Goal: Task Accomplishment & Management: Manage account settings

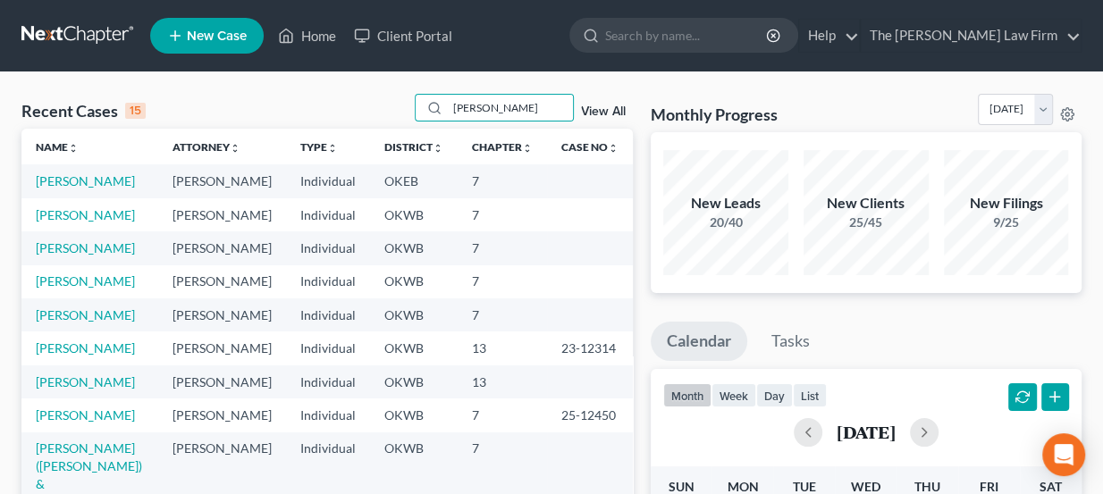
type input "julian davis"
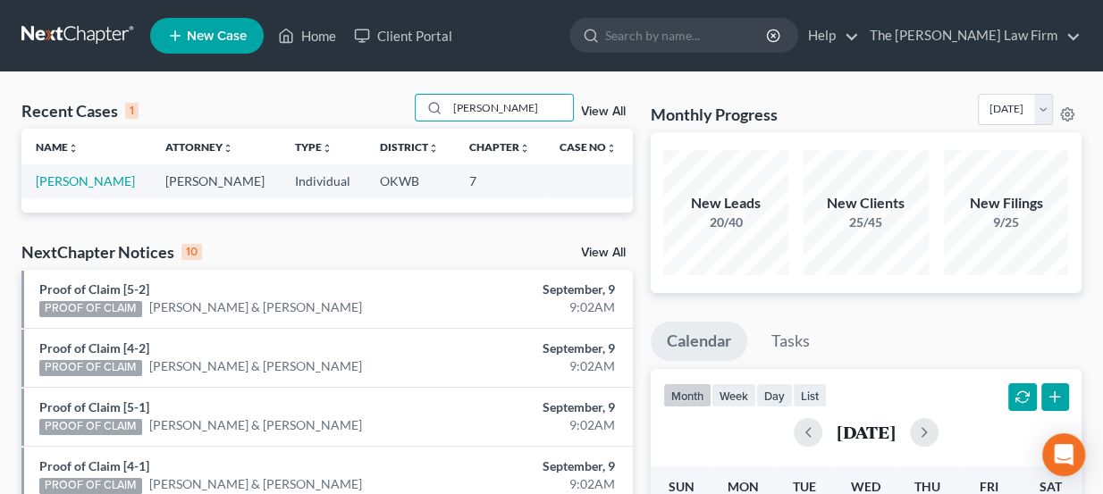
click at [105, 176] on td "Davis, Julian" at bounding box center [86, 180] width 130 height 33
click at [91, 177] on link "[PERSON_NAME]" at bounding box center [85, 180] width 99 height 15
select select "3"
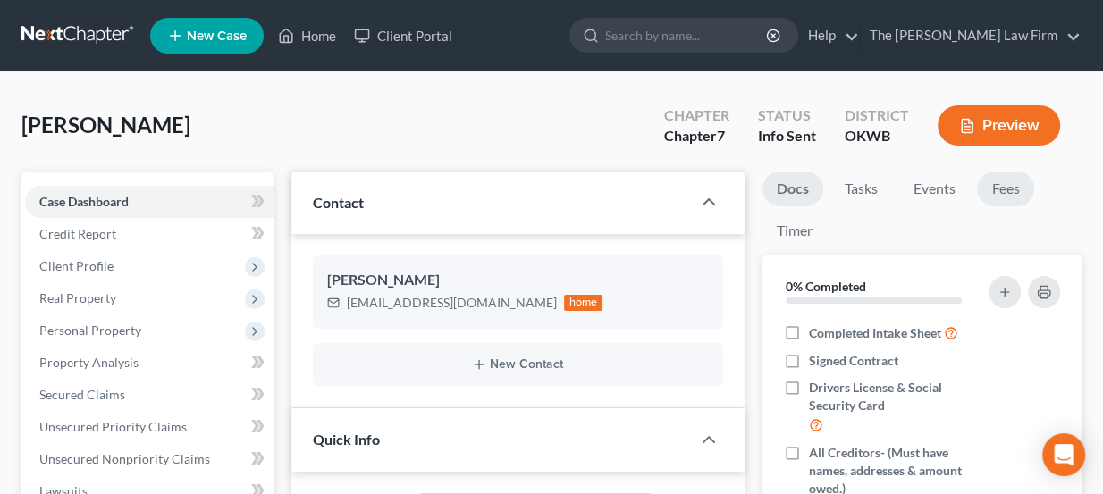
click at [1020, 178] on link "Fees" at bounding box center [1005, 189] width 57 height 35
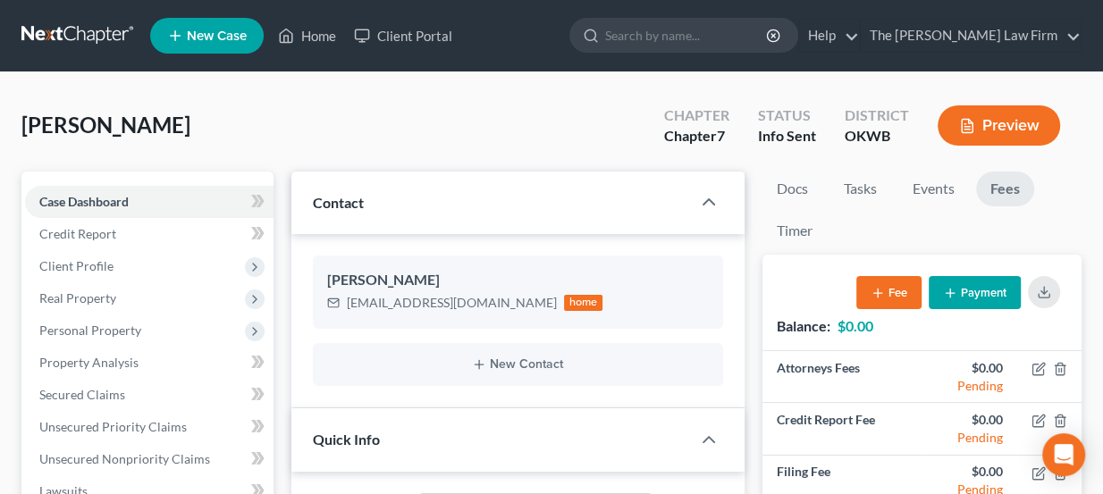
click at [101, 21] on link at bounding box center [78, 36] width 114 height 32
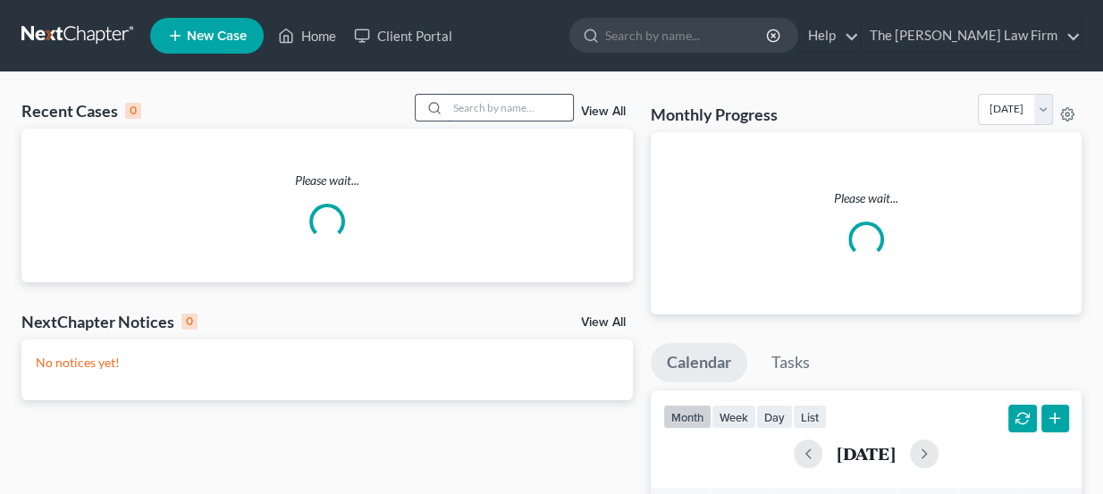
click at [461, 99] on input "search" at bounding box center [510, 108] width 125 height 26
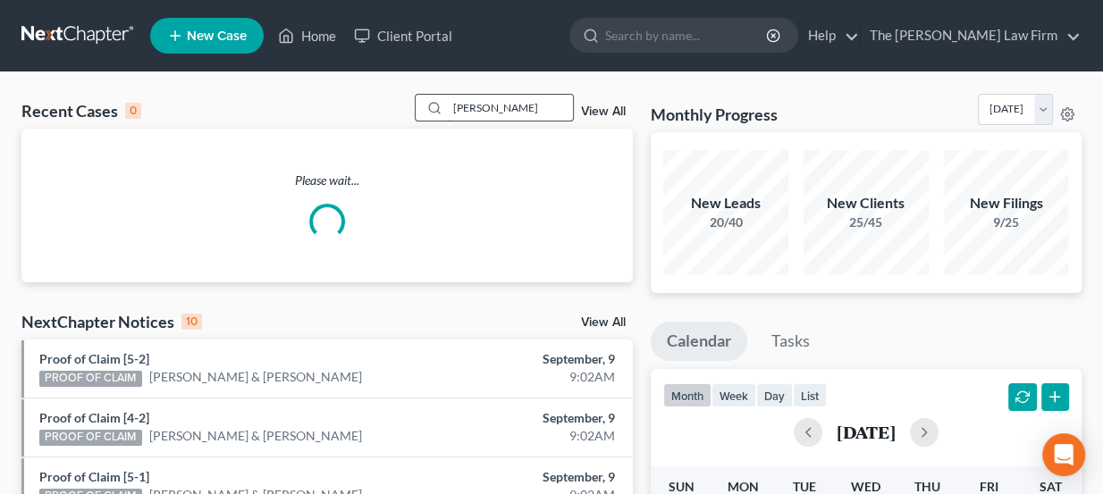
type input "Rankin"
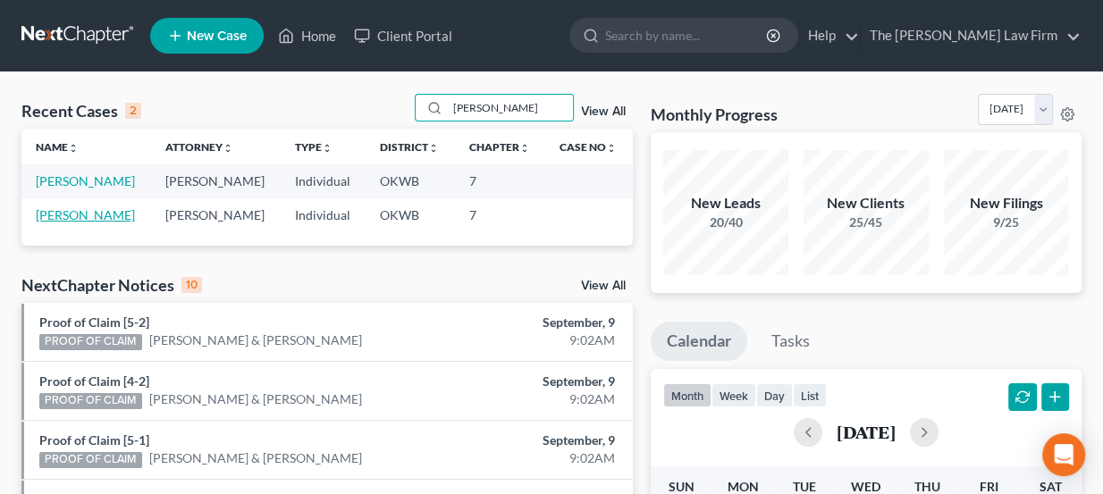
click at [91, 211] on link "[PERSON_NAME]" at bounding box center [85, 214] width 99 height 15
select select "3"
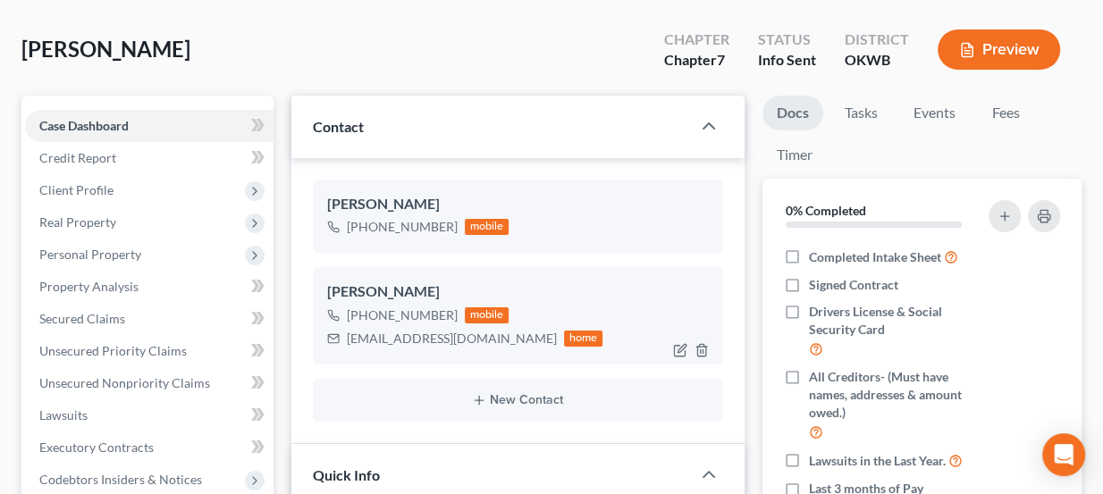
scroll to position [80, 0]
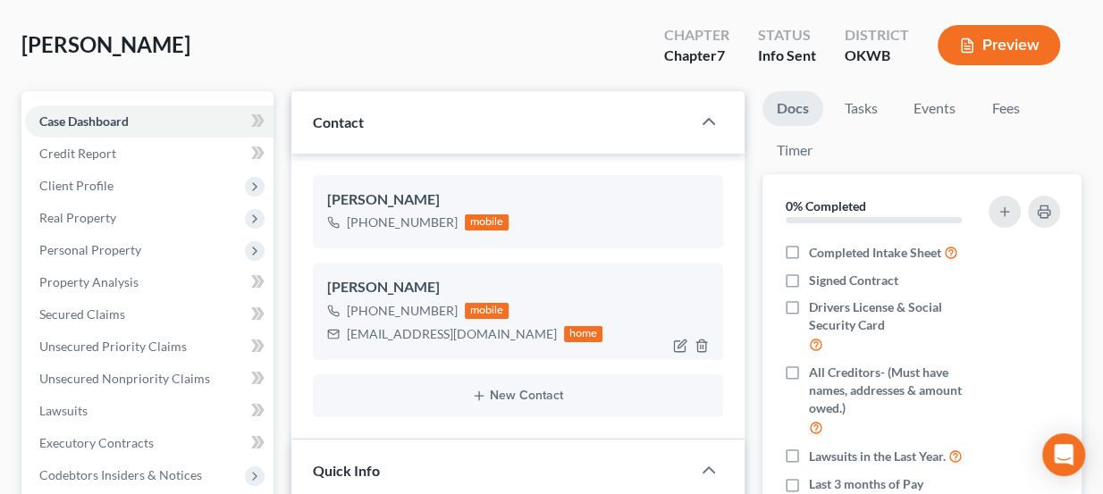
click at [398, 325] on div "brittneysmith6@icloud.com" at bounding box center [452, 334] width 210 height 18
click at [680, 347] on icon "button" at bounding box center [680, 346] width 14 height 14
select select "0"
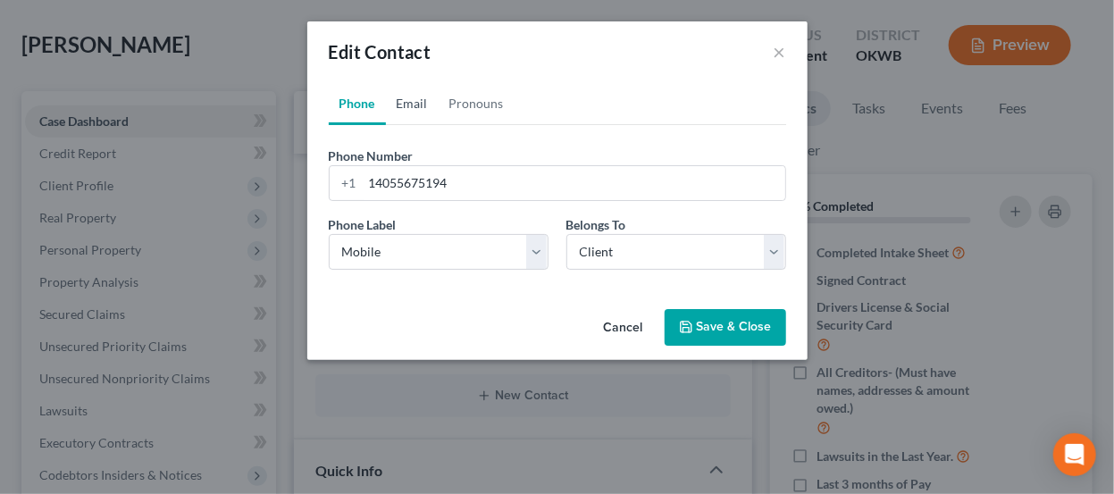
click at [428, 102] on link "Email" at bounding box center [412, 103] width 53 height 43
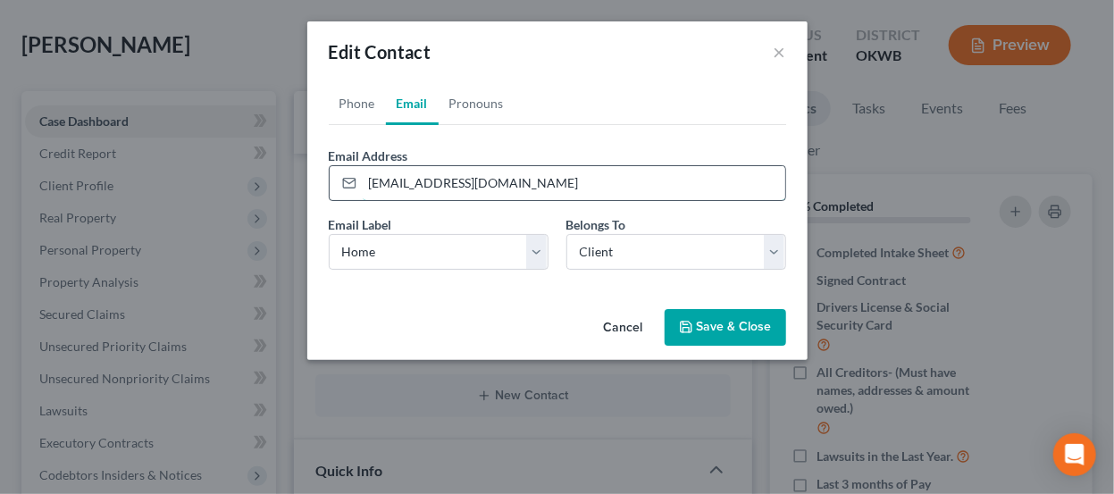
click at [443, 180] on input "brittneysmith6@icloud.com" at bounding box center [574, 183] width 423 height 34
click at [443, 181] on input "brittneysmith6@icloud.com" at bounding box center [574, 183] width 423 height 34
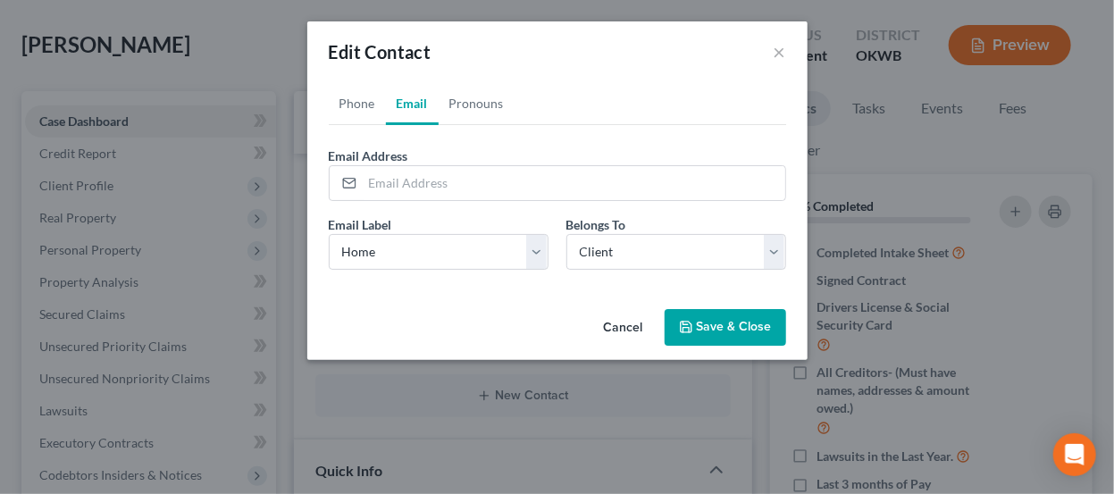
click at [732, 330] on button "Save & Close" at bounding box center [726, 328] width 122 height 38
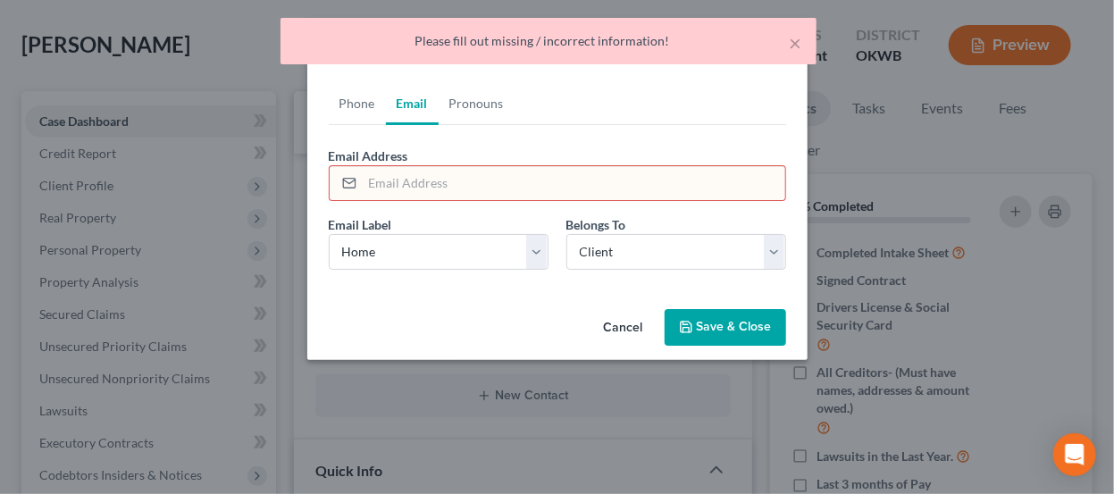
click at [641, 322] on button "Cancel" at bounding box center [624, 329] width 68 height 36
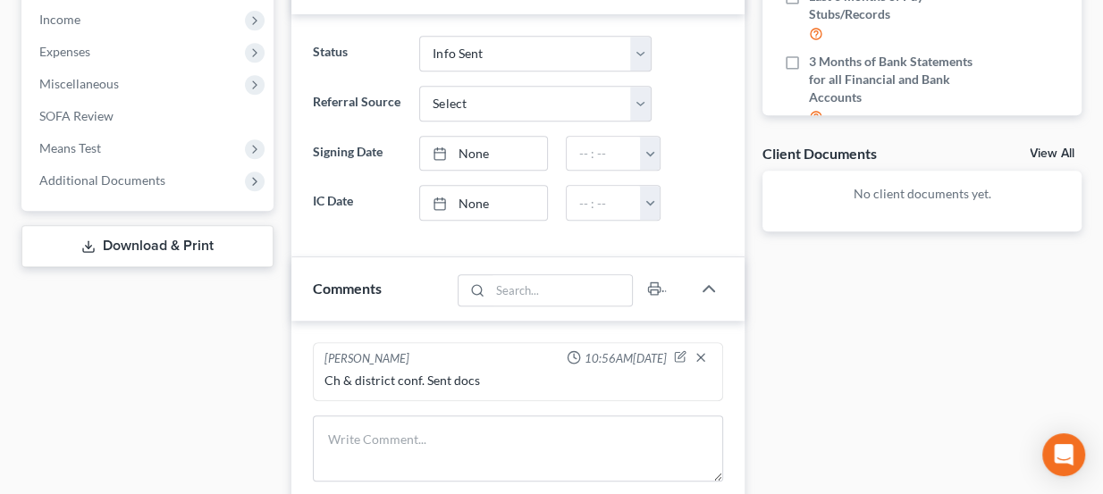
scroll to position [877, 0]
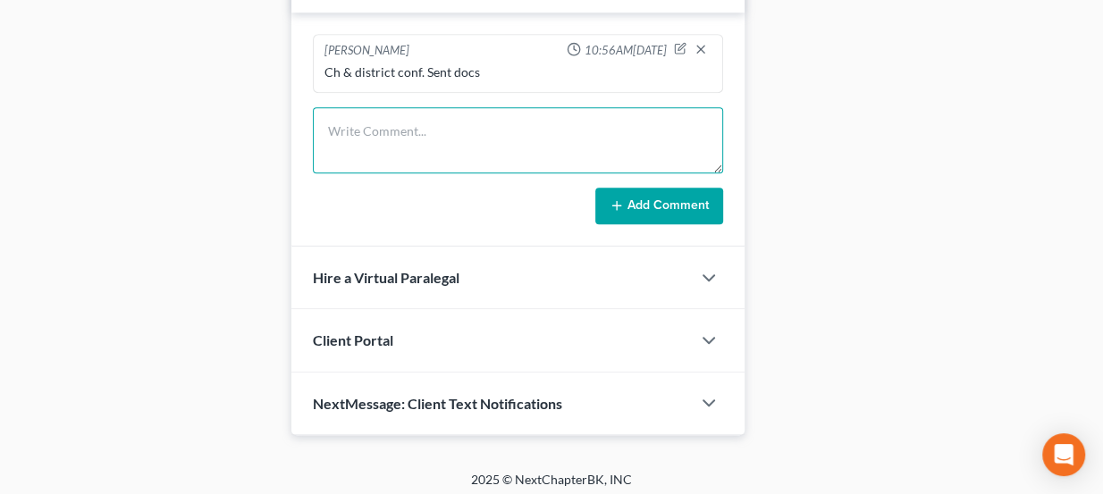
click at [430, 126] on textarea at bounding box center [518, 140] width 411 height 66
type textarea "Called to get a good email -LVM"
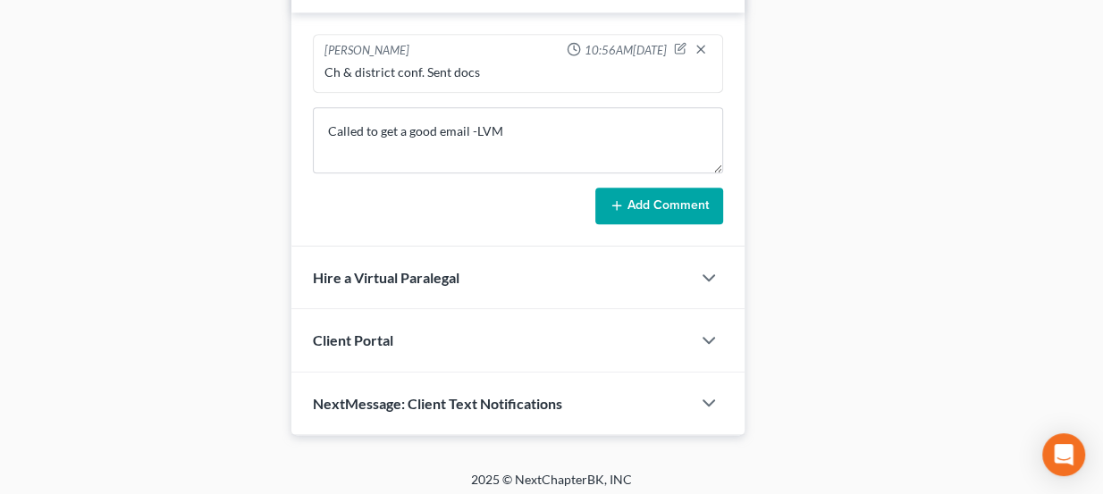
click at [690, 219] on div "Lou Phillips 10:56AM, 09/03/2025 Ch & district conf. Sent docs Called to get a …" at bounding box center [518, 130] width 454 height 235
click at [690, 215] on button "Add Comment" at bounding box center [659, 207] width 128 height 38
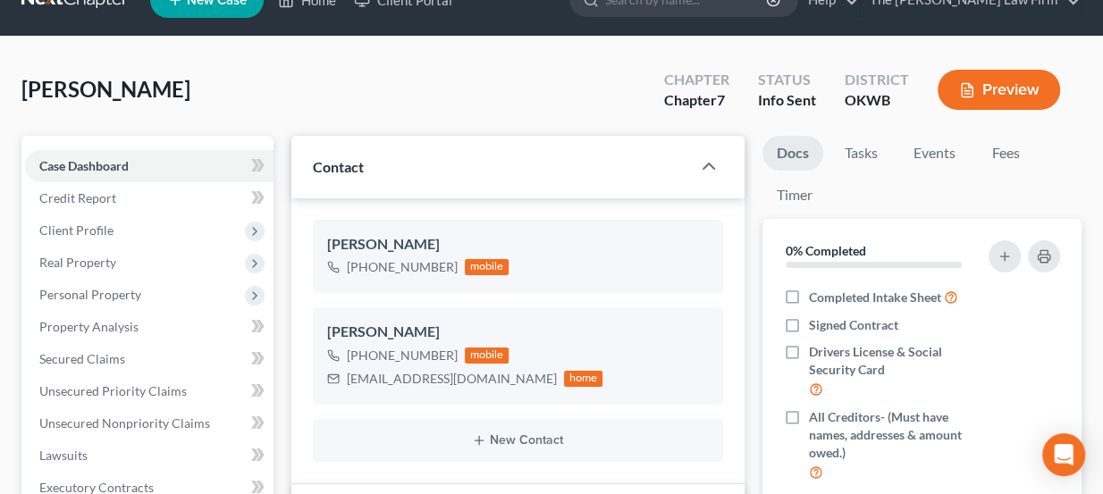
scroll to position [80, 0]
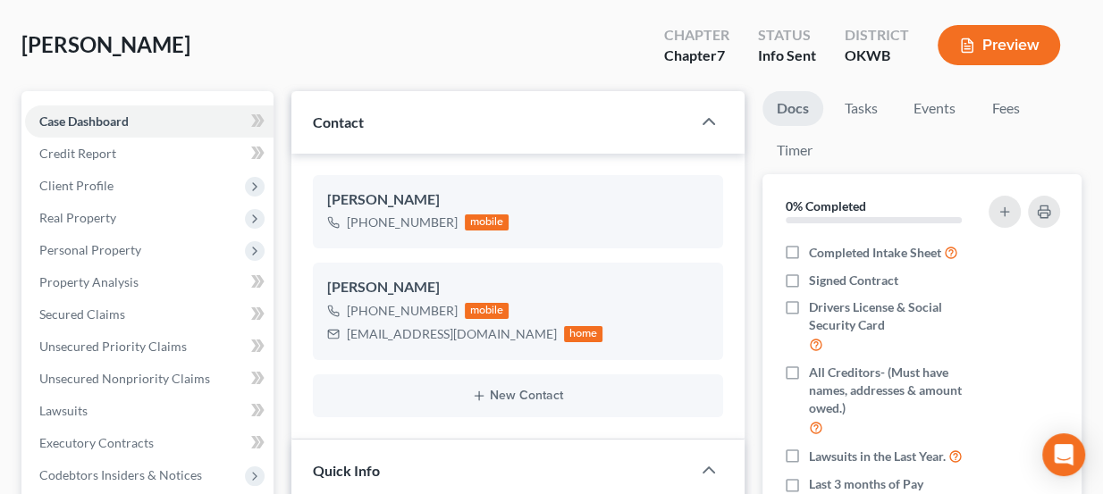
drag, startPoint x: 187, startPoint y: 43, endPoint x: 28, endPoint y: 40, distance: 159.1
click at [28, 40] on div "Rankin, Danielle Upgraded Chapter Chapter 7 Status Info Sent District OKWB Prev…" at bounding box center [551, 52] width 1060 height 78
click at [28, 40] on span "[PERSON_NAME]" at bounding box center [105, 44] width 169 height 26
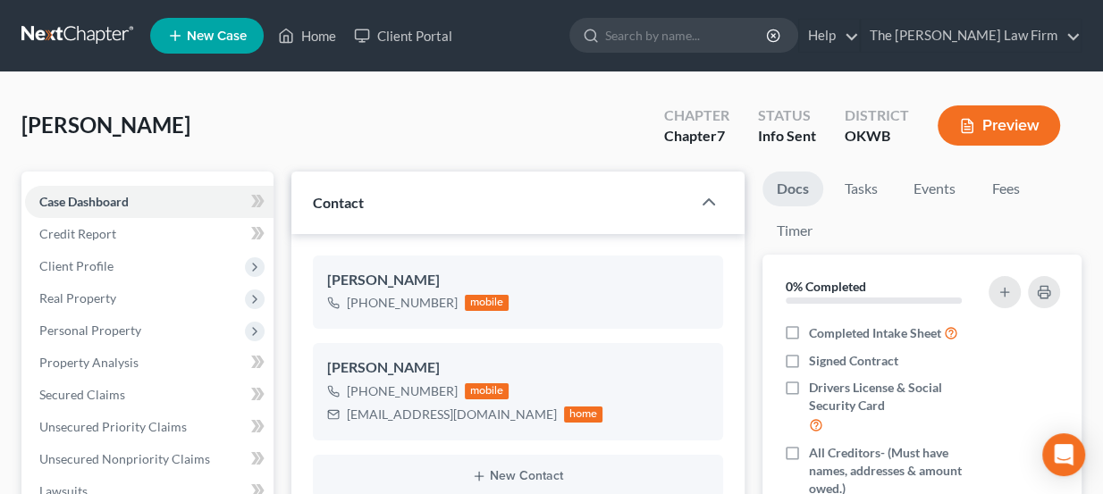
click at [69, 30] on link at bounding box center [78, 36] width 114 height 32
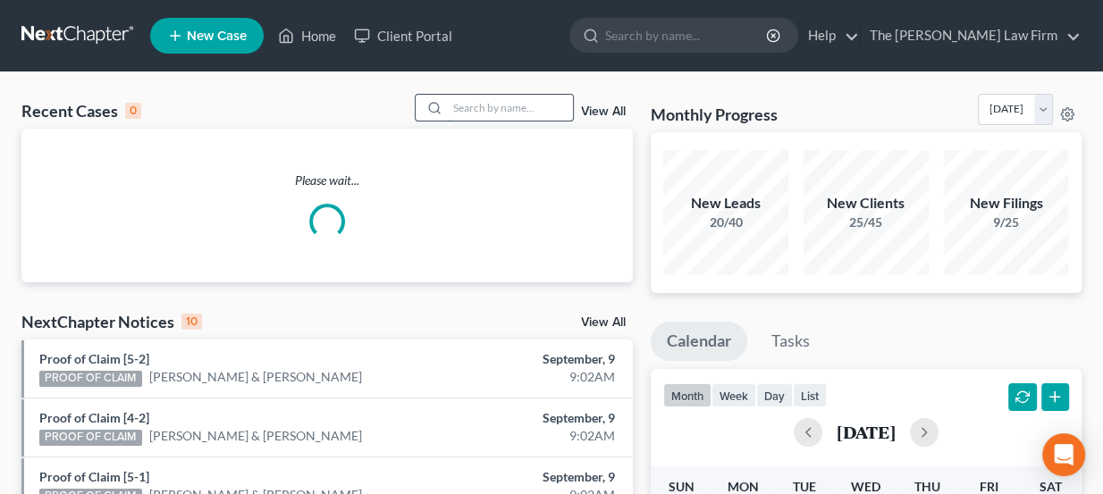
click at [541, 107] on input "search" at bounding box center [510, 108] width 125 height 26
type input "Jennifer wilburn"
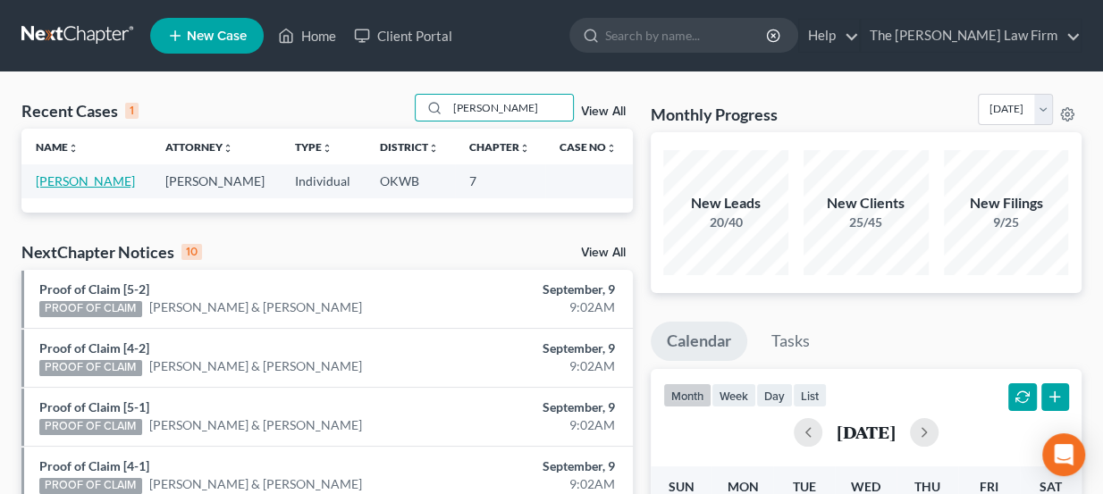
click at [66, 181] on link "[PERSON_NAME]" at bounding box center [85, 180] width 99 height 15
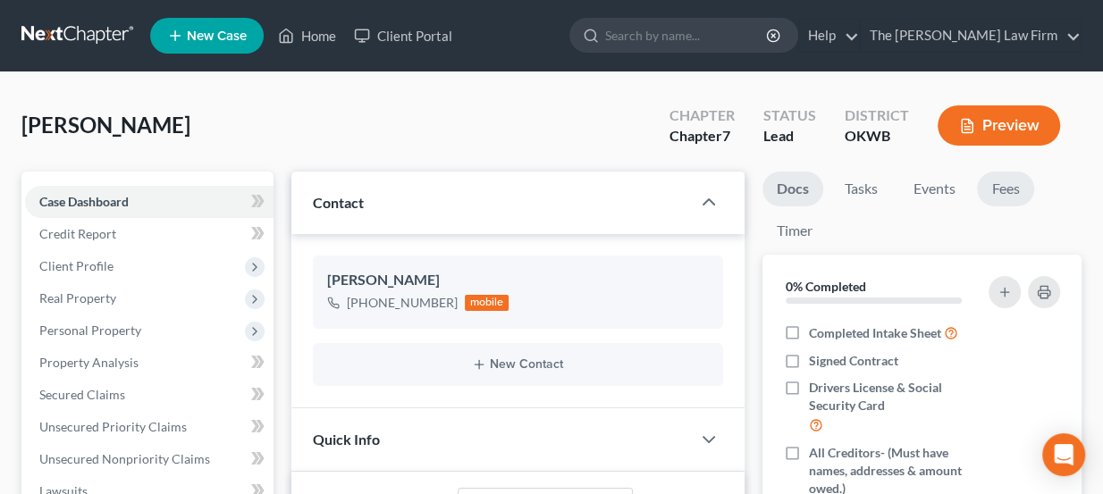
click at [1010, 184] on link "Fees" at bounding box center [1005, 189] width 57 height 35
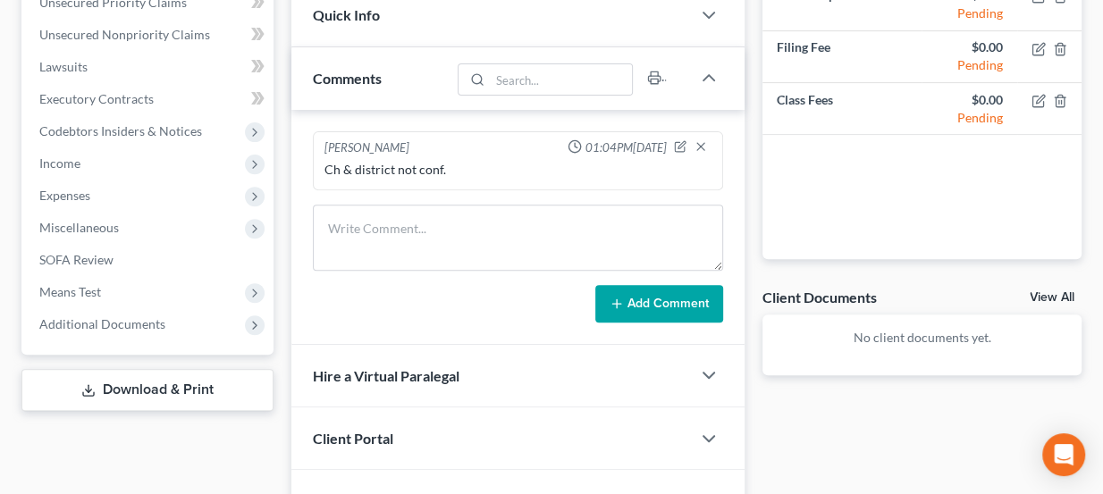
scroll to position [525, 0]
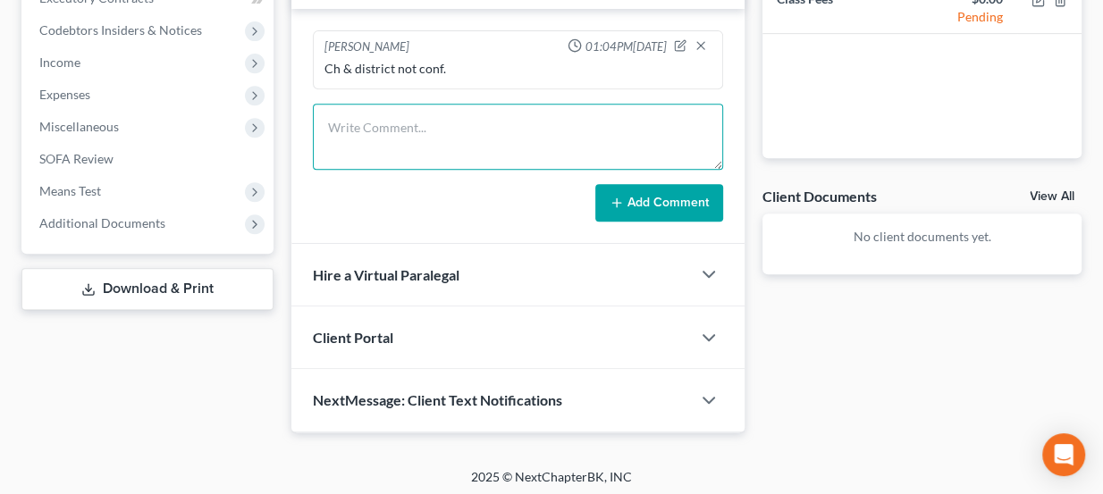
click at [416, 153] on textarea at bounding box center [518, 137] width 411 height 66
type textarea "Called to get a good email - LVM"
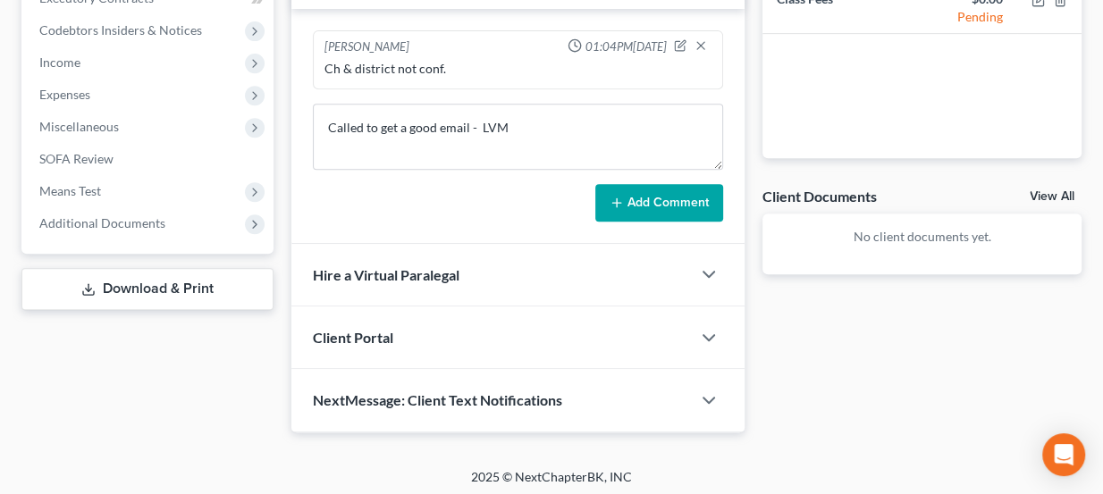
click at [609, 195] on button "Add Comment" at bounding box center [659, 203] width 128 height 38
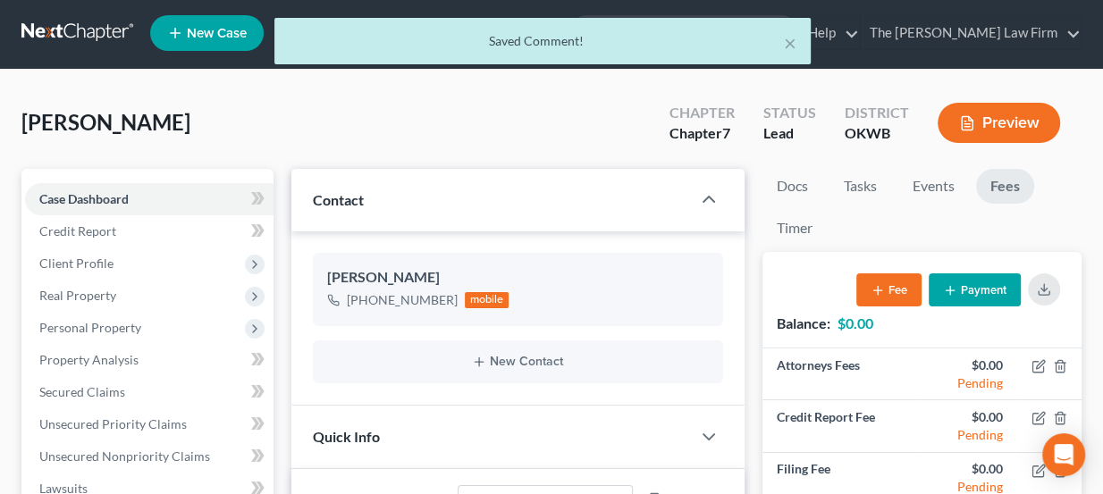
scroll to position [0, 0]
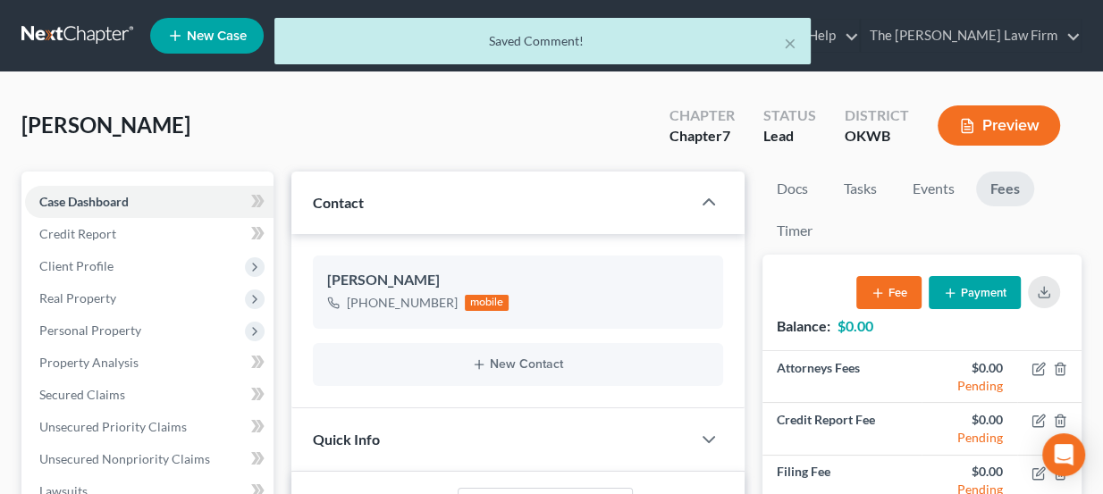
drag, startPoint x: 198, startPoint y: 121, endPoint x: 113, endPoint y: 112, distance: 85.4
click at [113, 112] on div "Wilburn, Jennifer Upgraded Chapter Chapter 7 Status Lead District OKWB Preview" at bounding box center [551, 133] width 1060 height 78
click at [113, 112] on span "[PERSON_NAME]" at bounding box center [105, 125] width 169 height 26
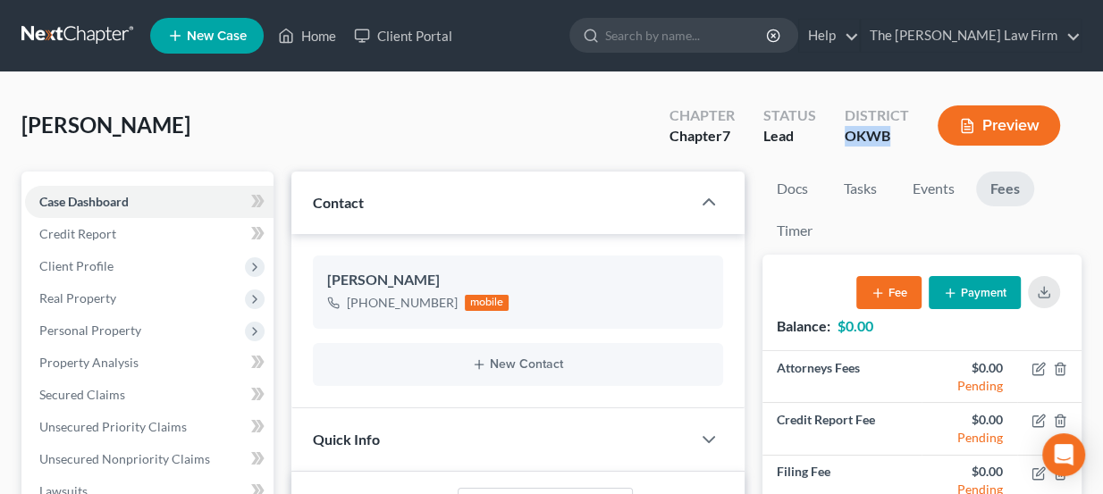
drag, startPoint x: 839, startPoint y: 132, endPoint x: 895, endPoint y: 147, distance: 58.1
click at [895, 147] on div "District OKWB" at bounding box center [876, 127] width 93 height 53
click at [105, 35] on link at bounding box center [78, 36] width 114 height 32
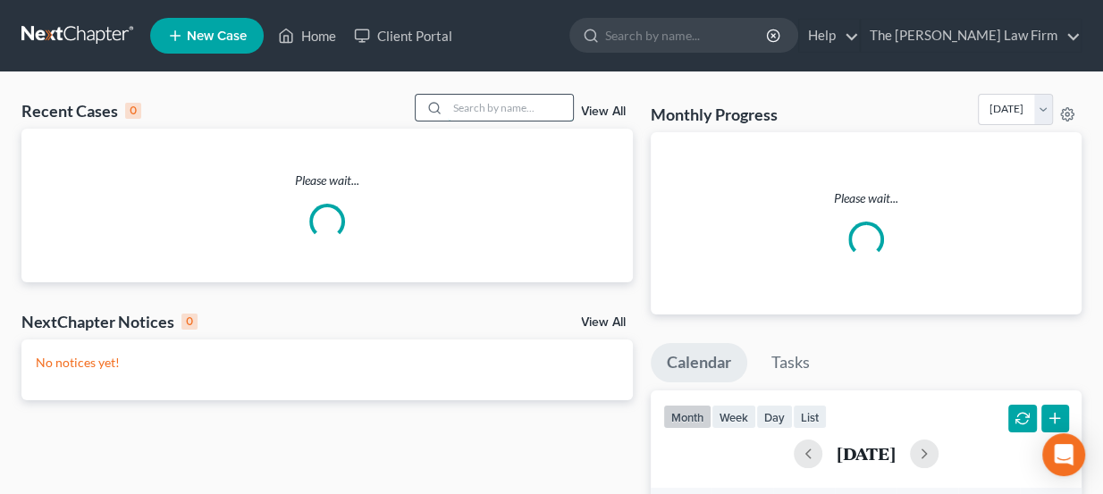
click at [544, 99] on input "search" at bounding box center [510, 108] width 125 height 26
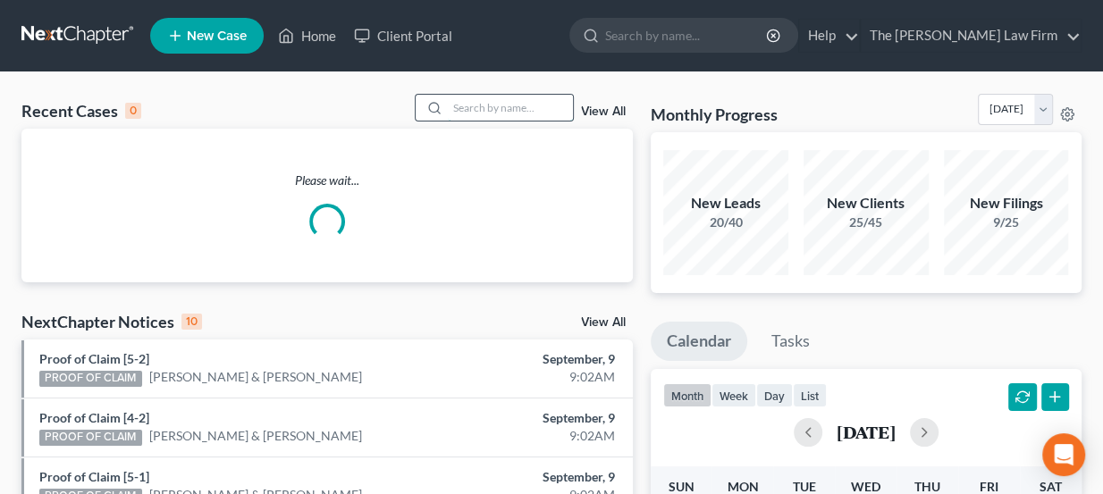
paste input "Peak, [PERSON_NAME]"
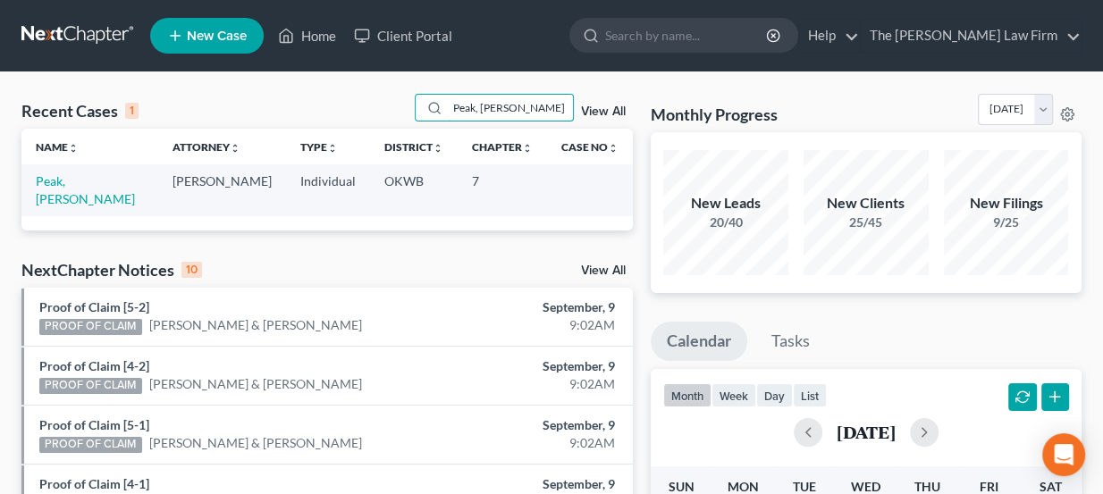
type input "Peak, [PERSON_NAME]"
click at [99, 180] on td "Peak, [PERSON_NAME]" at bounding box center [89, 189] width 137 height 51
click at [88, 182] on link "Peak, [PERSON_NAME]" at bounding box center [85, 189] width 99 height 33
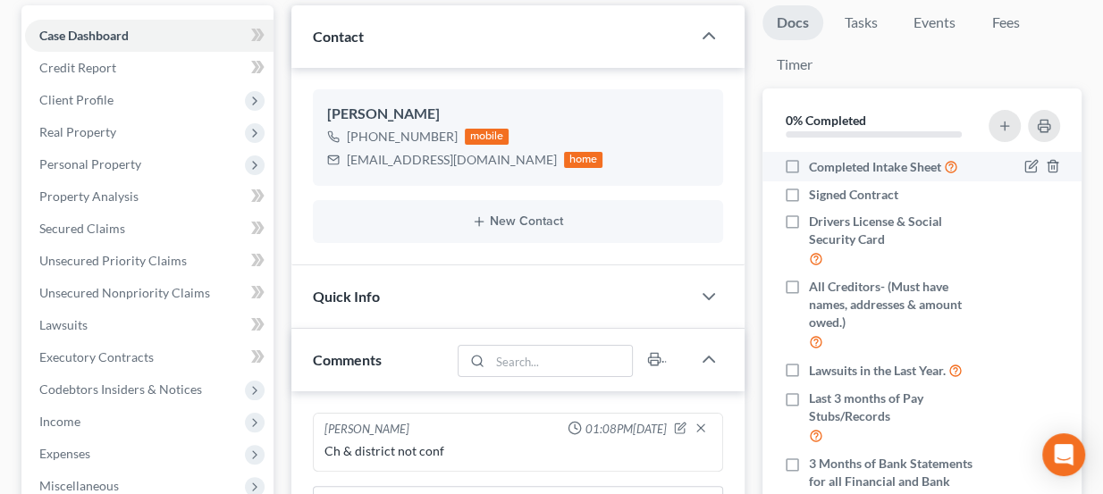
scroll to position [162, 0]
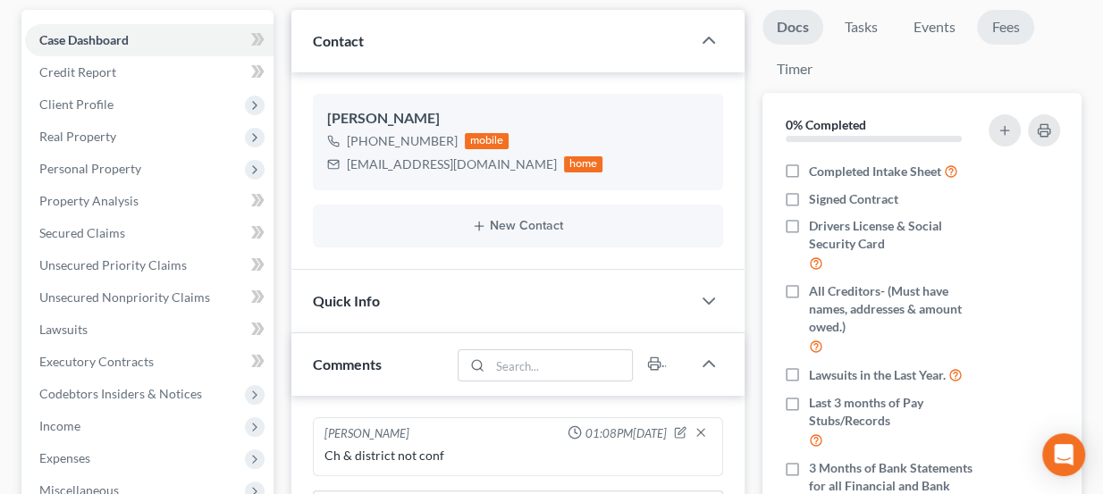
click at [1014, 25] on link "Fees" at bounding box center [1005, 27] width 57 height 35
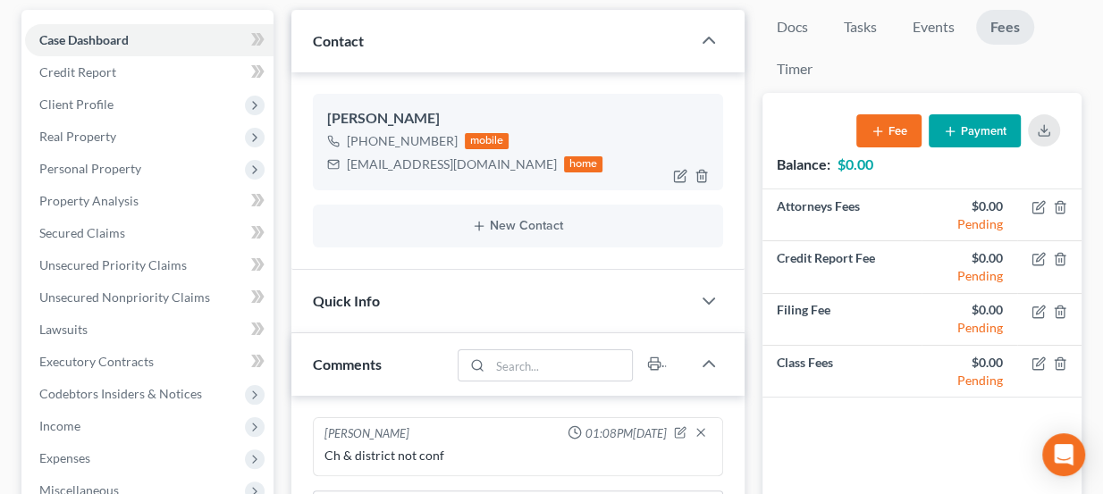
click at [400, 164] on div "dbnokc@yahoo.com" at bounding box center [452, 164] width 210 height 18
copy div "dbnokc@yahoo.com"
click at [481, 305] on div "Quick Info" at bounding box center [491, 301] width 400 height 62
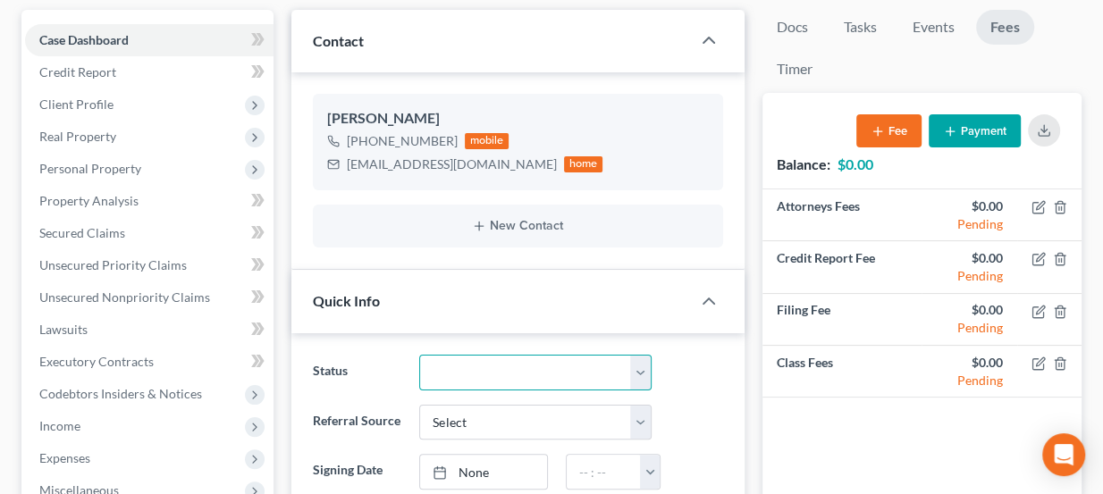
drag, startPoint x: 483, startPoint y: 351, endPoint x: 487, endPoint y: 362, distance: 11.3
click at [483, 355] on select "Discharged Dismissed Filed Info Sent In Progress Lead Lost Lead Ready to File R…" at bounding box center [535, 373] width 232 height 36
select select "3"
click at [419, 355] on select "Discharged Dismissed Filed Info Sent In Progress Lead Lost Lead Ready to File R…" at bounding box center [535, 373] width 232 height 36
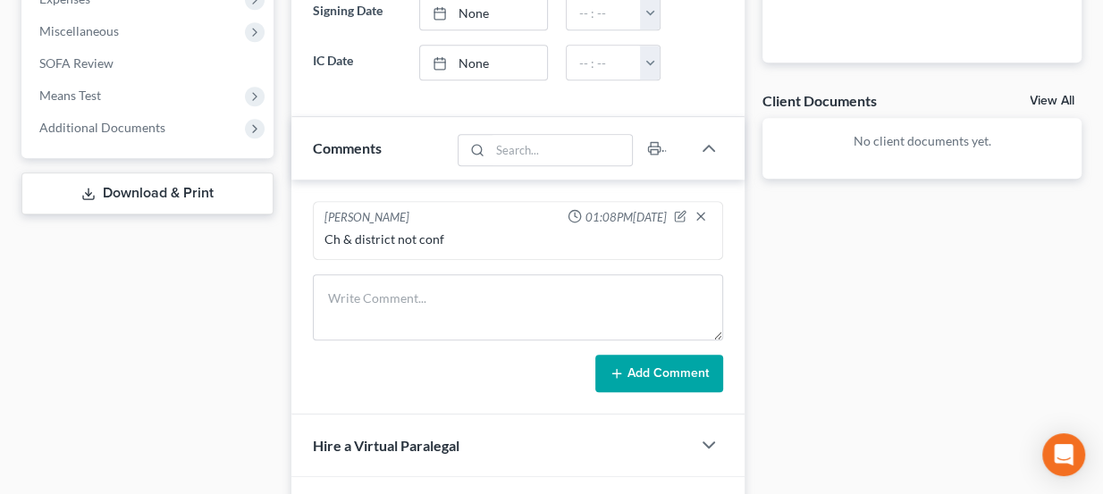
scroll to position [650, 0]
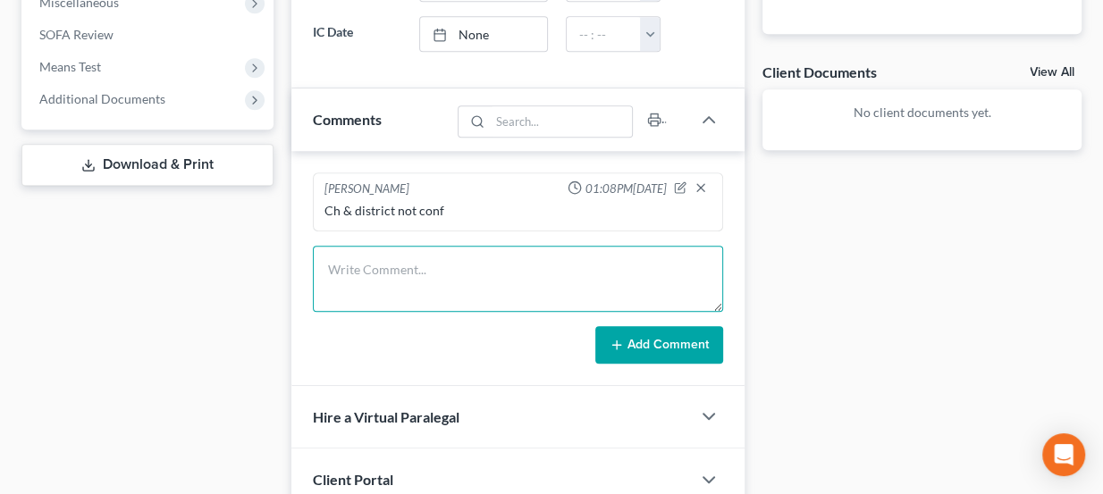
click at [434, 271] on textarea at bounding box center [518, 279] width 411 height 66
type textarea "Not sure if they are ch 7 - sent general welcome docs"
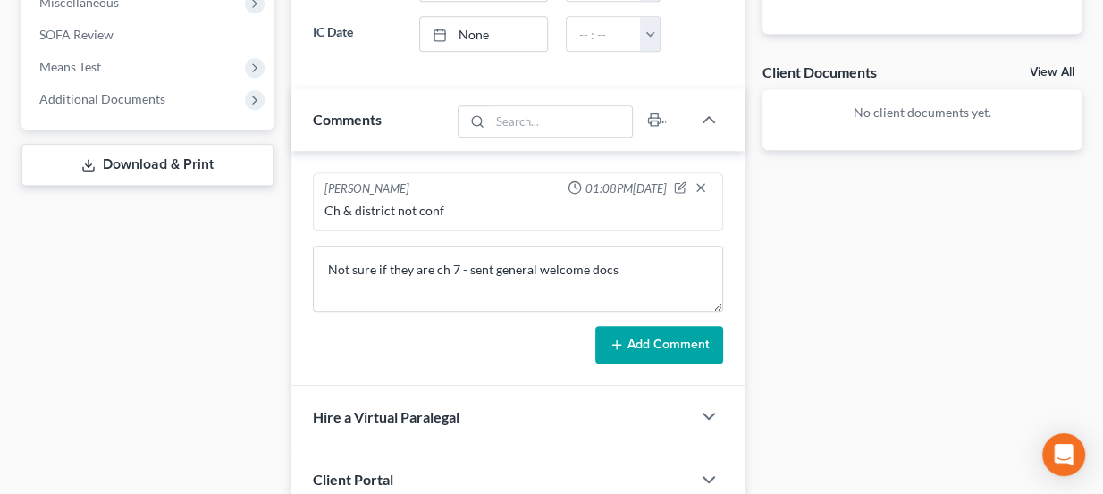
click at [658, 342] on button "Add Comment" at bounding box center [659, 345] width 128 height 38
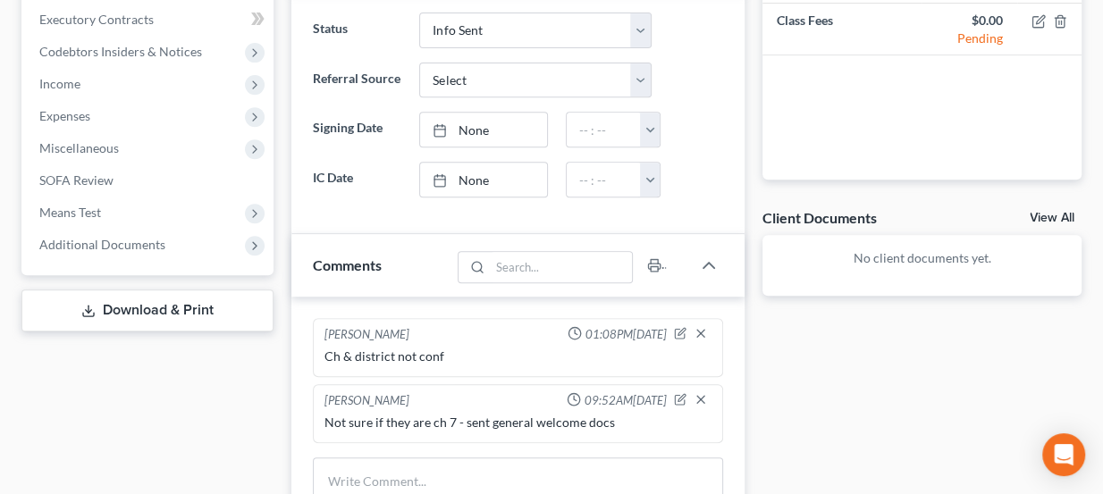
scroll to position [0, 0]
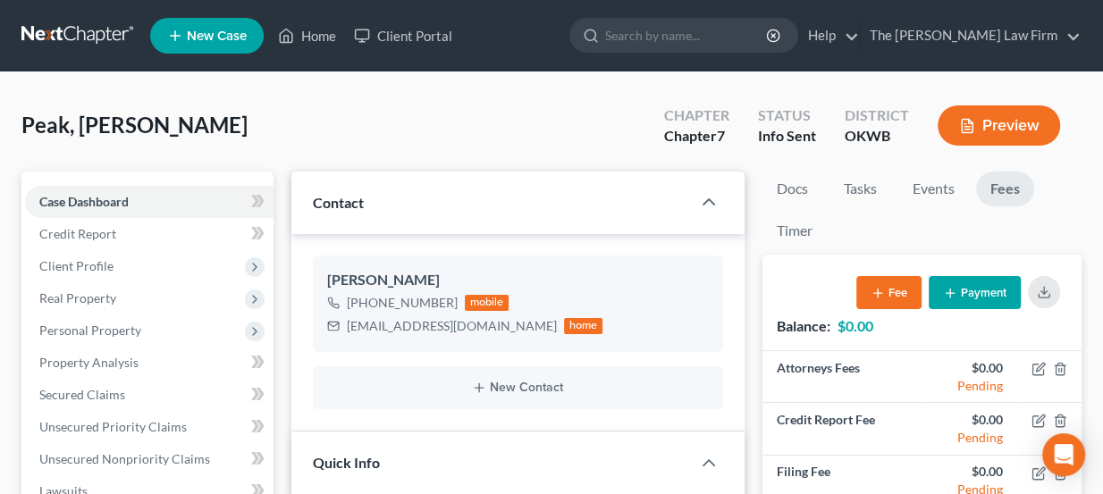
click at [89, 42] on link at bounding box center [78, 36] width 114 height 32
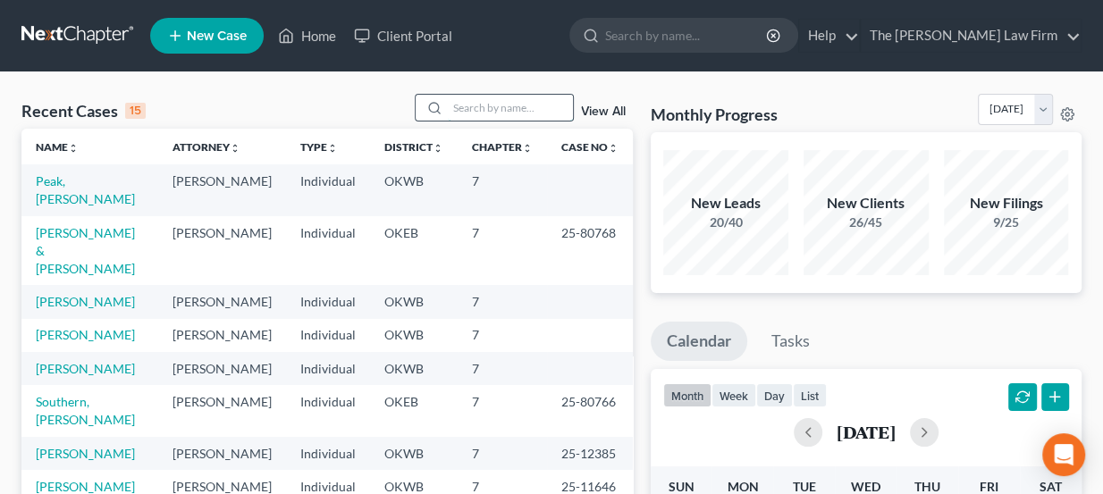
click at [476, 116] on input "search" at bounding box center [510, 108] width 125 height 26
paste input "[PERSON_NAME]"
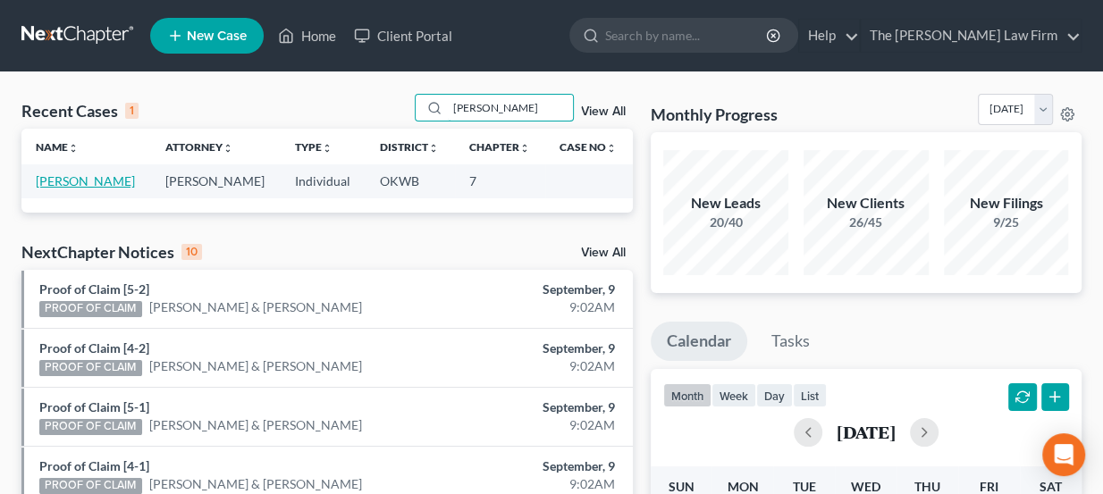
type input "[PERSON_NAME]"
click at [61, 178] on link "[PERSON_NAME]" at bounding box center [85, 180] width 99 height 15
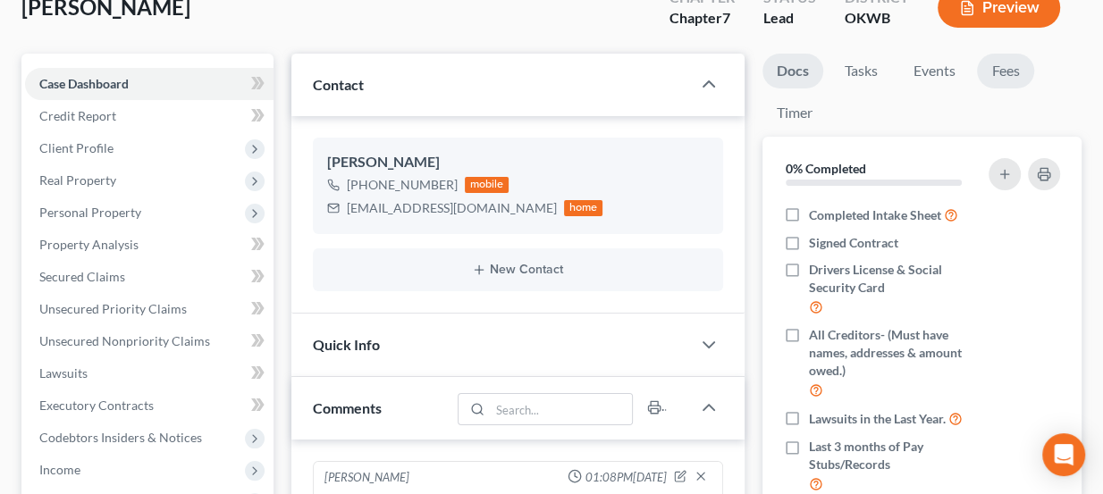
scroll to position [162, 0]
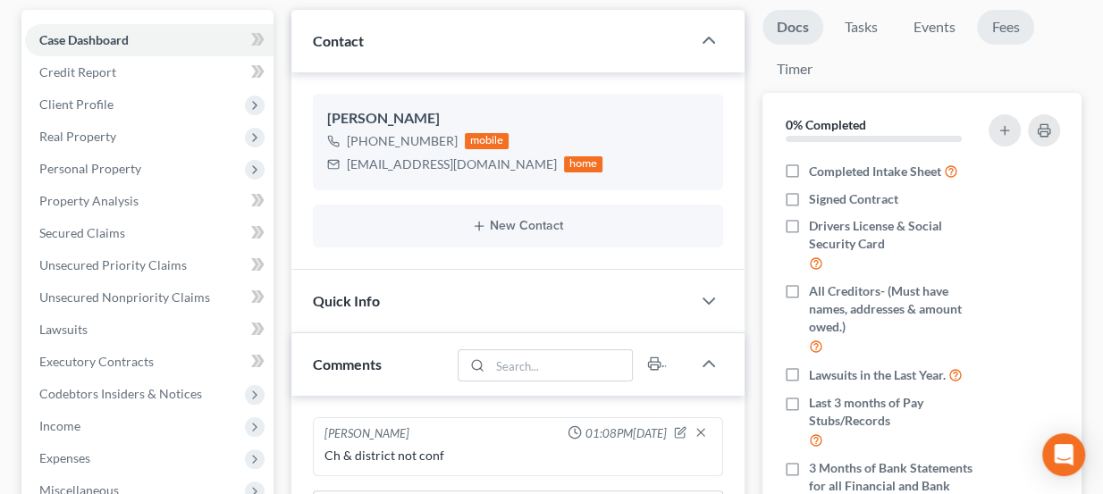
click at [1004, 16] on link "Fees" at bounding box center [1005, 27] width 57 height 35
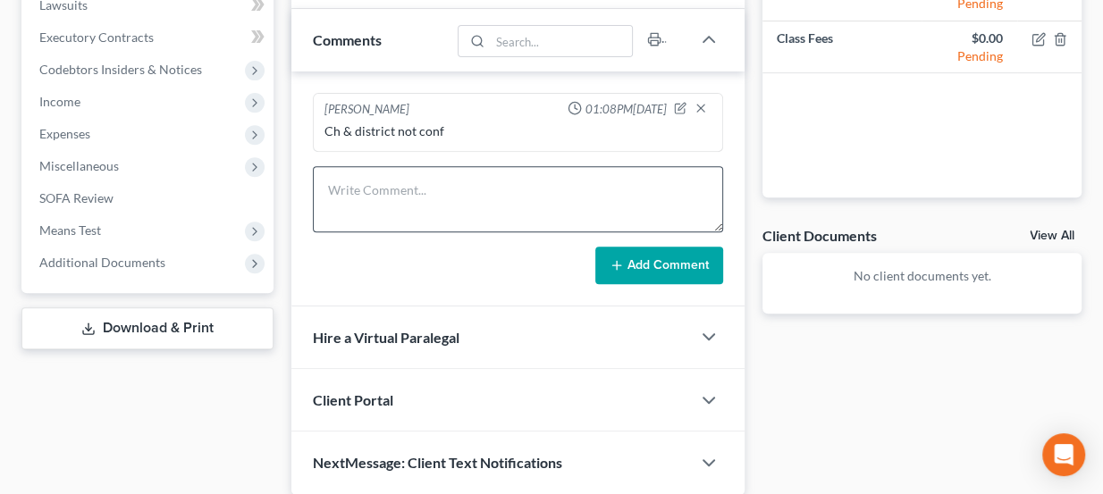
scroll to position [487, 0]
click at [405, 189] on textarea at bounding box center [518, 198] width 411 height 66
type textarea "Not sure if they are ch 7 or 13 - sent general docs"
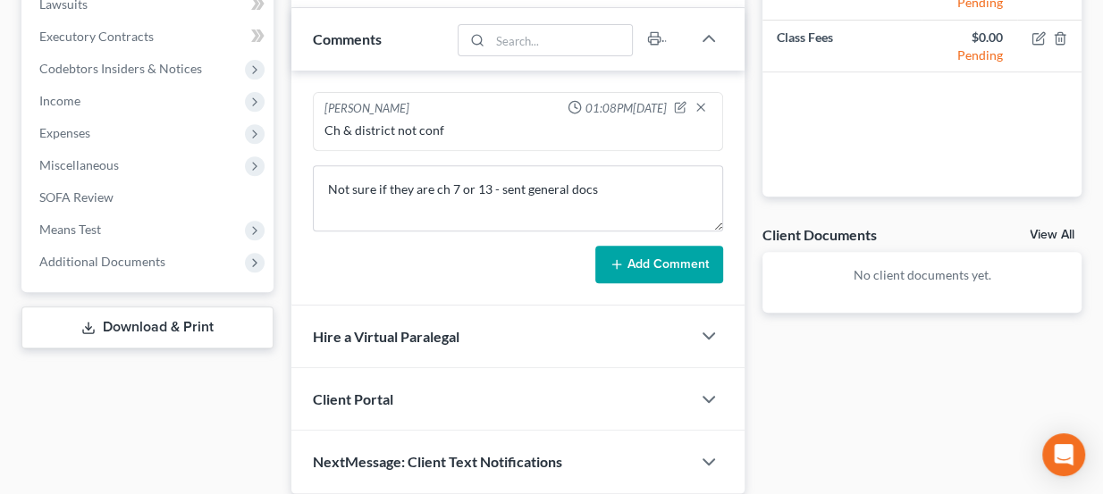
click at [671, 256] on button "Add Comment" at bounding box center [659, 265] width 128 height 38
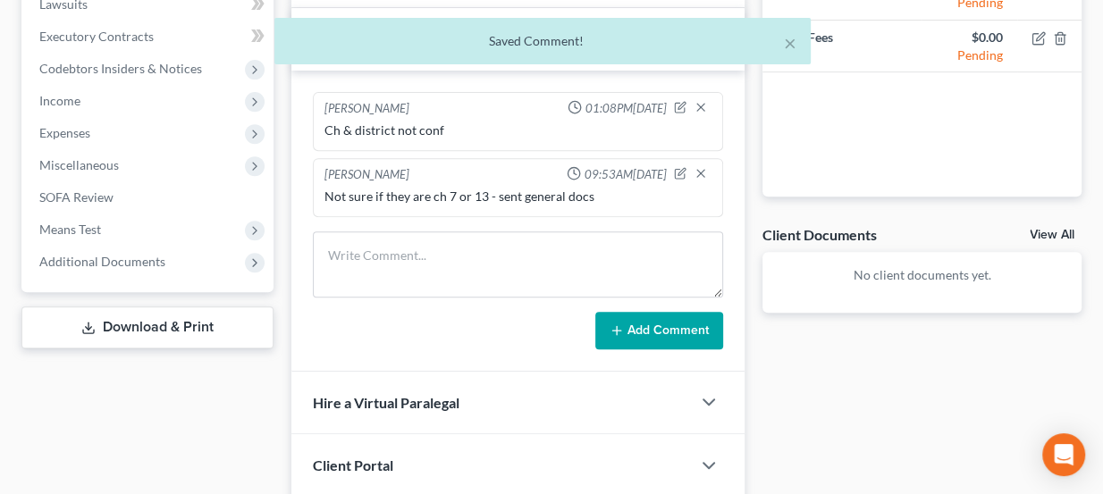
scroll to position [243, 0]
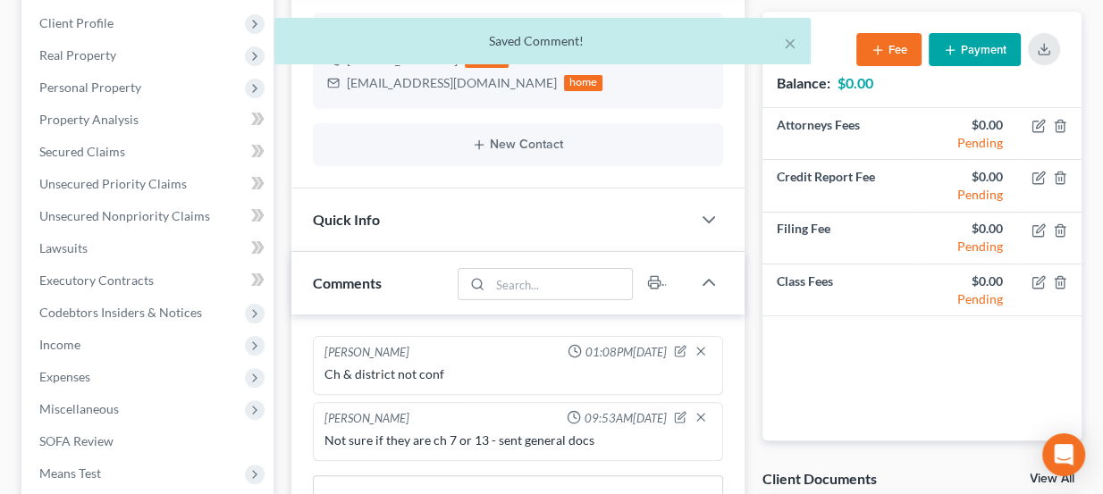
click at [477, 195] on div "Quick Info" at bounding box center [491, 220] width 400 height 62
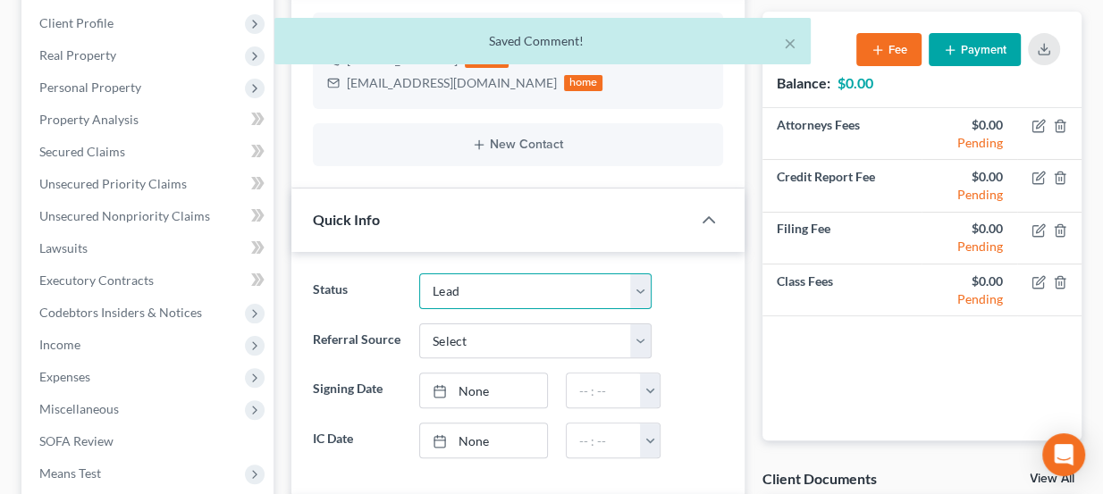
click at [476, 277] on select "Discharged Dismissed Filed Info Sent In Progress Lead Lost Lead Ready to File R…" at bounding box center [535, 291] width 232 height 36
select select "3"
click at [419, 273] on select "Discharged Dismissed Filed Info Sent In Progress Lead Lost Lead Ready to File R…" at bounding box center [535, 291] width 232 height 36
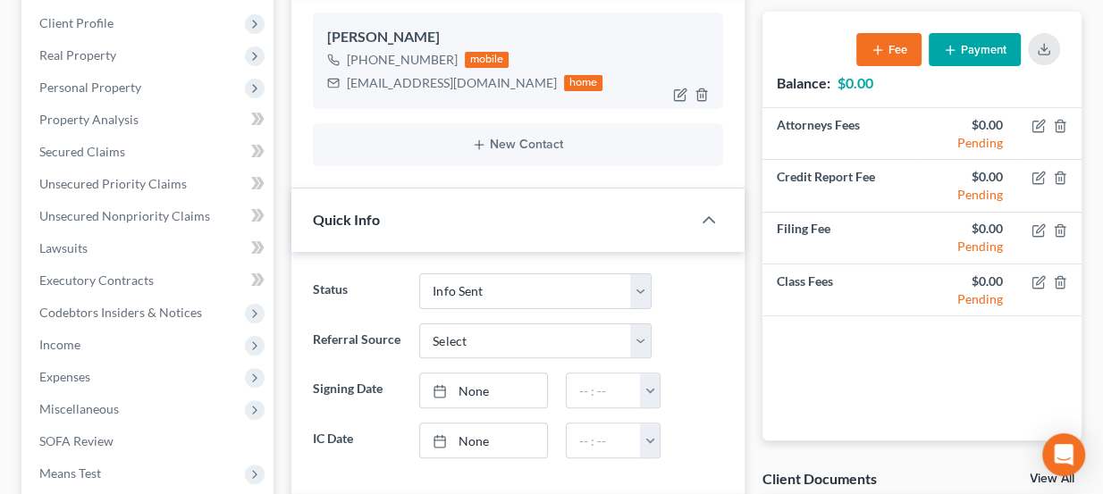
click at [408, 84] on div "[EMAIL_ADDRESS][DOMAIN_NAME]" at bounding box center [452, 83] width 210 height 18
copy div "levismomma1227@gmail.com"
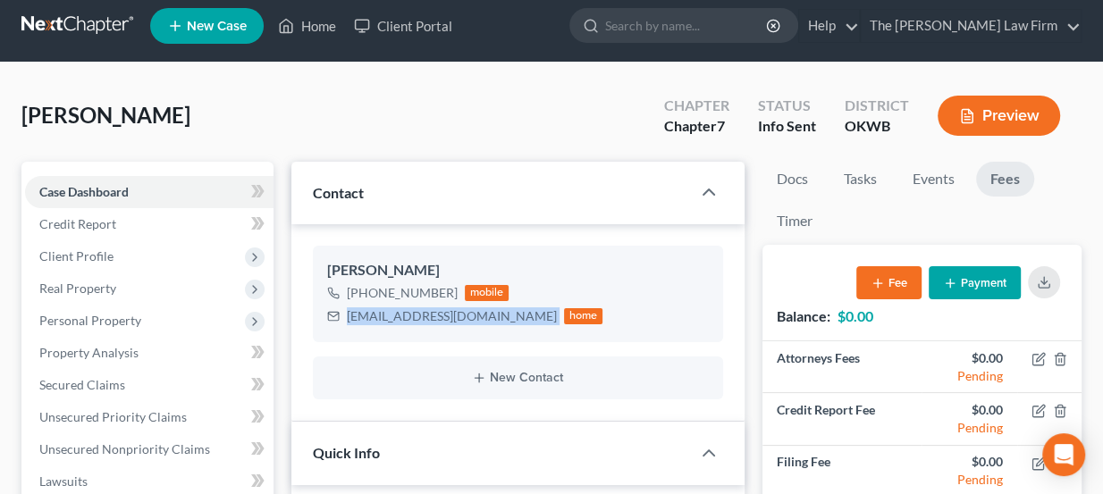
scroll to position [0, 0]
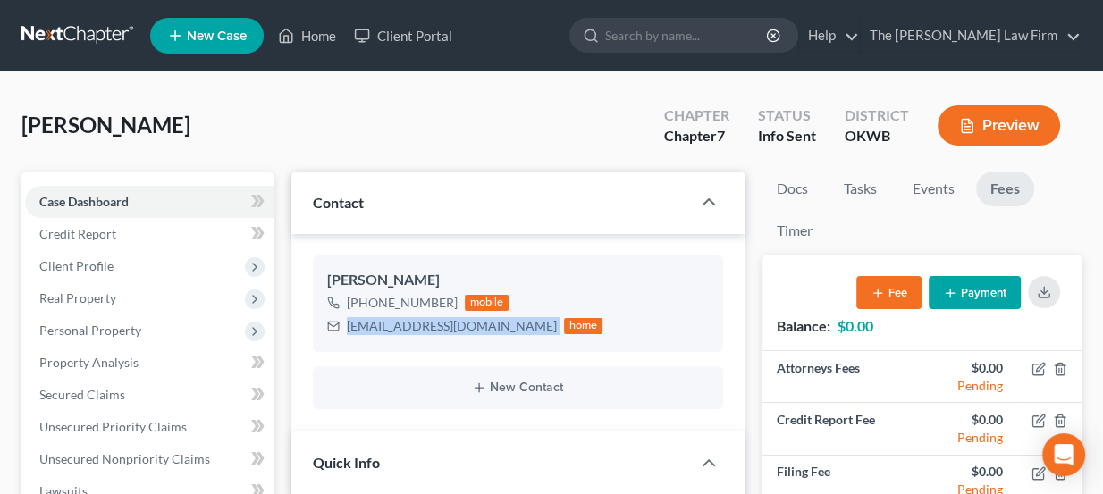
click at [95, 31] on link at bounding box center [78, 36] width 114 height 32
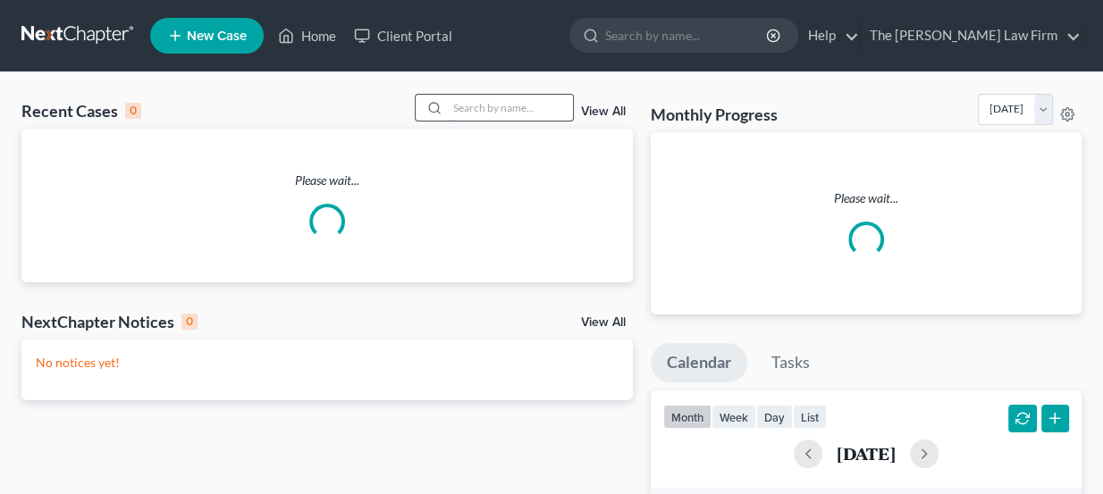
click at [537, 102] on input "search" at bounding box center [510, 108] width 125 height 26
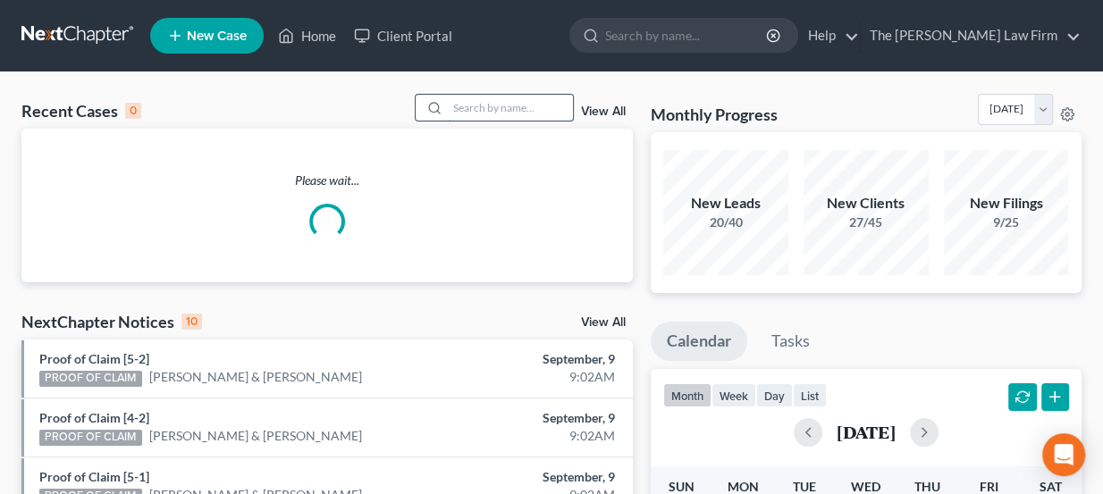
paste input "[PERSON_NAME]"
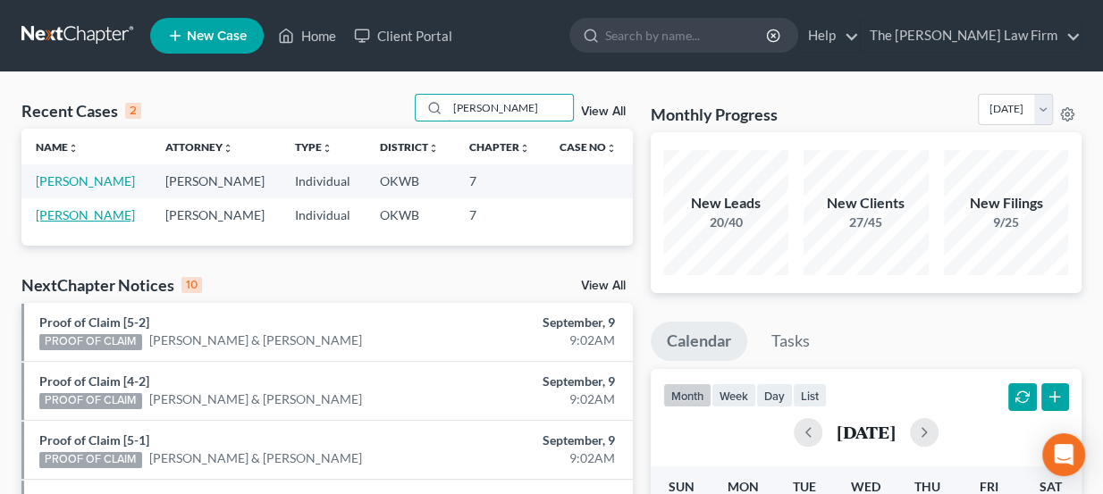
type input "[PERSON_NAME]"
click at [115, 215] on link "[PERSON_NAME]" at bounding box center [85, 214] width 99 height 15
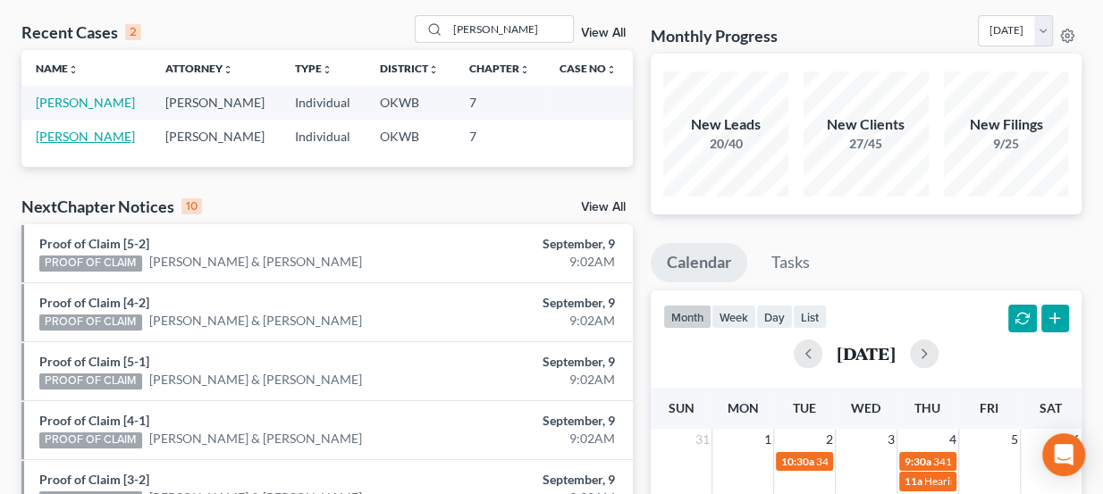
scroll to position [80, 0]
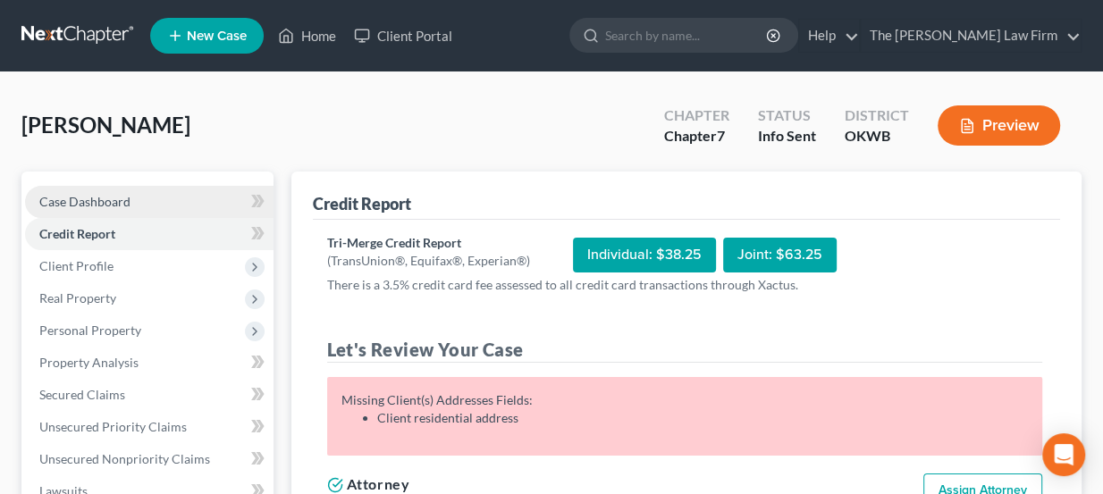
click at [112, 201] on span "Case Dashboard" at bounding box center [84, 201] width 91 height 15
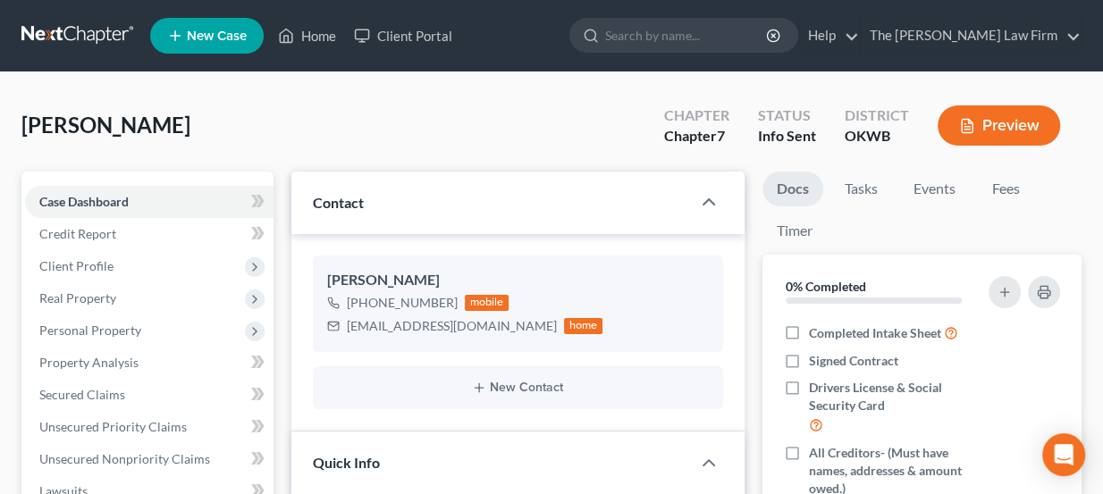
click at [92, 40] on link at bounding box center [78, 36] width 114 height 32
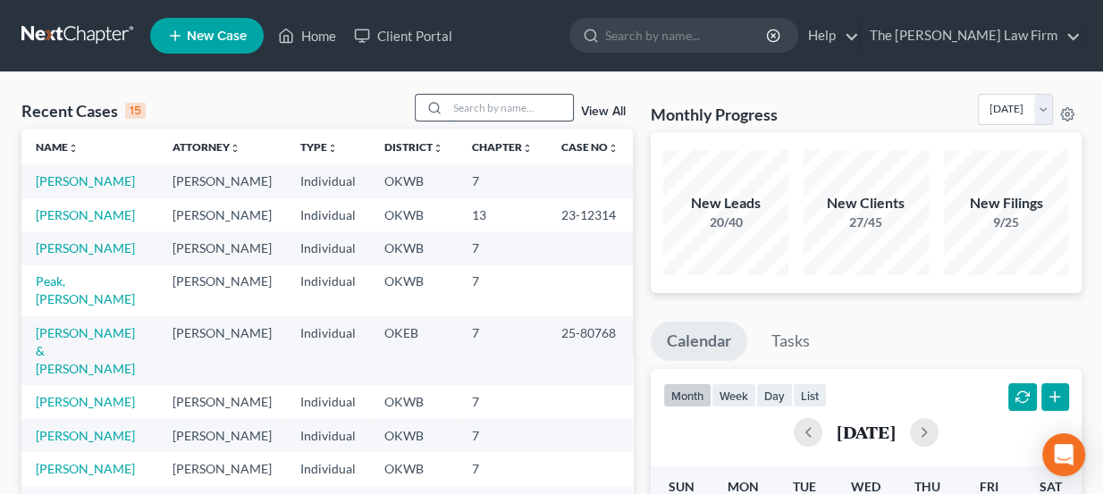
click at [500, 106] on input "search" at bounding box center [510, 108] width 125 height 26
paste input "[PERSON_NAME]"
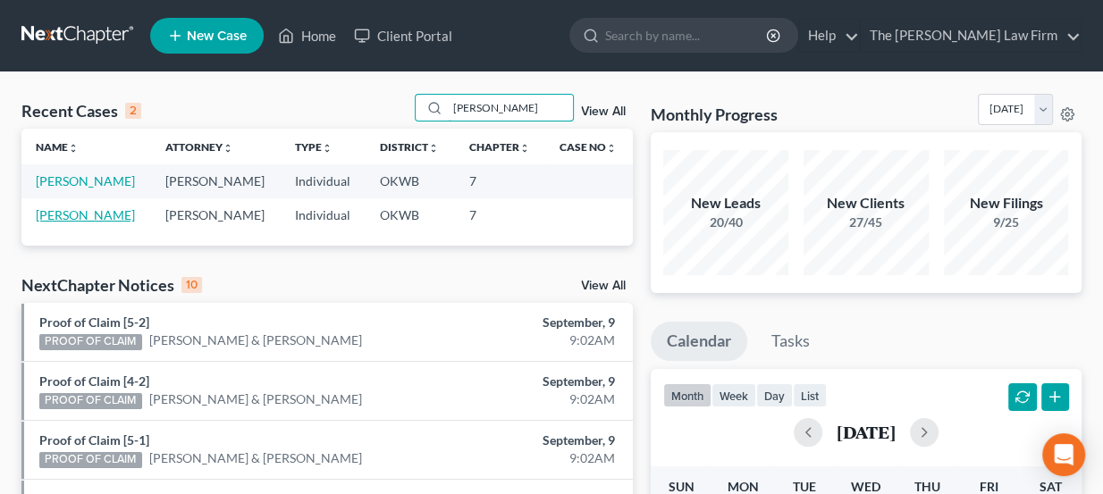
type input "[PERSON_NAME]"
click at [86, 213] on link "[PERSON_NAME]" at bounding box center [85, 214] width 99 height 15
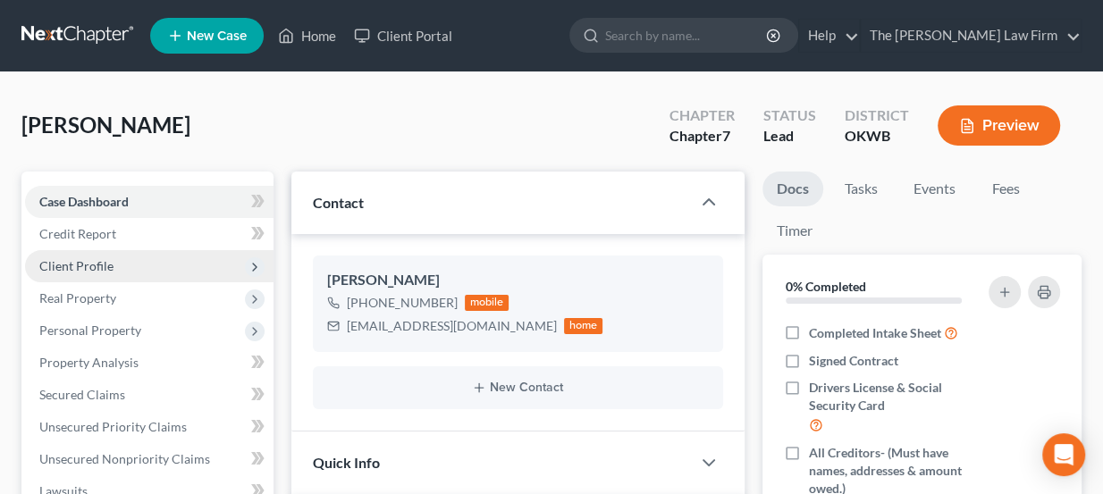
click at [148, 257] on span "Client Profile" at bounding box center [149, 266] width 248 height 32
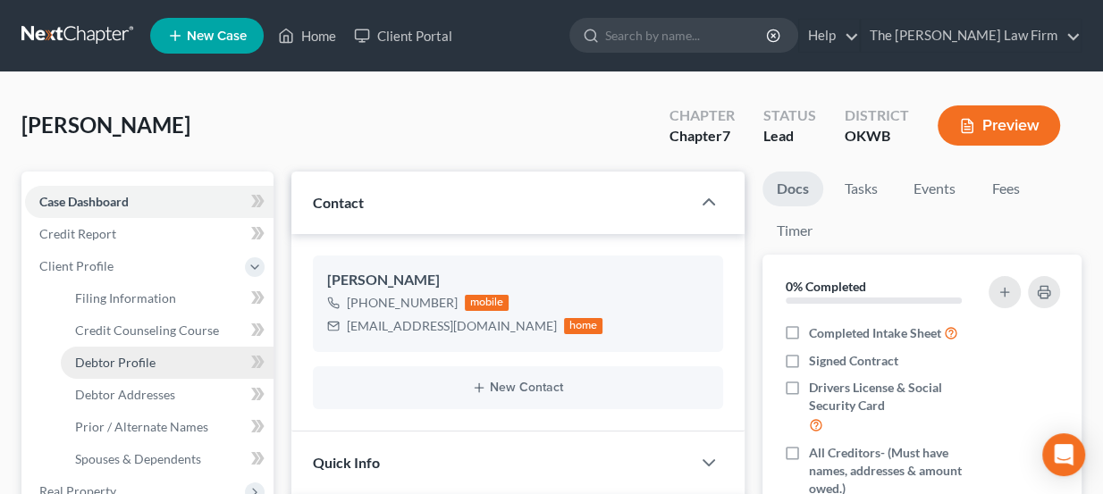
click at [154, 357] on link "Debtor Profile" at bounding box center [167, 363] width 213 height 32
select select "0"
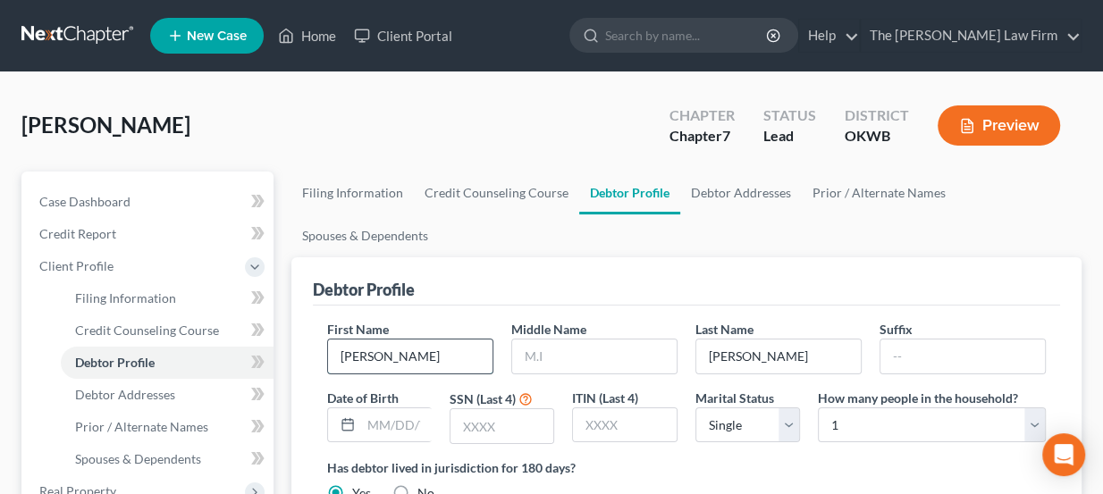
click at [389, 356] on input "Cody" at bounding box center [410, 357] width 164 height 34
drag, startPoint x: 389, startPoint y: 355, endPoint x: 374, endPoint y: 359, distance: 15.8
click at [378, 357] on input "Cody" at bounding box center [410, 357] width 164 height 34
type input "Delete"
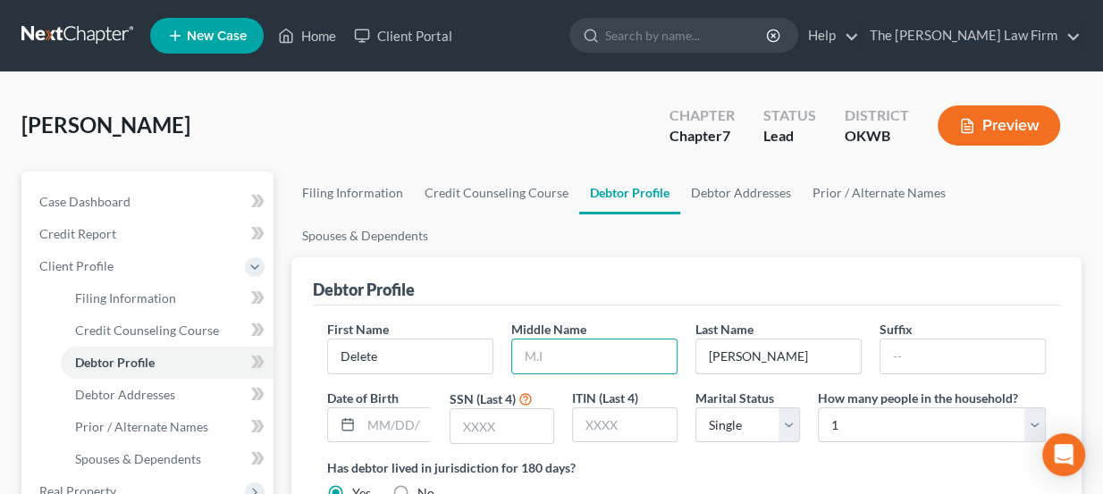
drag, startPoint x: 795, startPoint y: 363, endPoint x: 502, endPoint y: 332, distance: 294.7
click at [502, 332] on div "First Name Delete Middle Name Last Name Krautbauer Suffix Date of Birth SSN (La…" at bounding box center [686, 389] width 737 height 139
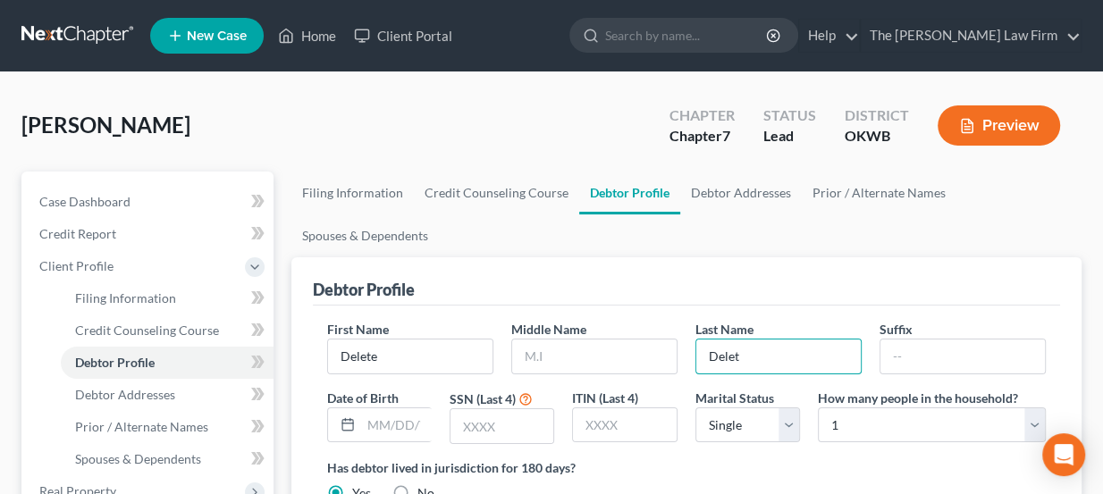
type input "Delete"
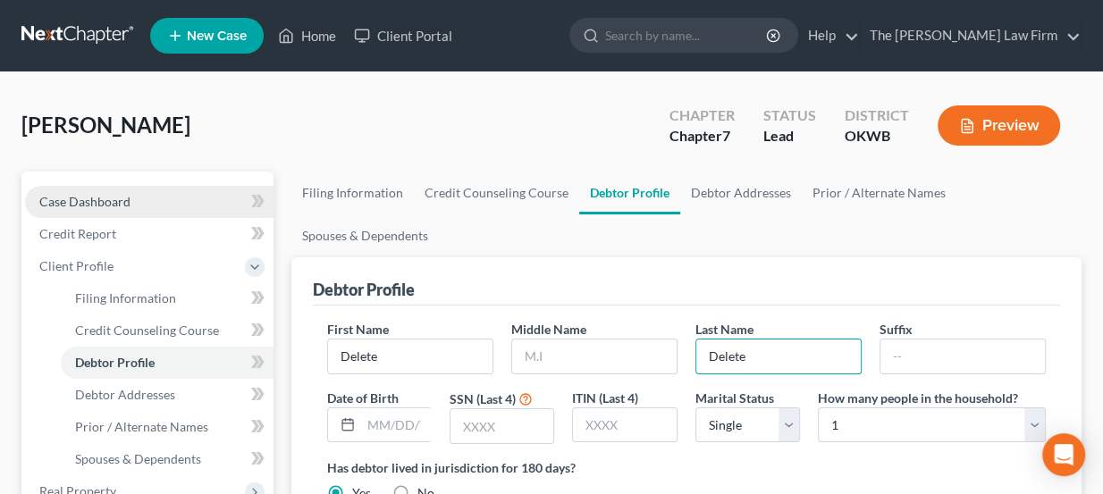
click at [143, 197] on link "Case Dashboard" at bounding box center [149, 202] width 248 height 32
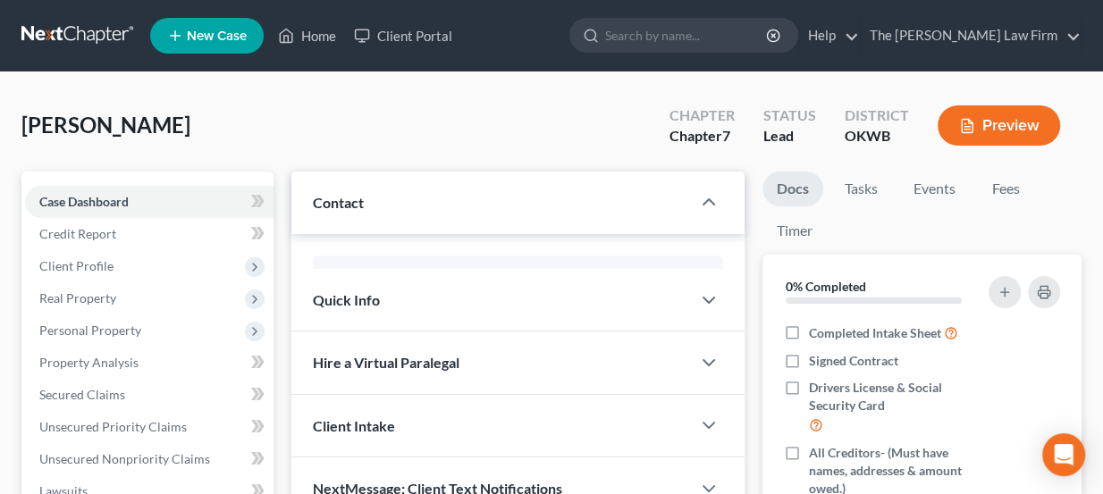
click at [113, 25] on link at bounding box center [78, 36] width 114 height 32
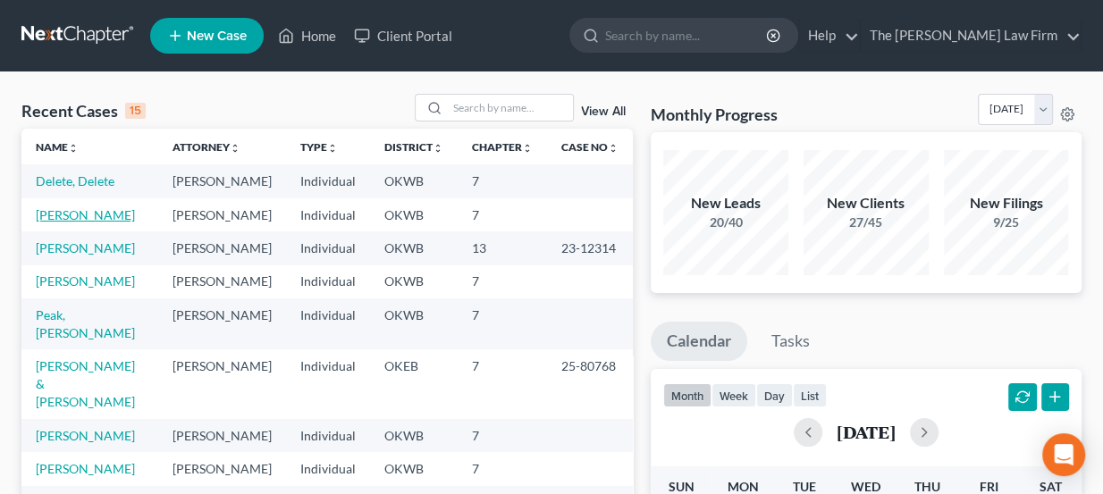
click at [111, 213] on link "[PERSON_NAME]" at bounding box center [85, 214] width 99 height 15
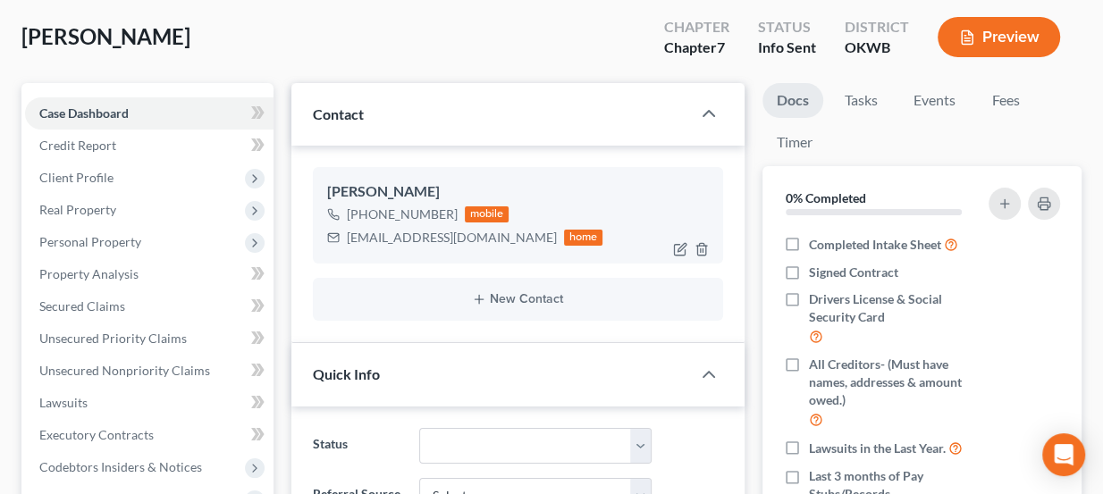
scroll to position [80, 0]
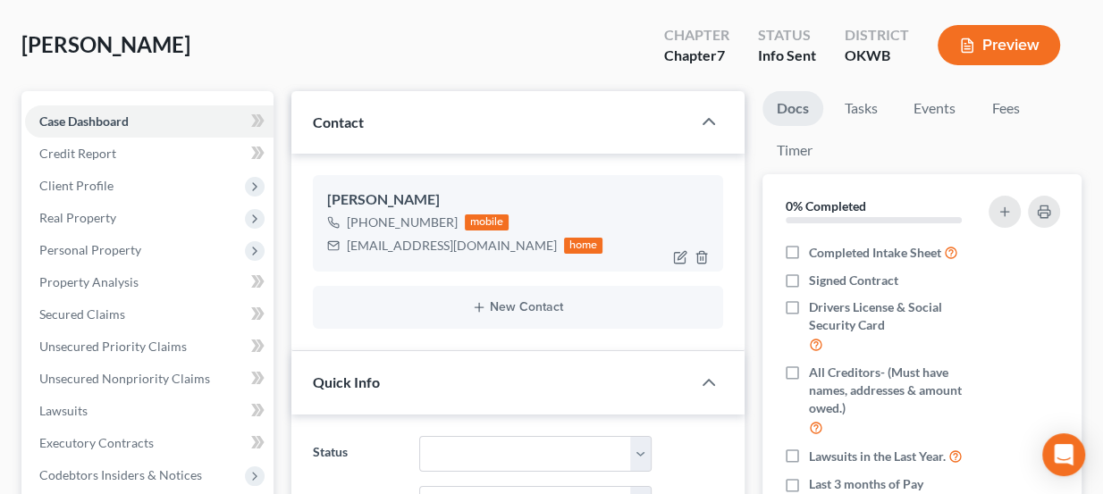
click at [406, 240] on div "[EMAIL_ADDRESS][DOMAIN_NAME]" at bounding box center [452, 246] width 210 height 18
click at [405, 240] on div "[EMAIL_ADDRESS][DOMAIN_NAME]" at bounding box center [452, 246] width 210 height 18
copy div "[EMAIL_ADDRESS][DOMAIN_NAME]"
click at [410, 384] on div "Quick Info" at bounding box center [491, 382] width 400 height 62
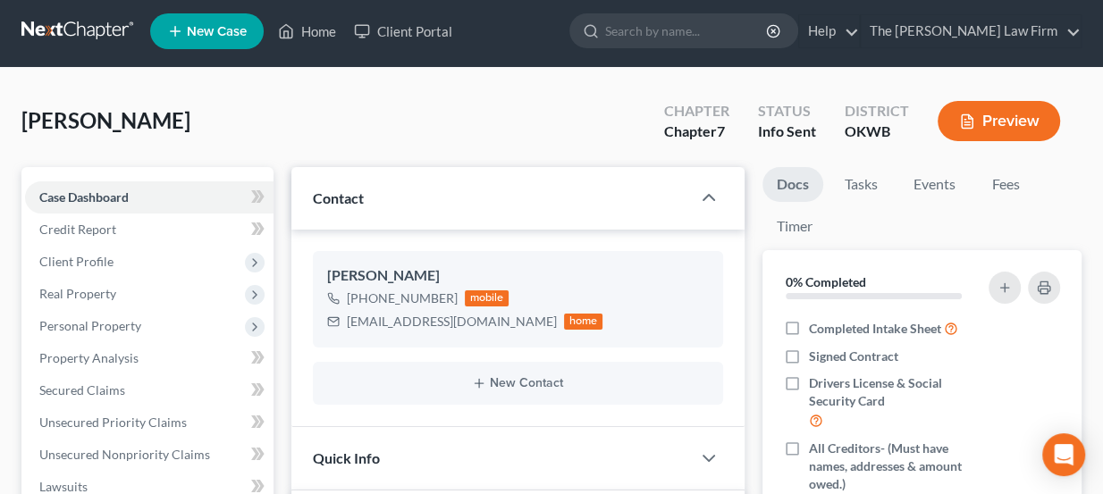
scroll to position [0, 0]
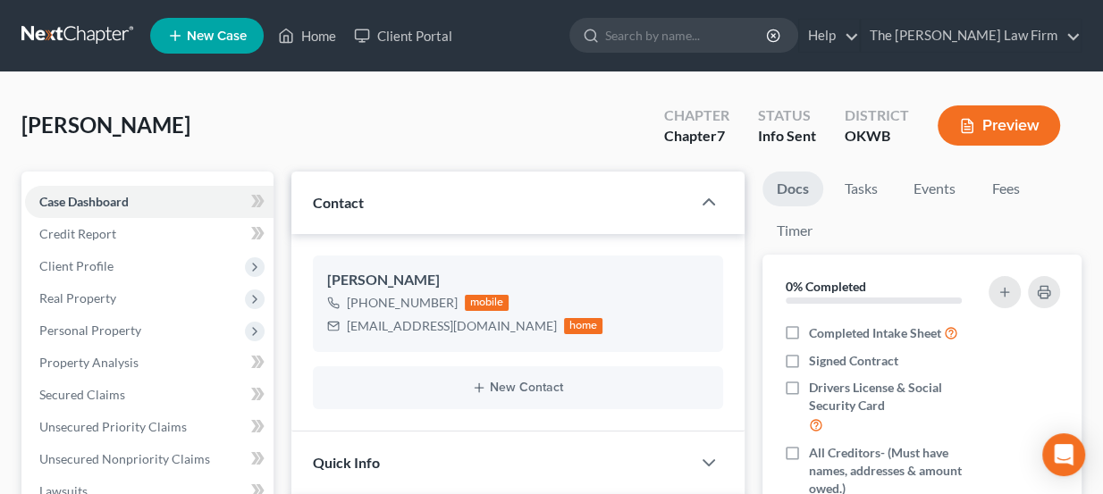
click at [73, 20] on link at bounding box center [78, 36] width 114 height 32
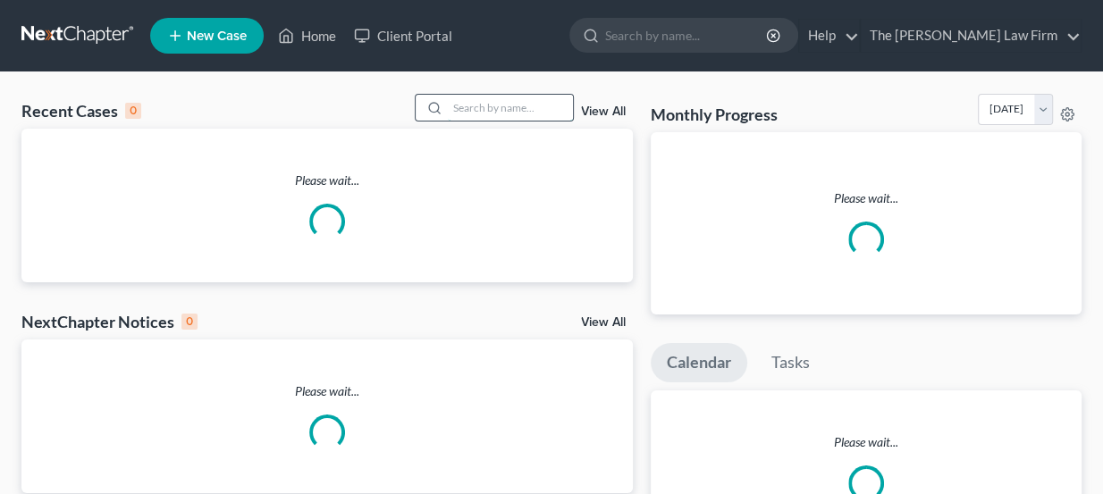
click at [556, 105] on input "search" at bounding box center [510, 108] width 125 height 26
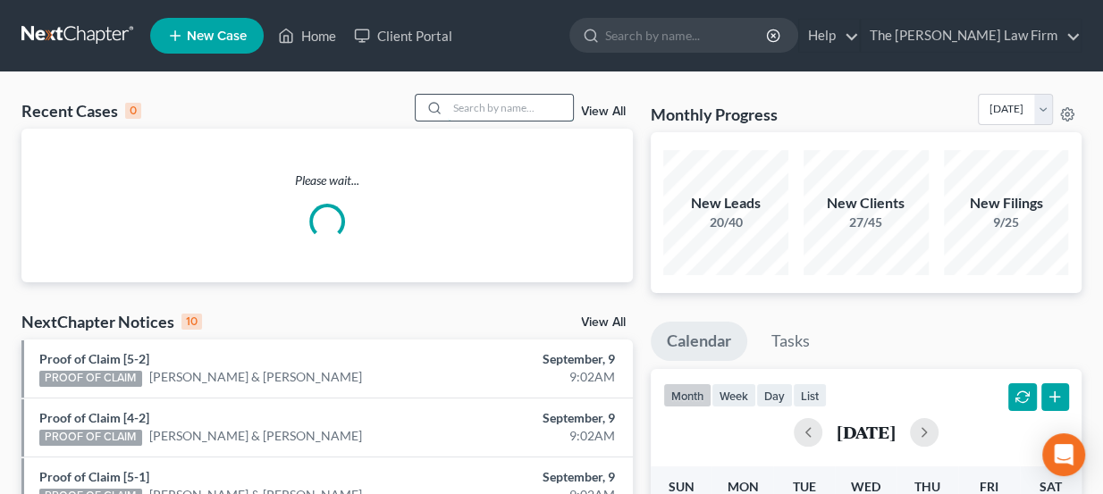
paste input "[PERSON_NAME]"
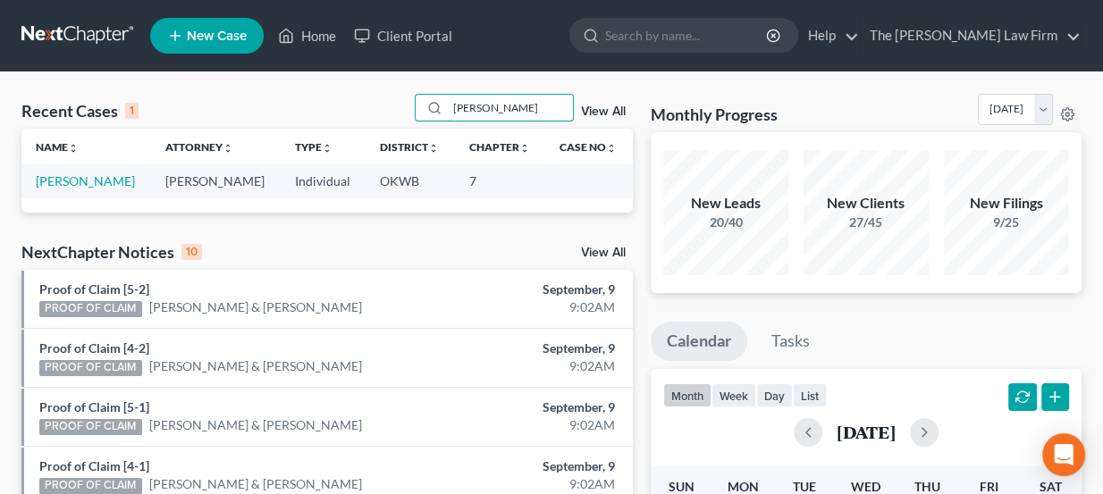
type input "[PERSON_NAME]"
click at [63, 189] on td "[PERSON_NAME]" at bounding box center [86, 180] width 130 height 33
click at [64, 180] on link "[PERSON_NAME]" at bounding box center [85, 180] width 99 height 15
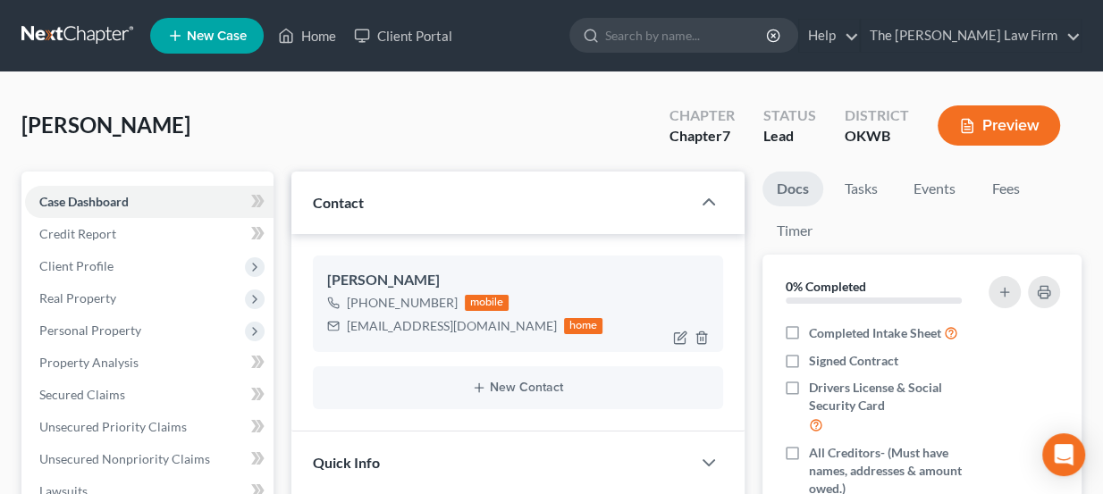
scroll to position [243, 0]
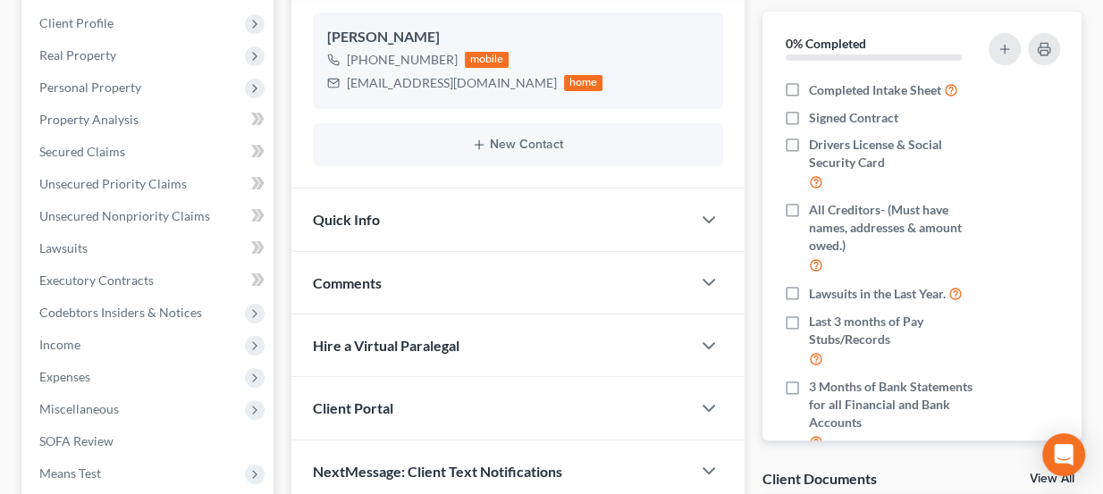
click at [432, 221] on div "Quick Info" at bounding box center [491, 220] width 400 height 62
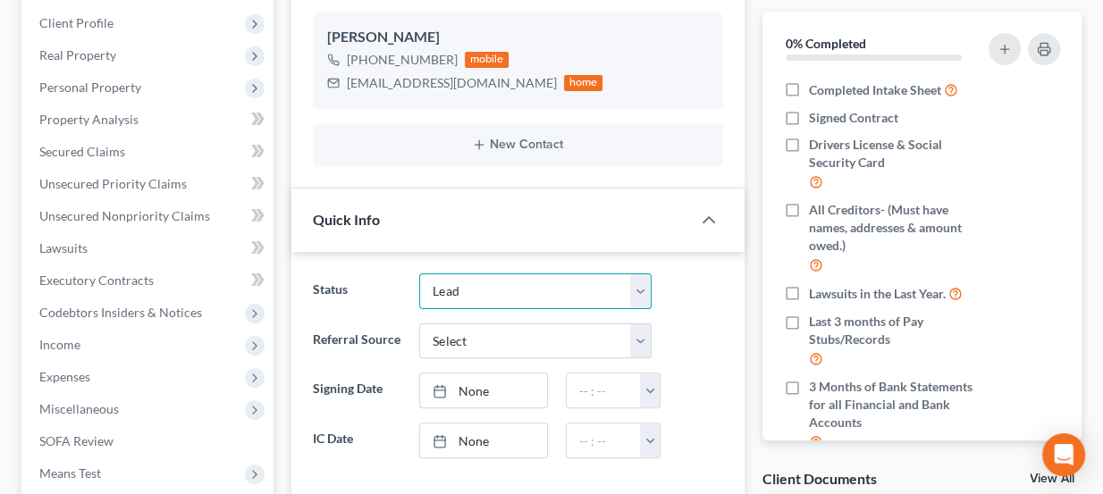
click at [460, 297] on select "Discharged Dismissed Filed Info Sent In Progress Lead Lost Lead Ready to File R…" at bounding box center [535, 291] width 232 height 36
select select "3"
click at [419, 273] on select "Discharged Dismissed Filed Info Sent In Progress Lead Lost Lead Ready to File R…" at bounding box center [535, 291] width 232 height 36
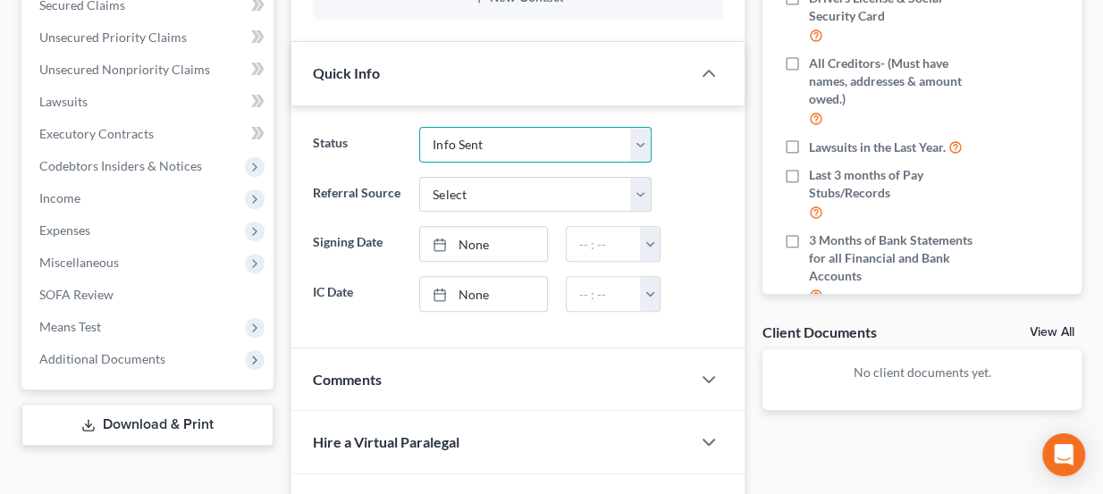
scroll to position [556, 0]
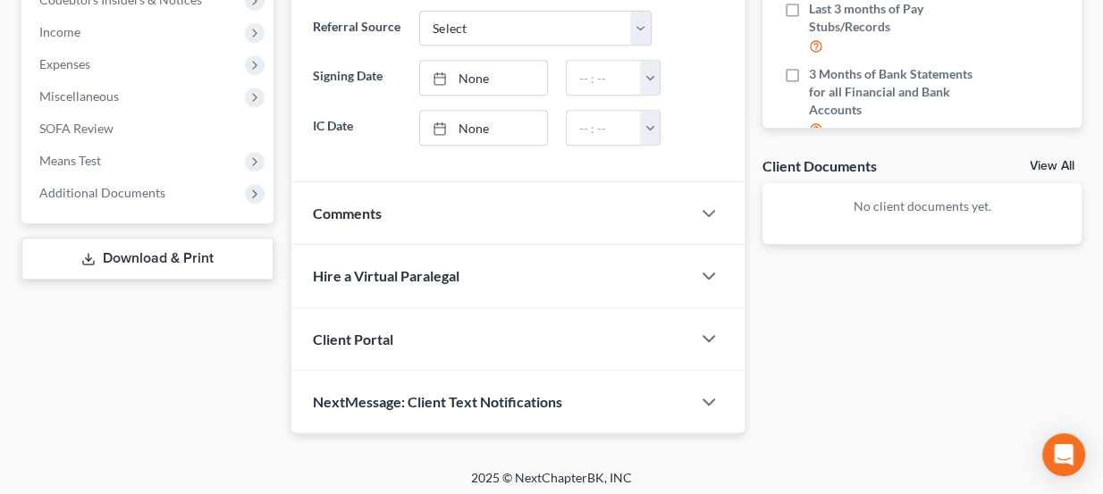
click at [424, 182] on div "Comments" at bounding box center [491, 213] width 400 height 62
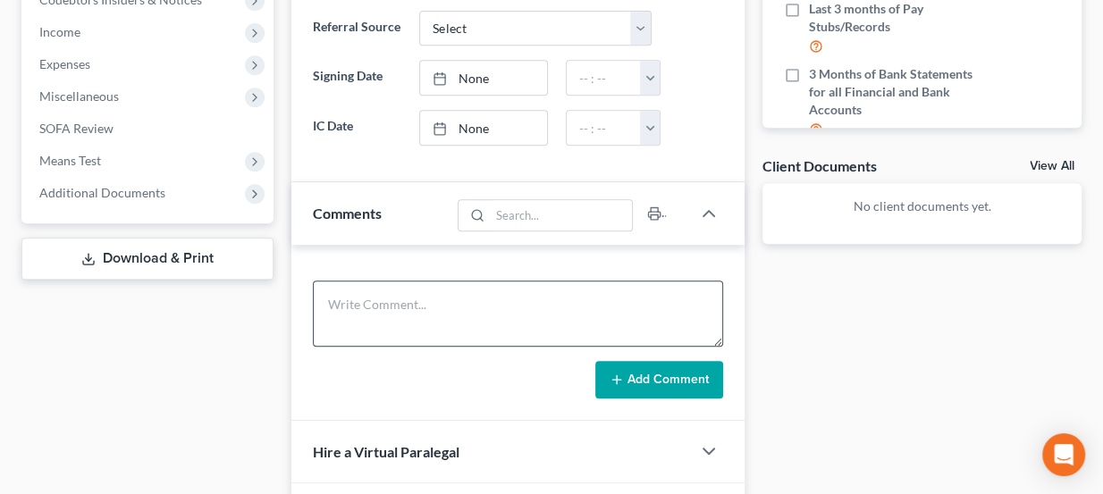
drag, startPoint x: 424, startPoint y: 265, endPoint x: 424, endPoint y: 285, distance: 19.7
click at [424, 267] on div "Add Comment" at bounding box center [518, 333] width 454 height 176
click at [424, 286] on textarea at bounding box center [518, 314] width 411 height 66
type textarea "Not sure if they are ch 7 or 13. District not conf. Sent general docs"
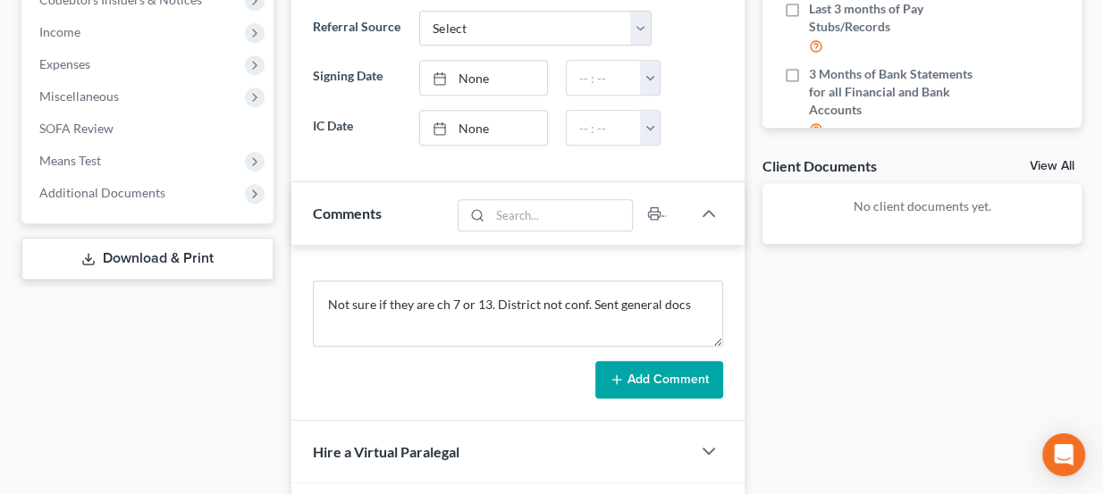
click at [636, 371] on button "Add Comment" at bounding box center [659, 380] width 128 height 38
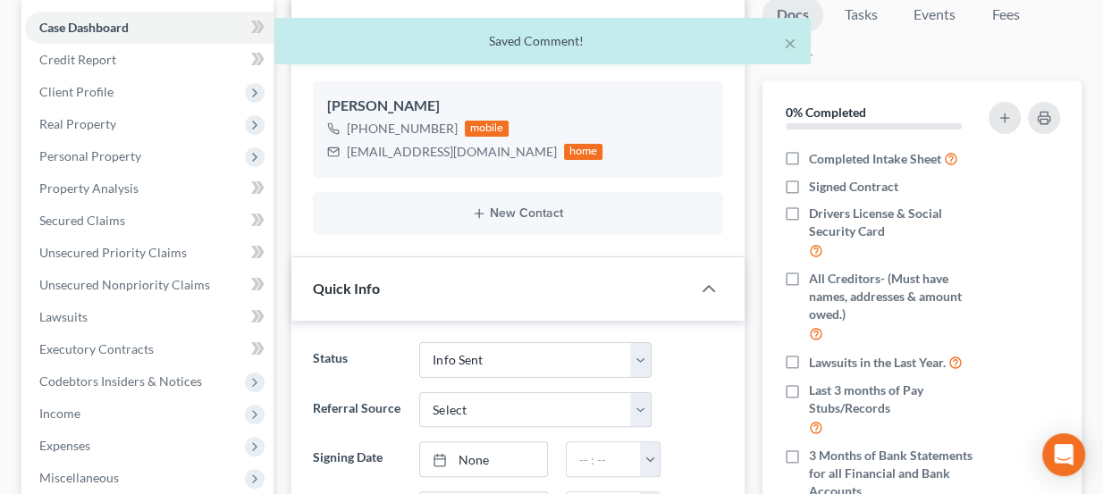
scroll to position [0, 0]
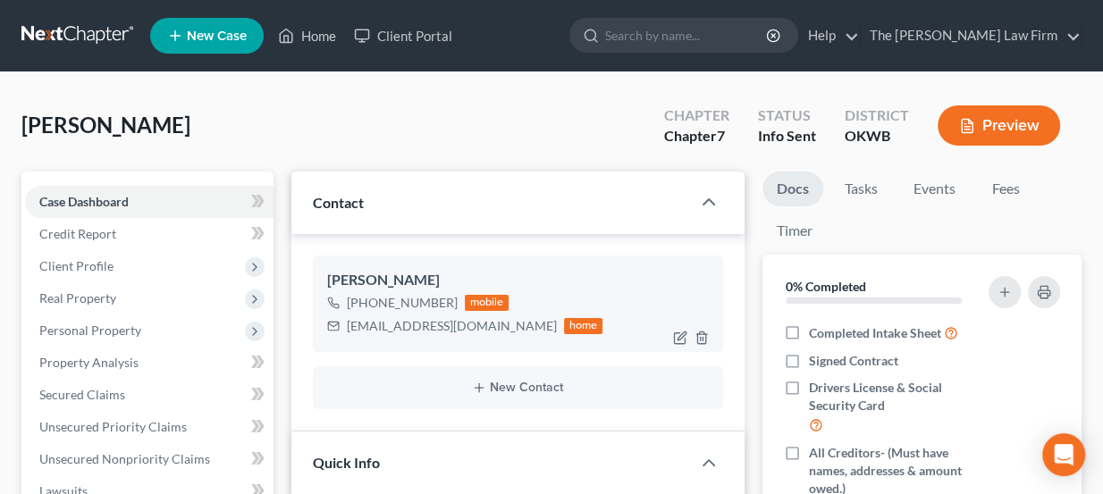
click at [445, 318] on div "millsterry307@gmail.com" at bounding box center [452, 326] width 210 height 18
copy div "millsterry307@gmail.com"
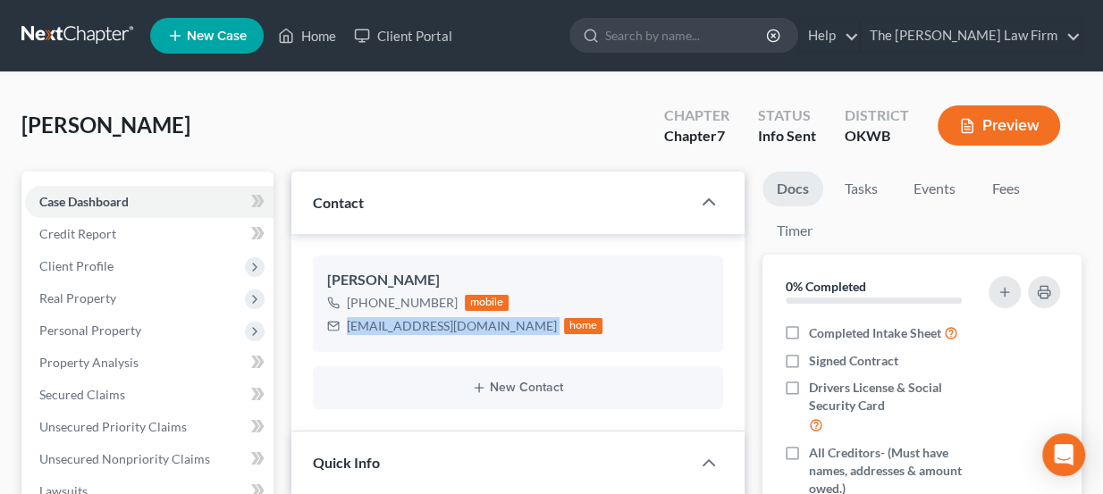
click at [38, 38] on link at bounding box center [78, 36] width 114 height 32
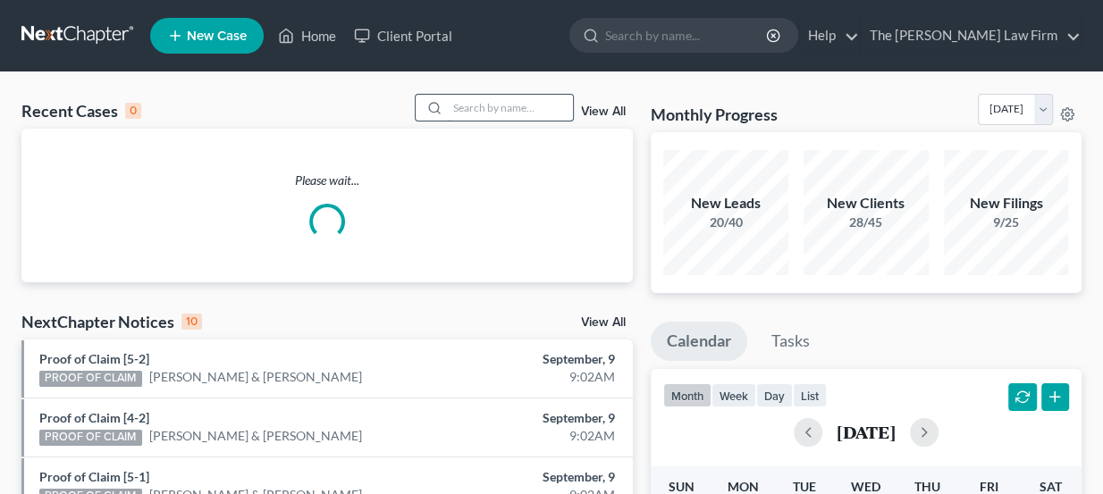
click at [494, 105] on input "search" at bounding box center [510, 108] width 125 height 26
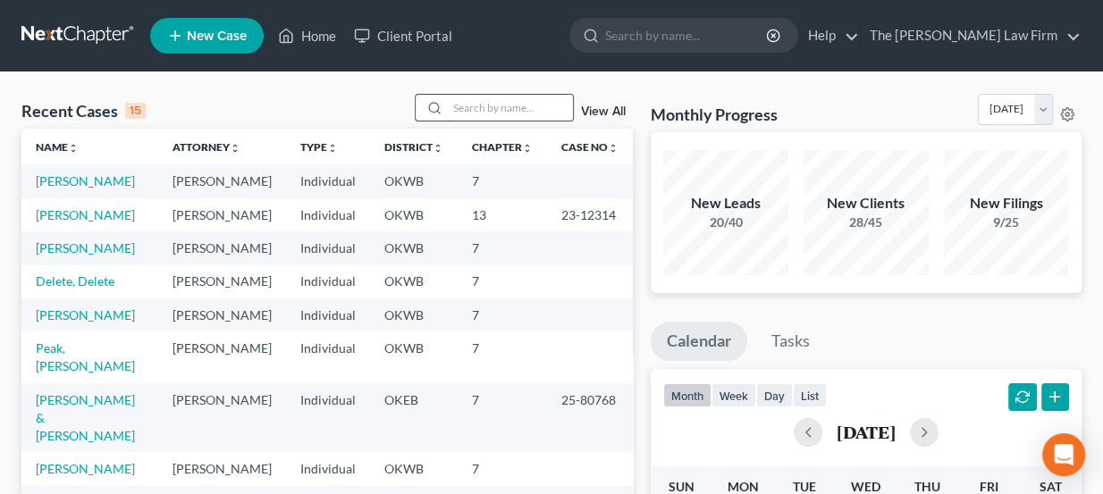
paste input "[PERSON_NAME]"
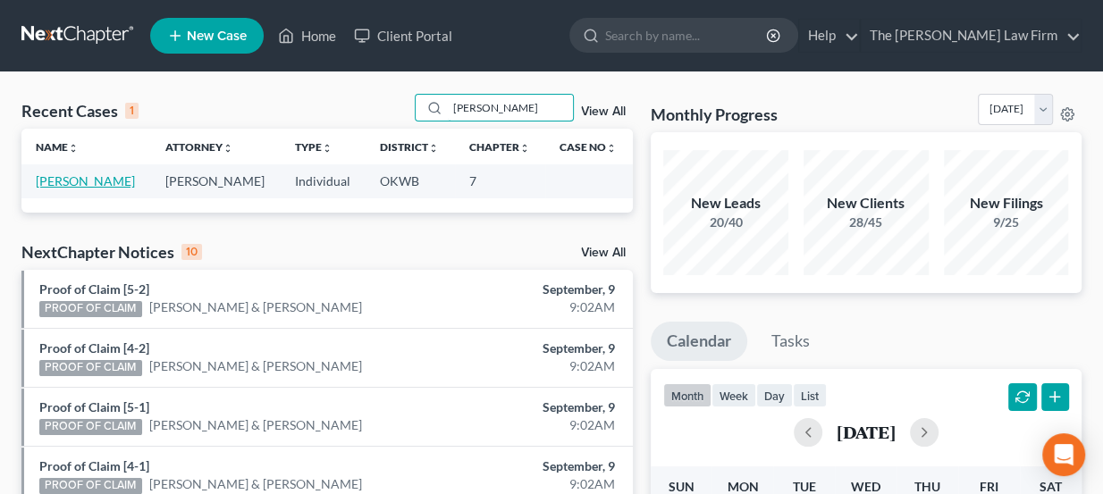
type input "[PERSON_NAME]"
click at [89, 182] on link "[PERSON_NAME]" at bounding box center [85, 180] width 99 height 15
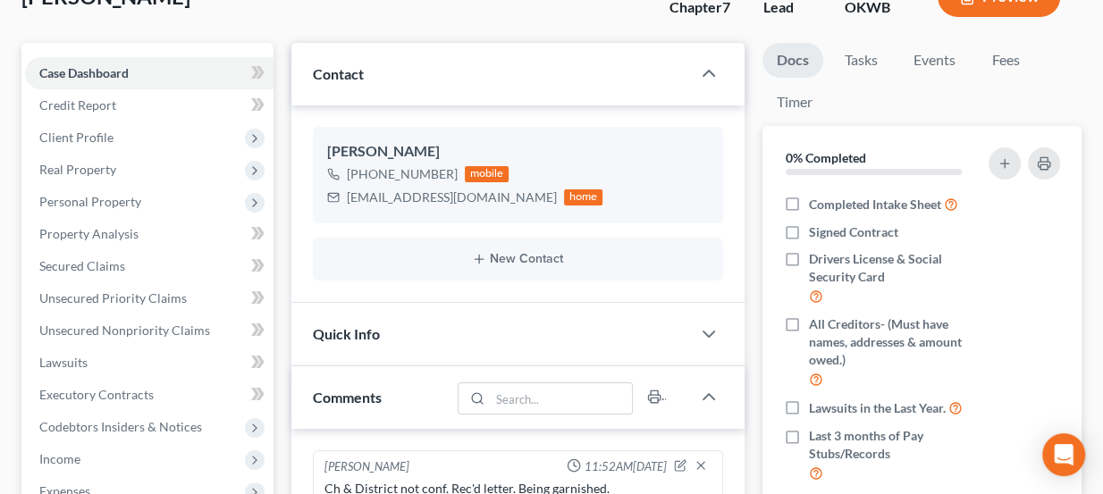
scroll to position [324, 0]
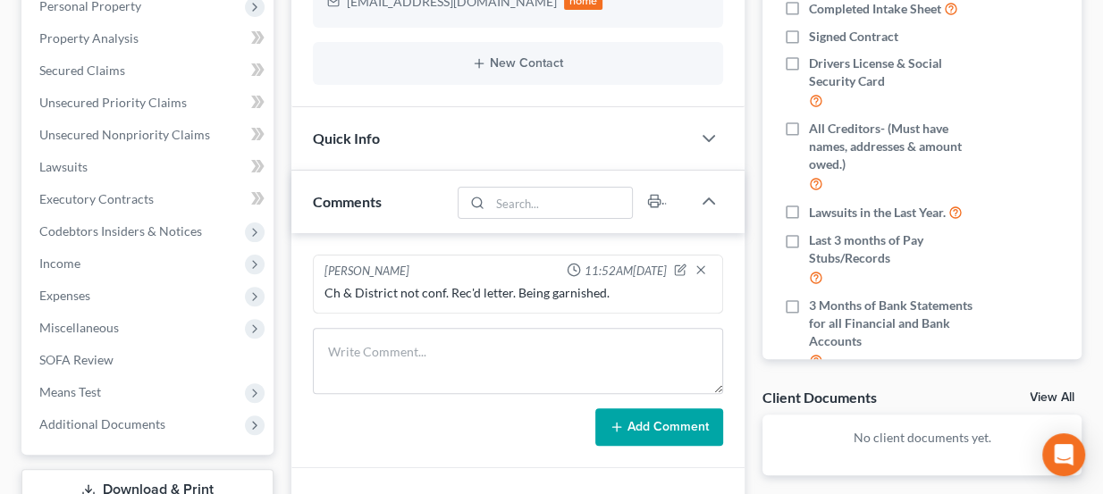
click at [432, 134] on div "Quick Info" at bounding box center [491, 138] width 400 height 62
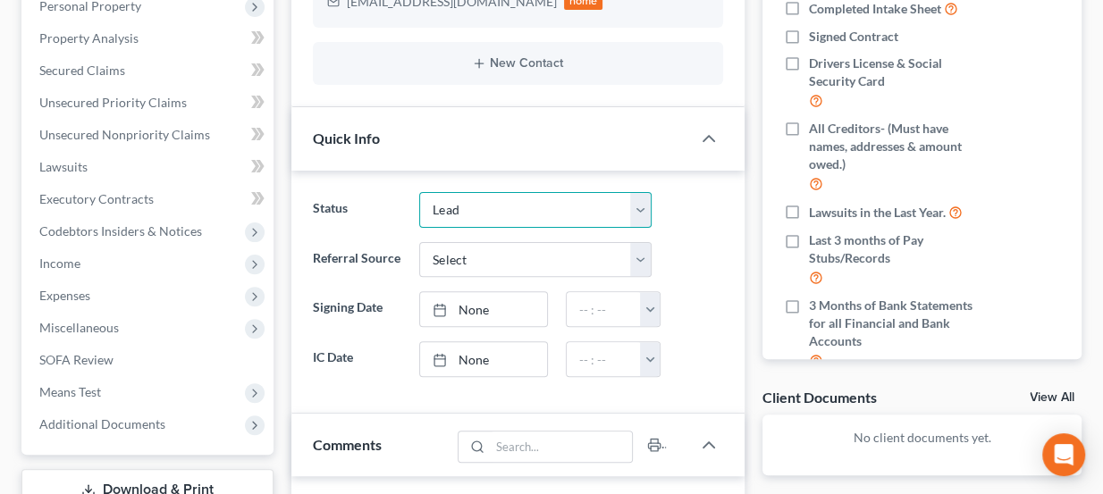
click at [495, 194] on select "Discharged Dismissed Filed Info Sent In Progress Lead Lost Lead Ready to File R…" at bounding box center [535, 210] width 232 height 36
select select "3"
click at [419, 192] on select "Discharged Dismissed Filed Info Sent In Progress Lead Lost Lead Ready to File R…" at bounding box center [535, 210] width 232 height 36
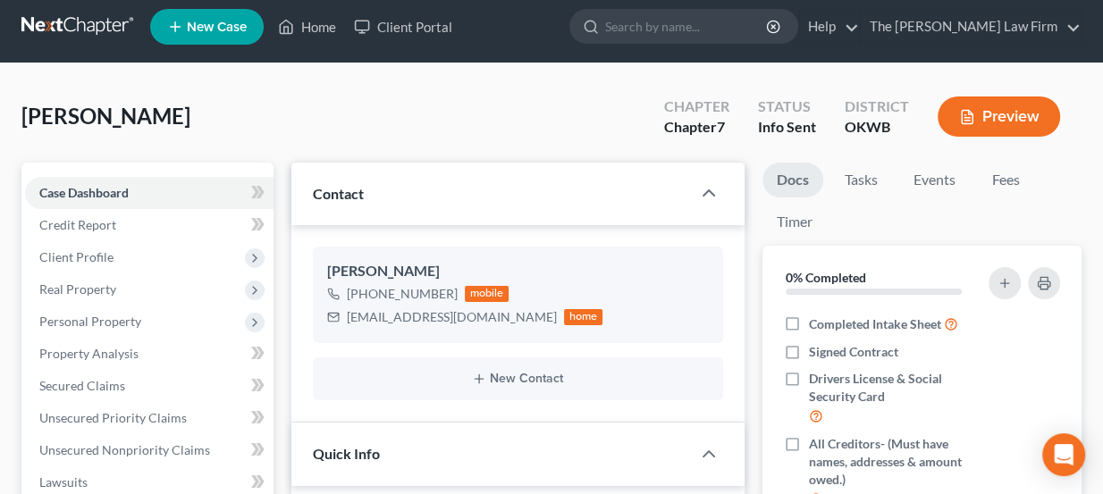
scroll to position [0, 0]
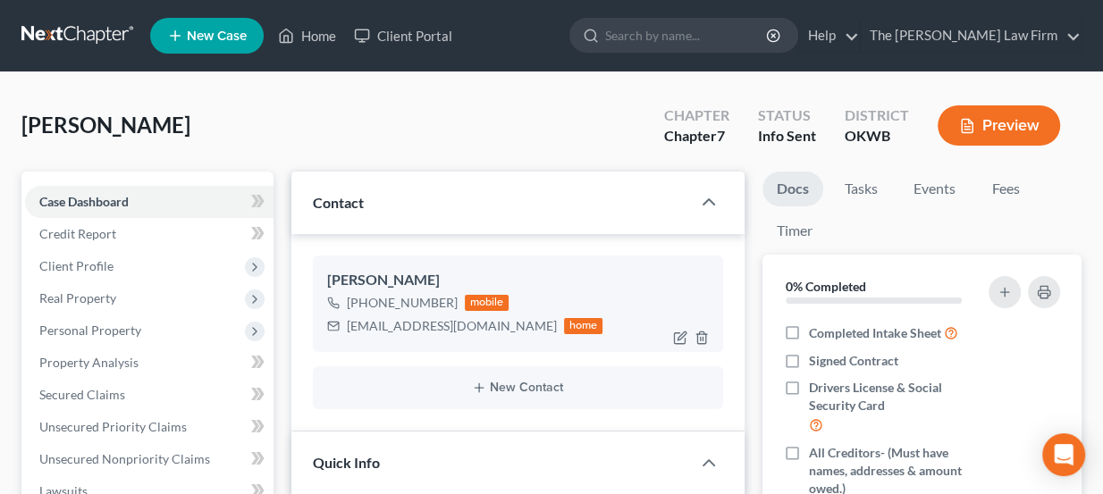
click at [416, 323] on div "[EMAIL_ADDRESS][DOMAIN_NAME]" at bounding box center [452, 326] width 210 height 18
click at [416, 322] on div "[EMAIL_ADDRESS][DOMAIN_NAME]" at bounding box center [452, 326] width 210 height 18
copy div "[EMAIL_ADDRESS][DOMAIN_NAME]"
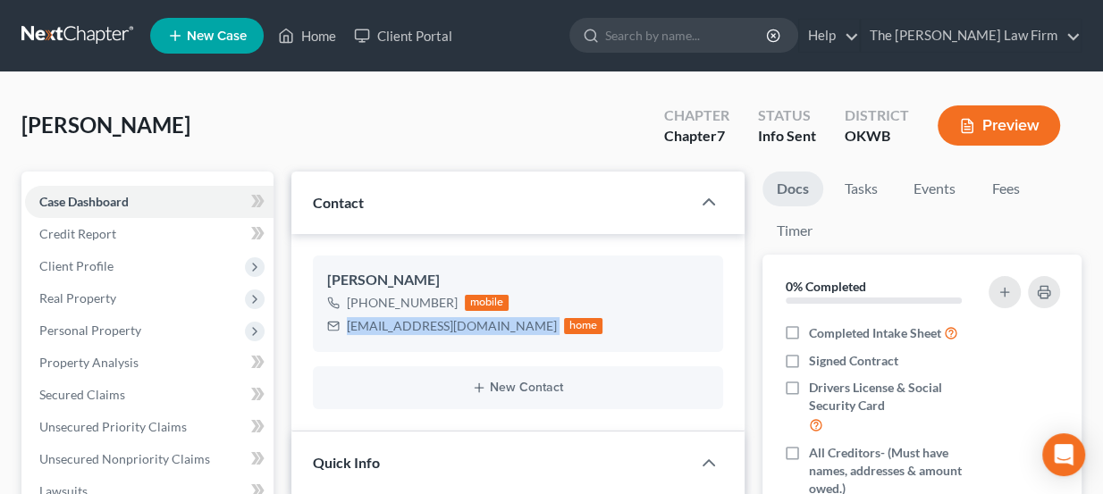
click at [102, 38] on link at bounding box center [78, 36] width 114 height 32
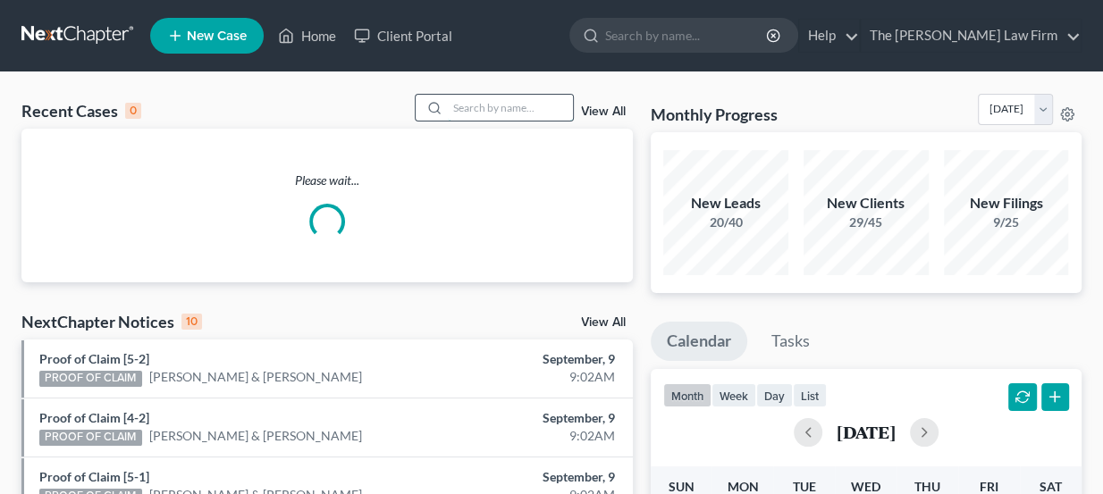
drag, startPoint x: 557, startPoint y: 93, endPoint x: 547, endPoint y: 104, distance: 14.5
click at [550, 102] on input "search" at bounding box center [510, 108] width 125 height 26
paste input "[PERSON_NAME] and [PERSON_NAME]"
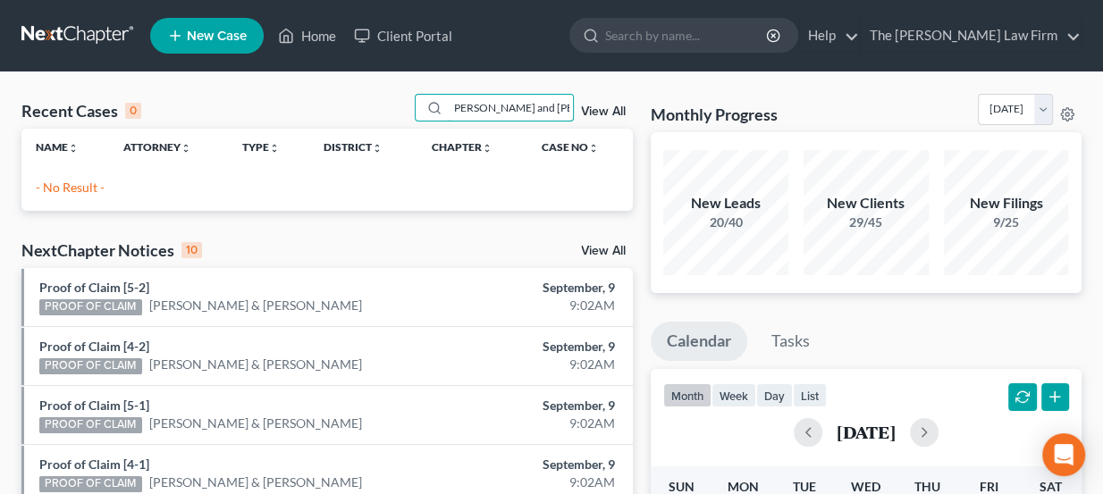
drag, startPoint x: 518, startPoint y: 106, endPoint x: 669, endPoint y: 105, distance: 151.0
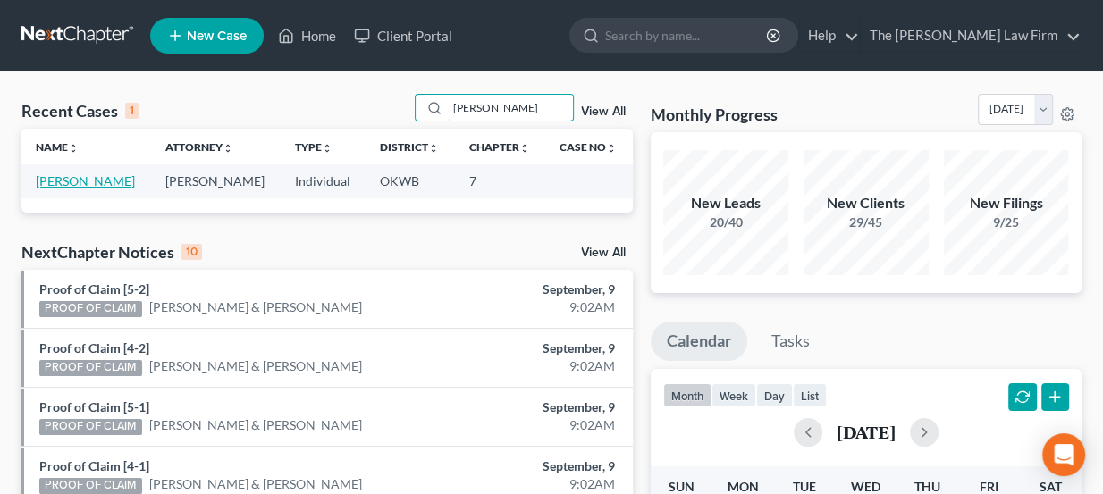
type input "[PERSON_NAME]"
click at [55, 180] on link "[PERSON_NAME]" at bounding box center [85, 180] width 99 height 15
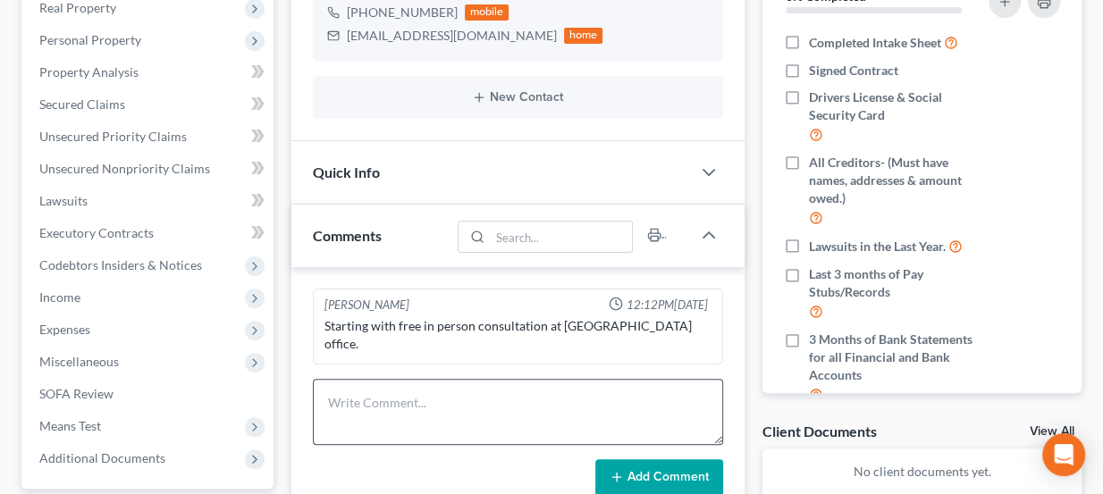
scroll to position [487, 0]
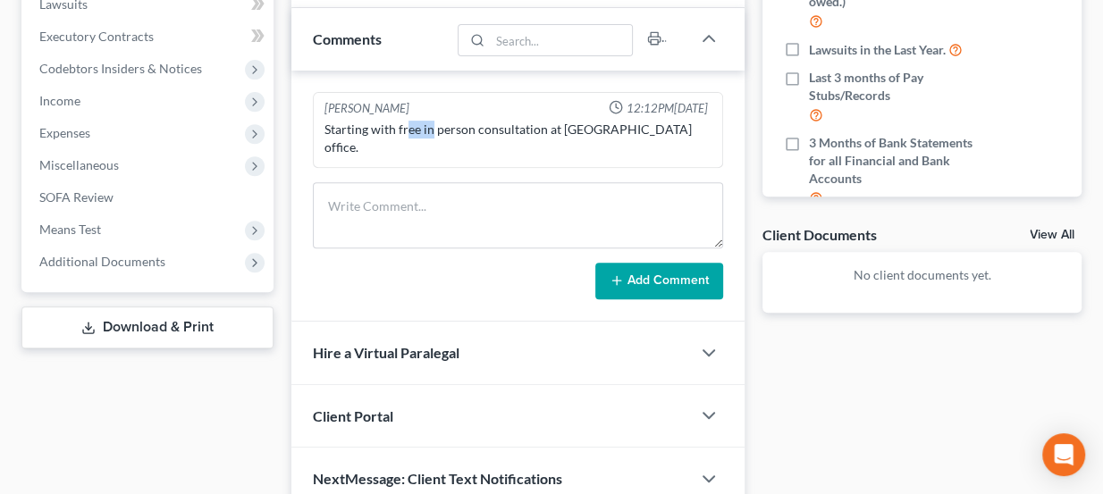
drag, startPoint x: 407, startPoint y: 133, endPoint x: 458, endPoint y: 125, distance: 51.6
click at [458, 125] on div "Starting with free in person consultation at Shawnee office." at bounding box center [518, 139] width 388 height 36
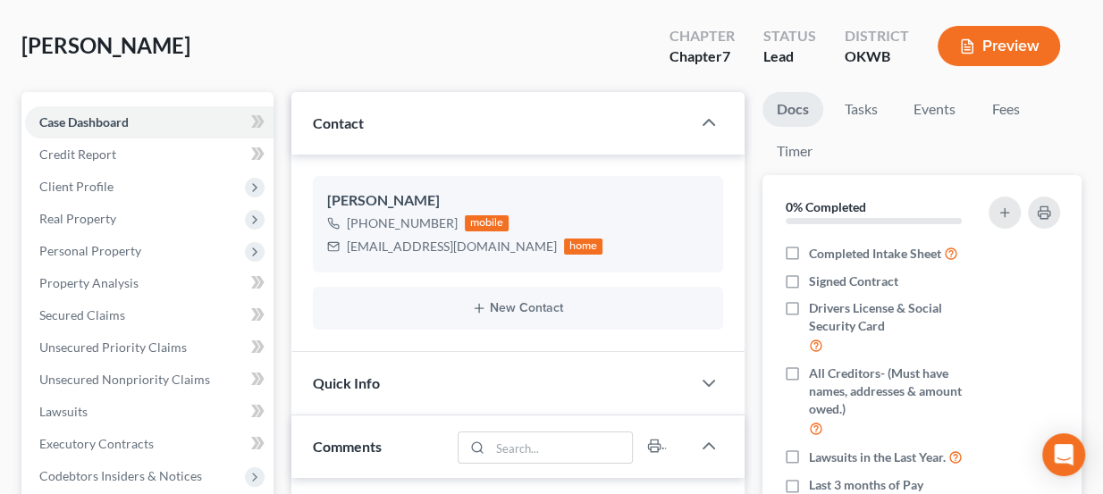
scroll to position [0, 0]
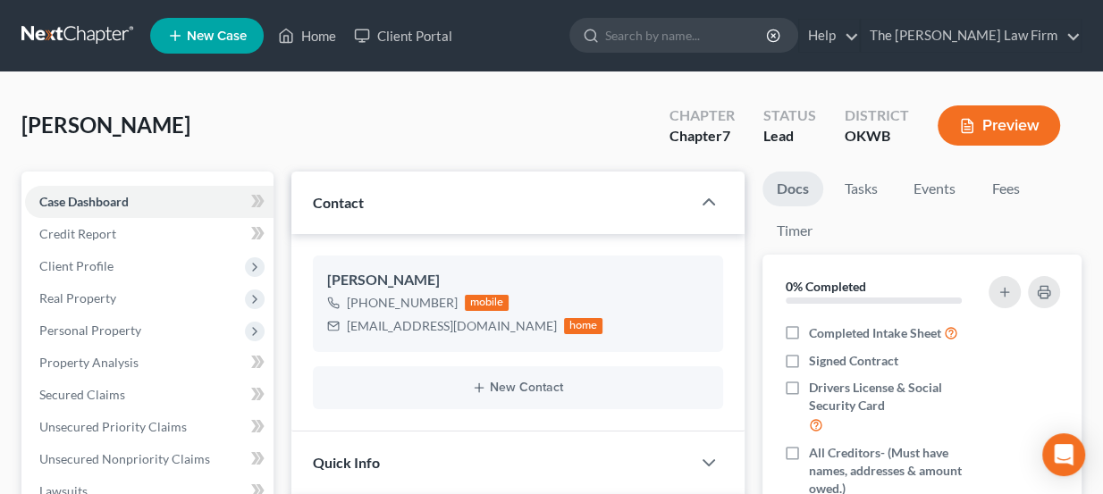
click at [95, 43] on link at bounding box center [78, 36] width 114 height 32
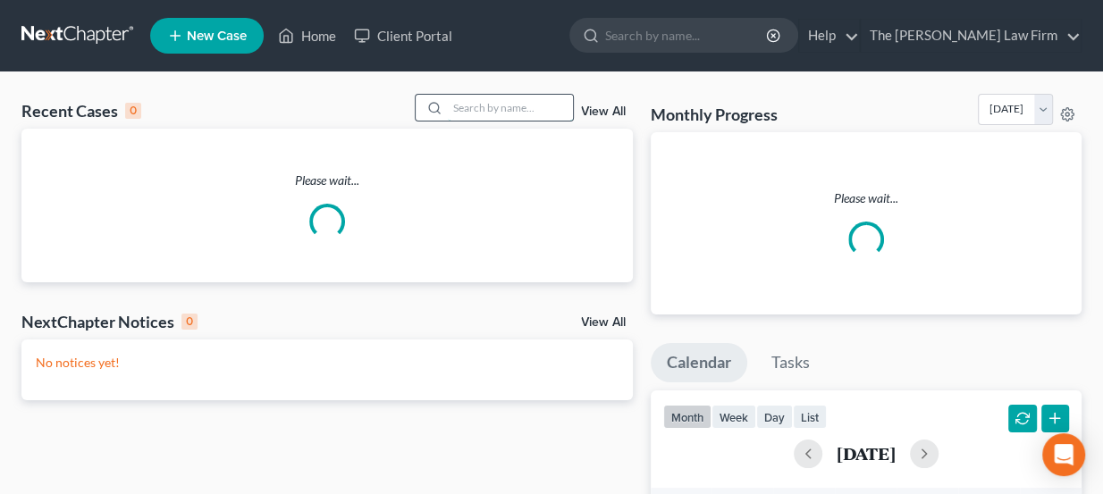
click at [483, 103] on input "search" at bounding box center [510, 108] width 125 height 26
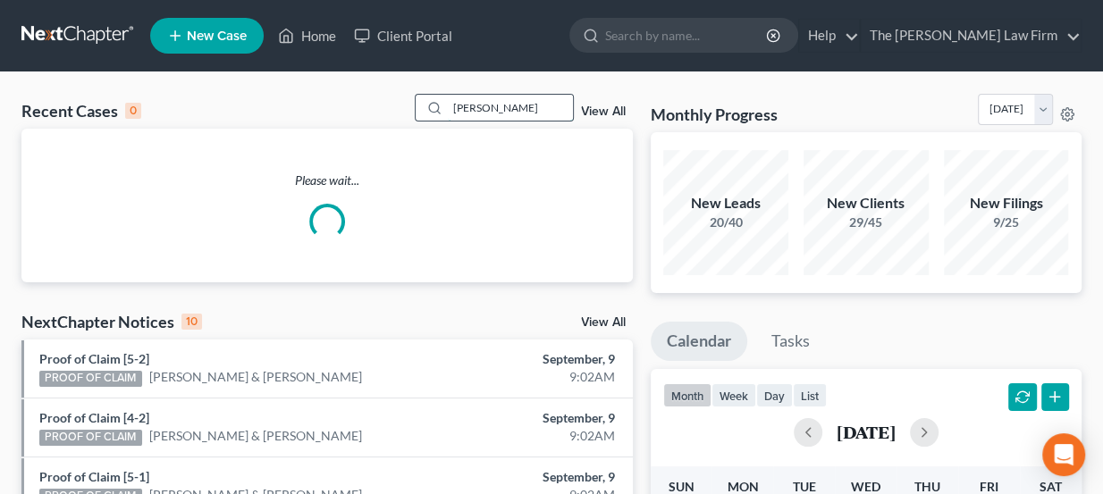
type input "Boatman"
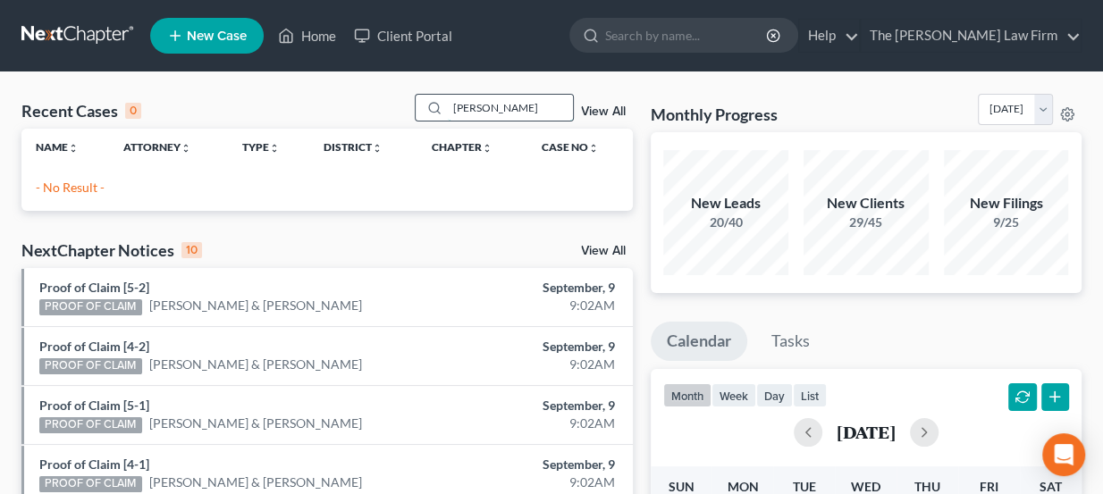
drag, startPoint x: 509, startPoint y: 106, endPoint x: 432, endPoint y: 103, distance: 77.8
click at [434, 104] on div "Boatman" at bounding box center [494, 108] width 159 height 28
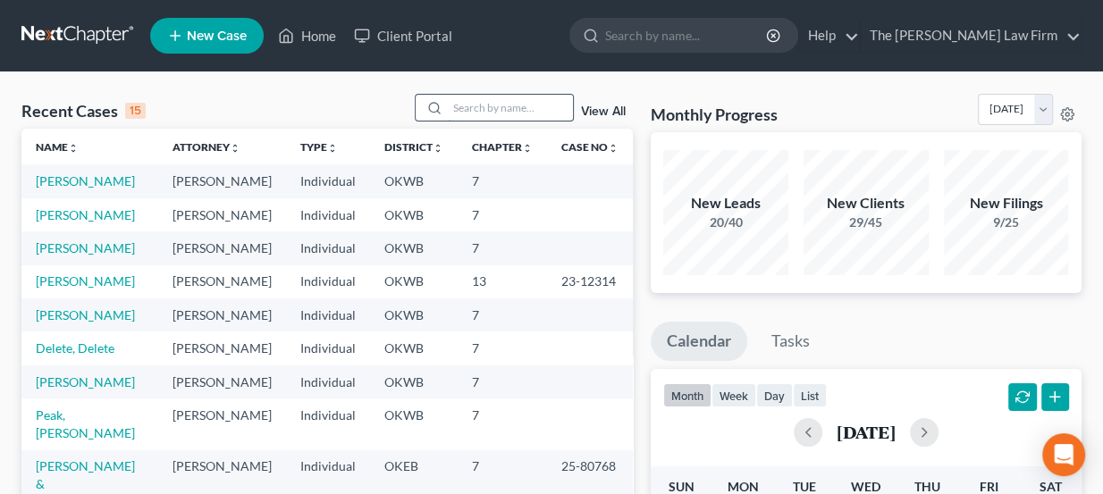
click at [499, 110] on input "search" at bounding box center [510, 108] width 125 height 26
click at [482, 102] on input "search" at bounding box center [510, 108] width 125 height 26
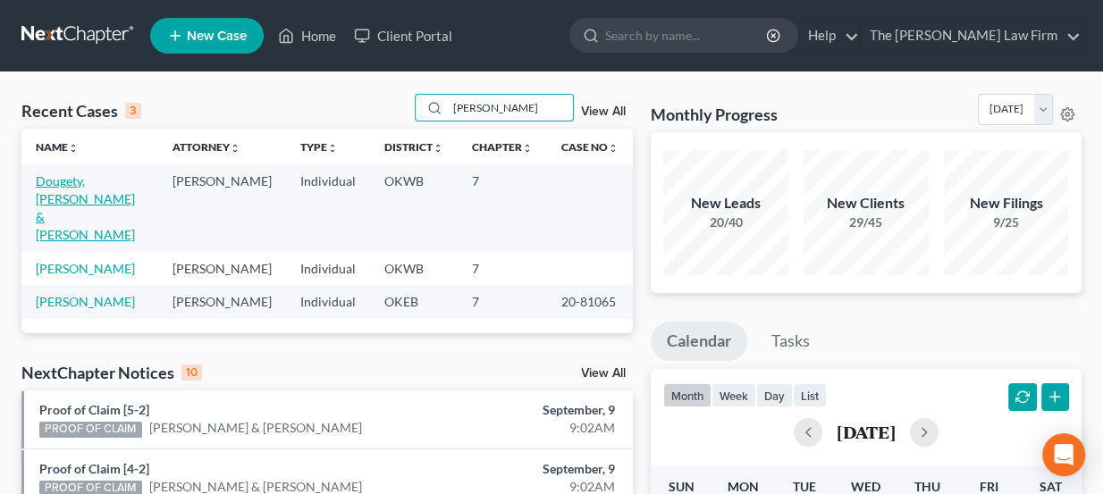
type input "Doug"
click at [60, 197] on link "Dougety, [PERSON_NAME] & [PERSON_NAME]" at bounding box center [85, 207] width 99 height 69
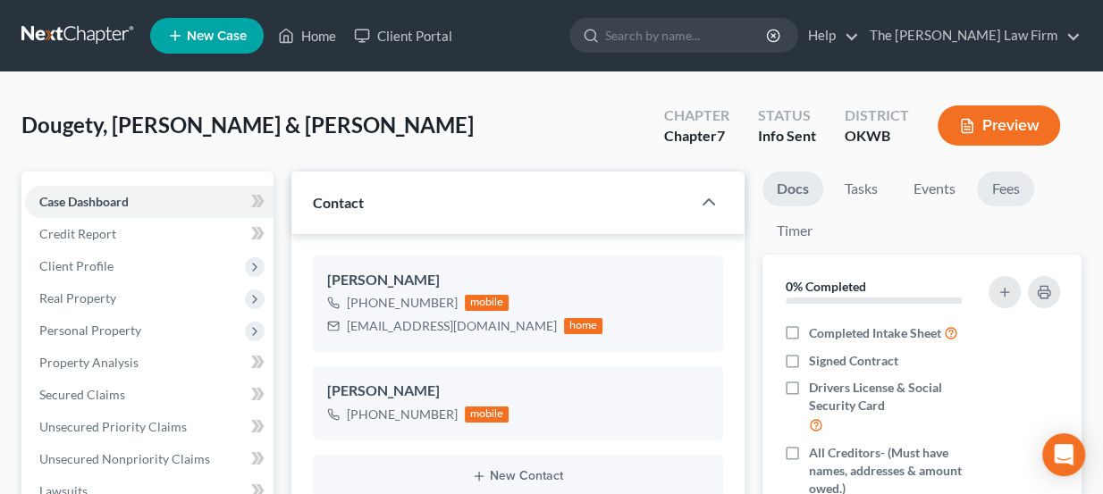
click at [1005, 190] on link "Fees" at bounding box center [1005, 189] width 57 height 35
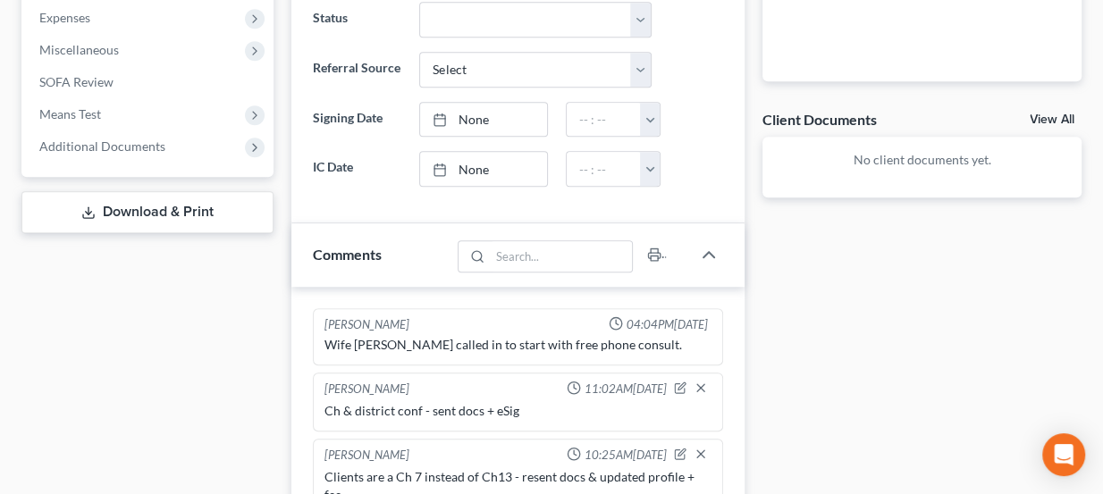
scroll to position [731, 0]
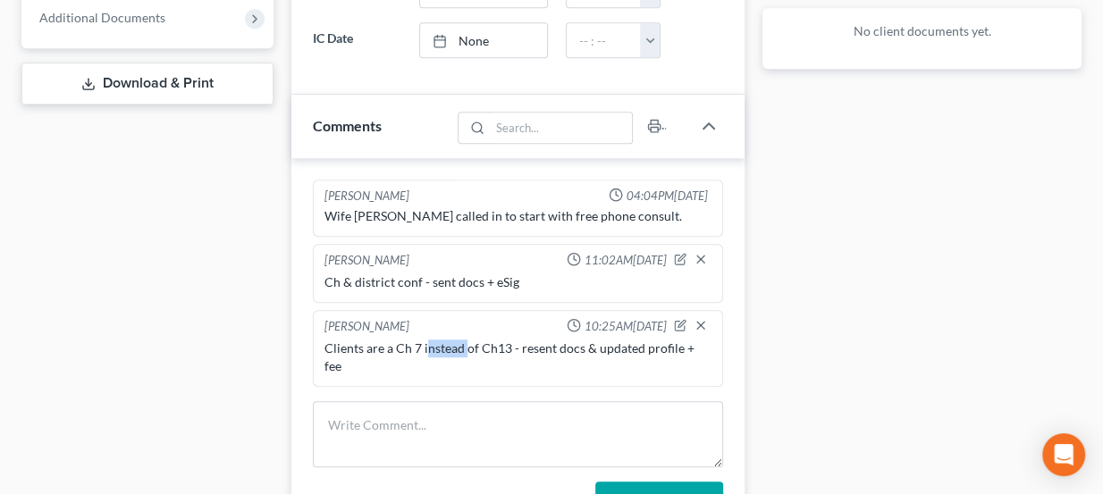
drag, startPoint x: 424, startPoint y: 347, endPoint x: 466, endPoint y: 340, distance: 42.6
click at [466, 340] on div "Clients are a Ch 7 instead of Ch13 - resent docs & updated profile + fee" at bounding box center [518, 358] width 388 height 36
drag, startPoint x: 389, startPoint y: 342, endPoint x: 422, endPoint y: 340, distance: 33.1
click at [422, 340] on div "Clients are a Ch 7 instead of Ch13 - resent docs & updated profile + fee" at bounding box center [518, 358] width 388 height 36
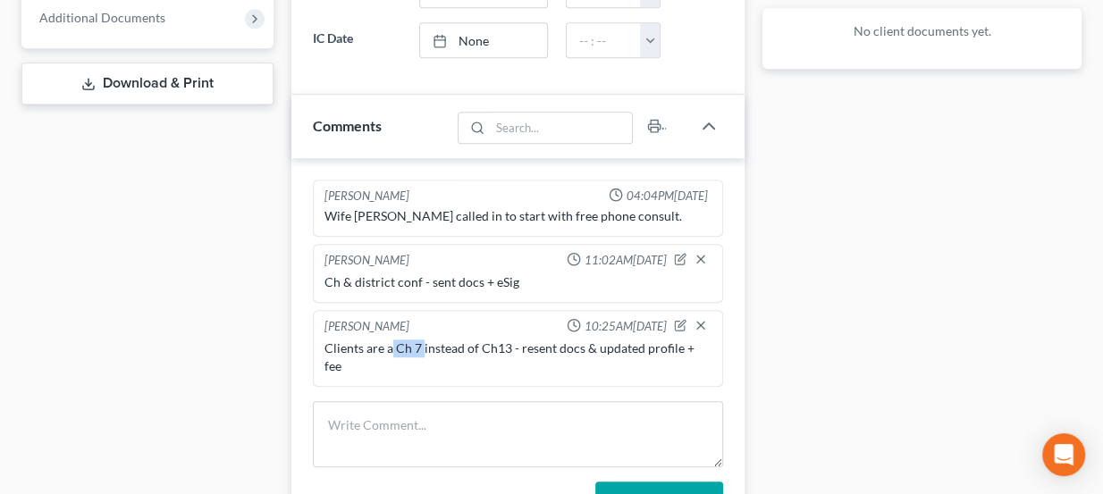
click at [422, 340] on div "Clients are a Ch 7 instead of Ch13 - resent docs & updated profile + fee" at bounding box center [518, 358] width 388 height 36
drag, startPoint x: 418, startPoint y: 337, endPoint x: 391, endPoint y: 339, distance: 26.9
click at [391, 340] on div "Clients are a Ch 7 instead of Ch13 - resent docs & updated profile + fee" at bounding box center [518, 358] width 388 height 36
drag, startPoint x: 395, startPoint y: 339, endPoint x: 416, endPoint y: 340, distance: 21.5
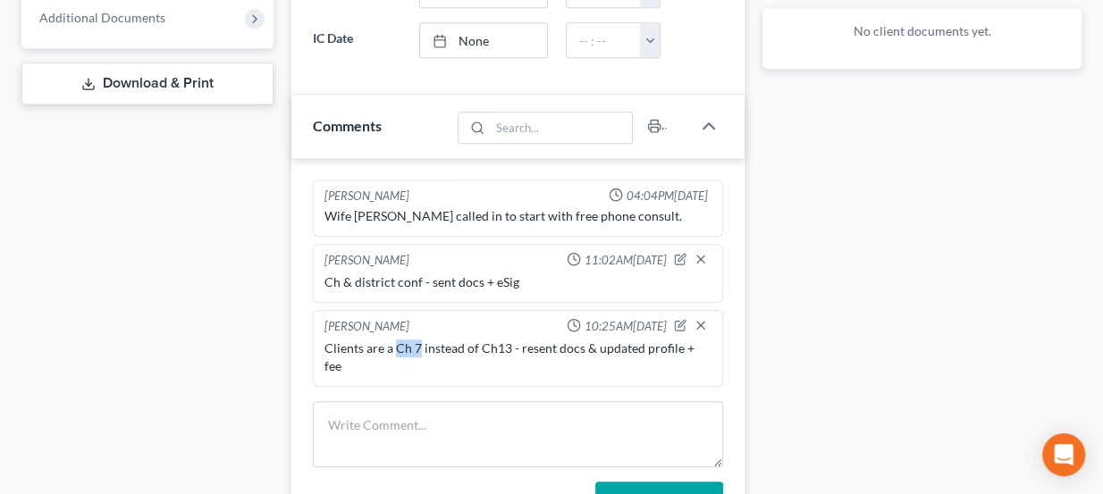
click at [416, 340] on div "Clients are a Ch 7 instead of Ch13 - resent docs & updated profile + fee" at bounding box center [518, 358] width 388 height 36
drag, startPoint x: 418, startPoint y: 335, endPoint x: 505, endPoint y: 338, distance: 86.7
click at [505, 340] on div "Clients are a Ch 7 instead of Ch13 - resent docs & updated profile + fee" at bounding box center [518, 358] width 388 height 36
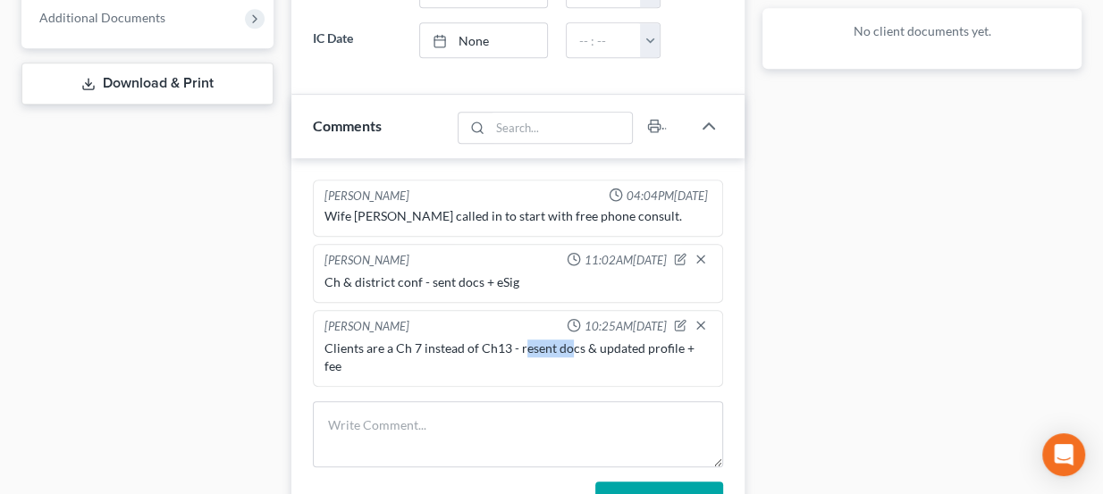
drag, startPoint x: 521, startPoint y: 335, endPoint x: 569, endPoint y: 341, distance: 48.7
click at [569, 341] on div "Clients are a Ch 7 instead of Ch13 - resent docs & updated profile + fee" at bounding box center [518, 358] width 388 height 36
drag, startPoint x: 491, startPoint y: 275, endPoint x: 513, endPoint y: 280, distance: 21.9
click at [512, 280] on div "Ch & district conf - sent docs + eSig" at bounding box center [518, 282] width 388 height 18
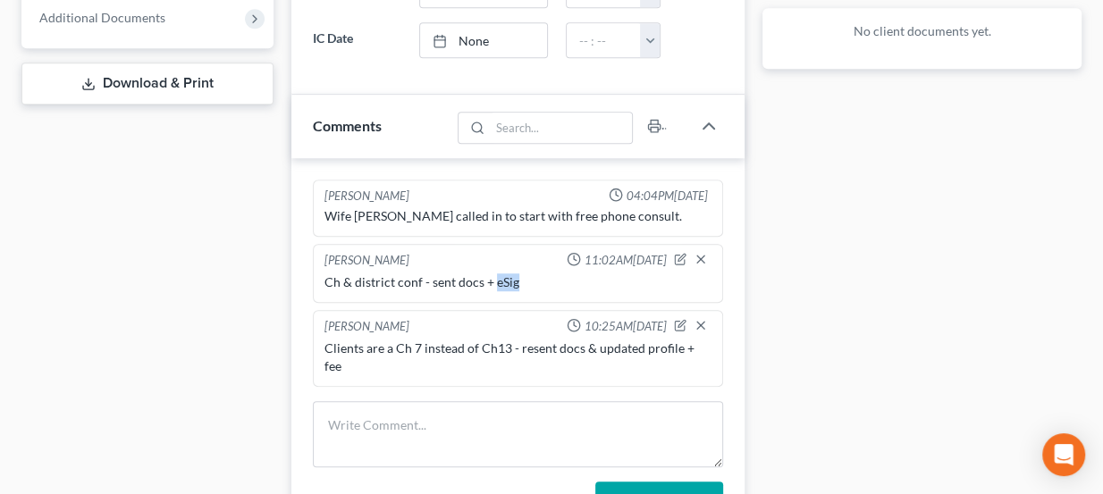
click at [513, 280] on div "Ch & district conf - sent docs + eSig" at bounding box center [518, 282] width 388 height 18
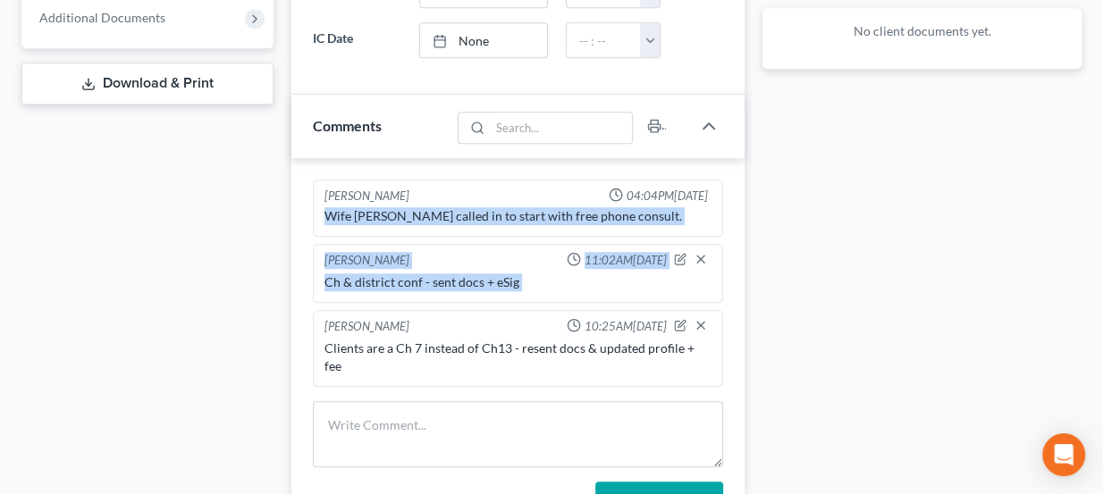
drag, startPoint x: 513, startPoint y: 280, endPoint x: 337, endPoint y: 206, distance: 191.0
click at [337, 206] on ng-include "Kate Martin 04:04PM, 09/02/2025 Wife Brittany called in to start with free phon…" at bounding box center [518, 284] width 411 height 208
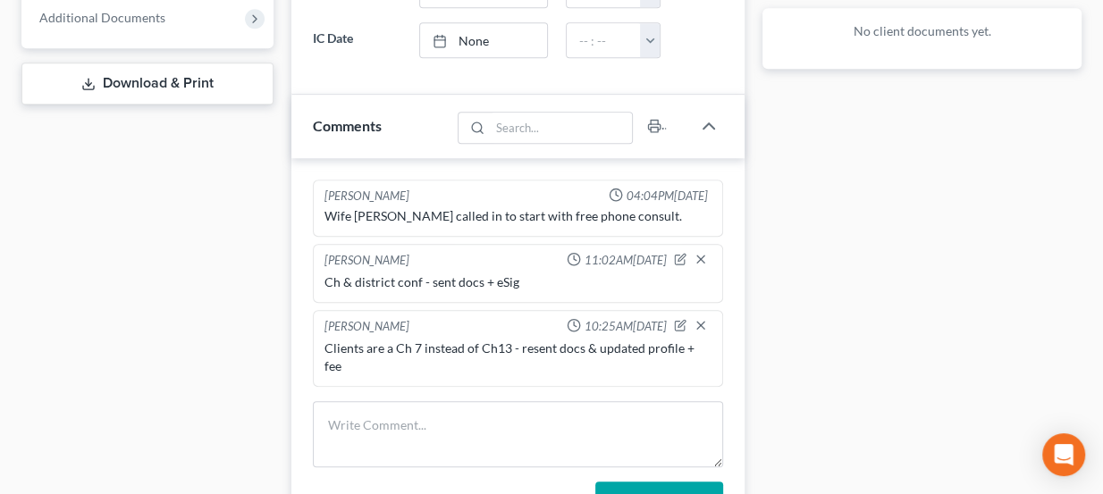
click at [331, 192] on div "Kate Martin" at bounding box center [366, 196] width 85 height 17
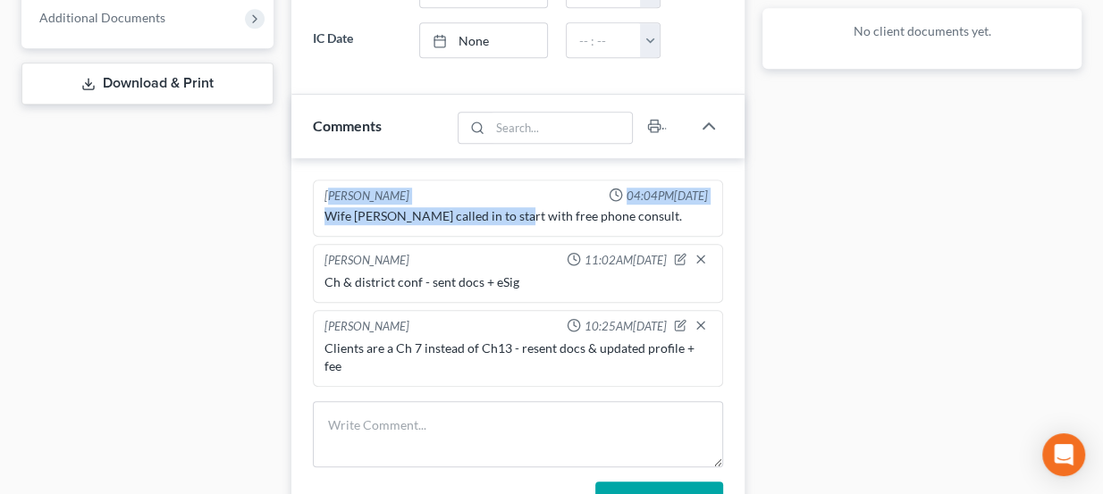
drag, startPoint x: 327, startPoint y: 182, endPoint x: 505, endPoint y: 219, distance: 181.6
click at [504, 219] on div "Kate Martin 04:04PM, 09/02/2025 Wife Brittany called in to start with free phon…" at bounding box center [518, 209] width 411 height 58
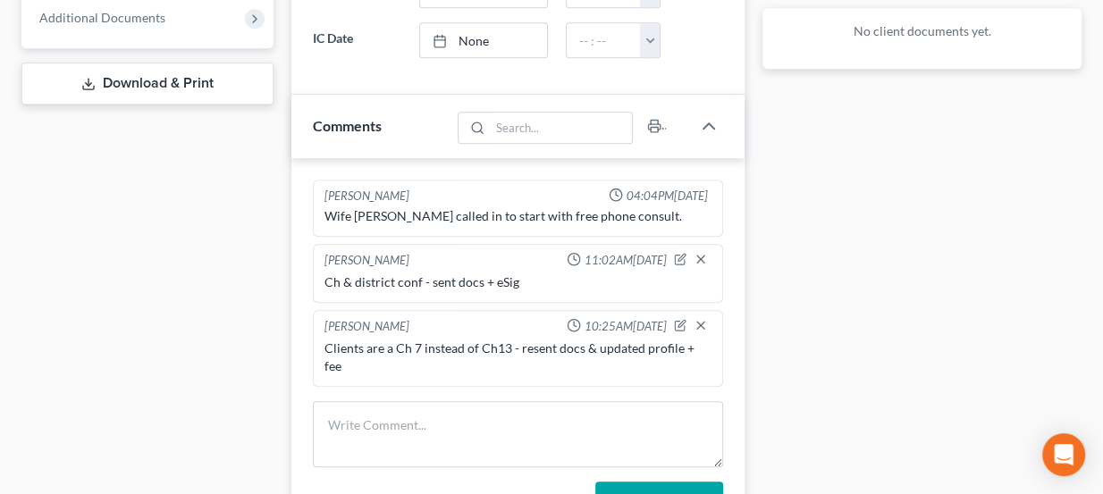
click at [506, 219] on div "Wife Brittany called in to start with free phone consult." at bounding box center [518, 216] width 395 height 25
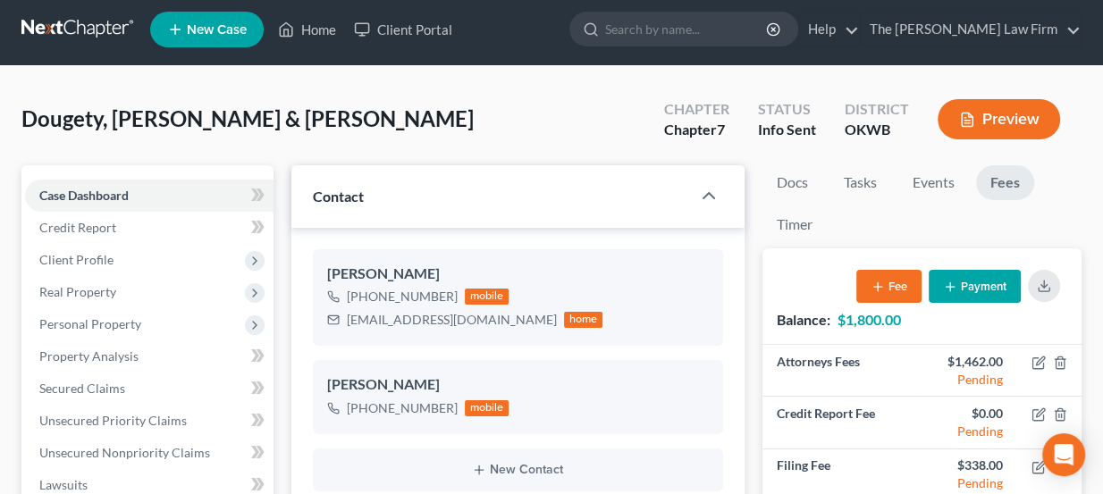
scroll to position [0, 0]
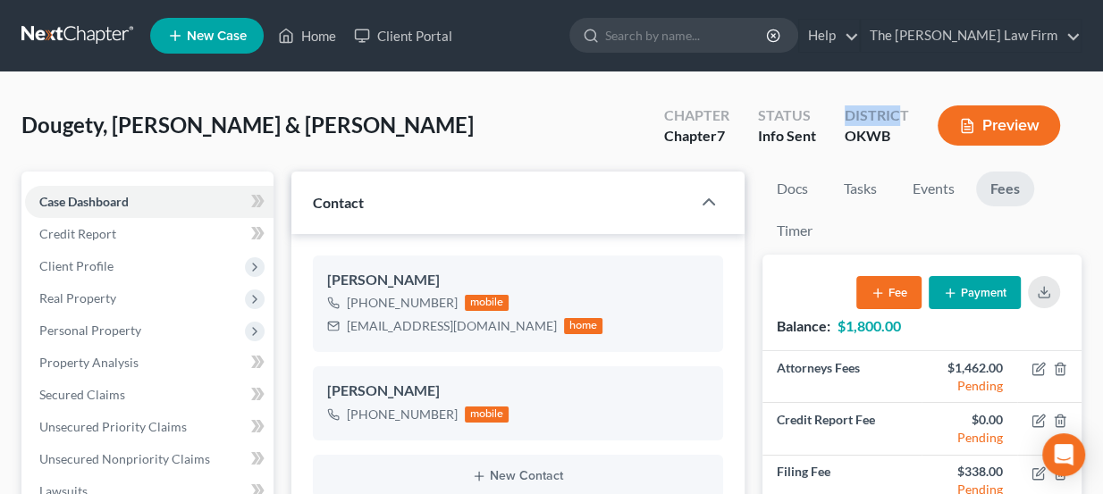
drag, startPoint x: 840, startPoint y: 117, endPoint x: 899, endPoint y: 120, distance: 59.0
click at [899, 120] on div "District OKWB" at bounding box center [876, 127] width 93 height 53
click at [899, 120] on div "District" at bounding box center [876, 115] width 64 height 21
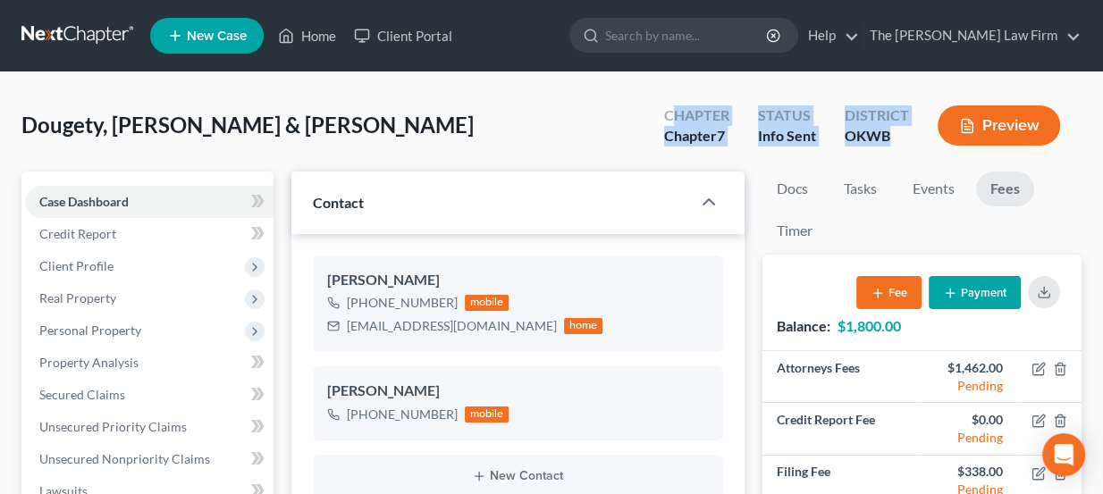
drag, startPoint x: 674, startPoint y: 118, endPoint x: 892, endPoint y: 136, distance: 218.8
click at [892, 136] on div "Chapter Chapter 7 Status Info Sent District OKWB Preview" at bounding box center [866, 127] width 432 height 53
click at [892, 136] on div "OKWB" at bounding box center [876, 136] width 64 height 21
drag, startPoint x: 880, startPoint y: 136, endPoint x: 661, endPoint y: 113, distance: 220.1
click at [661, 113] on div "Chapter Chapter 7 Status Info Sent District OKWB Preview" at bounding box center [866, 127] width 432 height 53
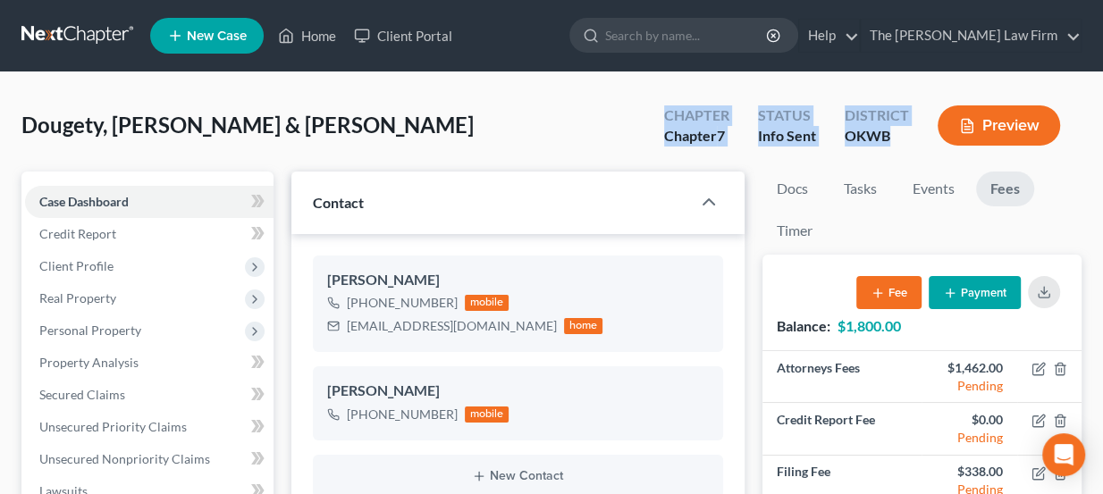
click at [661, 113] on div "Chapter Chapter 7" at bounding box center [697, 127] width 94 height 53
drag, startPoint x: 676, startPoint y: 113, endPoint x: 894, endPoint y: 149, distance: 220.1
click at [894, 149] on div "Chapter Chapter 7 Status Info Sent District OKWB Preview" at bounding box center [866, 127] width 432 height 53
click at [894, 149] on div "District OKWB" at bounding box center [876, 127] width 93 height 53
drag, startPoint x: 894, startPoint y: 134, endPoint x: 668, endPoint y: 115, distance: 226.8
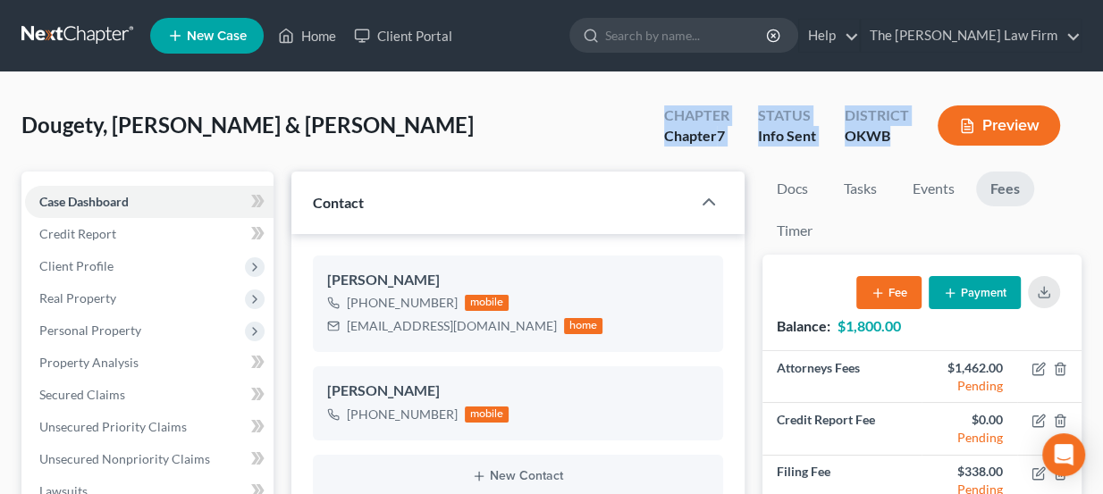
click at [668, 115] on div "Chapter Chapter 7 Status Info Sent District OKWB Preview" at bounding box center [866, 127] width 432 height 53
click at [668, 115] on div "Chapter" at bounding box center [696, 115] width 65 height 21
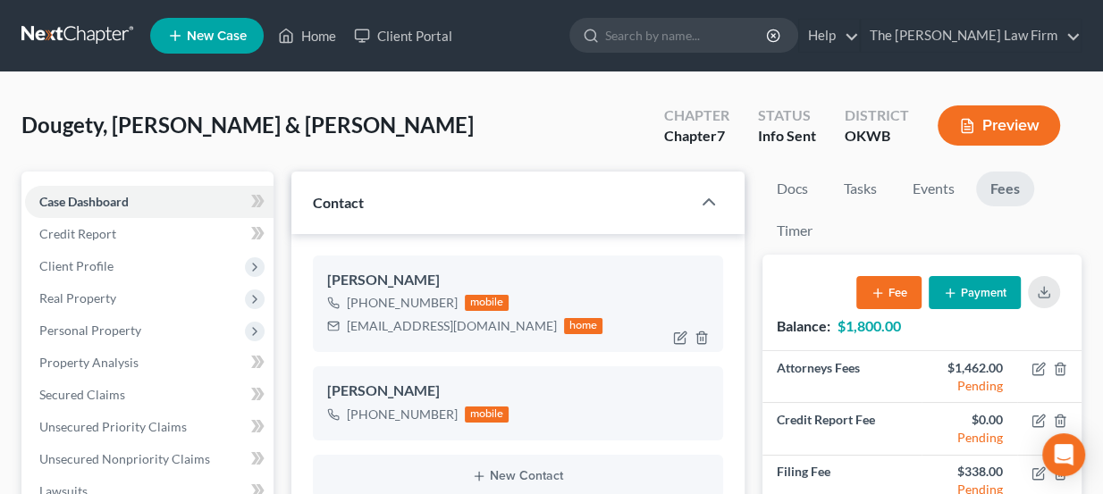
click at [429, 321] on div "brittanyboatman@yahoo.com" at bounding box center [452, 326] width 210 height 18
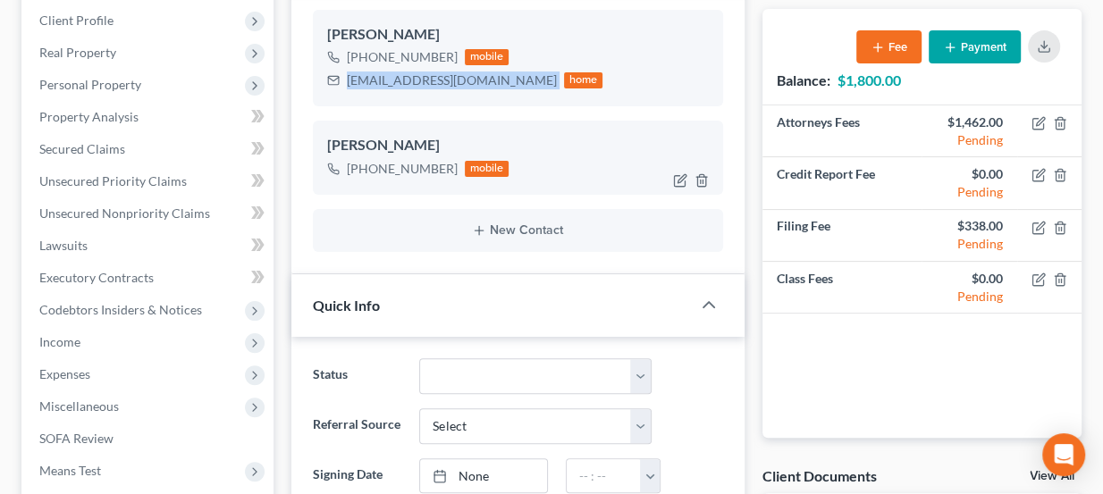
scroll to position [243, 0]
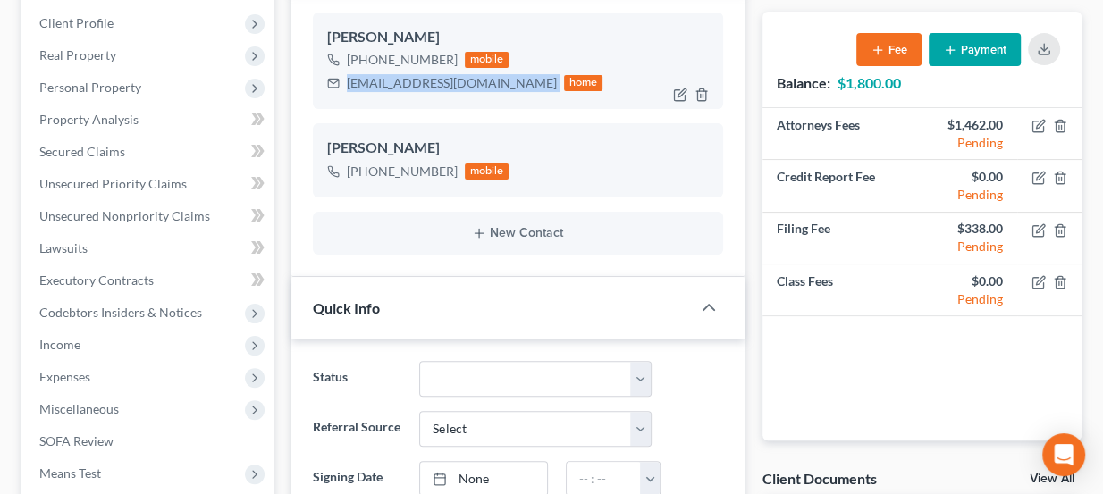
copy div "brittanyboatman@yahoo.com"
click at [469, 86] on div "brittanyboatman@yahoo.com" at bounding box center [452, 83] width 210 height 18
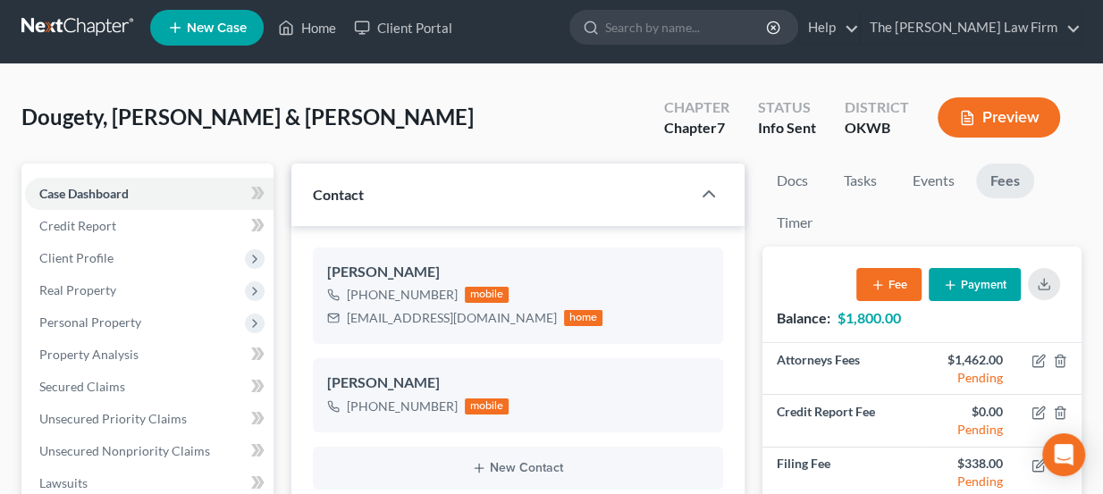
scroll to position [0, 0]
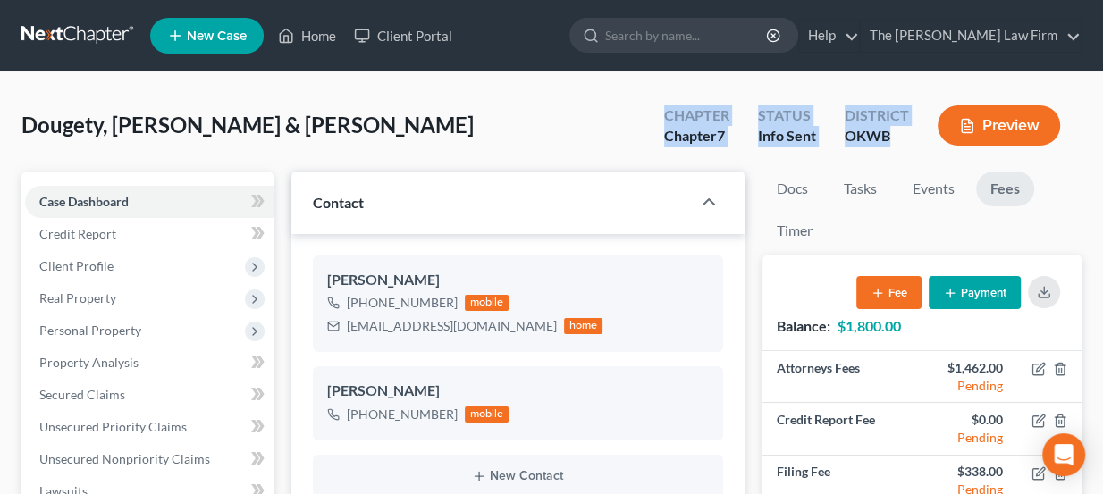
drag, startPoint x: 894, startPoint y: 145, endPoint x: 660, endPoint y: 116, distance: 235.0
click at [660, 116] on div "Chapter Chapter 7 Status Info Sent District OKWB Preview" at bounding box center [866, 127] width 432 height 53
click at [660, 116] on div "Chapter Chapter 7" at bounding box center [697, 127] width 94 height 53
drag, startPoint x: 667, startPoint y: 113, endPoint x: 894, endPoint y: 163, distance: 232.2
click at [894, 163] on div "Dougety, Jody & Brittany Upgraded Chapter Chapter 7 Status Info Sent District O…" at bounding box center [551, 133] width 1060 height 78
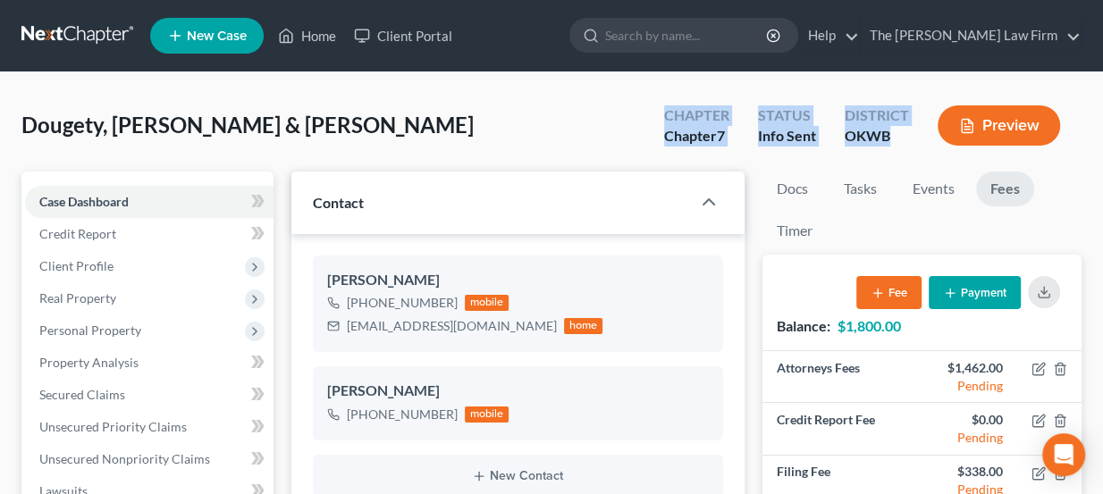
click at [898, 155] on div "Chapter Chapter 7 Status Info Sent District OKWB Preview" at bounding box center [861, 125] width 439 height 63
drag, startPoint x: 894, startPoint y: 145, endPoint x: 644, endPoint y: 109, distance: 252.7
click at [644, 109] on div "Chapter Chapter 7 Status Info Sent District OKWB Preview" at bounding box center [861, 125] width 439 height 63
drag, startPoint x: 668, startPoint y: 110, endPoint x: 918, endPoint y: 145, distance: 251.7
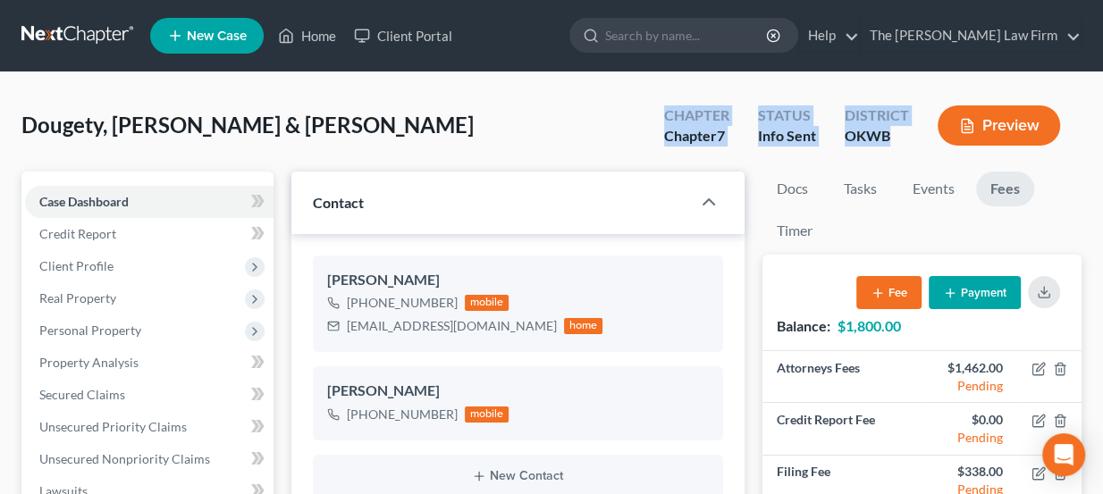
click at [918, 145] on div "Chapter Chapter 7 Status Info Sent District OKWB Preview" at bounding box center [866, 127] width 432 height 53
click at [918, 145] on div "District OKWB" at bounding box center [876, 127] width 93 height 53
drag, startPoint x: 901, startPoint y: 138, endPoint x: 661, endPoint y: 120, distance: 240.1
click at [661, 120] on div "Chapter Chapter 7 Status Info Sent District OKWB Preview" at bounding box center [866, 127] width 432 height 53
click at [661, 120] on div "Chapter Chapter 7" at bounding box center [697, 127] width 94 height 53
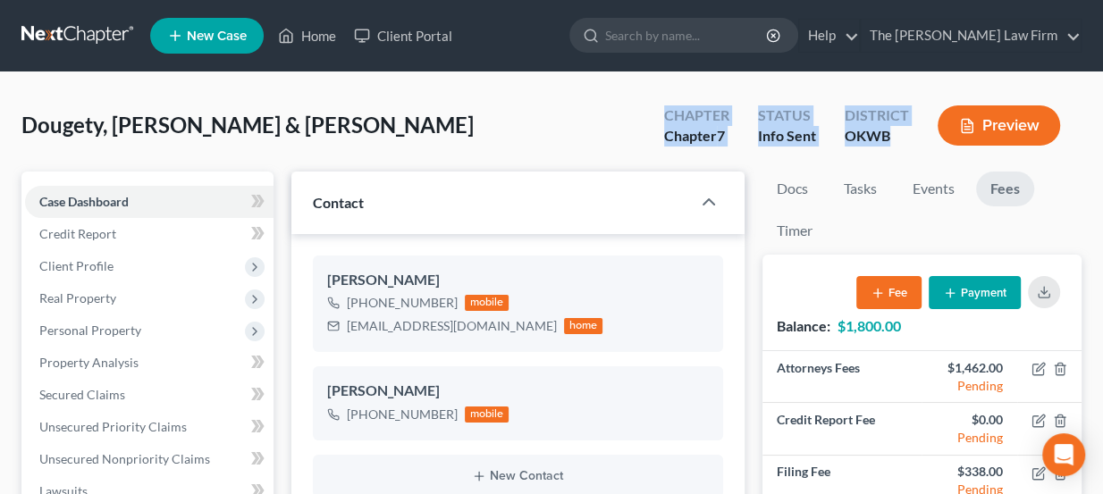
drag, startPoint x: 667, startPoint y: 111, endPoint x: 894, endPoint y: 147, distance: 229.9
click at [894, 147] on div "Chapter Chapter 7 Status Info Sent District OKWB Preview" at bounding box center [866, 127] width 432 height 53
click at [894, 147] on div "District OKWB" at bounding box center [876, 127] width 93 height 53
drag, startPoint x: 890, startPoint y: 138, endPoint x: 663, endPoint y: 114, distance: 228.2
click at [663, 114] on div "Chapter Chapter 7 Status Info Sent District OKWB Preview" at bounding box center [866, 127] width 432 height 53
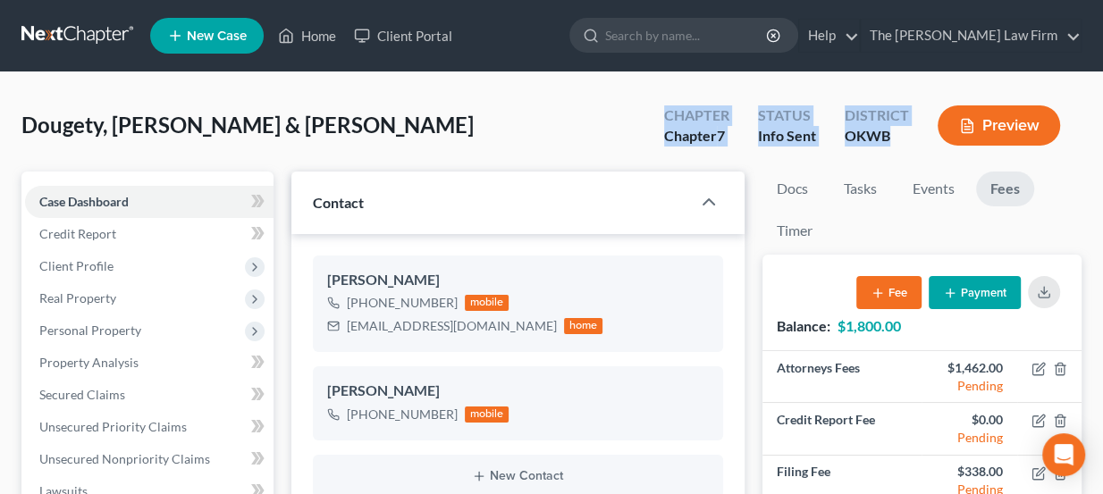
click at [663, 114] on div "Chapter Chapter 7" at bounding box center [697, 127] width 94 height 53
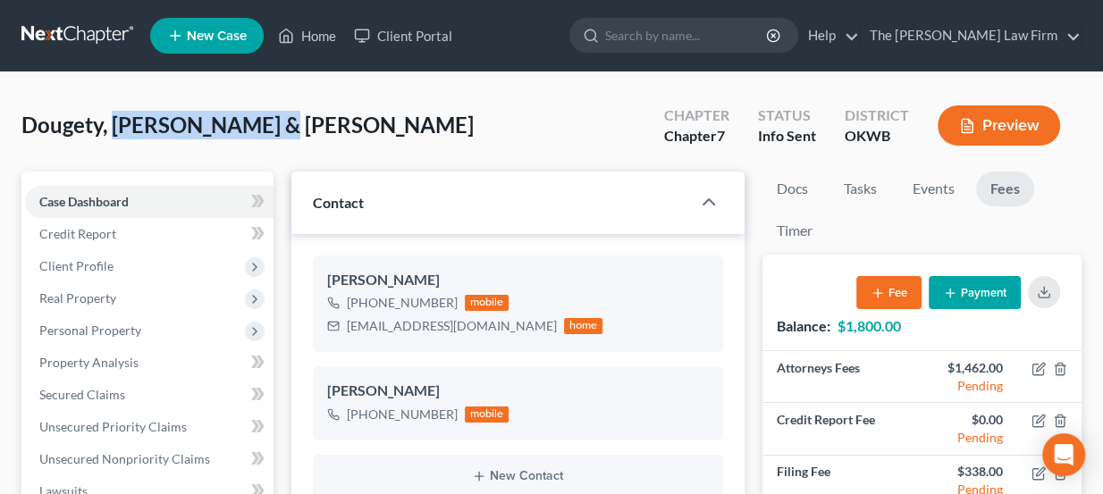
drag, startPoint x: 267, startPoint y: 125, endPoint x: 111, endPoint y: 126, distance: 156.4
click at [111, 126] on div "Dougety, Jody & Brittany Upgraded Chapter Chapter 7 Status Info Sent District O…" at bounding box center [551, 133] width 1060 height 78
click at [111, 127] on span "Dougety, [PERSON_NAME] & [PERSON_NAME]" at bounding box center [247, 125] width 452 height 26
drag, startPoint x: 20, startPoint y: 128, endPoint x: 255, endPoint y: 128, distance: 235.0
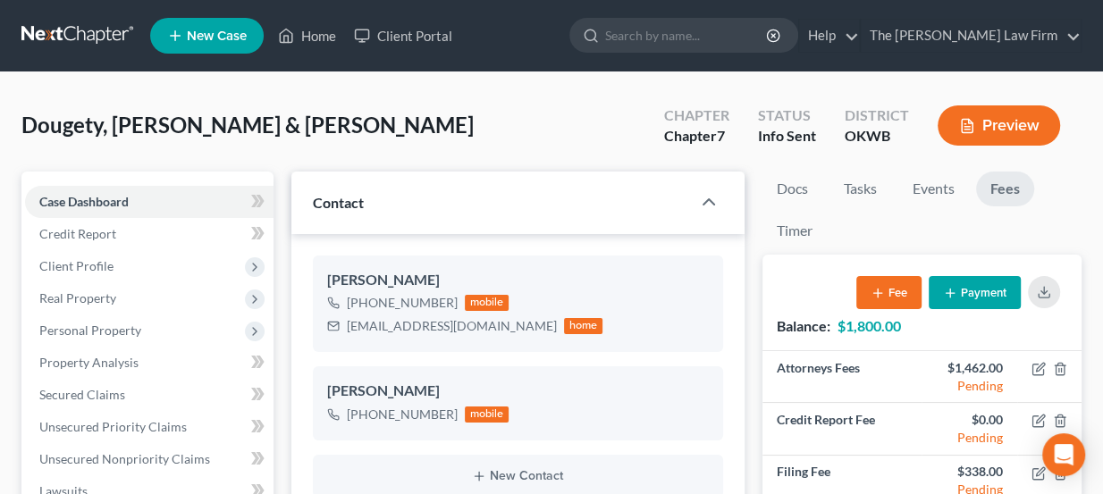
click at [255, 127] on span "Dougety, [PERSON_NAME] & [PERSON_NAME]" at bounding box center [247, 125] width 452 height 26
drag, startPoint x: 681, startPoint y: 40, endPoint x: 684, endPoint y: 53, distance: 12.8
click at [684, 53] on form at bounding box center [683, 36] width 229 height 36
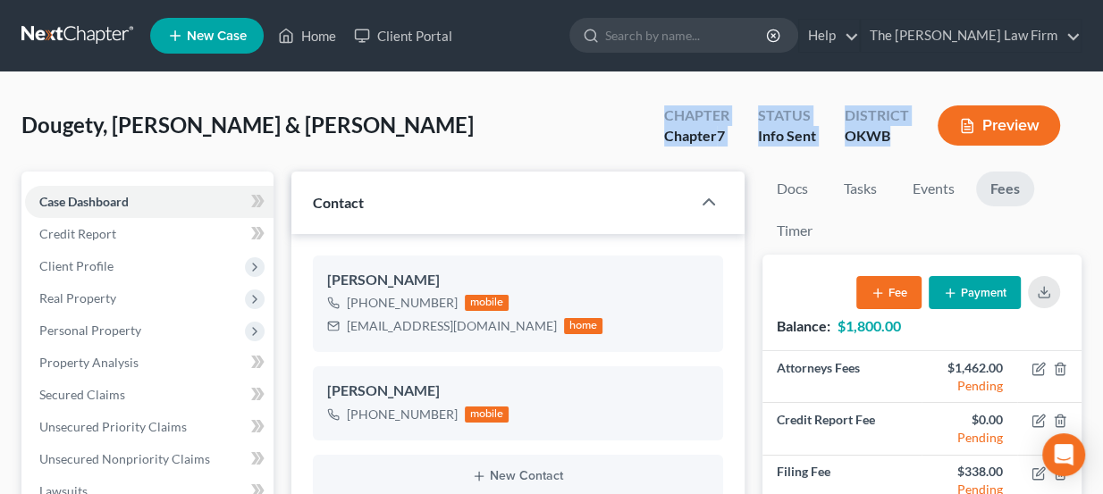
drag, startPoint x: 667, startPoint y: 119, endPoint x: 907, endPoint y: 139, distance: 240.3
click at [907, 139] on div "Chapter Chapter 7 Status Info Sent District OKWB Preview" at bounding box center [866, 127] width 432 height 53
click at [907, 139] on div "OKWB" at bounding box center [876, 136] width 64 height 21
drag, startPoint x: 898, startPoint y: 135, endPoint x: 634, endPoint y: 113, distance: 265.4
click at [634, 113] on div "Dougety, Jody & Brittany Upgraded Chapter Chapter 7 Status Info Sent District O…" at bounding box center [551, 133] width 1060 height 78
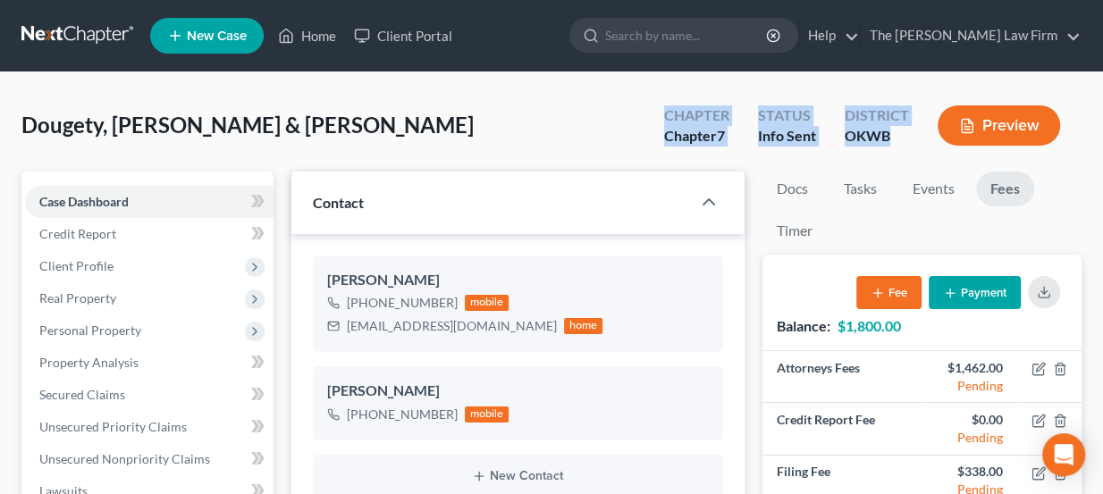
click at [634, 113] on div "Dougety, Jody & Brittany Upgraded Chapter Chapter 7 Status Info Sent District O…" at bounding box center [551, 133] width 1060 height 78
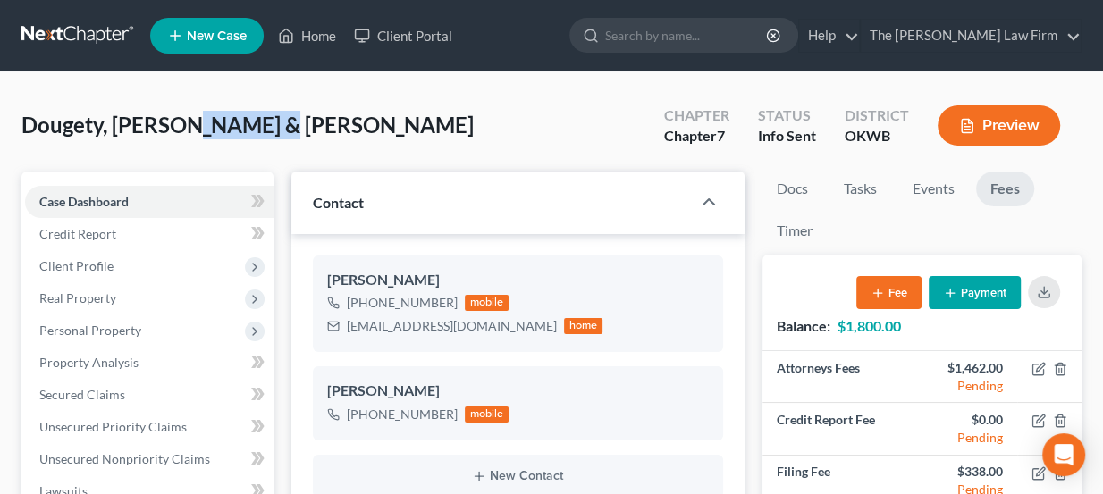
drag, startPoint x: 264, startPoint y: 130, endPoint x: 183, endPoint y: 123, distance: 80.7
click at [183, 123] on div "Dougety, Jody & Brittany Upgraded Chapter Chapter 7 Status Info Sent District O…" at bounding box center [551, 133] width 1060 height 78
click at [183, 123] on span "Dougety, [PERSON_NAME] & [PERSON_NAME]" at bounding box center [247, 125] width 452 height 26
drag, startPoint x: 168, startPoint y: 120, endPoint x: 156, endPoint y: 125, distance: 12.8
click at [156, 125] on span "Dougety, [PERSON_NAME] & [PERSON_NAME]" at bounding box center [247, 125] width 452 height 26
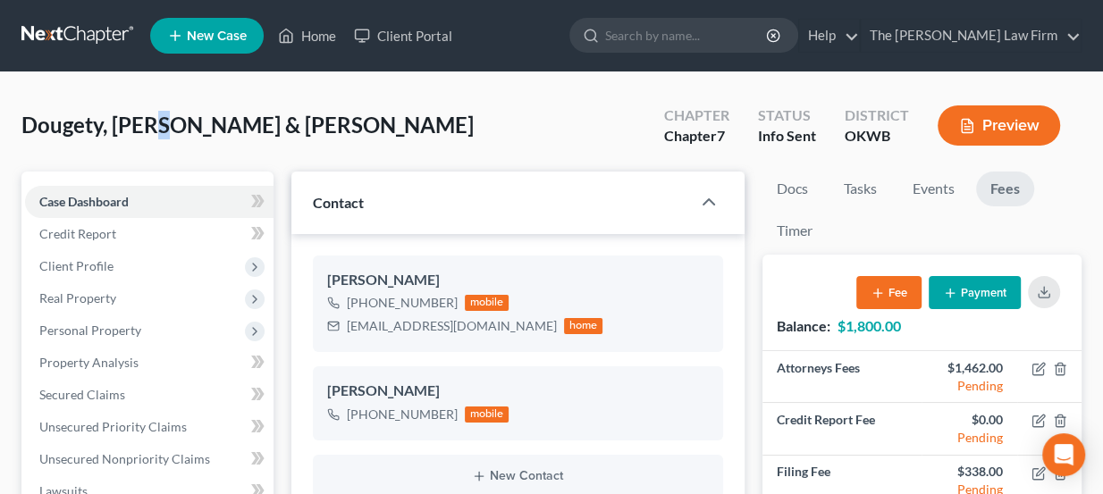
click at [156, 125] on span "Dougety, [PERSON_NAME] & [PERSON_NAME]" at bounding box center [247, 125] width 452 height 26
drag, startPoint x: 168, startPoint y: 124, endPoint x: 21, endPoint y: 128, distance: 147.5
click at [21, 128] on span "Dougety, [PERSON_NAME] & [PERSON_NAME]" at bounding box center [247, 125] width 452 height 26
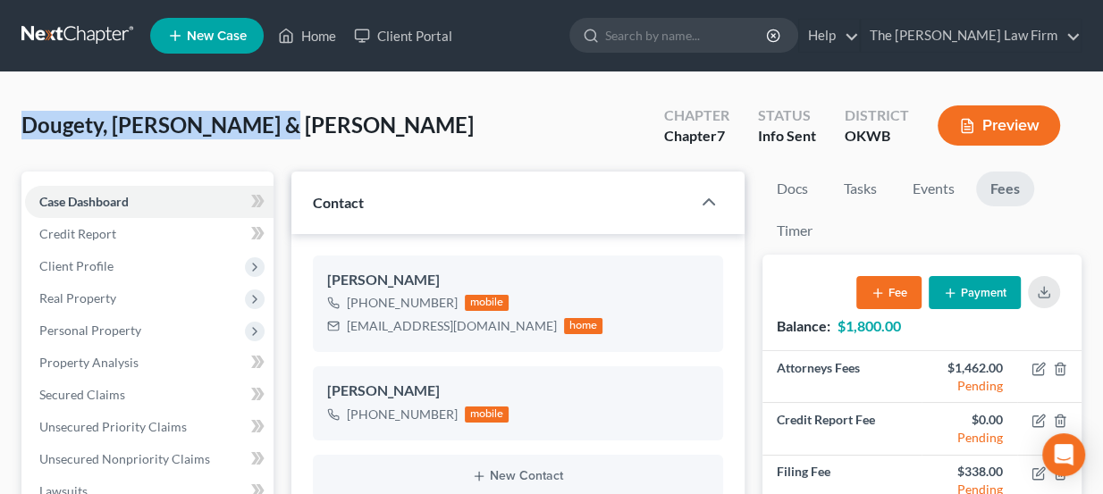
drag, startPoint x: 84, startPoint y: 130, endPoint x: 257, endPoint y: 122, distance: 173.5
click at [257, 122] on span "Dougety, [PERSON_NAME] & [PERSON_NAME]" at bounding box center [247, 125] width 452 height 26
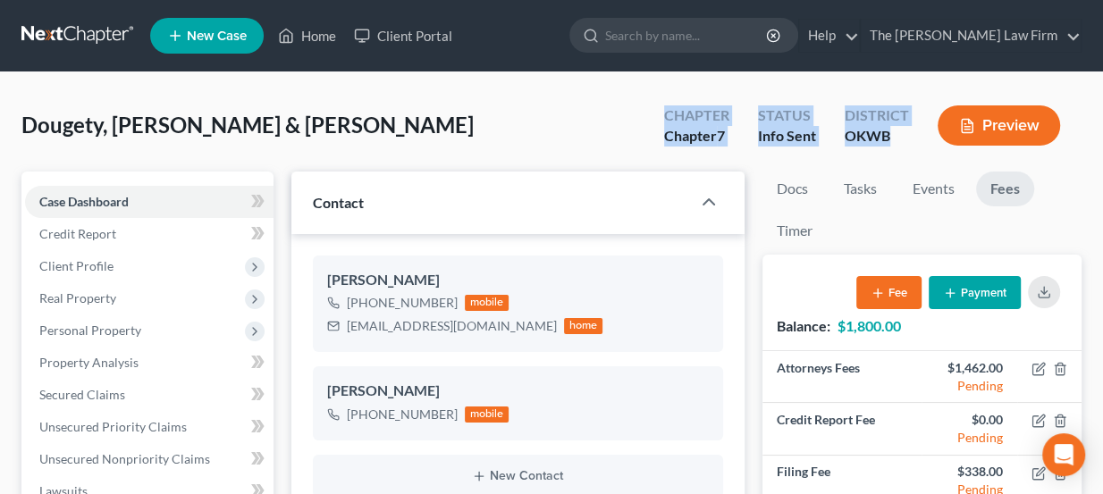
drag, startPoint x: 678, startPoint y: 120, endPoint x: 893, endPoint y: 139, distance: 215.4
click at [893, 139] on div "Chapter Chapter 7 Status Info Sent District OKWB Preview" at bounding box center [866, 127] width 432 height 53
click at [893, 139] on div "OKWB" at bounding box center [876, 136] width 64 height 21
drag, startPoint x: 887, startPoint y: 137, endPoint x: 653, endPoint y: 113, distance: 235.3
click at [653, 113] on div "Chapter Chapter 7 Status Info Sent District OKWB Preview" at bounding box center [866, 127] width 432 height 53
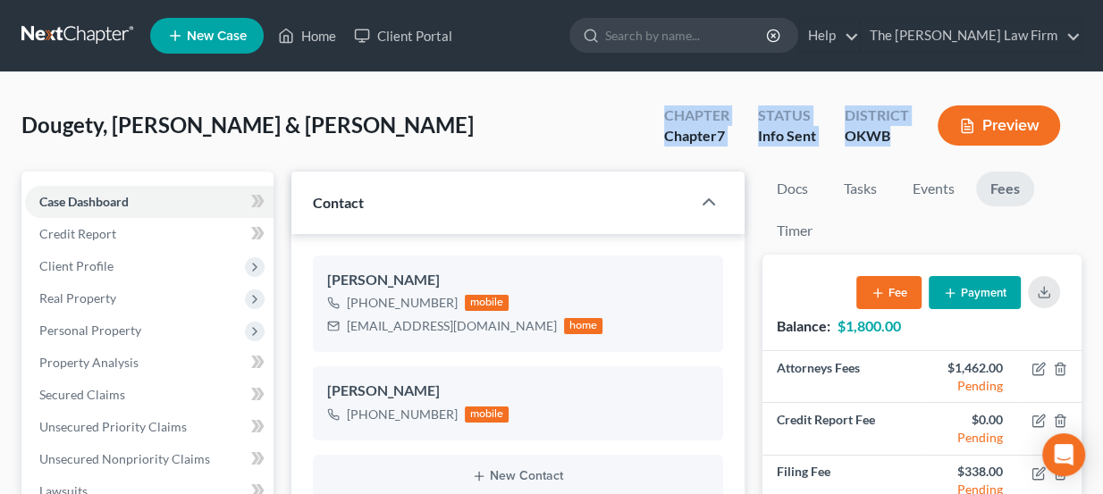
click at [653, 113] on div "Chapter Chapter 7" at bounding box center [697, 127] width 94 height 53
drag, startPoint x: 670, startPoint y: 110, endPoint x: 887, endPoint y: 151, distance: 221.0
click at [887, 151] on div "Chapter Chapter 7 Status Info Sent District OKWB Preview" at bounding box center [866, 127] width 432 height 53
click at [887, 151] on div "District OKWB" at bounding box center [876, 127] width 93 height 53
drag, startPoint x: 667, startPoint y: 110, endPoint x: 898, endPoint y: 131, distance: 232.4
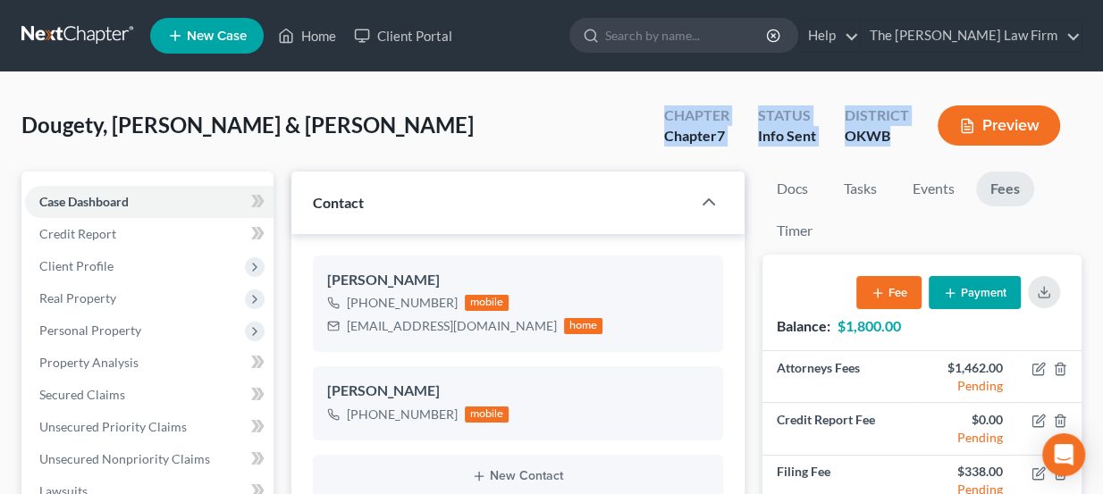
click at [898, 131] on div "Chapter Chapter 7 Status Info Sent District OKWB Preview" at bounding box center [866, 127] width 432 height 53
click at [898, 132] on div "OKWB" at bounding box center [876, 136] width 64 height 21
drag, startPoint x: 666, startPoint y: 116, endPoint x: 902, endPoint y: 135, distance: 236.6
click at [902, 135] on div "Chapter Chapter 7 Status Info Sent District OKWB Preview" at bounding box center [866, 127] width 432 height 53
click at [902, 136] on div "OKWB" at bounding box center [876, 136] width 64 height 21
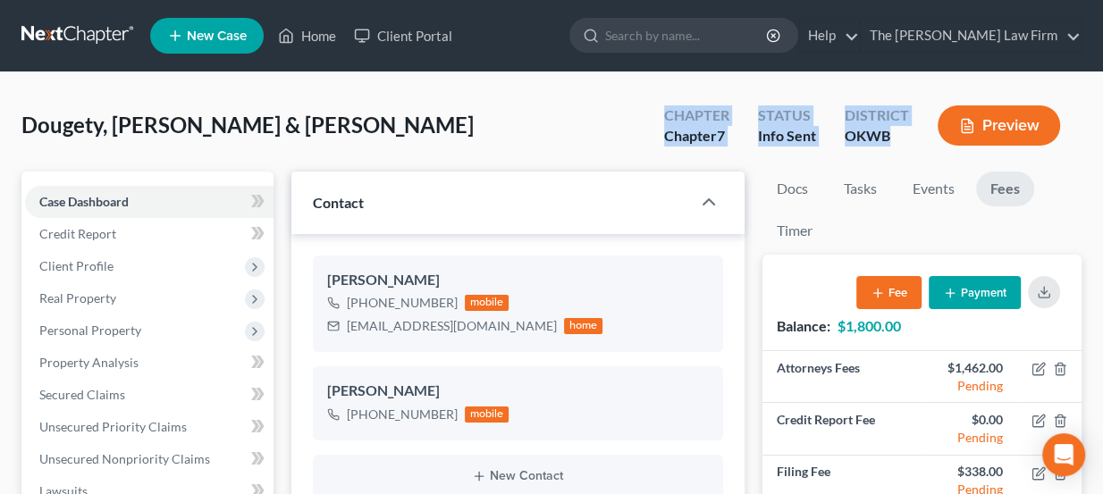
drag, startPoint x: 896, startPoint y: 138, endPoint x: 657, endPoint y: 113, distance: 240.7
click at [657, 113] on div "Chapter Chapter 7 Status Info Sent District OKWB Preview" at bounding box center [866, 127] width 432 height 53
click at [655, 113] on div "Chapter Chapter 7" at bounding box center [697, 127] width 94 height 53
drag, startPoint x: 659, startPoint y: 113, endPoint x: 911, endPoint y: 141, distance: 253.5
click at [911, 139] on div "Chapter Chapter 7 Status Info Sent District OKWB Preview" at bounding box center [866, 127] width 432 height 53
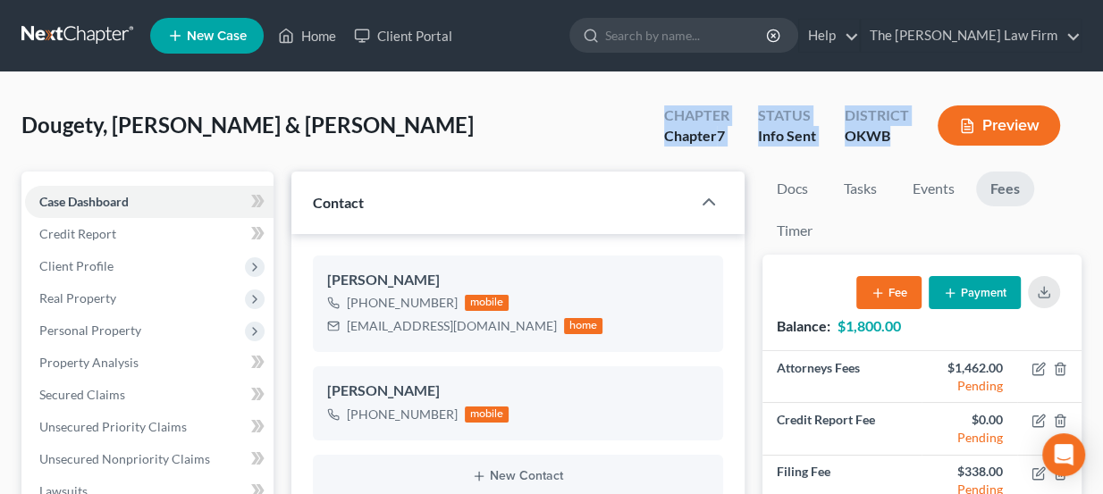
click at [911, 141] on div "District OKWB" at bounding box center [876, 127] width 93 height 53
drag, startPoint x: 904, startPoint y: 139, endPoint x: 659, endPoint y: 117, distance: 246.7
click at [659, 117] on div "Chapter Chapter 7 Status Info Sent District OKWB Preview" at bounding box center [866, 127] width 432 height 53
click at [659, 117] on div "Chapter Chapter 7" at bounding box center [697, 127] width 94 height 53
drag, startPoint x: 662, startPoint y: 118, endPoint x: 894, endPoint y: 147, distance: 234.2
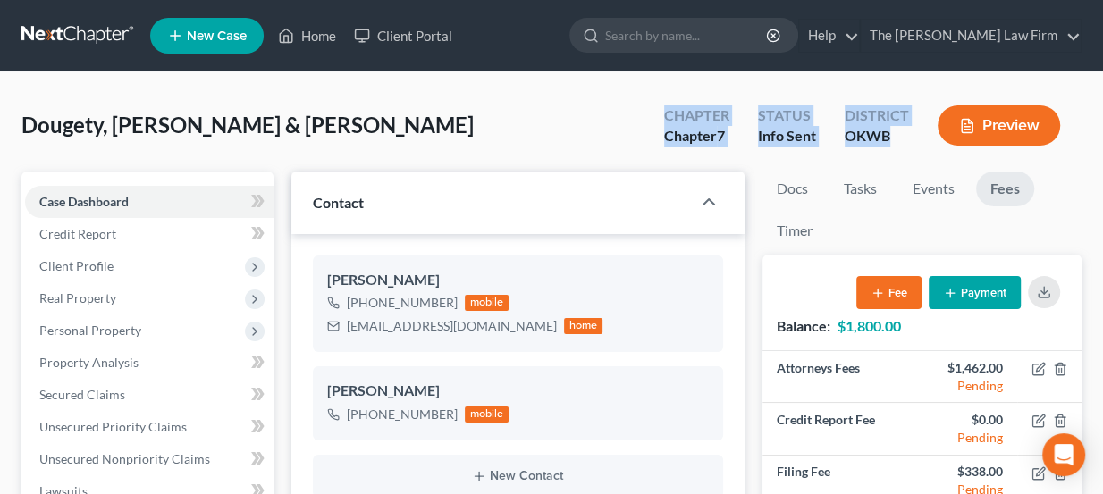
click at [894, 149] on div "Chapter Chapter 7 Status Info Sent District OKWB Preview" at bounding box center [866, 127] width 432 height 53
click at [894, 147] on div "District OKWB" at bounding box center [876, 127] width 93 height 53
drag, startPoint x: 894, startPoint y: 133, endPoint x: 666, endPoint y: 116, distance: 228.5
click at [666, 116] on div "Chapter Chapter 7 Status Info Sent District OKWB Preview" at bounding box center [866, 127] width 432 height 53
click at [665, 116] on div "Chapter" at bounding box center [696, 115] width 65 height 21
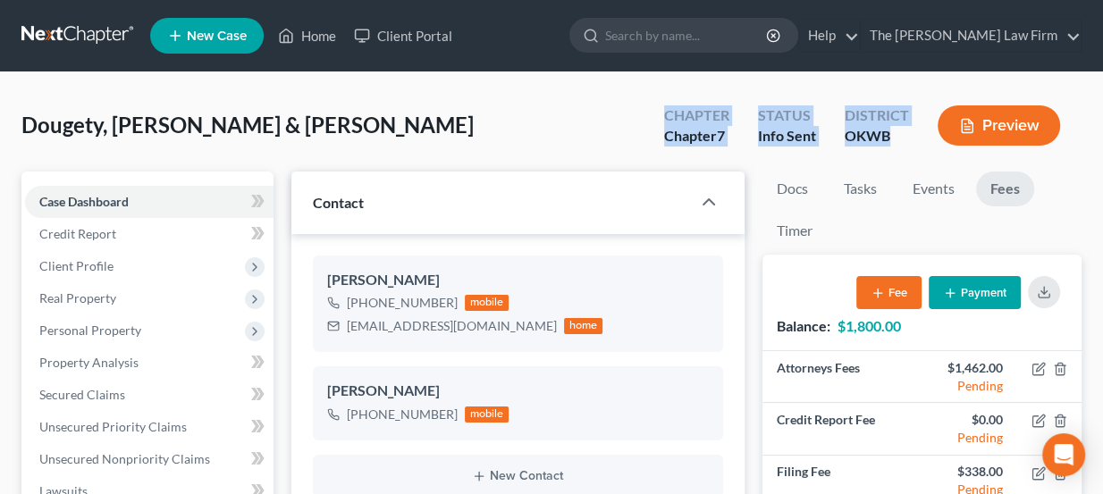
drag, startPoint x: 665, startPoint y: 114, endPoint x: 891, endPoint y: 147, distance: 228.5
click at [891, 147] on div "Chapter Chapter 7 Status Info Sent District OKWB Preview" at bounding box center [866, 127] width 432 height 53
click at [892, 139] on div "OKWB" at bounding box center [876, 136] width 64 height 21
drag, startPoint x: 894, startPoint y: 133, endPoint x: 646, endPoint y: 114, distance: 248.2
click at [646, 114] on div "Chapter Chapter 7 Status Info Sent District OKWB Preview" at bounding box center [861, 125] width 439 height 63
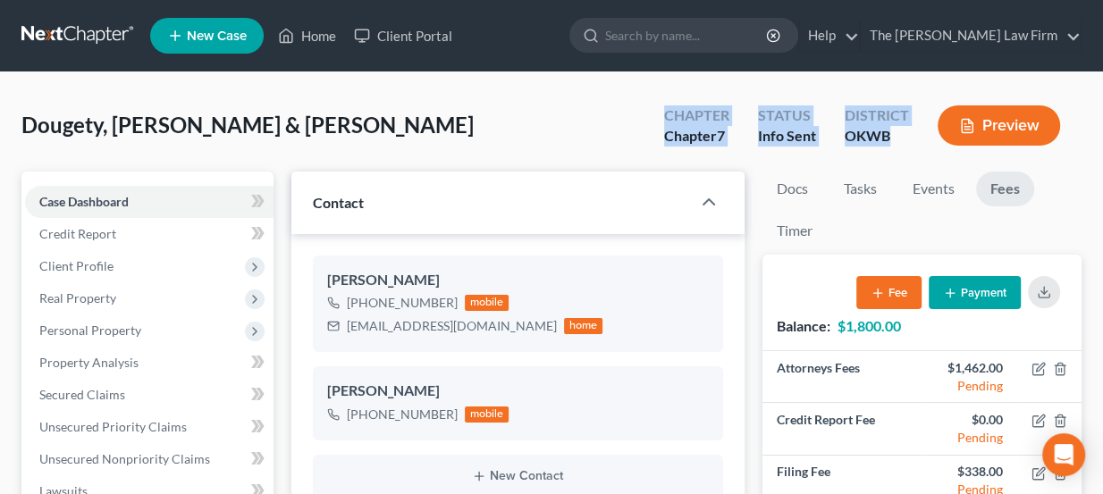
click at [646, 114] on div "Chapter Chapter 7 Status Info Sent District OKWB Preview" at bounding box center [861, 125] width 439 height 63
drag, startPoint x: 659, startPoint y: 113, endPoint x: 927, endPoint y: 151, distance: 269.8
click at [929, 149] on div "Chapter Chapter 7 Status Info Sent District OKWB Preview" at bounding box center [866, 127] width 432 height 53
click at [923, 150] on div "Preview" at bounding box center [1002, 127] width 158 height 53
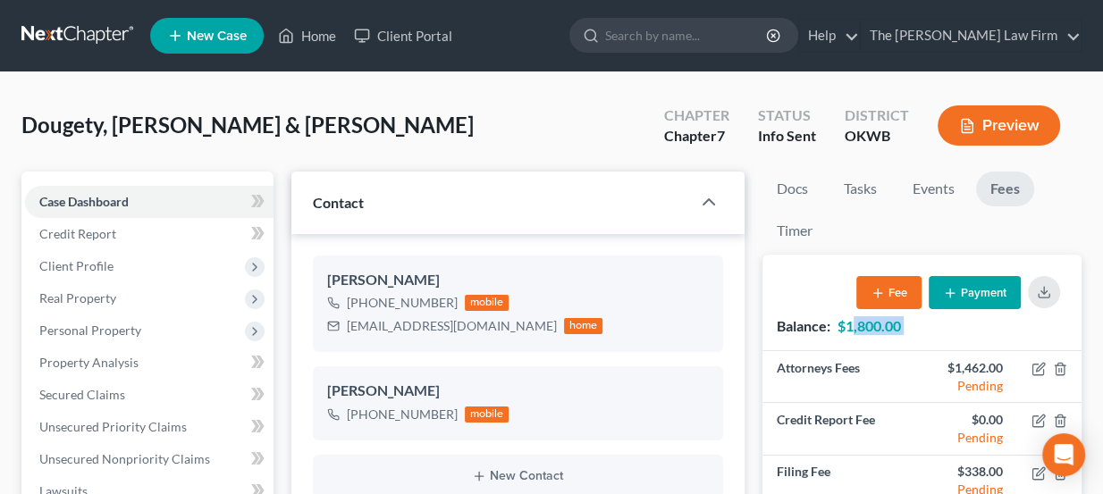
drag, startPoint x: 853, startPoint y: 321, endPoint x: 910, endPoint y: 316, distance: 56.5
click at [908, 316] on div "Balance: $1,800.00 Fee Payment" at bounding box center [921, 303] width 319 height 96
click at [910, 316] on div "Balance: $1,800.00 Fee Payment" at bounding box center [921, 303] width 319 height 96
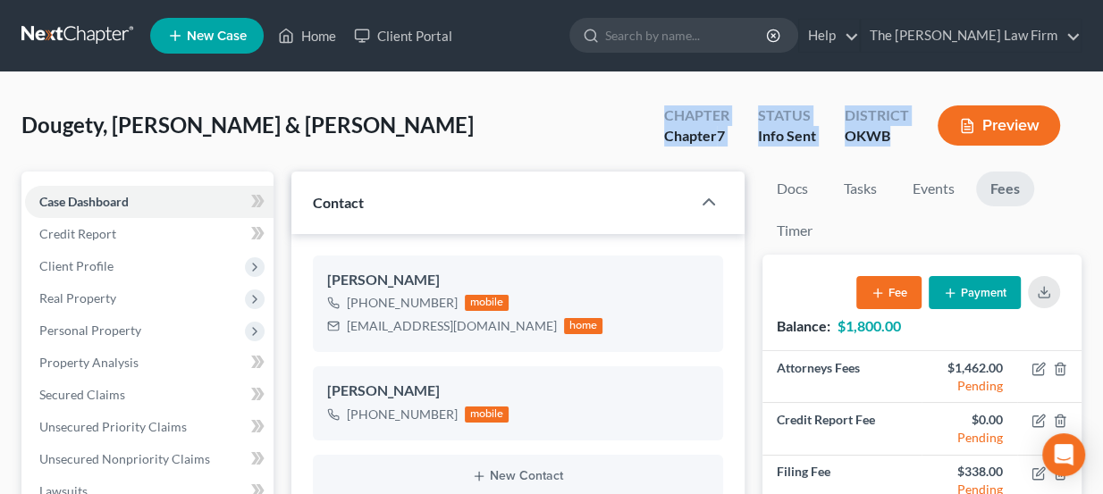
drag, startPoint x: 668, startPoint y: 117, endPoint x: 902, endPoint y: 145, distance: 234.9
click at [902, 145] on div "Chapter Chapter 7 Status Info Sent District OKWB Preview" at bounding box center [866, 127] width 432 height 53
click at [902, 145] on div "OKWB" at bounding box center [876, 136] width 64 height 21
drag, startPoint x: 900, startPoint y: 144, endPoint x: 657, endPoint y: 117, distance: 244.5
click at [657, 117] on div "Chapter Chapter 7 Status Info Sent District OKWB Preview" at bounding box center [866, 127] width 432 height 53
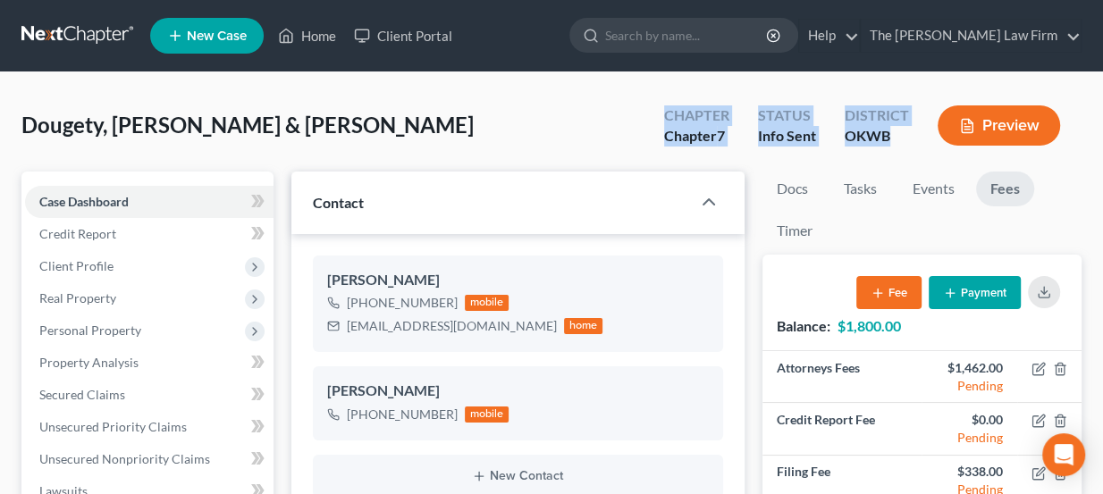
click at [657, 117] on div "Chapter Chapter 7" at bounding box center [697, 127] width 94 height 53
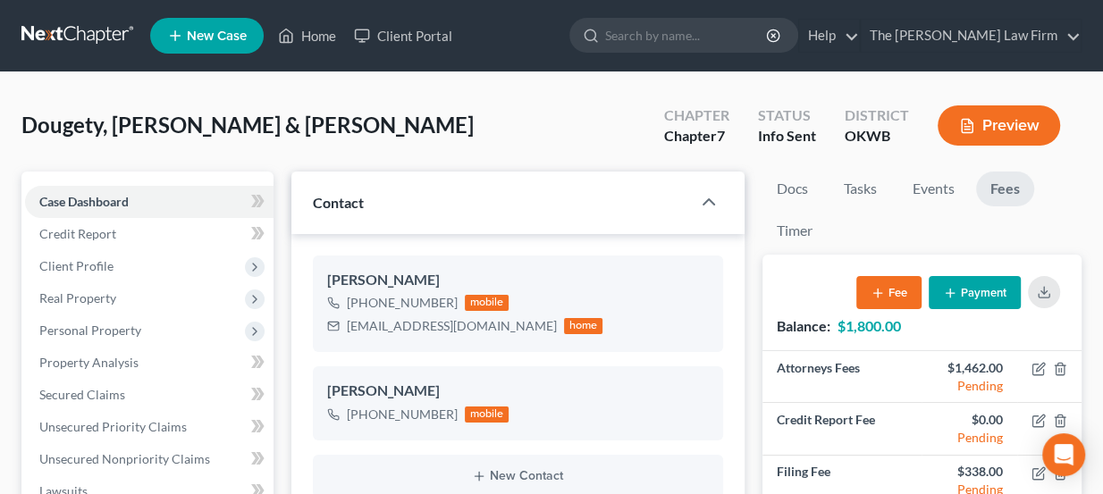
click at [595, 34] on ul "New Case Home Client Portal - No Result - See all results Or Press Enter... Hel…" at bounding box center [615, 36] width 931 height 46
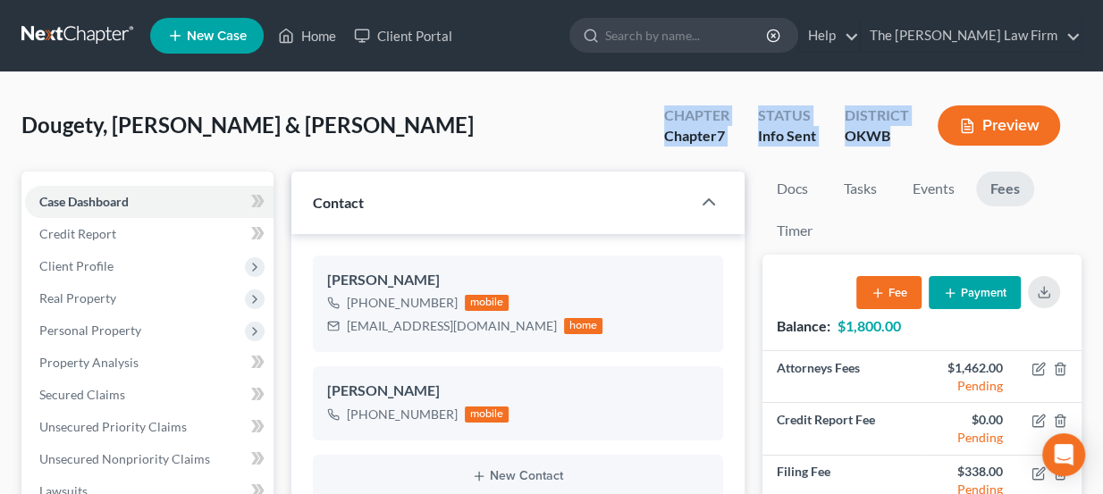
drag, startPoint x: 665, startPoint y: 116, endPoint x: 893, endPoint y: 141, distance: 229.2
click at [893, 141] on div "Chapter Chapter 7 Status Info Sent District OKWB Preview" at bounding box center [866, 127] width 432 height 53
click at [893, 142] on div "OKWB" at bounding box center [876, 136] width 64 height 21
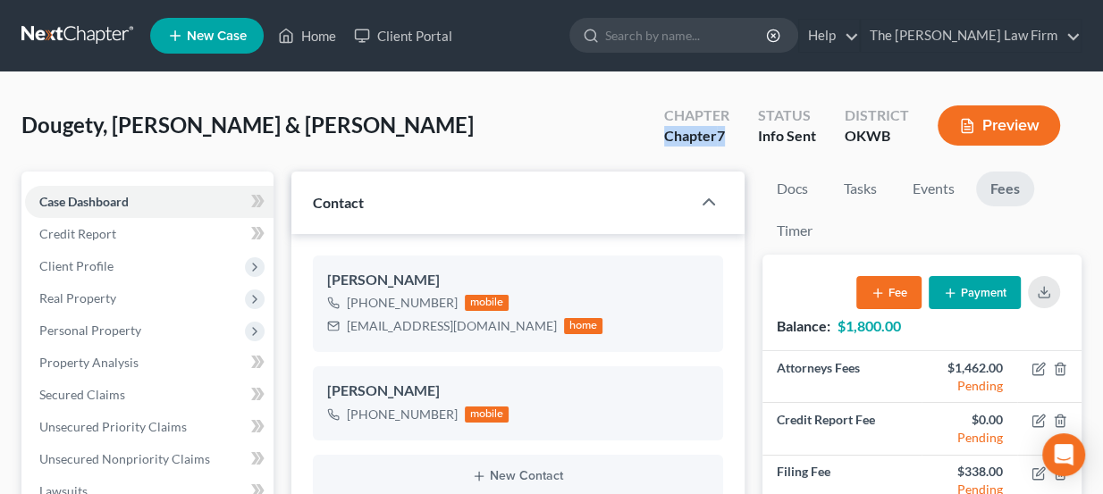
drag, startPoint x: 726, startPoint y: 133, endPoint x: 668, endPoint y: 129, distance: 57.4
click at [668, 129] on div "Chapter 7" at bounding box center [696, 136] width 65 height 21
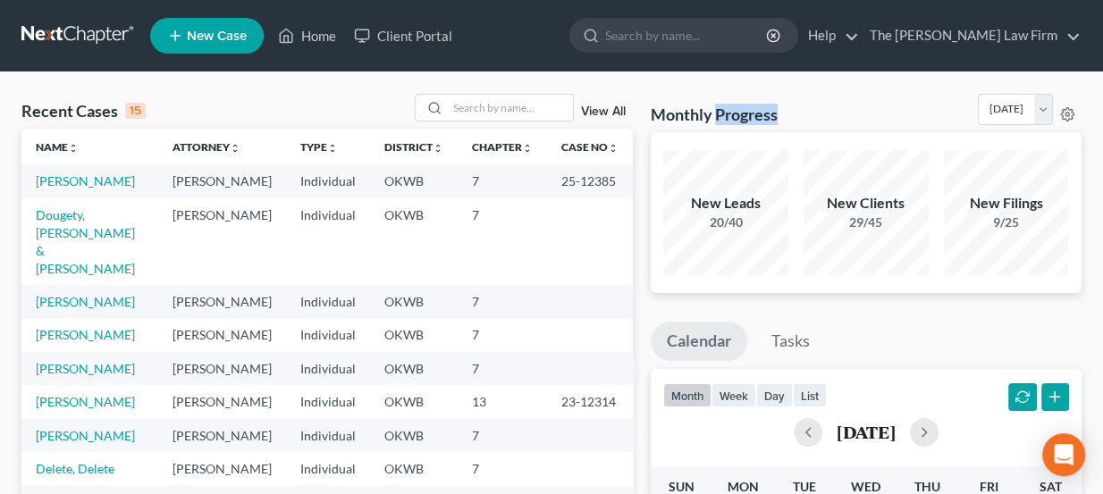
drag, startPoint x: 720, startPoint y: 109, endPoint x: 781, endPoint y: 105, distance: 60.9
click at [781, 105] on div "Monthly Progress Bankruptcy Bankruptcy [DATE] [DATE] [DATE] [DATE] [DATE] [DATE…" at bounding box center [867, 113] width 432 height 38
drag, startPoint x: 778, startPoint y: 107, endPoint x: 651, endPoint y: 106, distance: 126.9
click at [651, 106] on div "Monthly Progress Bankruptcy Bankruptcy [DATE] [DATE] [DATE] [DATE] [DATE] [DATE…" at bounding box center [867, 113] width 432 height 38
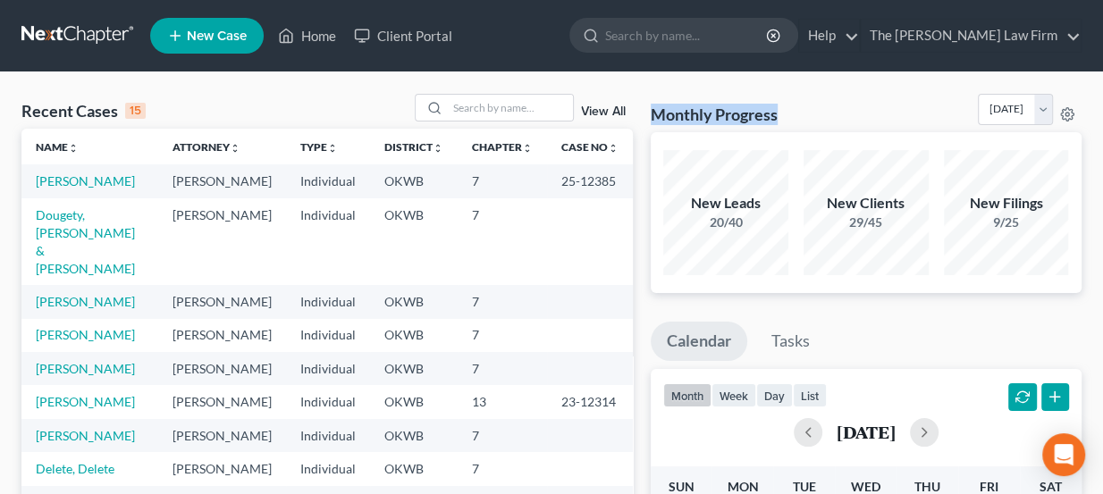
click at [651, 106] on h3 "Monthly Progress" at bounding box center [714, 114] width 127 height 21
click at [82, 212] on link "Dougety, [PERSON_NAME] & [PERSON_NAME]" at bounding box center [85, 241] width 99 height 69
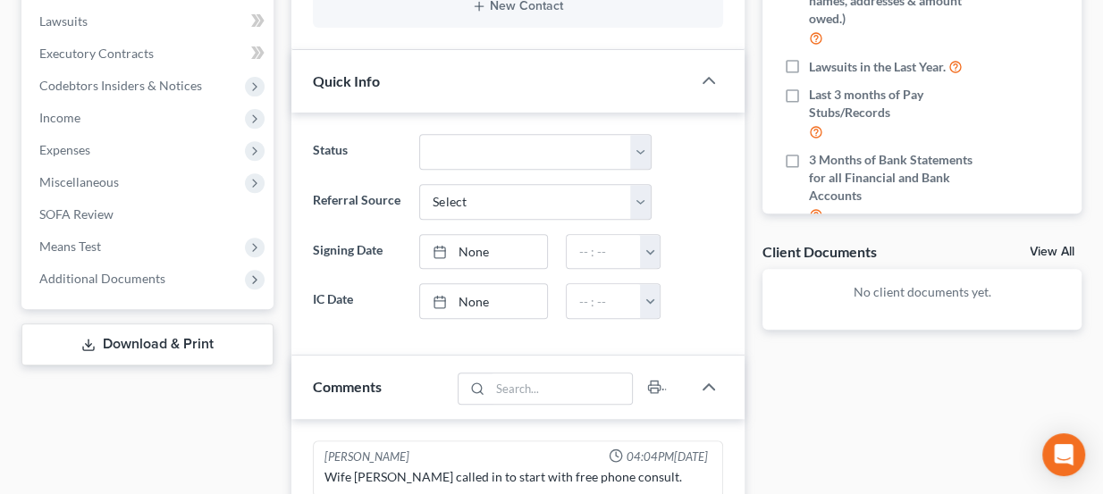
scroll to position [812, 0]
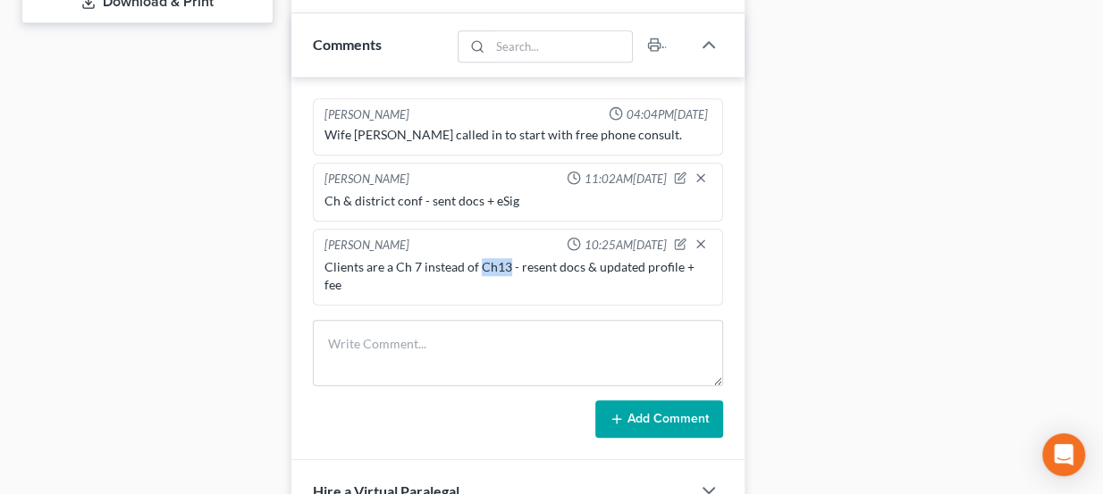
click at [504, 255] on div "Clients are a Ch 7 instead of Ch13 - resent docs & updated profile + fee" at bounding box center [518, 276] width 395 height 43
drag, startPoint x: 521, startPoint y: 256, endPoint x: 698, endPoint y: 259, distance: 177.0
click at [698, 259] on div "Clients are a Ch 7 instead of Ch13 - resent docs & updated profile + fee" at bounding box center [518, 276] width 388 height 36
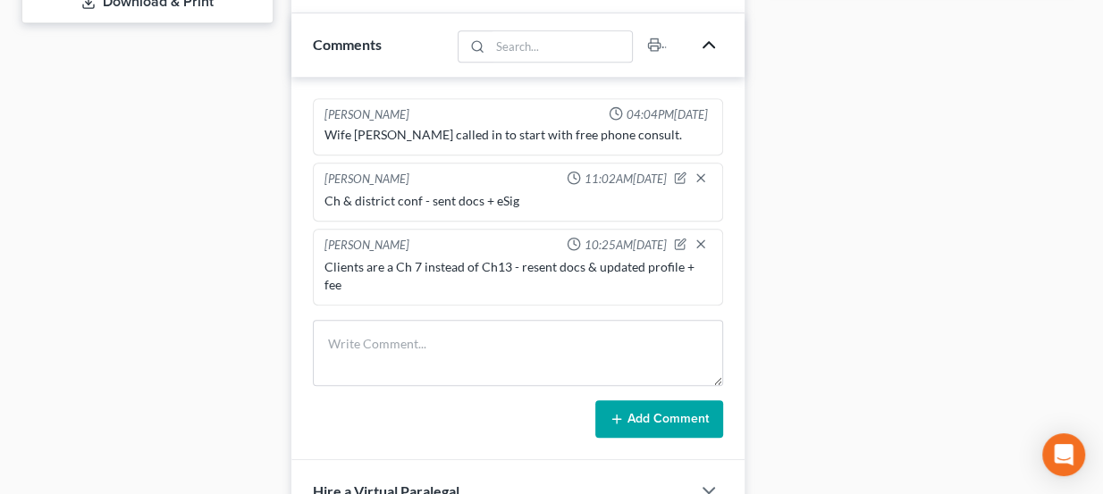
click at [713, 42] on icon "button" at bounding box center [708, 44] width 21 height 21
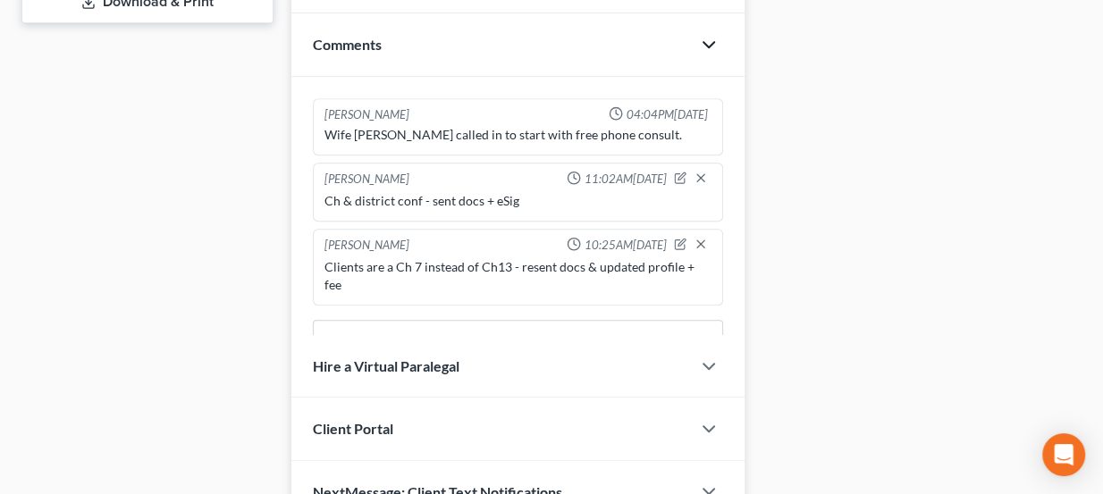
scroll to position [644, 0]
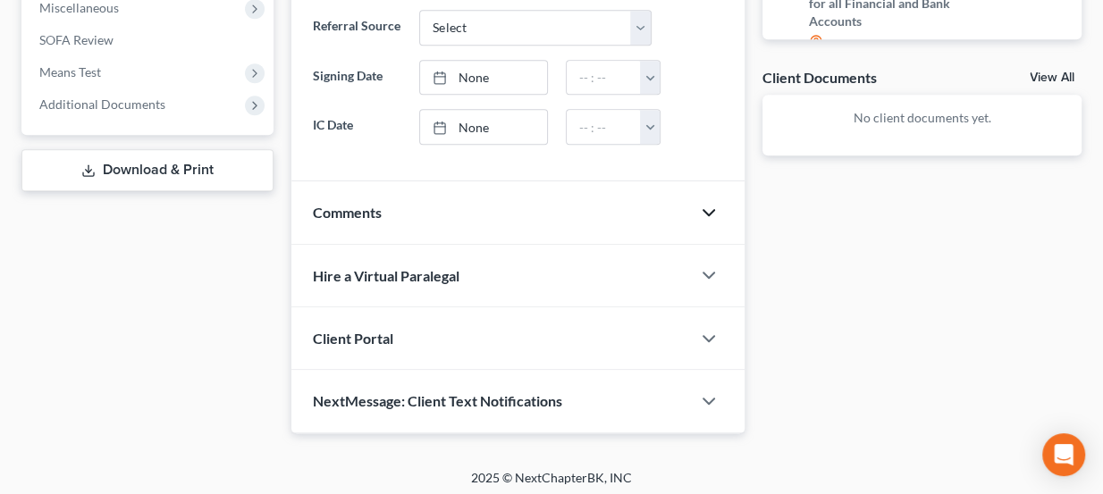
click at [706, 202] on icon "button" at bounding box center [708, 212] width 21 height 21
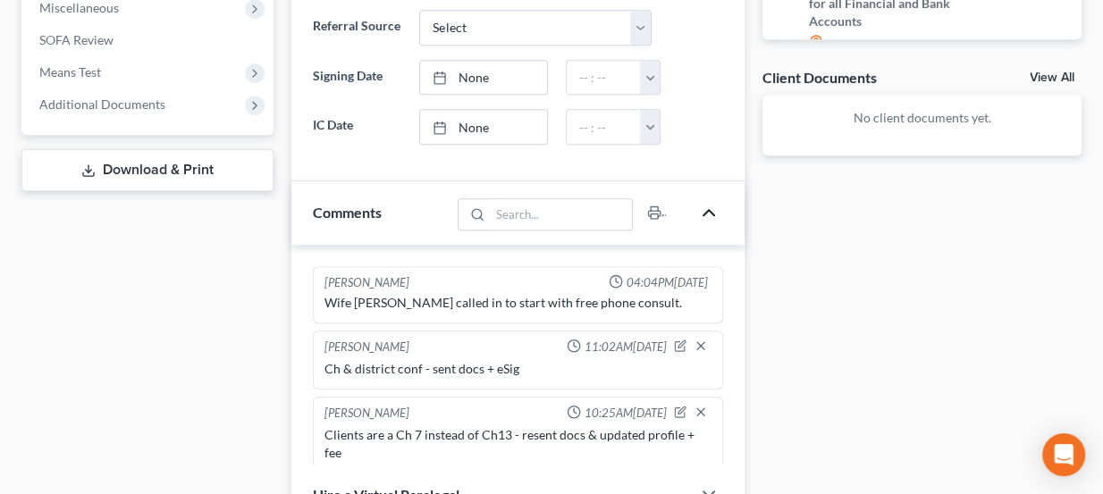
scroll to position [812, 0]
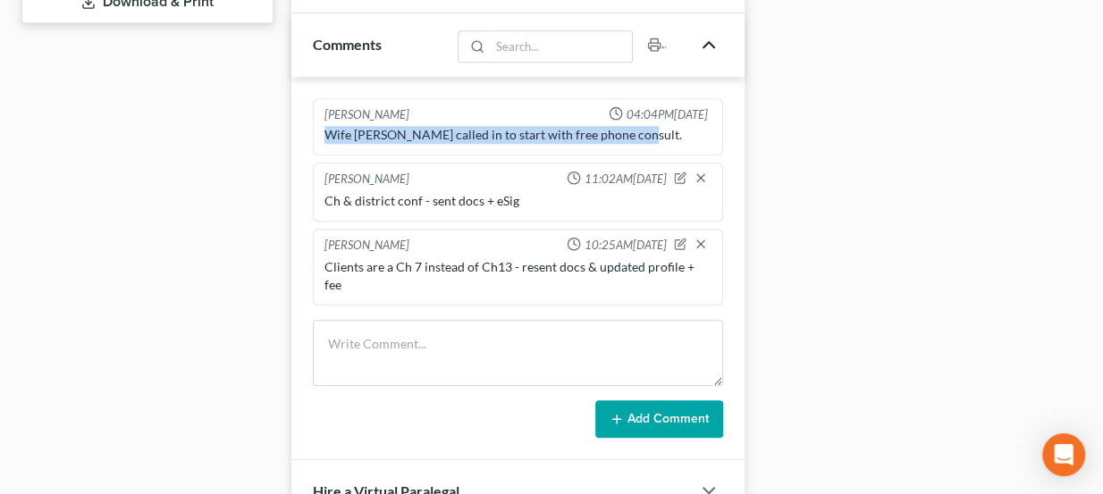
drag, startPoint x: 620, startPoint y: 130, endPoint x: 318, endPoint y: 139, distance: 302.2
click at [318, 139] on div "[PERSON_NAME] 04:04PM[DATE] Wife [PERSON_NAME] called in to start with free pho…" at bounding box center [518, 127] width 411 height 58
drag, startPoint x: 320, startPoint y: 134, endPoint x: 680, endPoint y: 133, distance: 360.1
click at [680, 133] on div "Wife [PERSON_NAME] called in to start with free phone consult." at bounding box center [518, 134] width 395 height 25
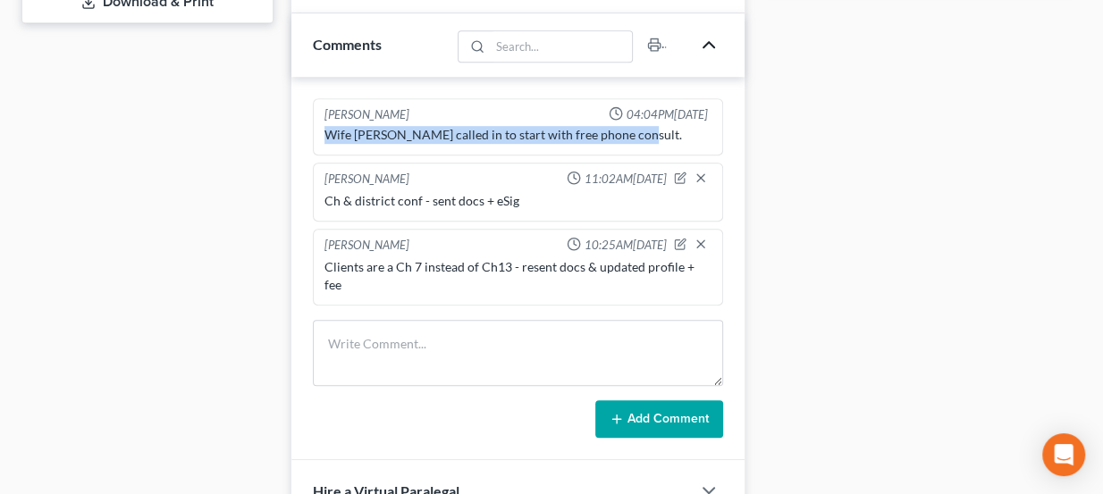
click at [680, 133] on div "Wife [PERSON_NAME] called in to start with free phone consult." at bounding box center [518, 135] width 388 height 18
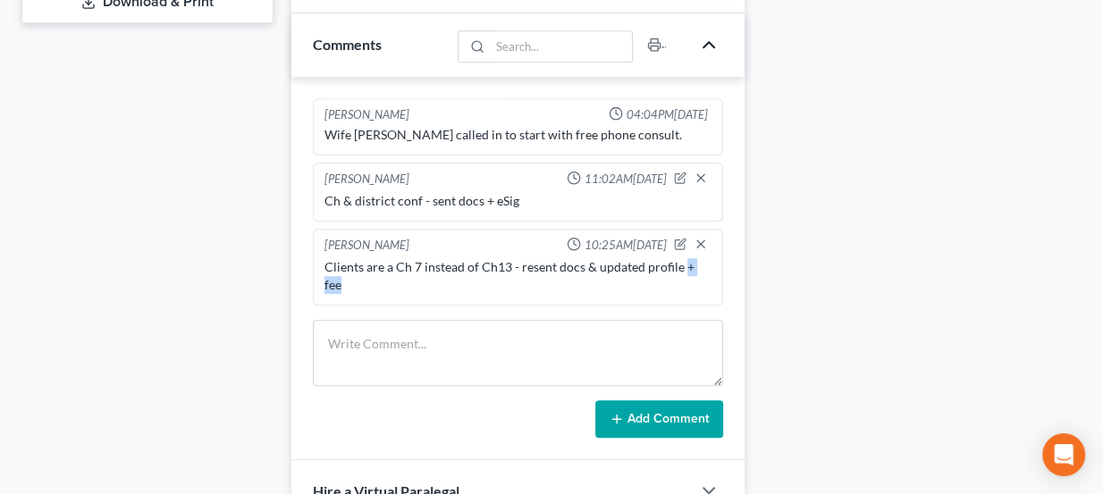
drag, startPoint x: 683, startPoint y: 260, endPoint x: 736, endPoint y: 263, distance: 53.7
click at [736, 263] on div "[PERSON_NAME] 04:04PM[DATE] Wife [PERSON_NAME] called in to start with free pho…" at bounding box center [518, 268] width 454 height 383
click at [754, 256] on div "Docs Tasks Events Fees Timer 0% Completed Nothing here yet! Completed Intake Sh…" at bounding box center [921, 3] width 337 height 1289
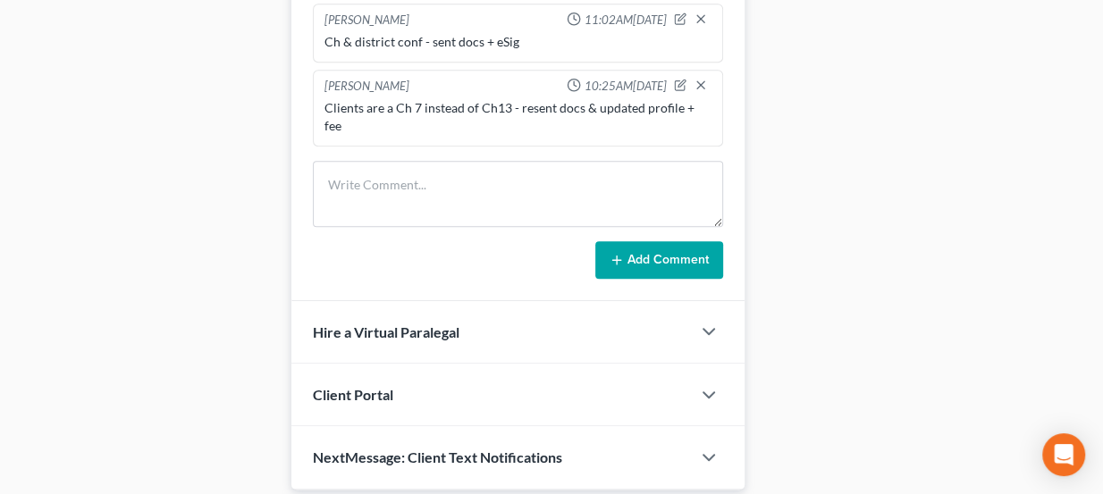
scroll to position [974, 0]
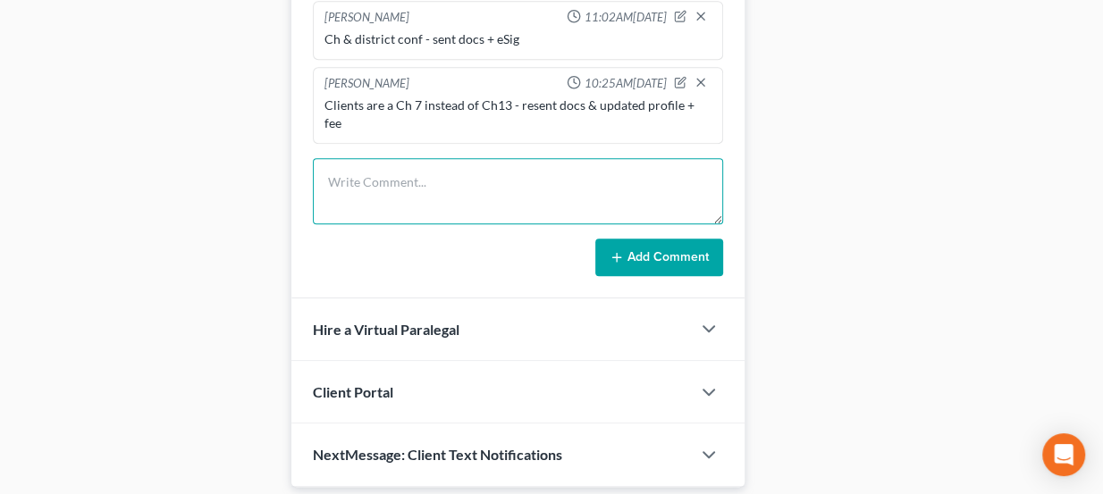
drag, startPoint x: 722, startPoint y: 192, endPoint x: 742, endPoint y: 221, distance: 34.7
click at [742, 221] on div "Kate Martin 04:04PM, 09/02/2025 Wife Brittany called in to start with free phon…" at bounding box center [518, 106] width 454 height 383
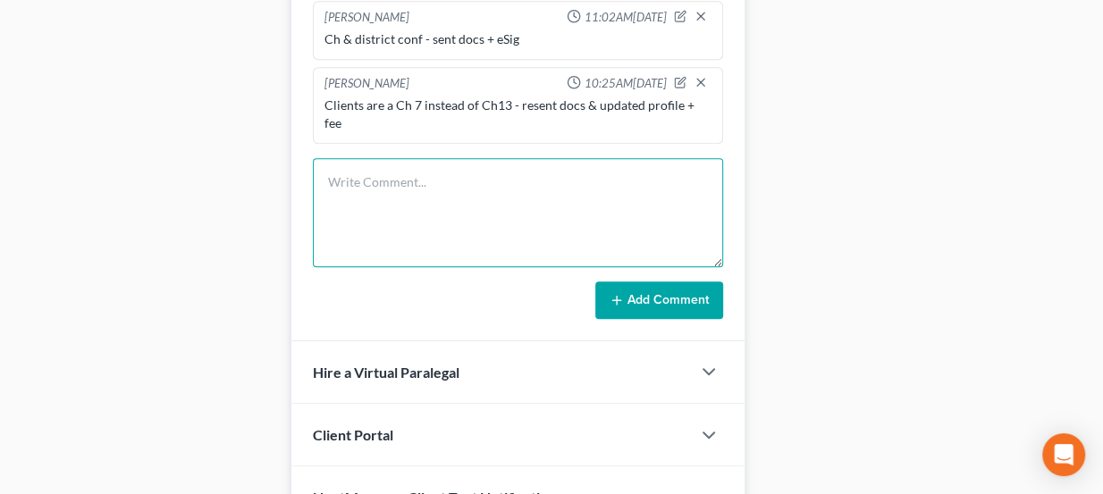
drag, startPoint x: 719, startPoint y: 193, endPoint x: 736, endPoint y: 237, distance: 47.0
click at [736, 237] on div "Kate Martin 04:04PM, 09/02/2025 Wife Brittany called in to start with free phon…" at bounding box center [518, 128] width 454 height 426
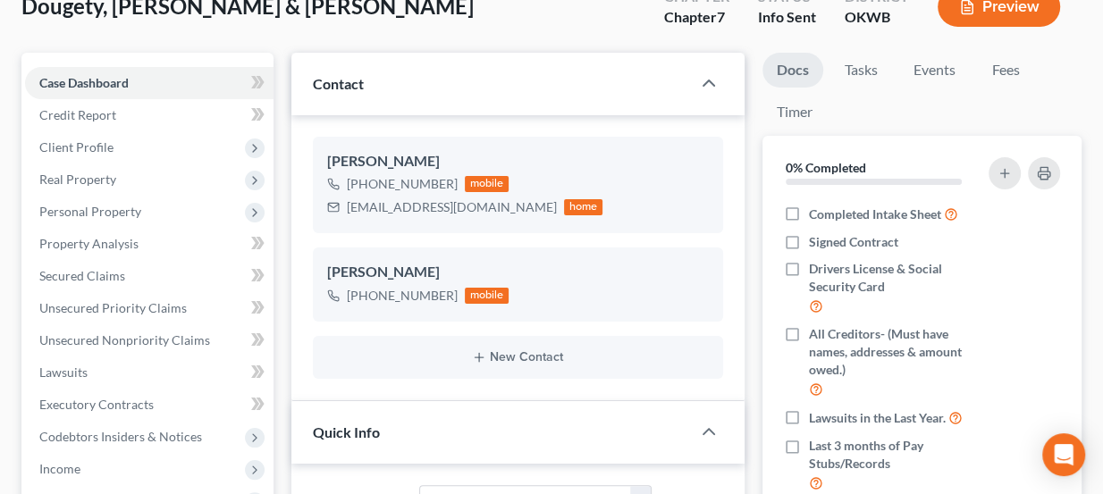
scroll to position [0, 0]
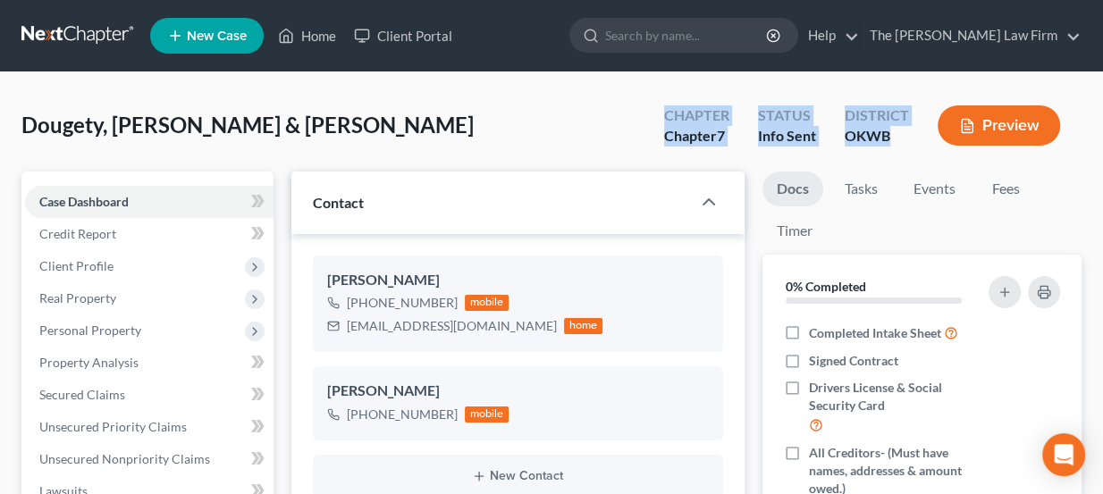
drag, startPoint x: 897, startPoint y: 140, endPoint x: 638, endPoint y: 113, distance: 260.5
click at [638, 113] on div "Dougety, Jody & Brittany Upgraded Chapter Chapter 7 Status Info Sent District O…" at bounding box center [551, 133] width 1060 height 78
drag, startPoint x: 661, startPoint y: 115, endPoint x: 902, endPoint y: 135, distance: 242.1
click at [902, 135] on div "Chapter Chapter 7 Status Info Sent District OKWB Preview" at bounding box center [866, 127] width 432 height 53
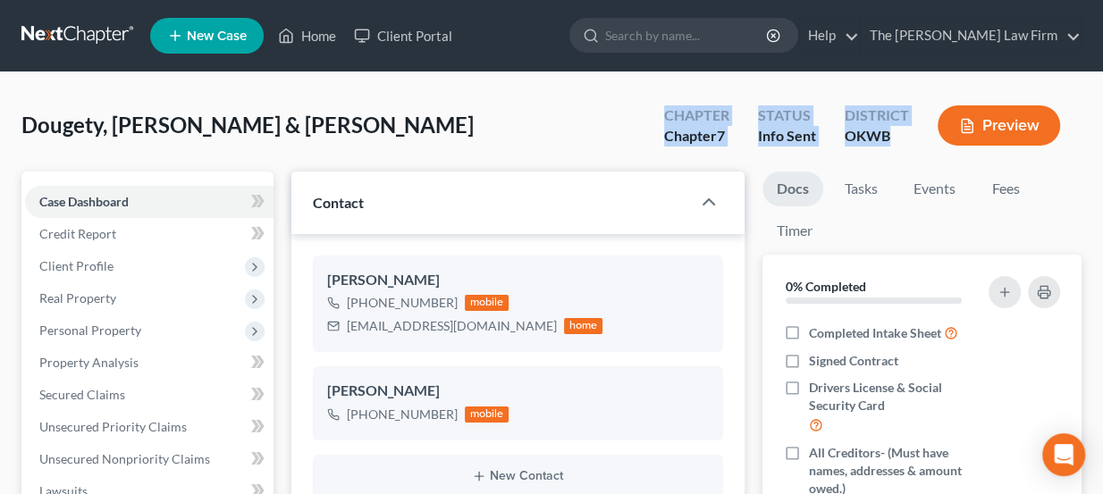
click at [902, 135] on div "OKWB" at bounding box center [876, 136] width 64 height 21
drag, startPoint x: 892, startPoint y: 138, endPoint x: 647, endPoint y: 116, distance: 245.8
click at [647, 116] on div "Chapter Chapter 7 Status Info Sent District OKWB Preview" at bounding box center [861, 125] width 439 height 63
drag, startPoint x: 662, startPoint y: 113, endPoint x: 881, endPoint y: 141, distance: 220.7
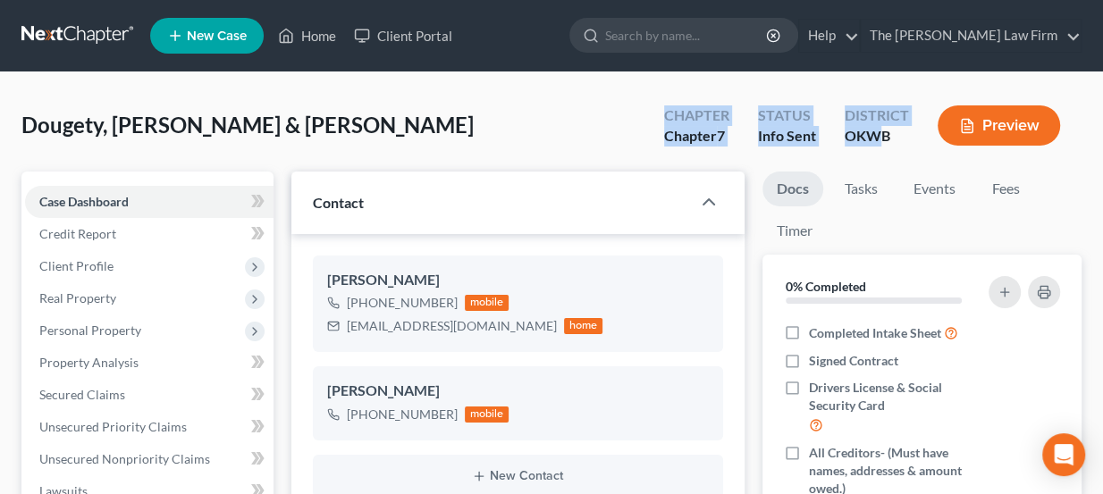
click at [877, 144] on div "Chapter Chapter 7 Status Info Sent District OKWB Preview" at bounding box center [866, 127] width 432 height 53
click at [881, 141] on div "OKWB" at bounding box center [876, 136] width 64 height 21
drag, startPoint x: 898, startPoint y: 135, endPoint x: 655, endPoint y: 122, distance: 243.4
click at [655, 122] on div "Chapter Chapter 7 Status Info Sent District OKWB Preview" at bounding box center [866, 127] width 432 height 53
click at [655, 122] on div "Chapter Chapter 7" at bounding box center [697, 127] width 94 height 53
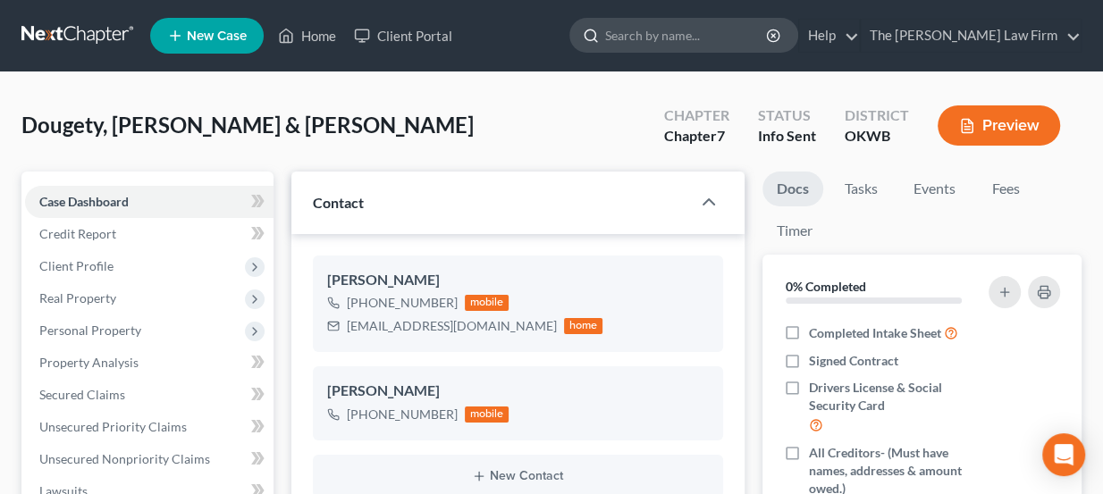
click at [676, 32] on input "search" at bounding box center [687, 35] width 164 height 33
click at [581, 45] on ul "New Case Home Client Portal - No Result - See all results Or Press Enter... Hel…" at bounding box center [615, 36] width 931 height 46
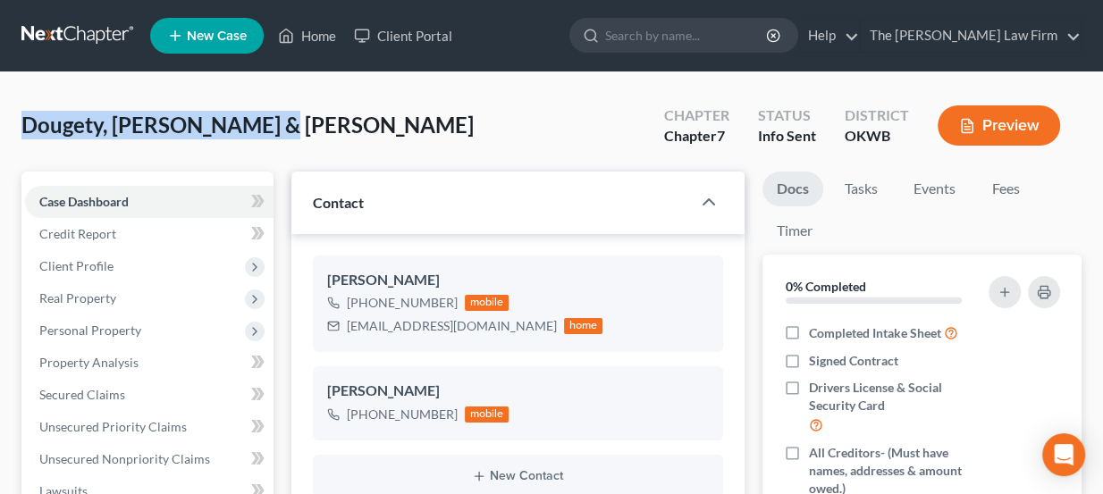
drag, startPoint x: 268, startPoint y: 122, endPoint x: 24, endPoint y: 116, distance: 244.0
click at [24, 116] on div "Dougety, Jody & Brittany Upgraded Chapter Chapter 7 Status Info Sent District O…" at bounding box center [551, 133] width 1060 height 78
click at [24, 117] on span "Dougety, [PERSON_NAME] & [PERSON_NAME]" at bounding box center [247, 125] width 452 height 26
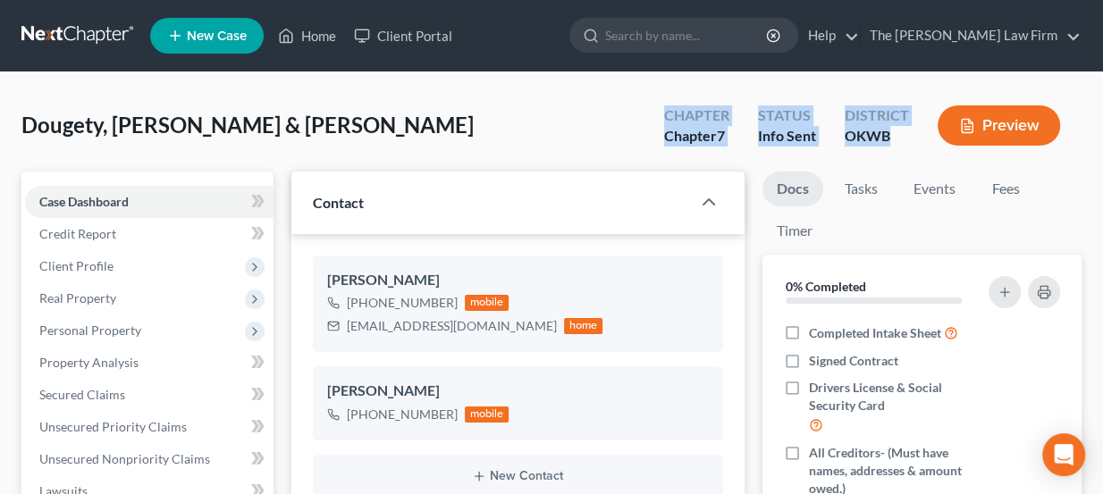
drag, startPoint x: 665, startPoint y: 113, endPoint x: 894, endPoint y: 135, distance: 230.6
click at [894, 135] on div "Chapter Chapter 7 Status Info Sent District OKWB Preview" at bounding box center [866, 127] width 432 height 53
click at [894, 135] on div "OKWB" at bounding box center [876, 136] width 64 height 21
drag, startPoint x: 663, startPoint y: 120, endPoint x: 887, endPoint y: 143, distance: 225.5
click at [887, 143] on div "Chapter Chapter 7 Status Info Sent District OKWB Preview" at bounding box center [866, 127] width 432 height 53
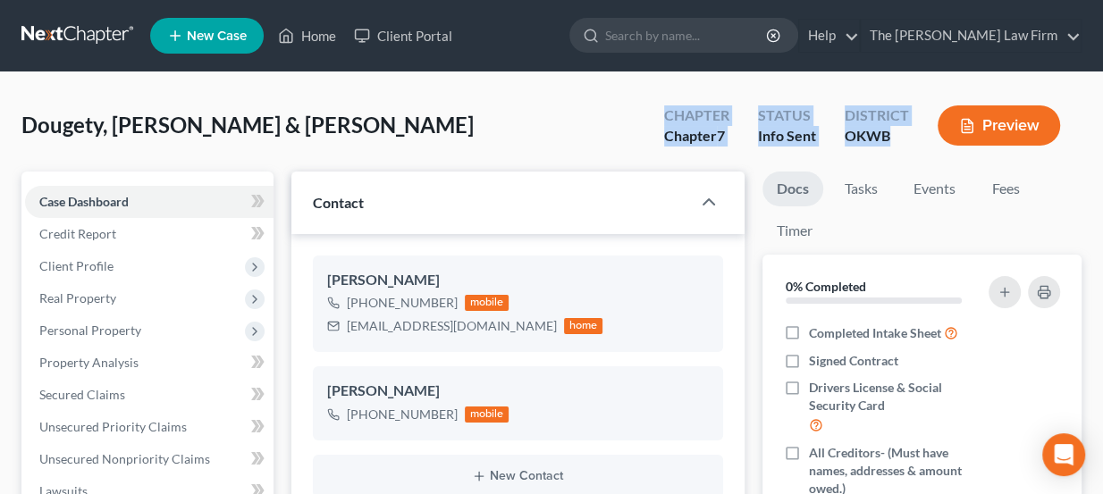
click at [887, 143] on div "OKWB" at bounding box center [876, 136] width 64 height 21
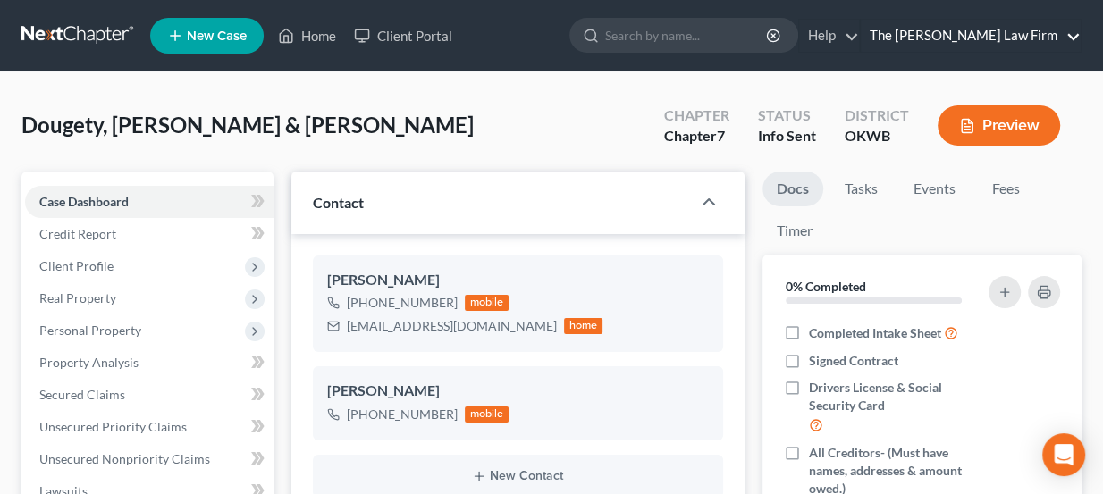
click at [1069, 29] on link "The [PERSON_NAME] Law Firm" at bounding box center [970, 36] width 220 height 32
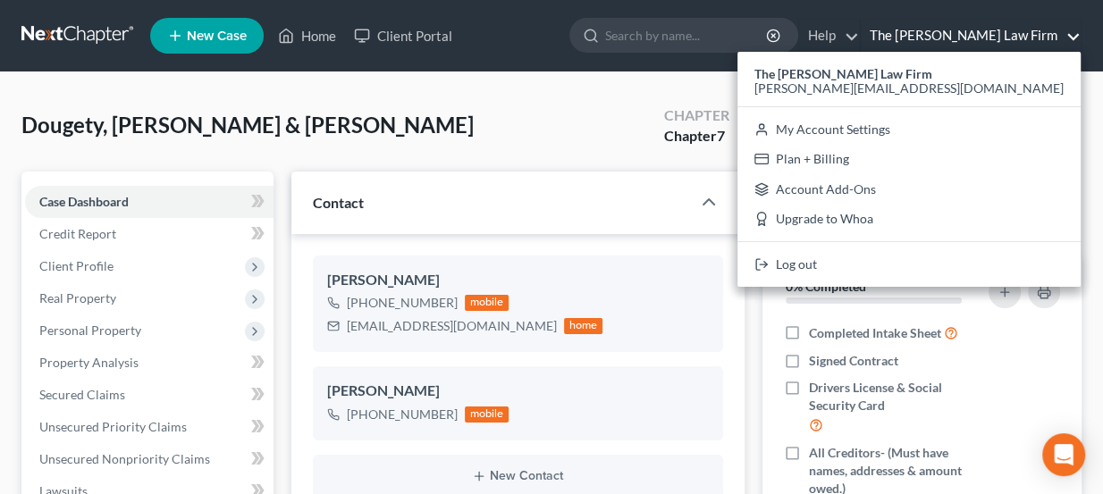
click at [1070, 32] on link "The [PERSON_NAME] Law Firm" at bounding box center [970, 36] width 220 height 32
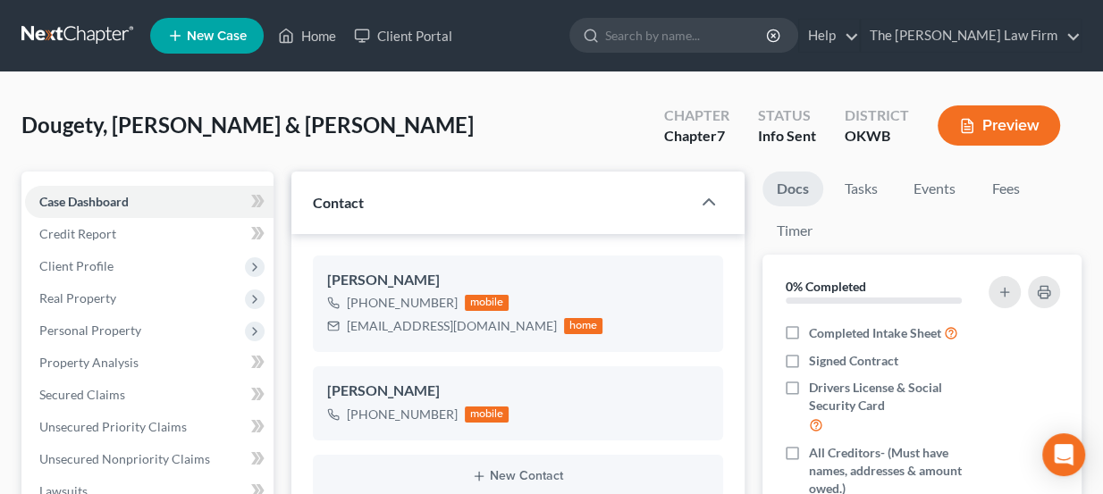
click at [107, 37] on link at bounding box center [78, 36] width 114 height 32
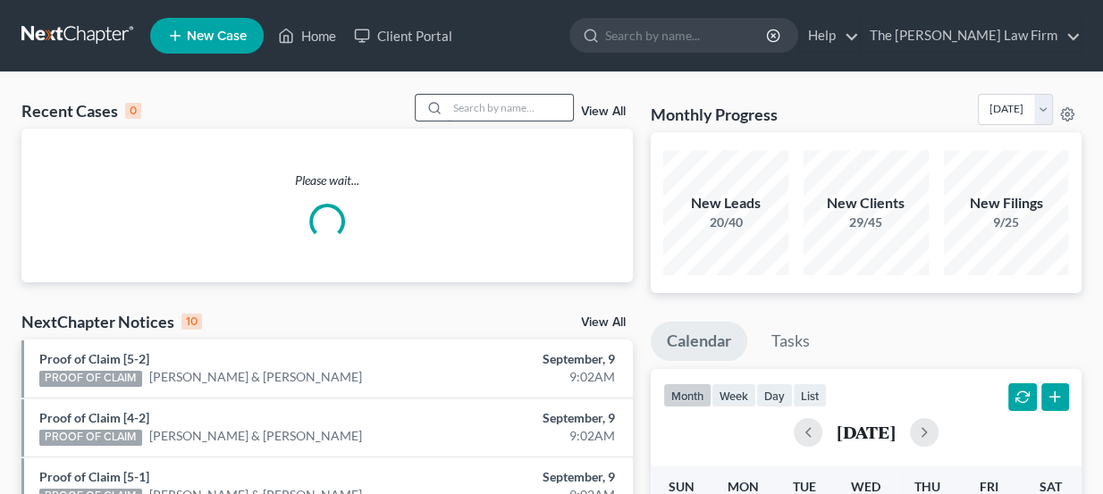
click at [496, 102] on input "search" at bounding box center [510, 108] width 125 height 26
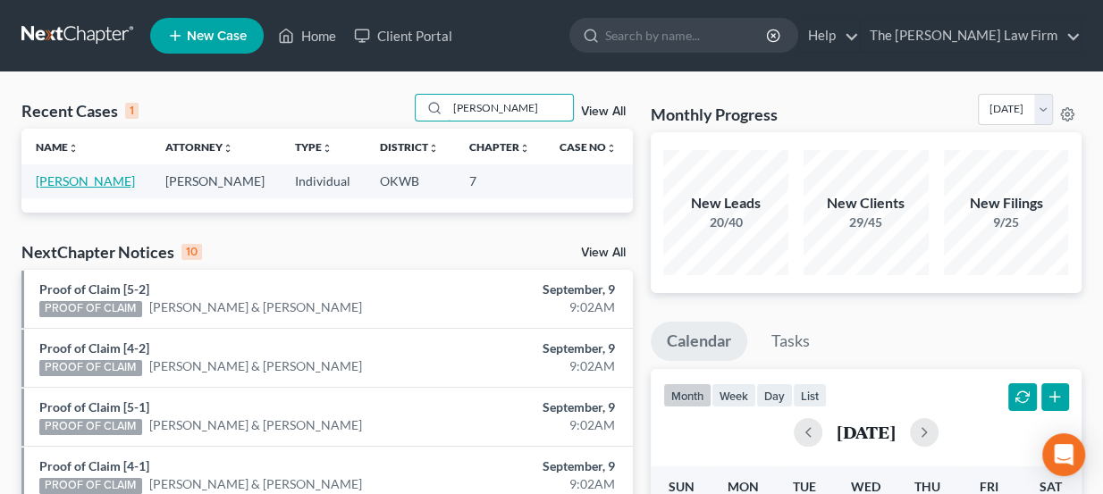
type input "[PERSON_NAME]"
click at [83, 181] on link "[PERSON_NAME]" at bounding box center [85, 180] width 99 height 15
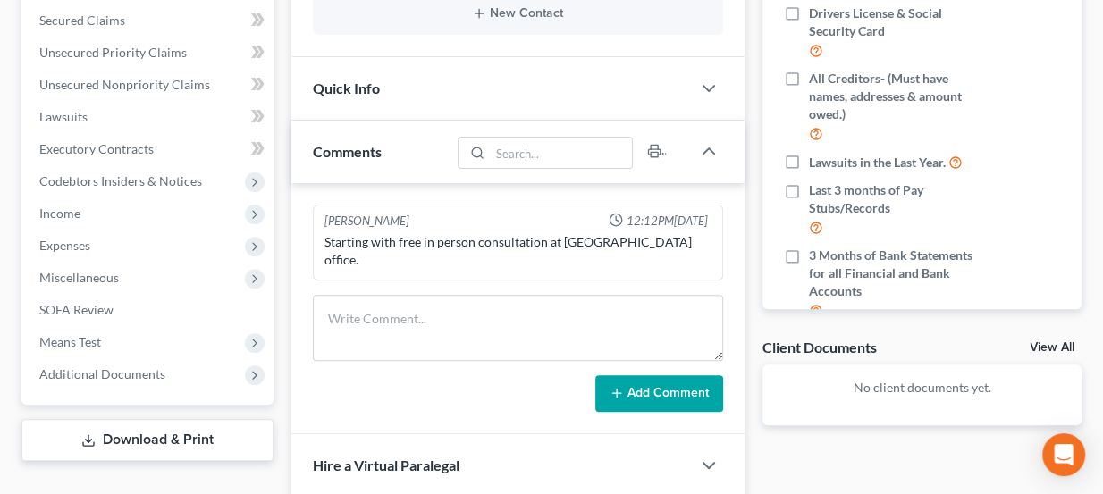
scroll to position [406, 0]
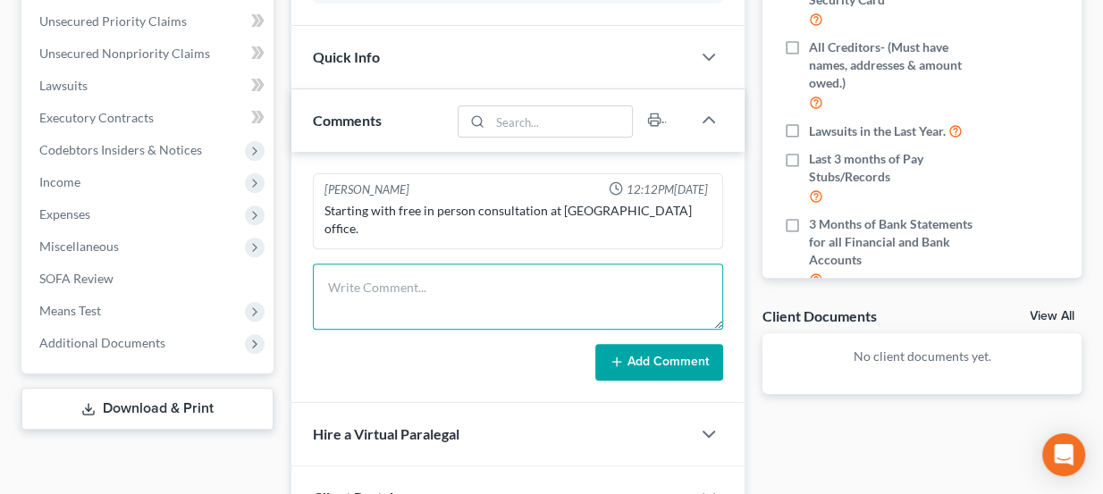
click at [451, 264] on textarea at bounding box center [518, 297] width 411 height 66
type textarea "Not sure if they are ch 7. District not conf. Sent general docs"
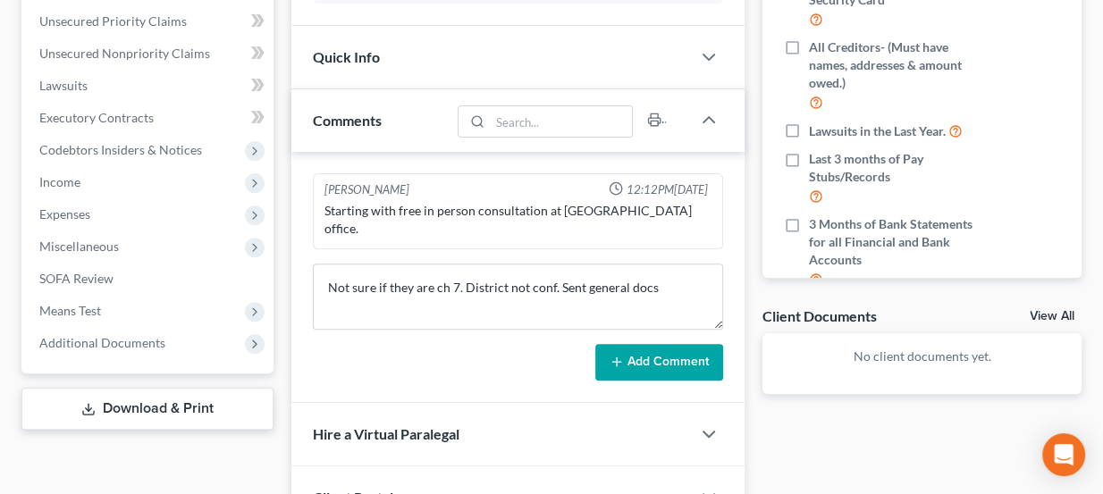
click at [650, 344] on button "Add Comment" at bounding box center [659, 363] width 128 height 38
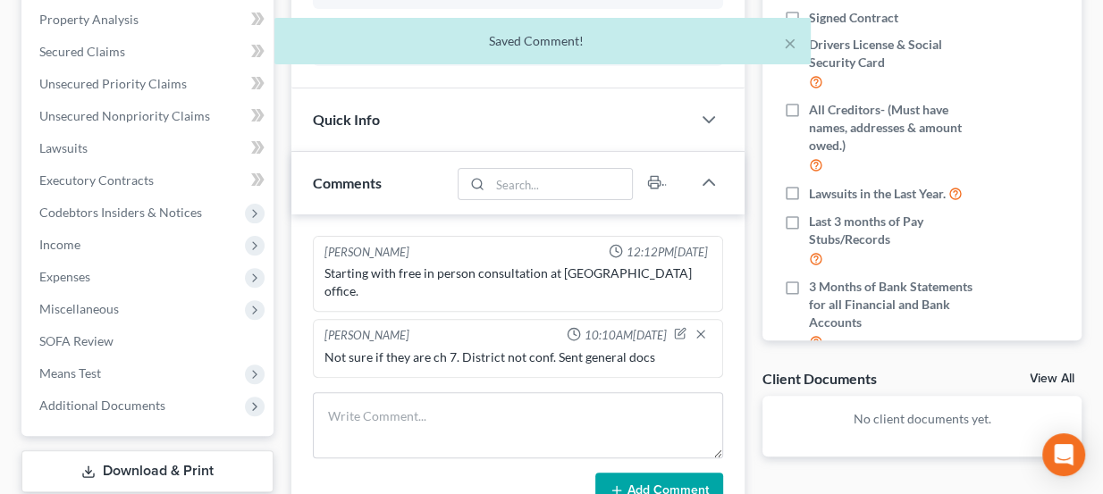
scroll to position [162, 0]
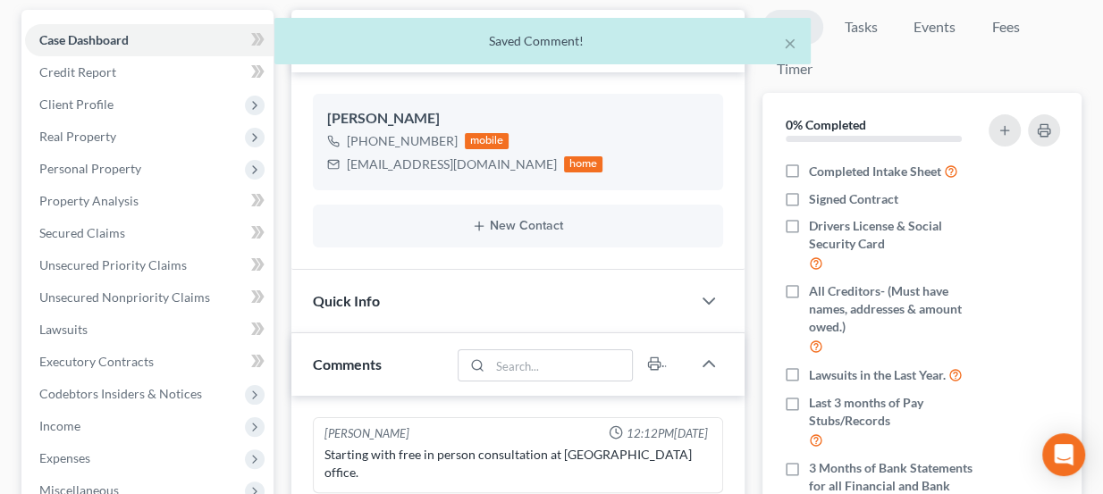
click at [432, 287] on div "Quick Info" at bounding box center [491, 301] width 400 height 62
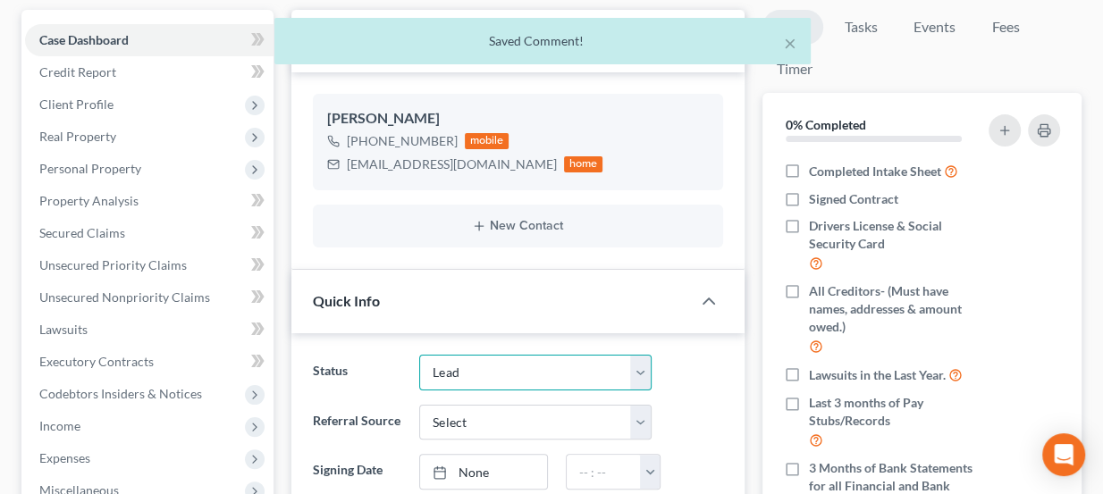
click at [510, 372] on select "Discharged Dismissed Filed Info Sent In Progress Lead Lost Lead Ready to File R…" at bounding box center [535, 373] width 232 height 36
select select "3"
click at [419, 355] on select "Discharged Dismissed Filed Info Sent In Progress Lead Lost Lead Ready to File R…" at bounding box center [535, 373] width 232 height 36
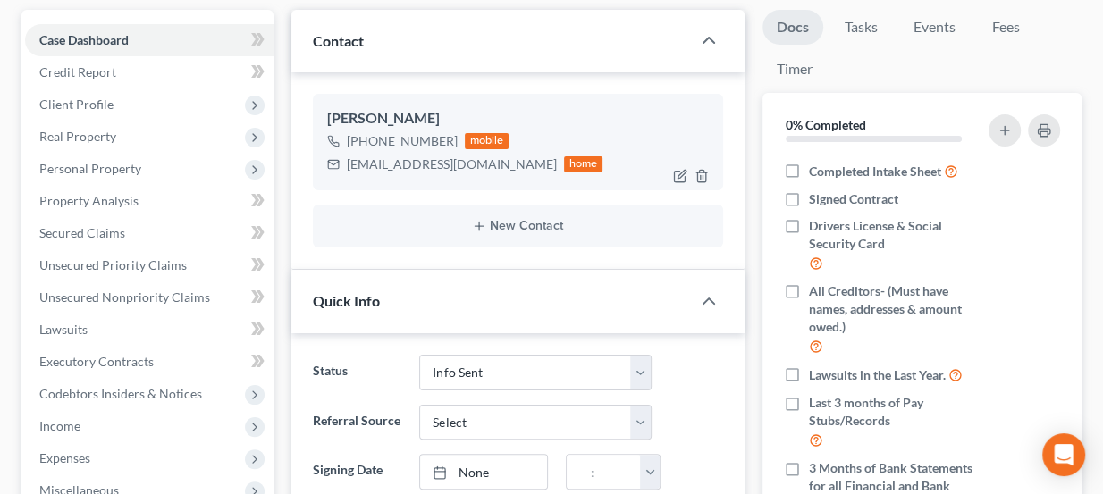
click at [415, 168] on div "tommymull@yahoo.com" at bounding box center [452, 164] width 210 height 18
copy div "tommymull@yahoo.com"
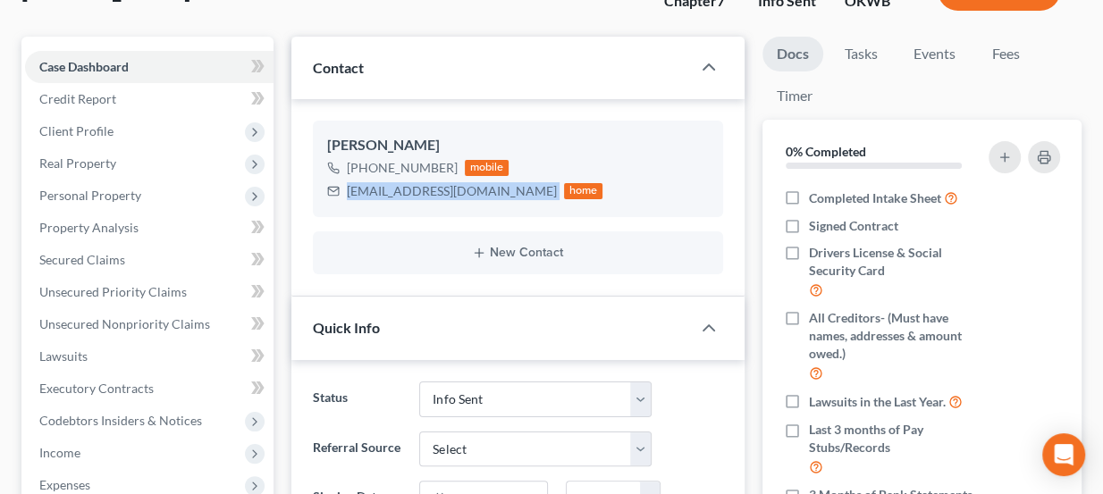
scroll to position [0, 0]
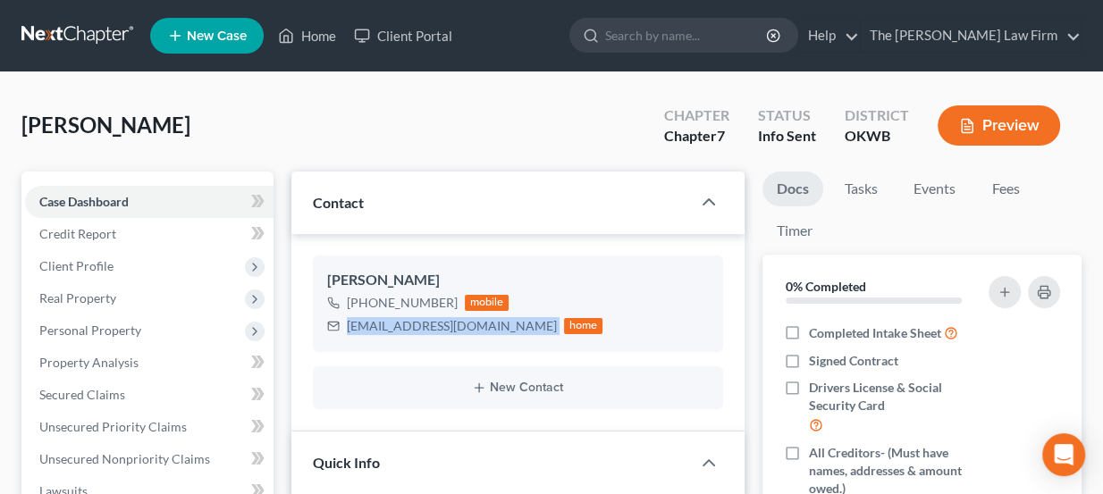
click at [103, 36] on link at bounding box center [78, 36] width 114 height 32
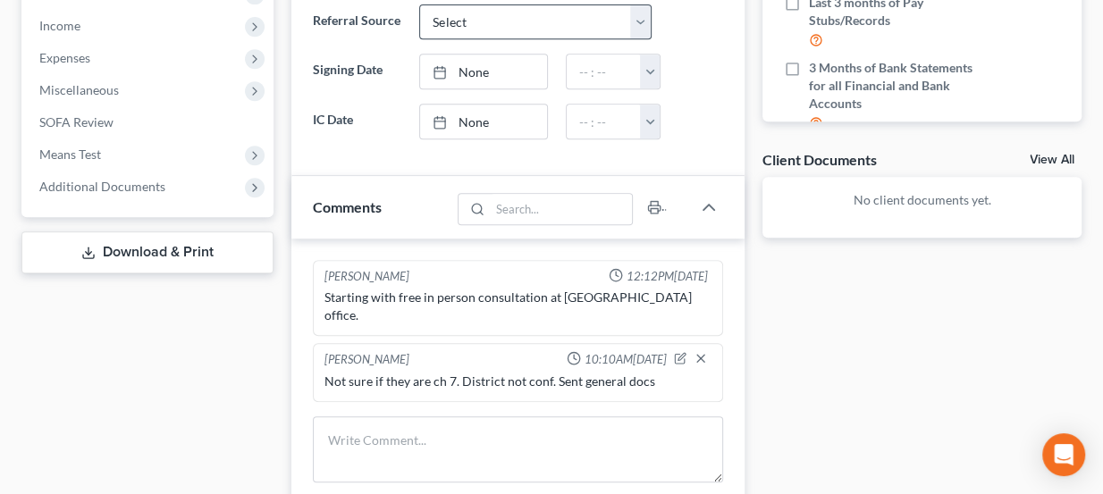
scroll to position [650, 0]
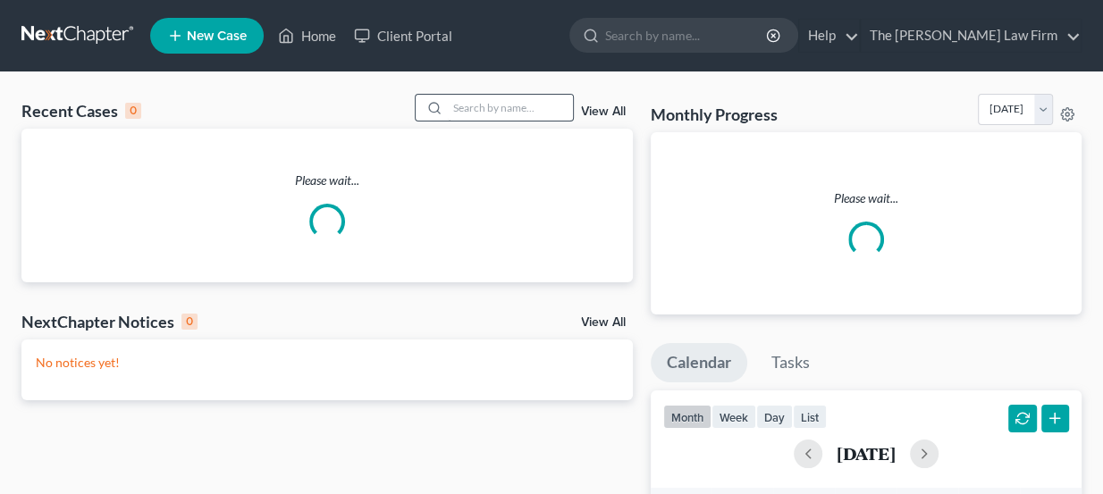
drag, startPoint x: 493, startPoint y: 90, endPoint x: 494, endPoint y: 99, distance: 9.0
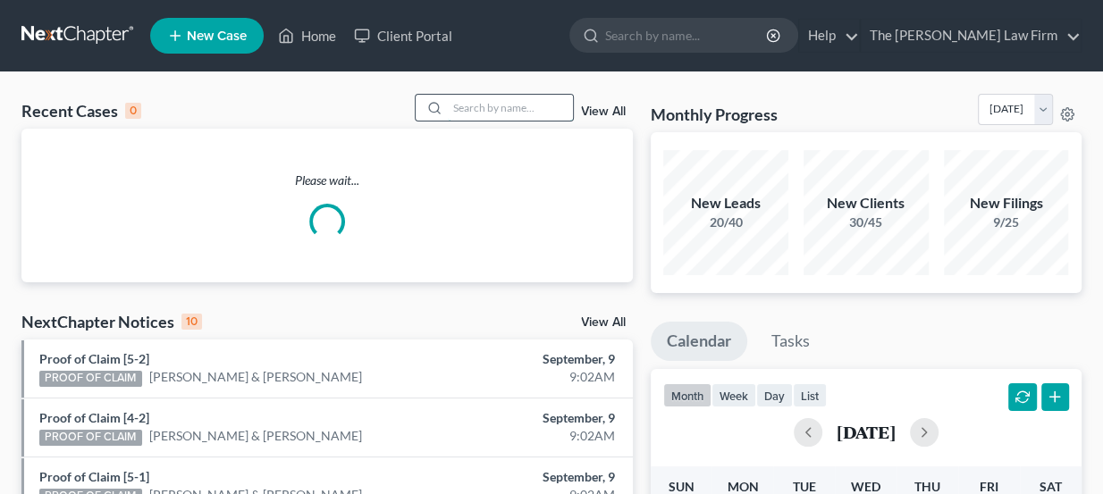
click at [494, 100] on input "search" at bounding box center [510, 108] width 125 height 26
paste input "[PERSON_NAME]"
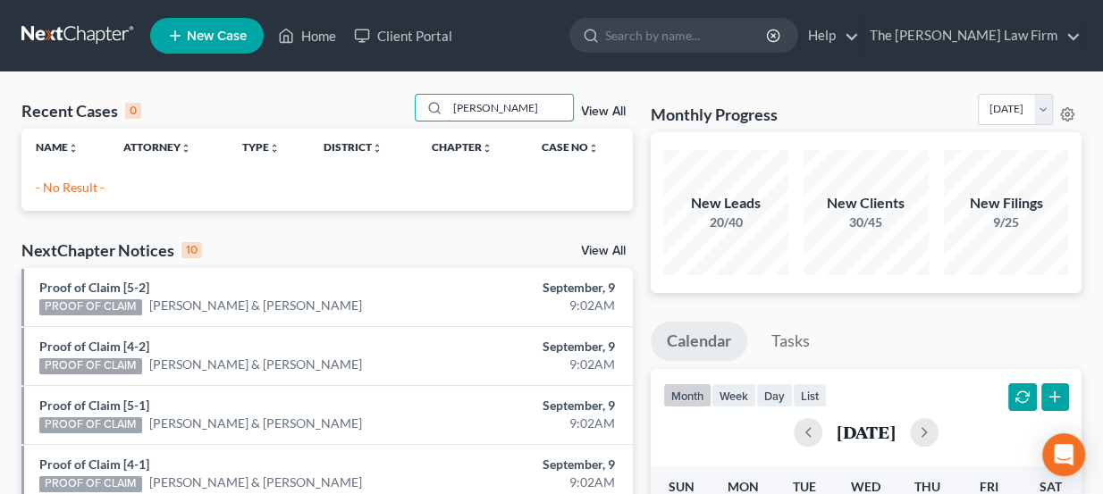
type input "[PERSON_NAME]"
click at [195, 34] on span "New Case" at bounding box center [217, 35] width 60 height 13
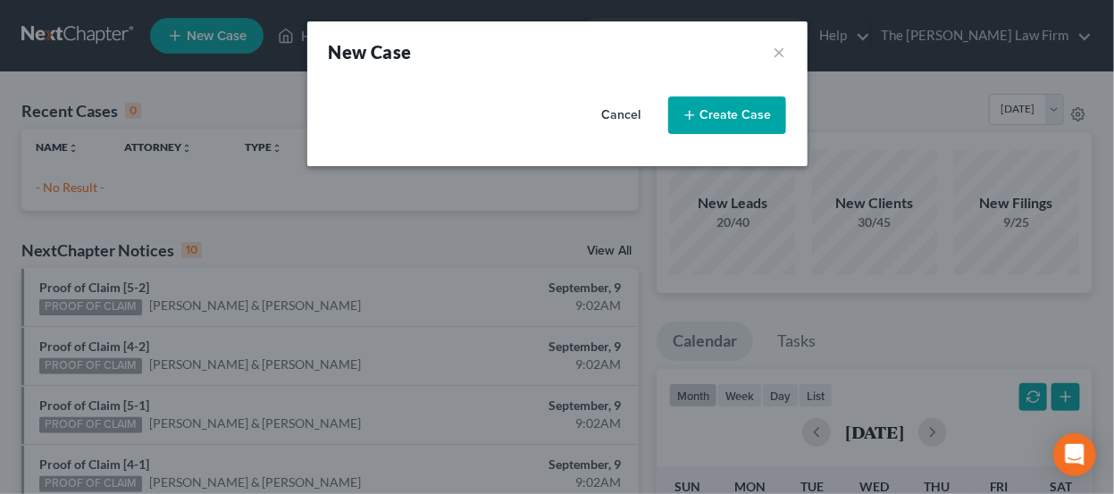
select select "65"
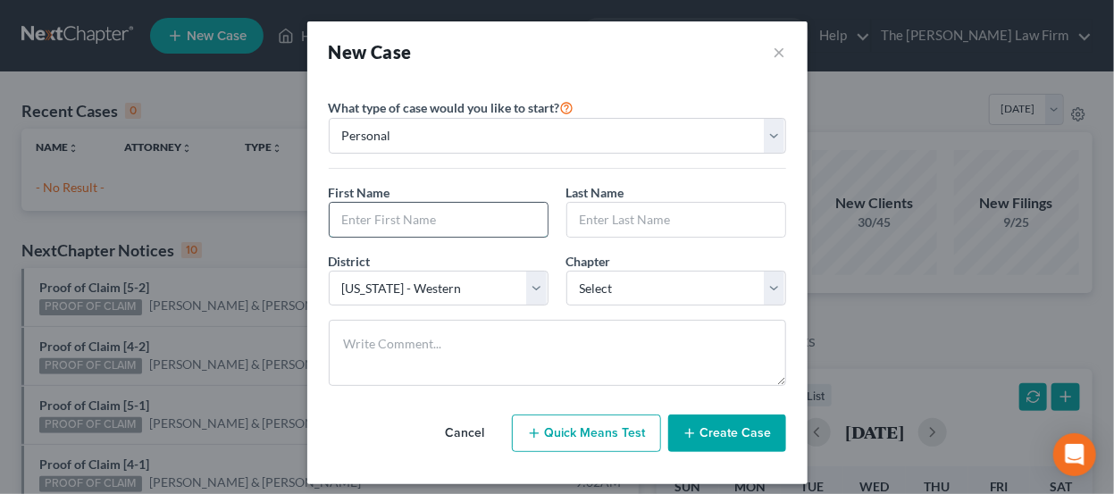
click at [447, 206] on input "text" at bounding box center [439, 220] width 218 height 34
type input "[PERSON_NAME]"
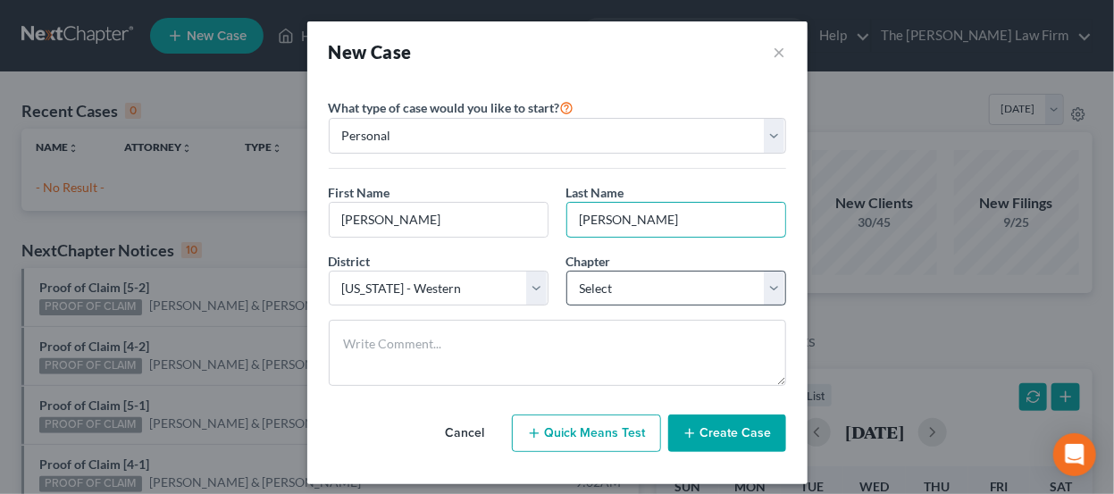
type input "[PERSON_NAME]"
click at [637, 291] on select "Select 7 11 12 13" at bounding box center [677, 289] width 220 height 36
select select "0"
click at [567, 271] on select "Select 7 11 12 13" at bounding box center [677, 289] width 220 height 36
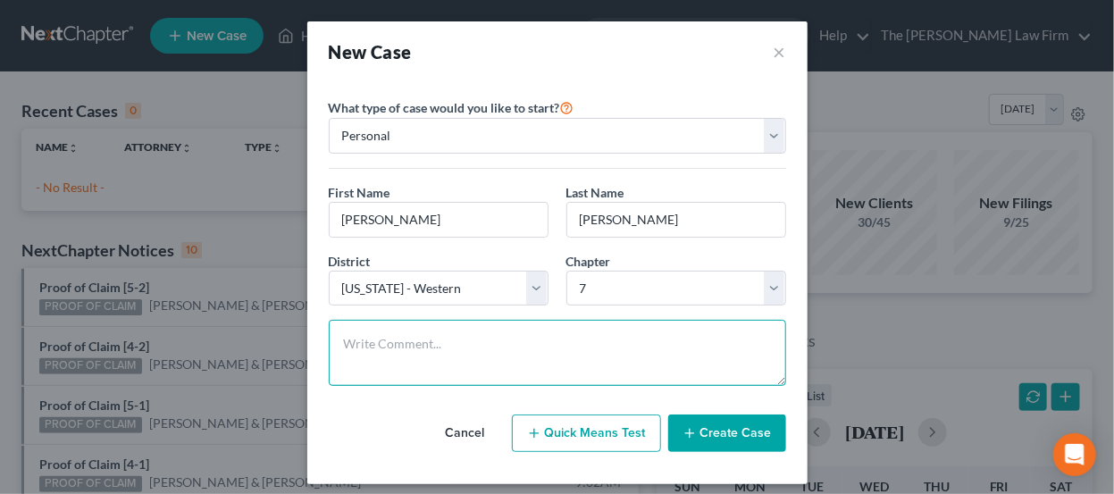
click at [492, 328] on textarea at bounding box center [558, 353] width 458 height 66
type textarea "Ch & district not conf. Sent general docs"
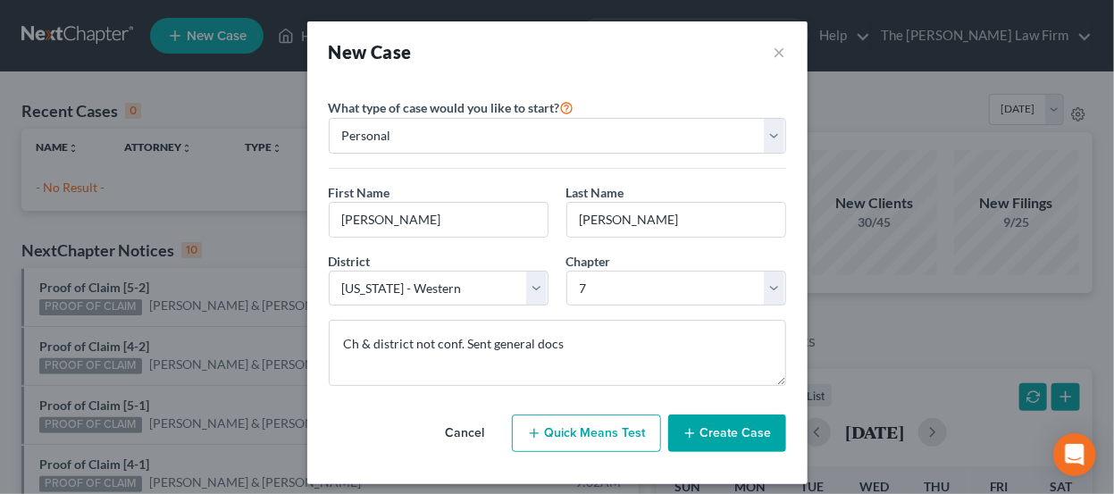
click at [707, 419] on button "Create Case" at bounding box center [727, 434] width 118 height 38
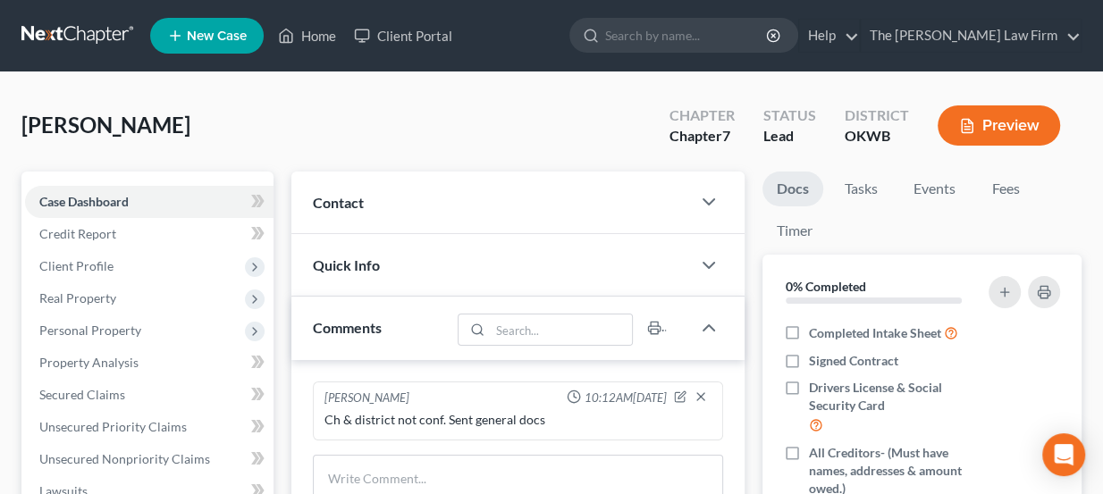
click at [437, 196] on div "Contact" at bounding box center [491, 203] width 400 height 62
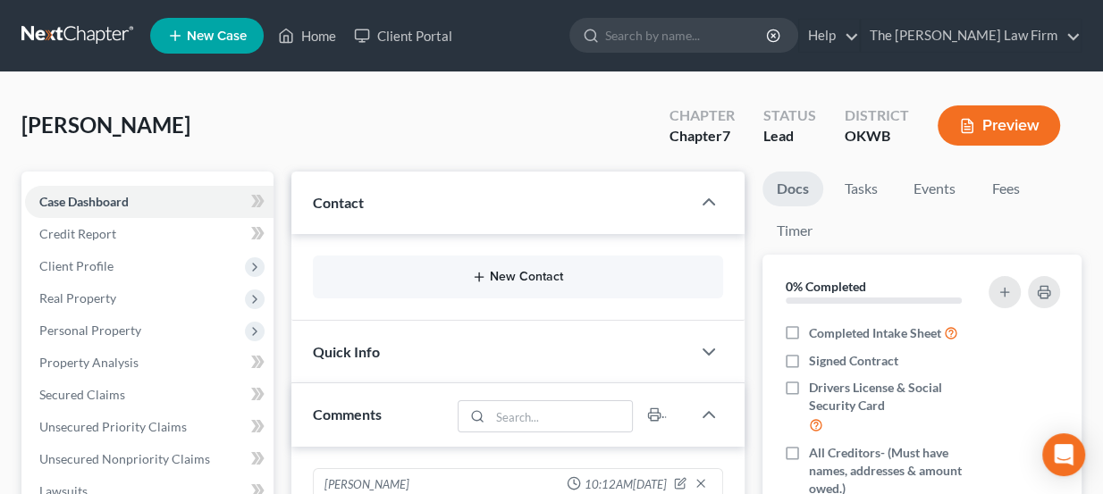
click at [469, 279] on button "New Contact" at bounding box center [518, 277] width 382 height 14
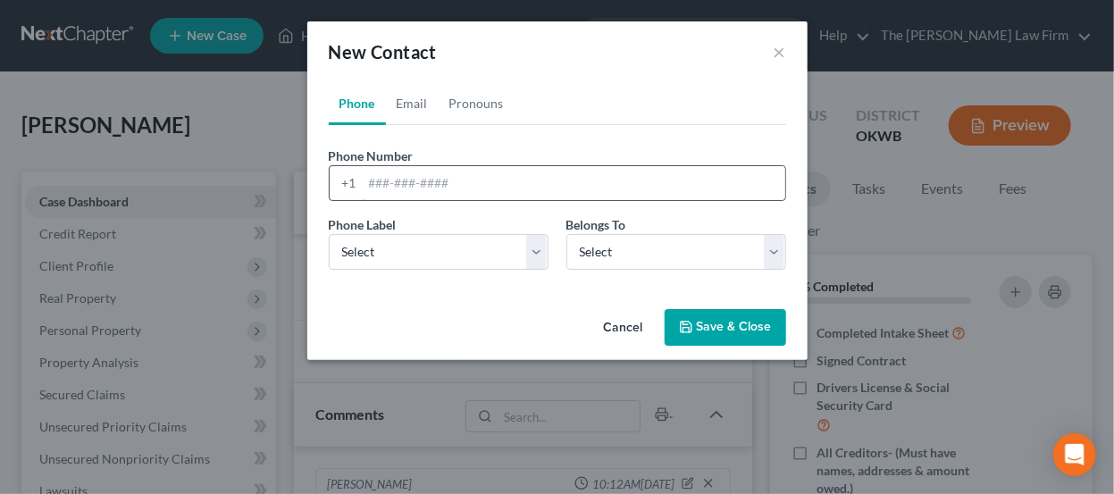
paste input "[PHONE_NUMBER] [PERSON_NAME][EMAIL_ADDRESS][DOMAIN_NAME]"
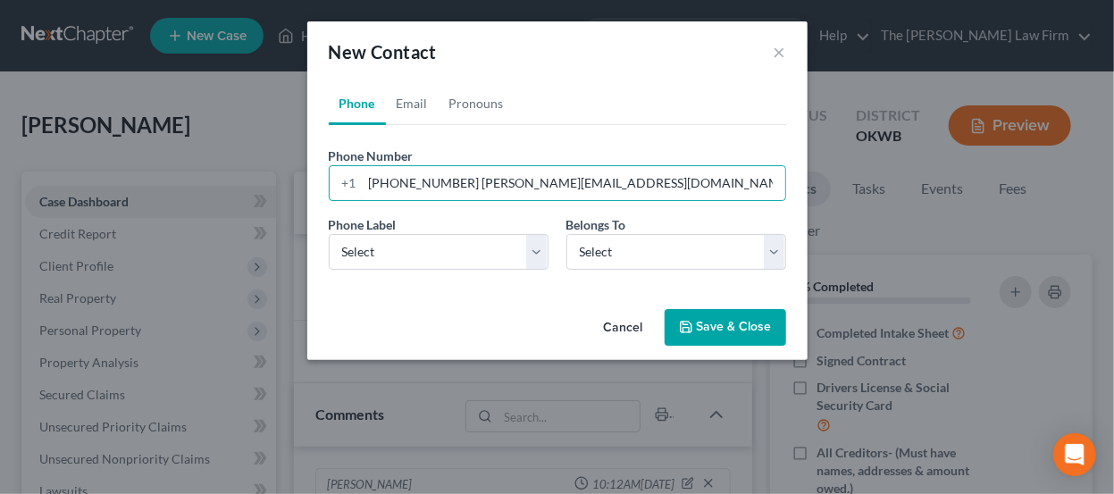
click at [515, 304] on div "Cancel Save & Close" at bounding box center [557, 331] width 500 height 59
drag, startPoint x: 637, startPoint y: 186, endPoint x: 455, endPoint y: 178, distance: 182.5
click at [455, 178] on input "[PHONE_NUMBER] [PERSON_NAME][EMAIL_ADDRESS][DOMAIN_NAME]" at bounding box center [574, 183] width 423 height 34
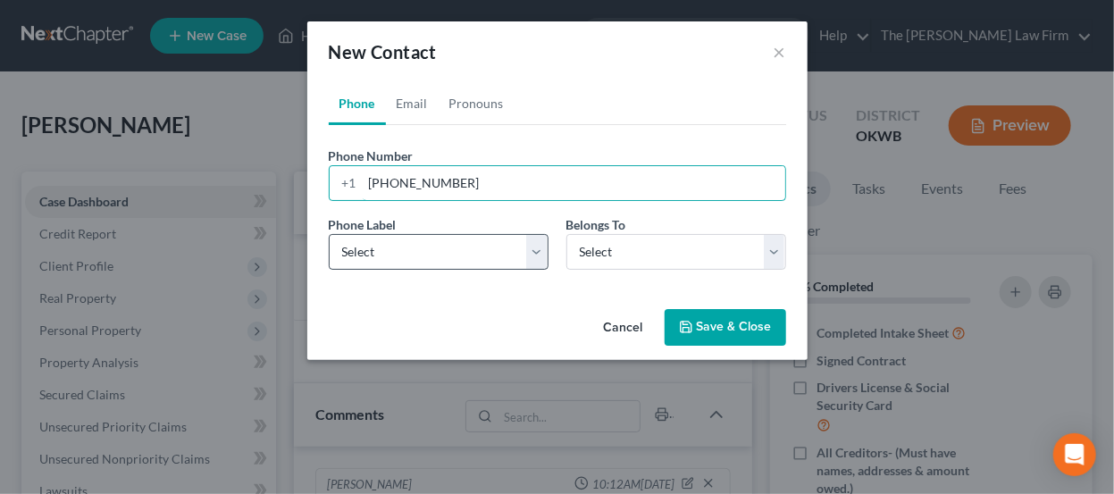
type input "[PHONE_NUMBER]"
drag, startPoint x: 455, startPoint y: 237, endPoint x: 448, endPoint y: 258, distance: 22.6
click at [455, 237] on select "Select Mobile Home Work Other" at bounding box center [439, 252] width 220 height 36
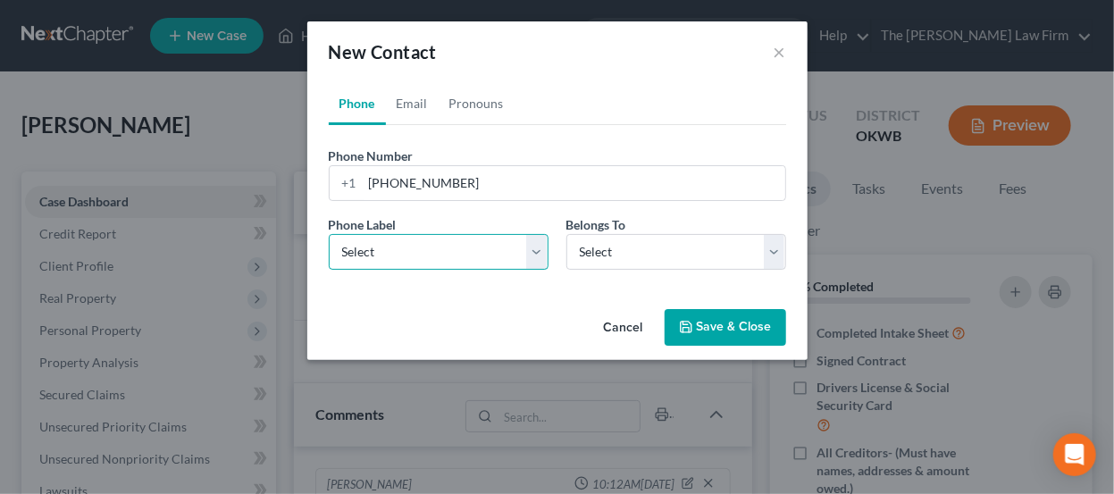
select select "0"
click at [329, 234] on select "Select Mobile Home Work Other" at bounding box center [439, 252] width 220 height 36
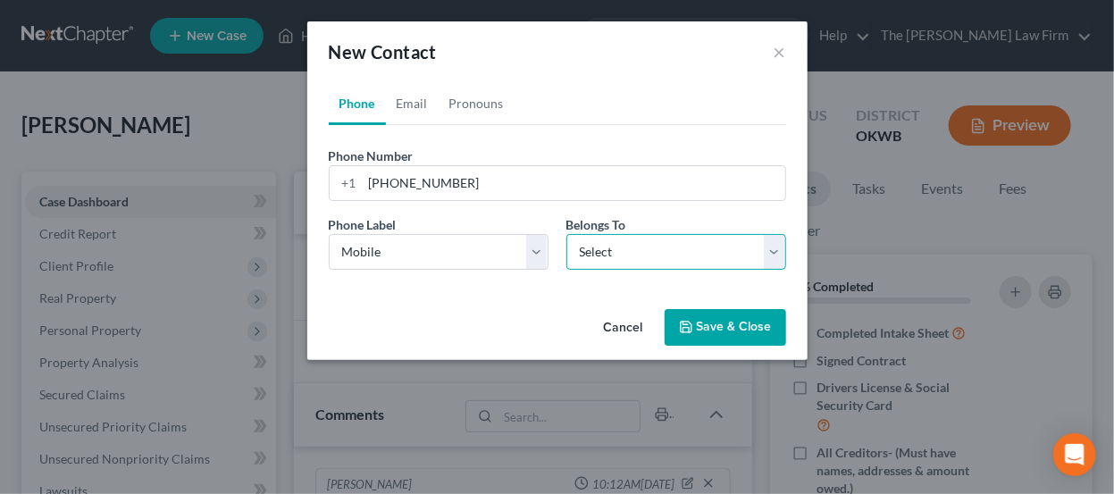
drag, startPoint x: 589, startPoint y: 252, endPoint x: 593, endPoint y: 266, distance: 15.0
click at [589, 252] on select "Select Client Other" at bounding box center [677, 252] width 220 height 36
select select "0"
click at [567, 234] on select "Select Client Other" at bounding box center [677, 252] width 220 height 36
select select "0"
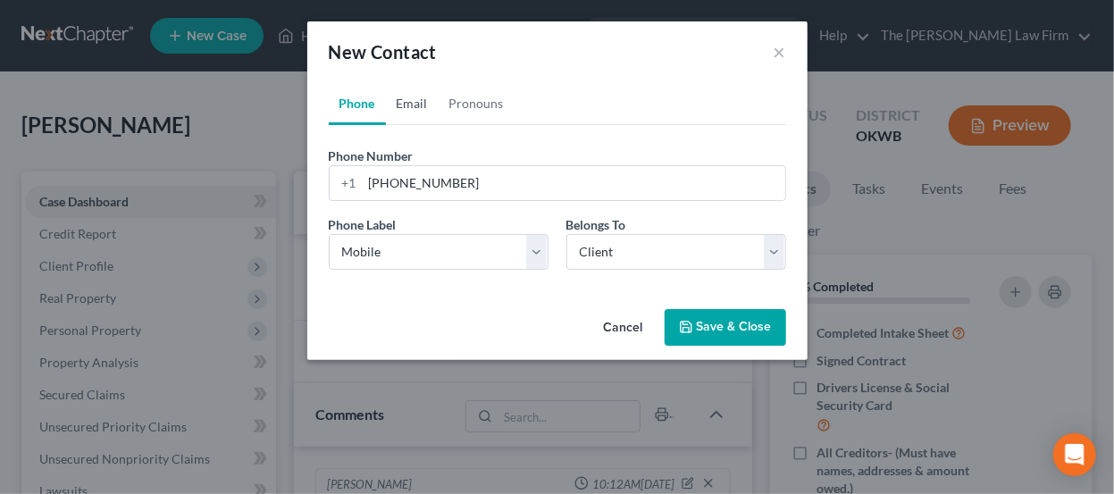
click at [423, 91] on link "Email" at bounding box center [412, 103] width 53 height 43
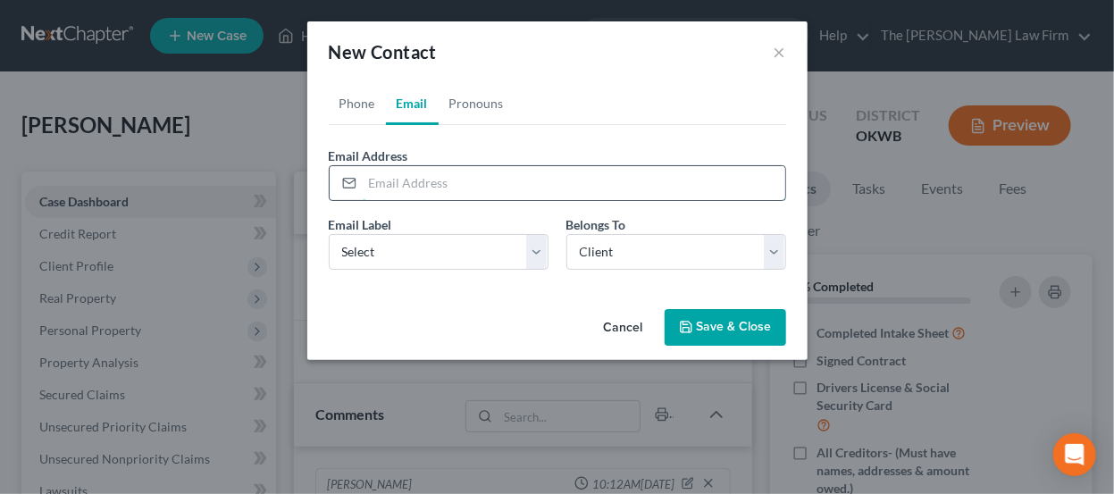
click at [428, 186] on input "email" at bounding box center [574, 183] width 423 height 34
paste input "[PERSON_NAME][EMAIL_ADDRESS][DOMAIN_NAME]"
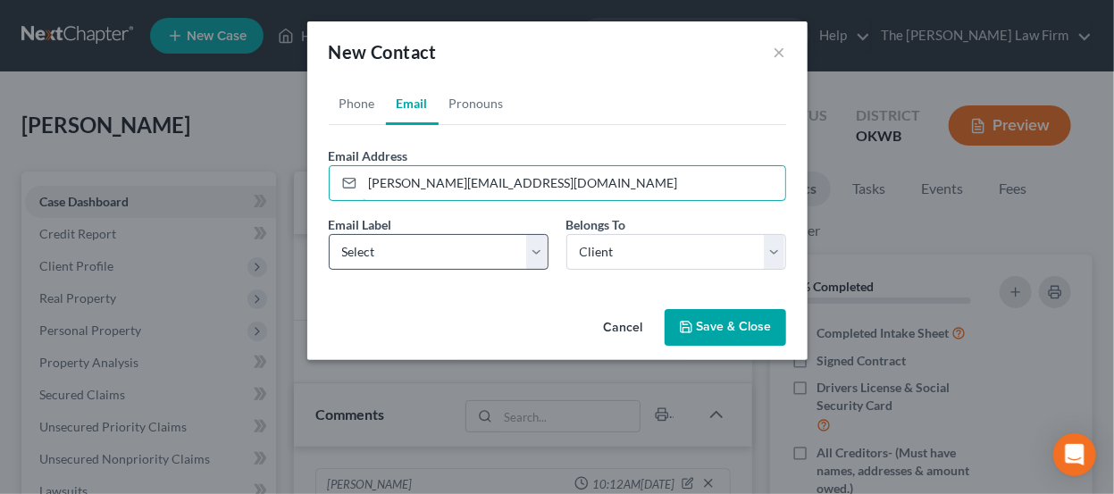
type input "[PERSON_NAME][EMAIL_ADDRESS][DOMAIN_NAME]"
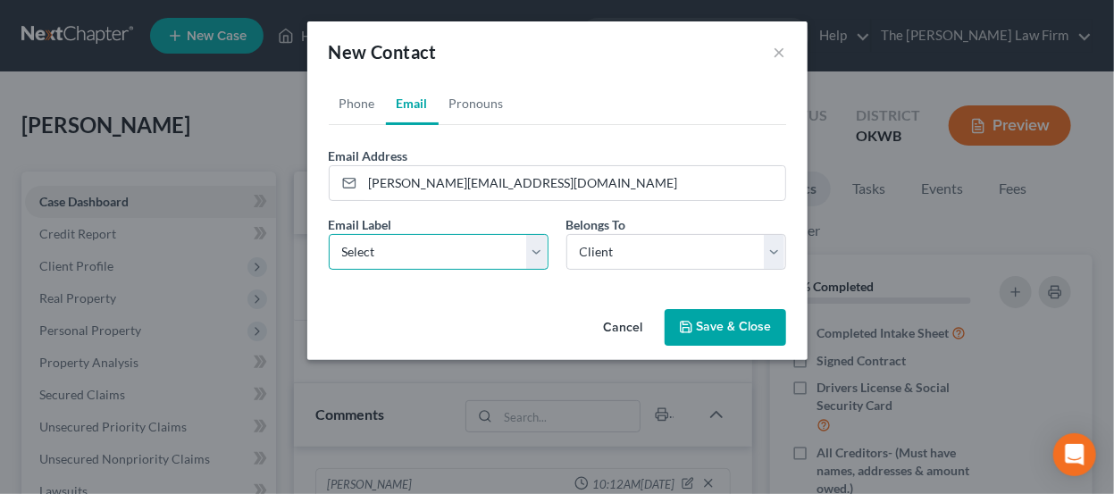
drag, startPoint x: 420, startPoint y: 253, endPoint x: 424, endPoint y: 265, distance: 13.0
click at [420, 252] on select "Select Home Work Other" at bounding box center [439, 252] width 220 height 36
select select "0"
click at [329, 234] on select "Select Home Work Other" at bounding box center [439, 252] width 220 height 36
click at [725, 323] on button "Save & Close" at bounding box center [726, 328] width 122 height 38
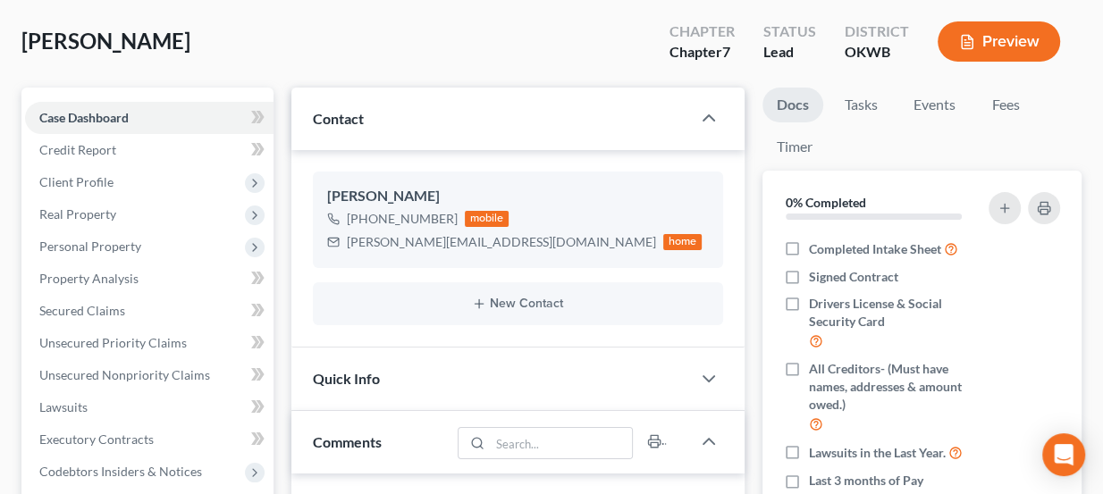
scroll to position [80, 0]
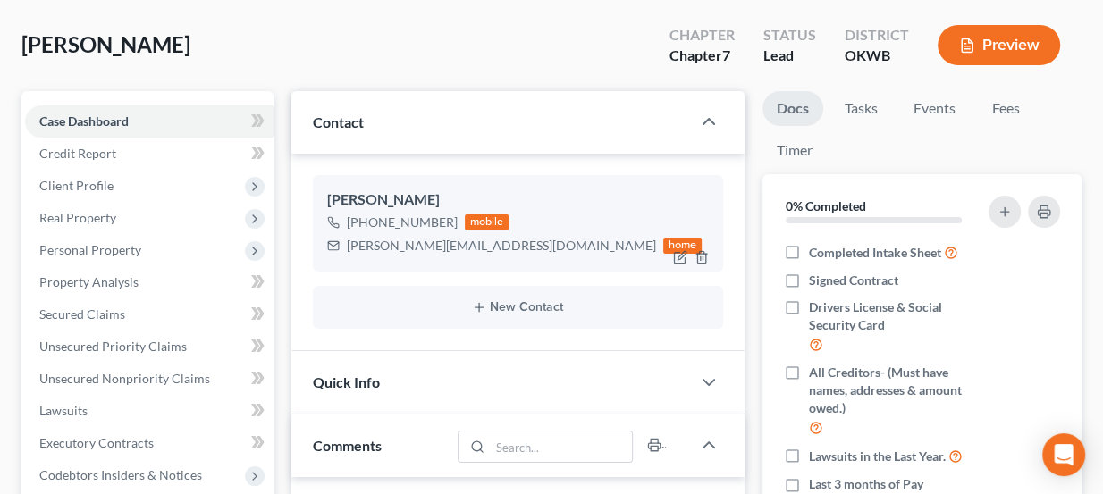
click at [397, 237] on div "[PERSON_NAME][EMAIL_ADDRESS][DOMAIN_NAME]" at bounding box center [501, 246] width 309 height 18
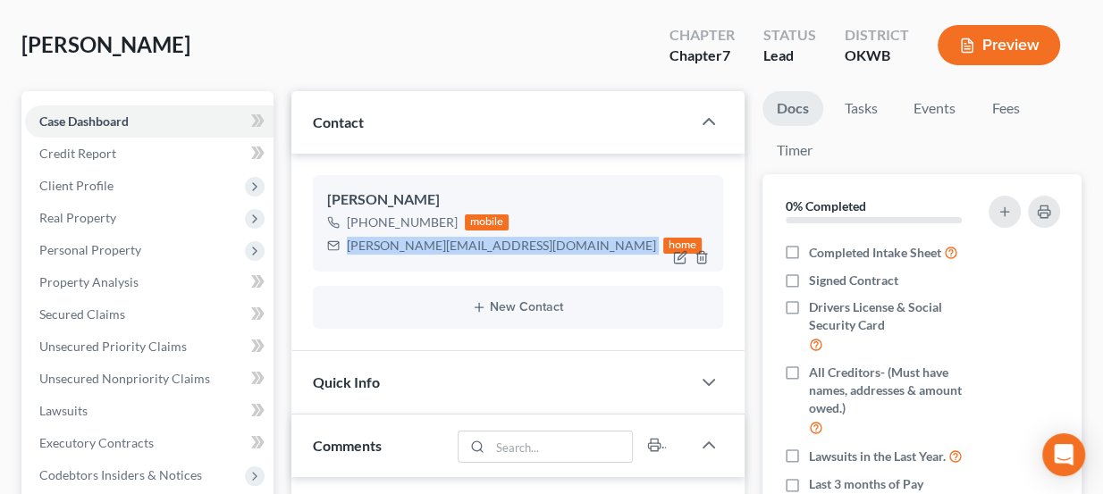
click at [397, 237] on div "[PERSON_NAME][EMAIL_ADDRESS][DOMAIN_NAME]" at bounding box center [501, 246] width 309 height 18
copy div "[PERSON_NAME][EMAIL_ADDRESS][DOMAIN_NAME]"
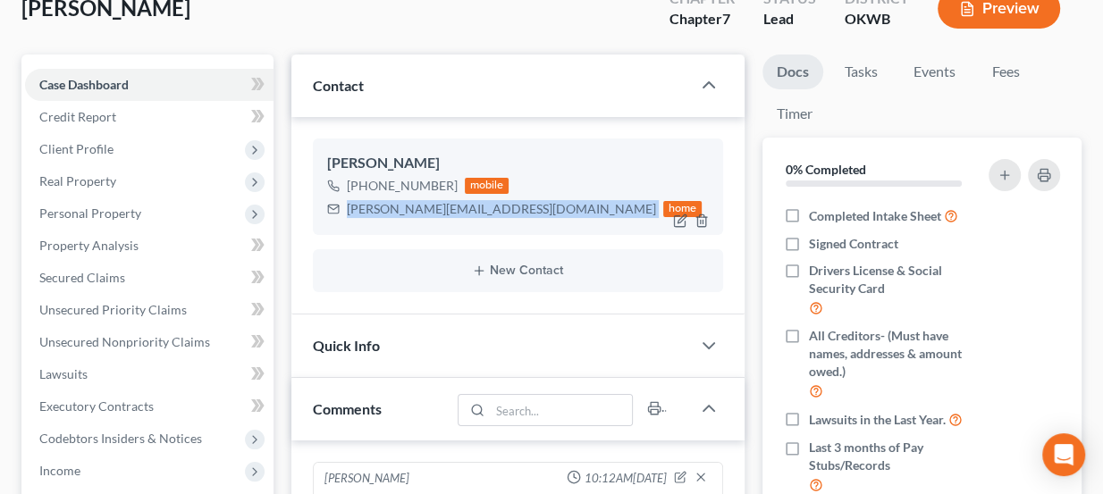
scroll to position [162, 0]
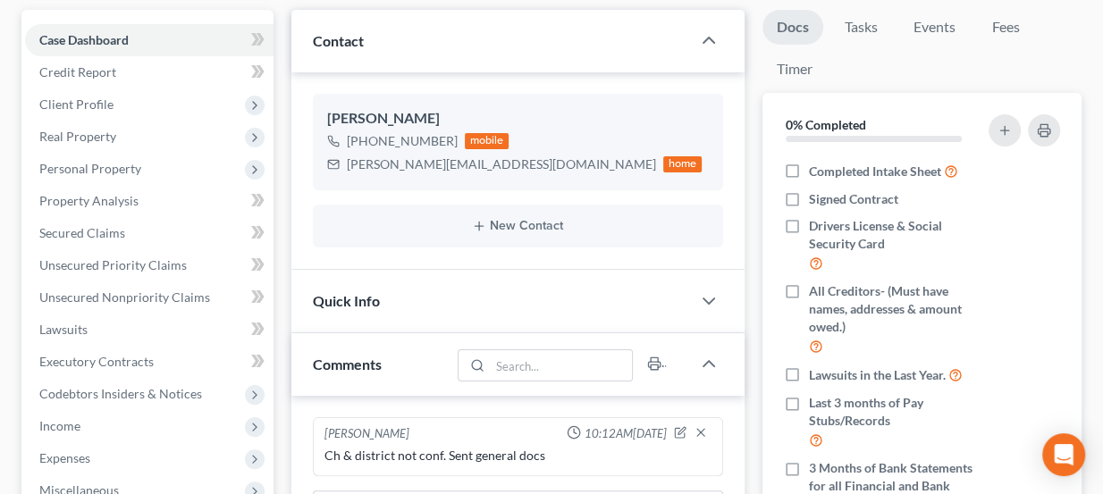
click at [472, 297] on div "Quick Info" at bounding box center [491, 301] width 400 height 62
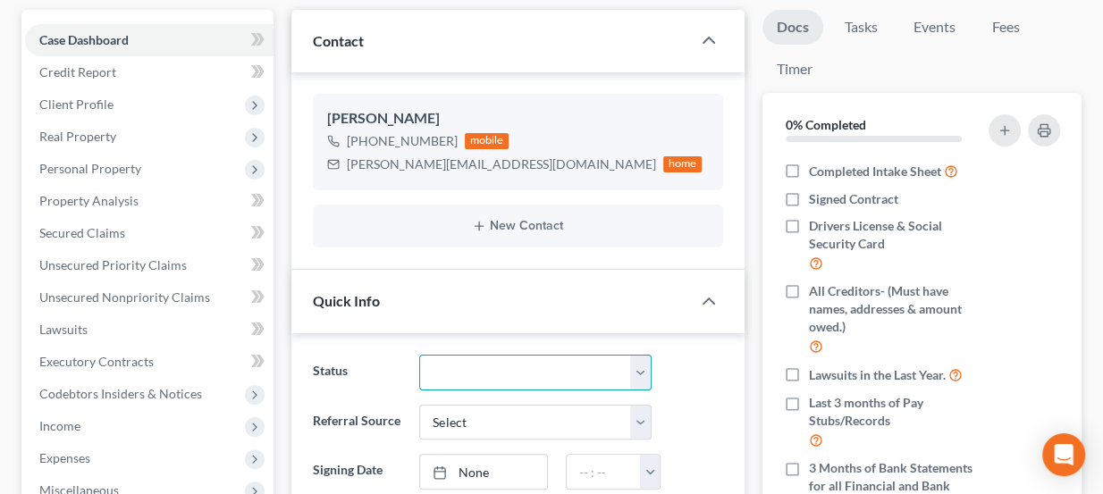
click at [486, 363] on select "Discharged Dismissed Filed Info Sent In Progress Lead Lost Lead Ready to File R…" at bounding box center [535, 373] width 232 height 36
select select "3"
click at [419, 355] on select "Discharged Dismissed Filed Info Sent In Progress Lead Lost Lead Ready to File R…" at bounding box center [535, 373] width 232 height 36
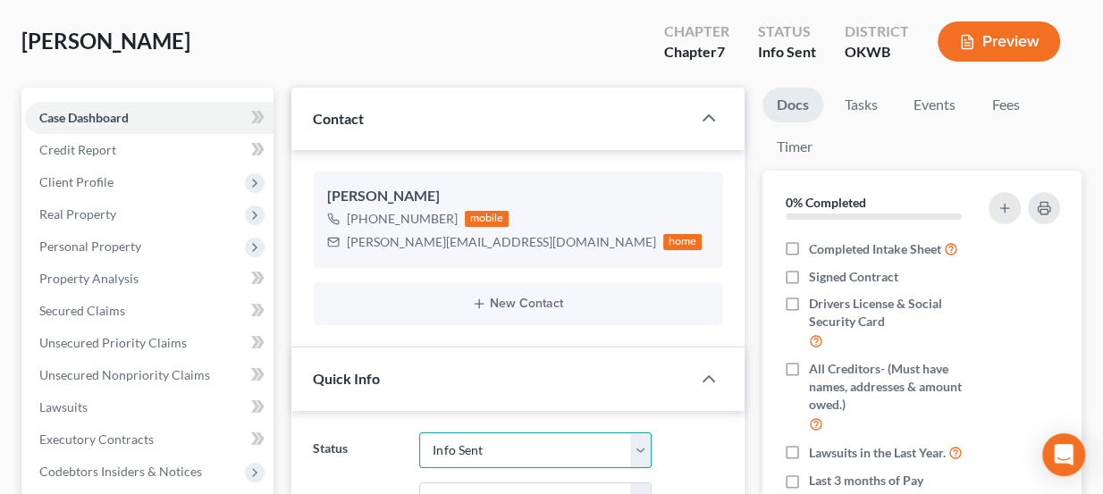
scroll to position [0, 0]
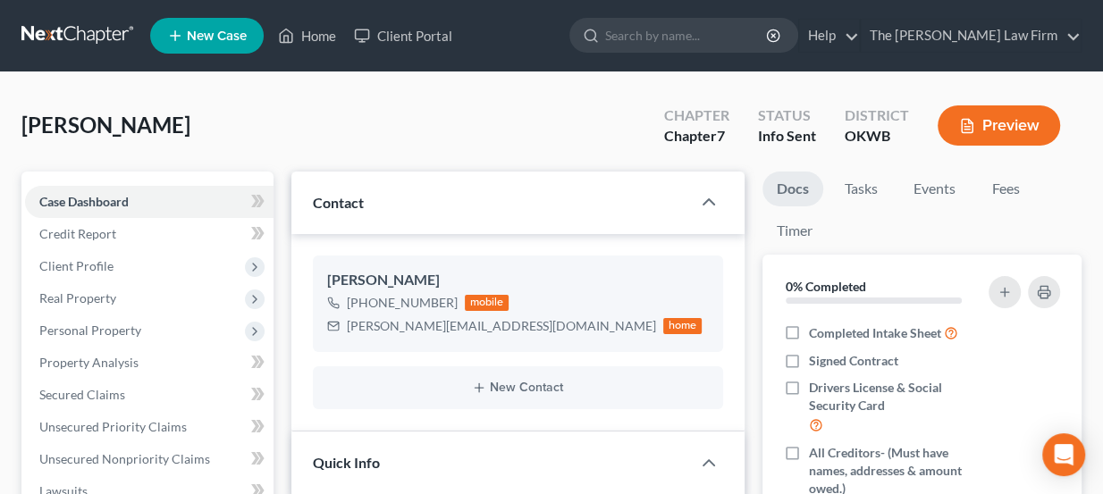
click at [53, 34] on link at bounding box center [78, 36] width 114 height 32
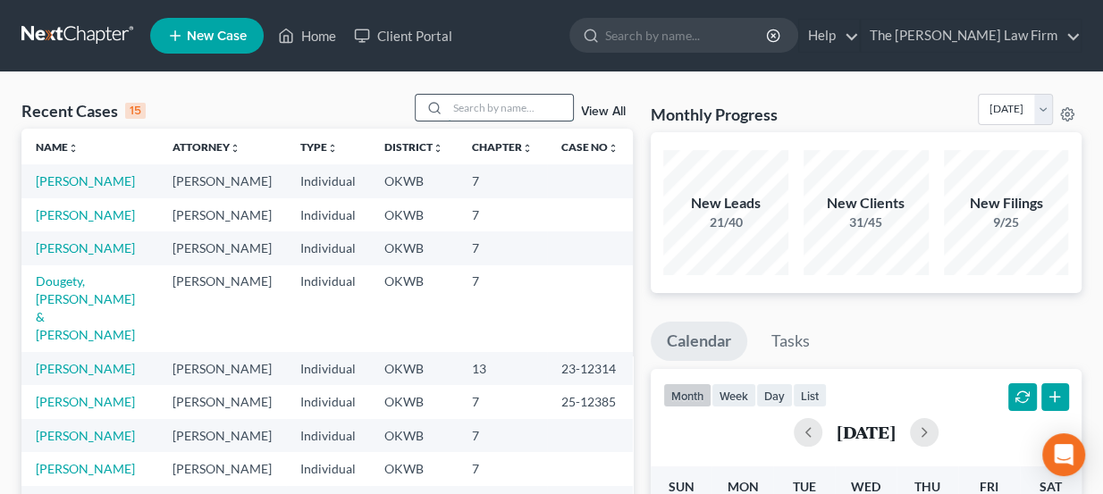
click at [487, 99] on input "search" at bounding box center [510, 108] width 125 height 26
paste input "[PERSON_NAME]"
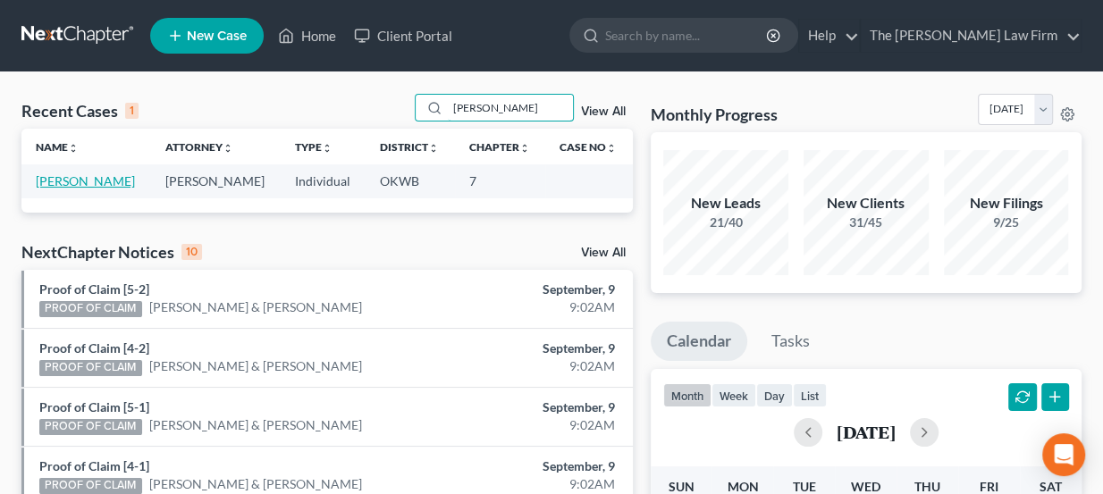
type input "[PERSON_NAME]"
click at [110, 178] on link "[PERSON_NAME]" at bounding box center [85, 180] width 99 height 15
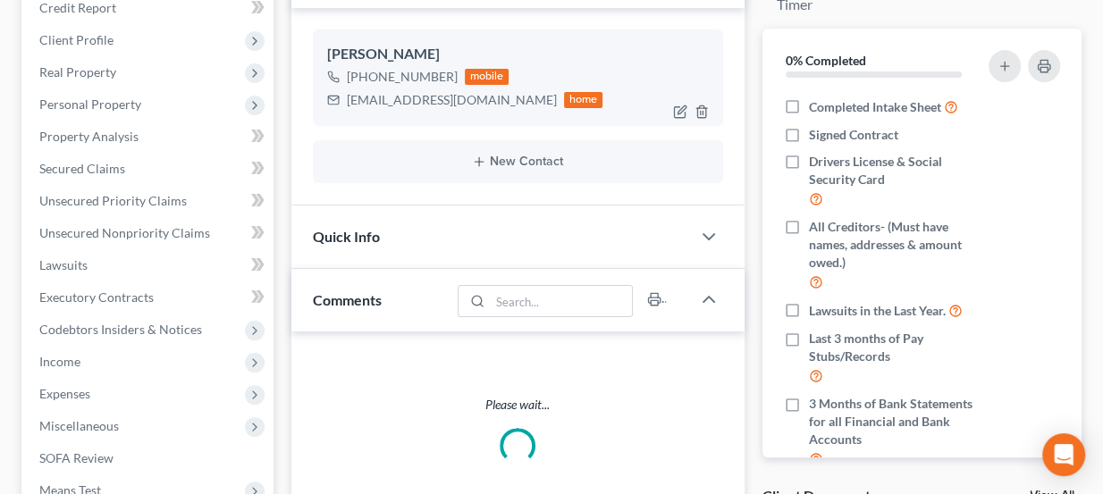
scroll to position [243, 0]
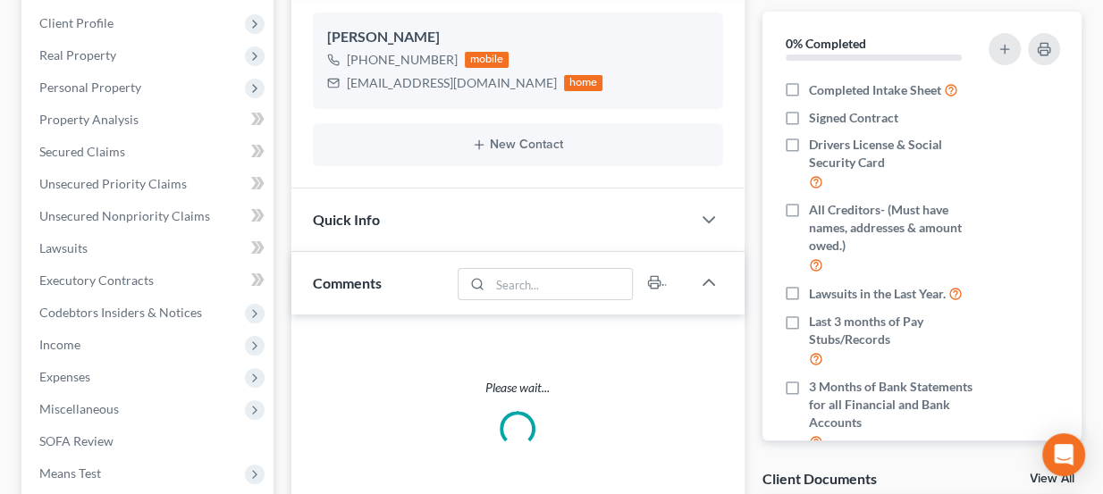
click at [487, 221] on div "Quick Info" at bounding box center [491, 220] width 400 height 62
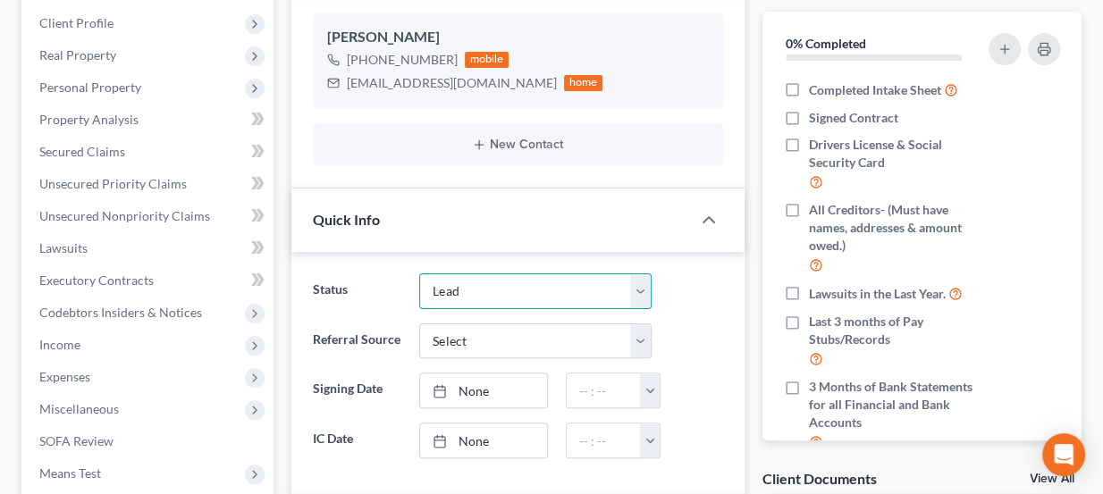
click at [485, 285] on select "Discharged Dismissed Filed Info Sent In Progress Lead Lost Lead Ready to File R…" at bounding box center [535, 291] width 232 height 36
select select "3"
click at [419, 273] on select "Discharged Dismissed Filed Info Sent In Progress Lead Lost Lead Ready to File R…" at bounding box center [535, 291] width 232 height 36
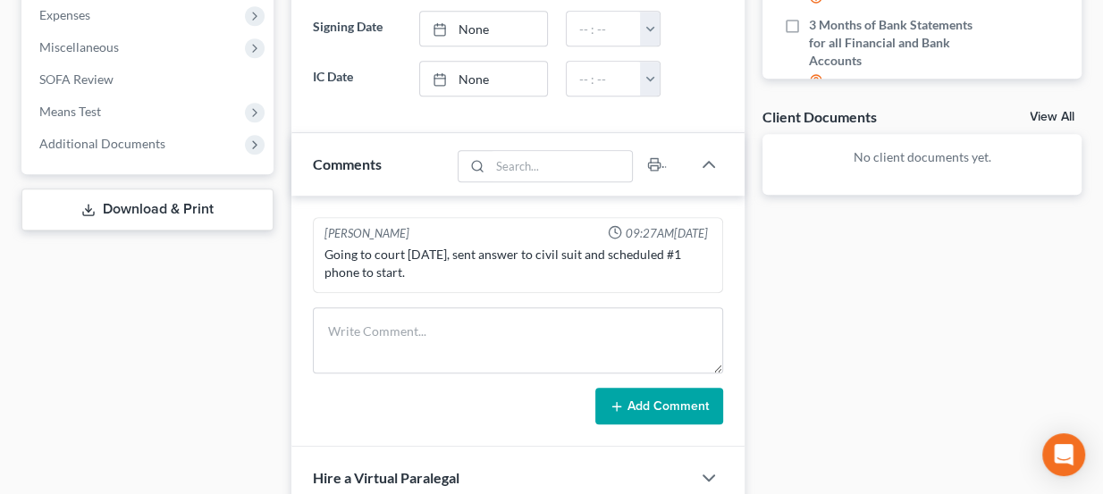
scroll to position [650, 0]
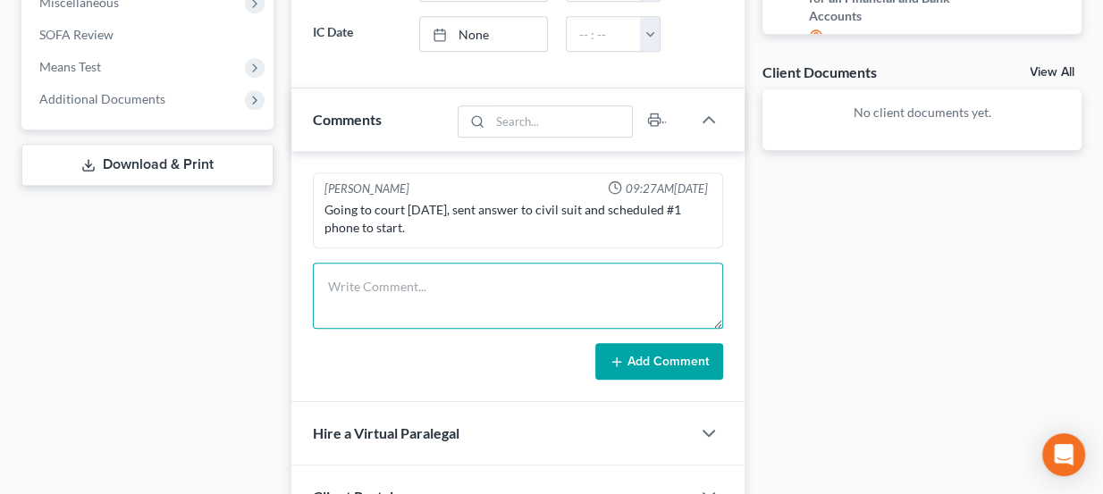
click at [424, 293] on textarea at bounding box center [518, 296] width 411 height 66
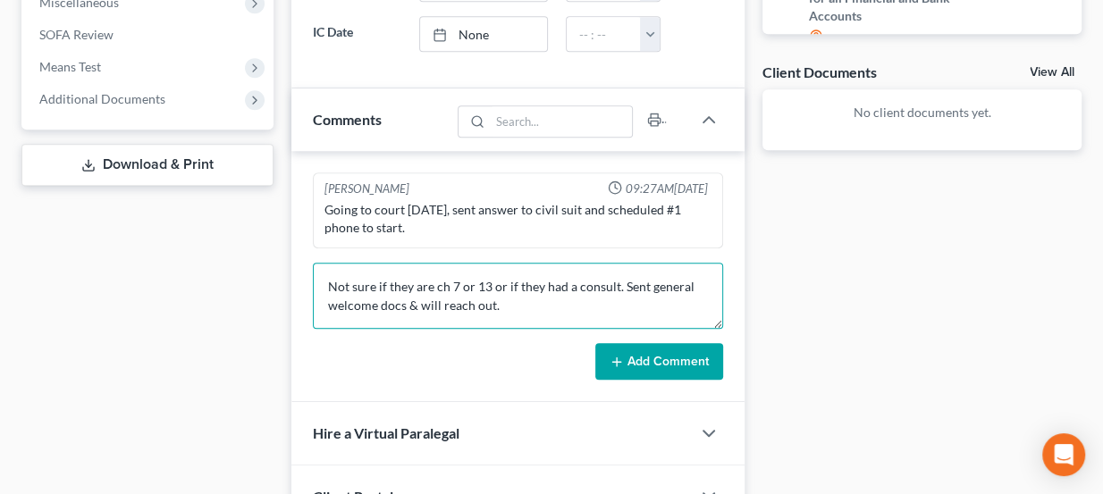
type textarea "Not sure if they are ch 7 or 13 or if they had a consult. Sent general welcome …"
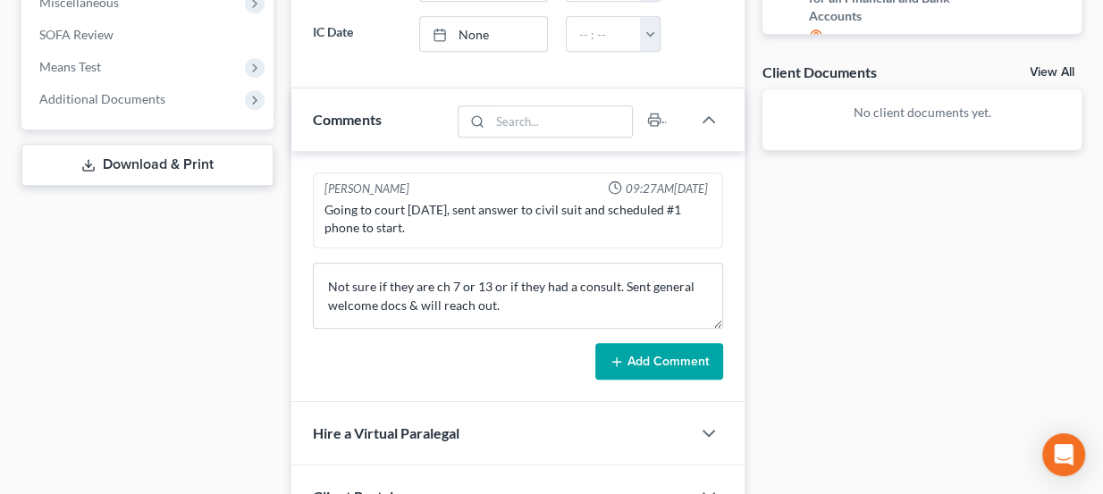
click at [650, 347] on button "Add Comment" at bounding box center [659, 362] width 128 height 38
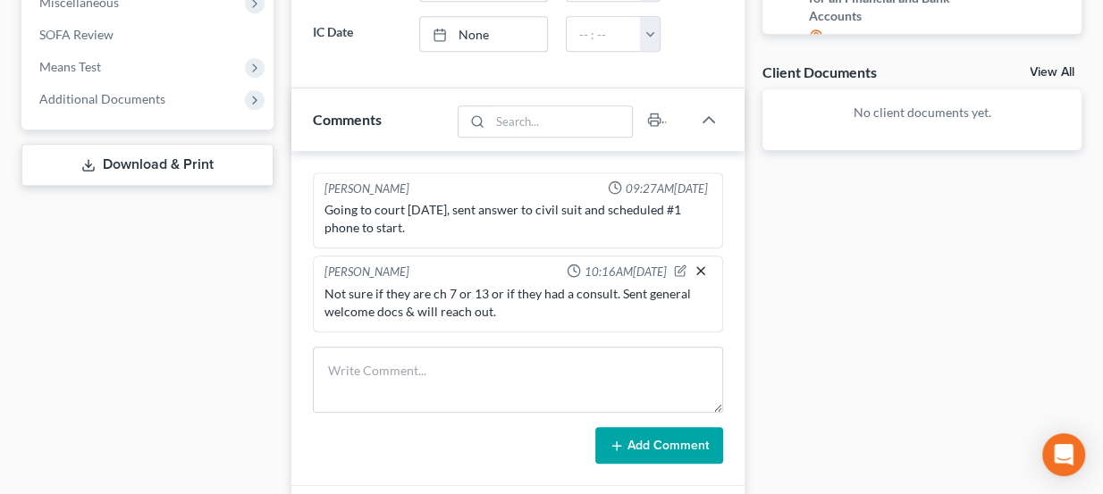
click at [701, 265] on icon "button" at bounding box center [700, 271] width 14 height 14
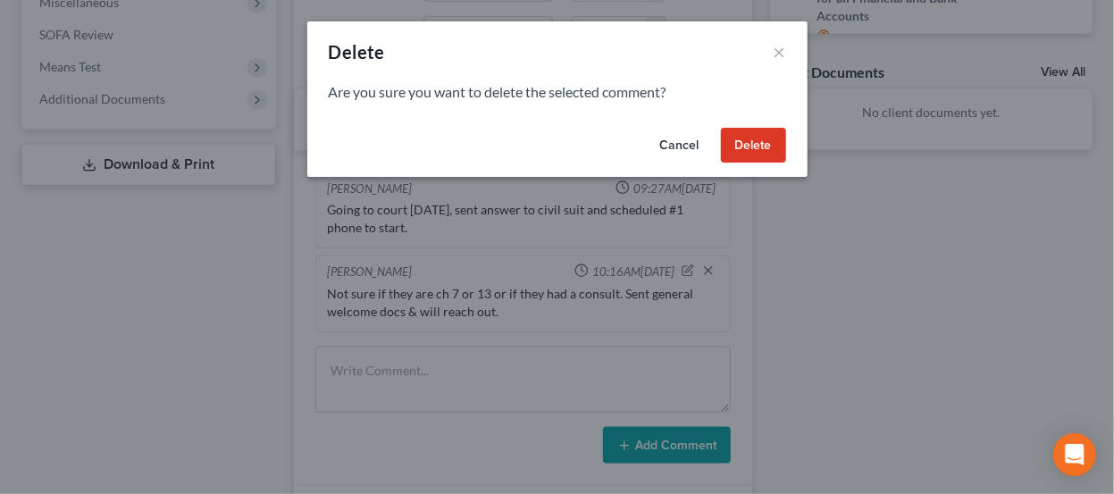
click at [746, 139] on button "Delete" at bounding box center [753, 146] width 65 height 36
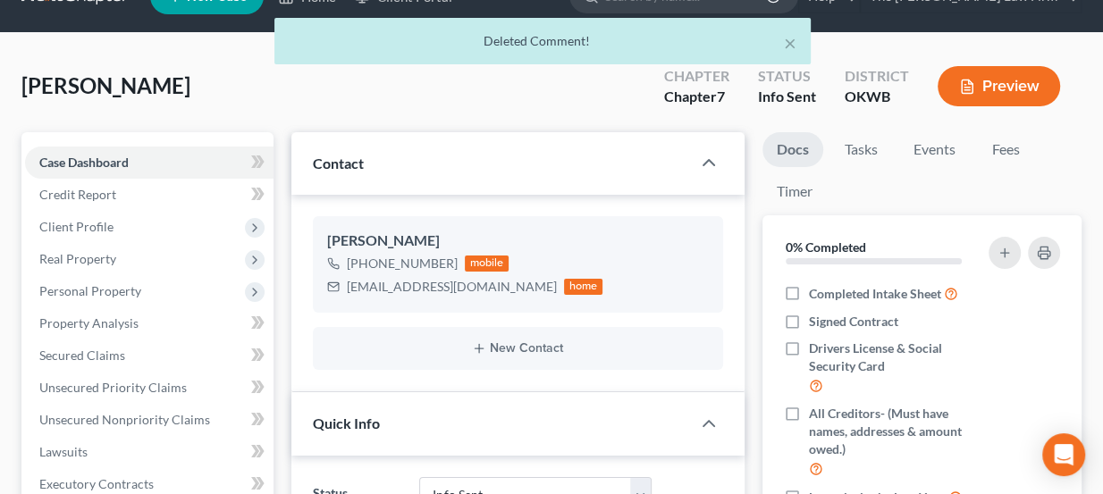
scroll to position [0, 0]
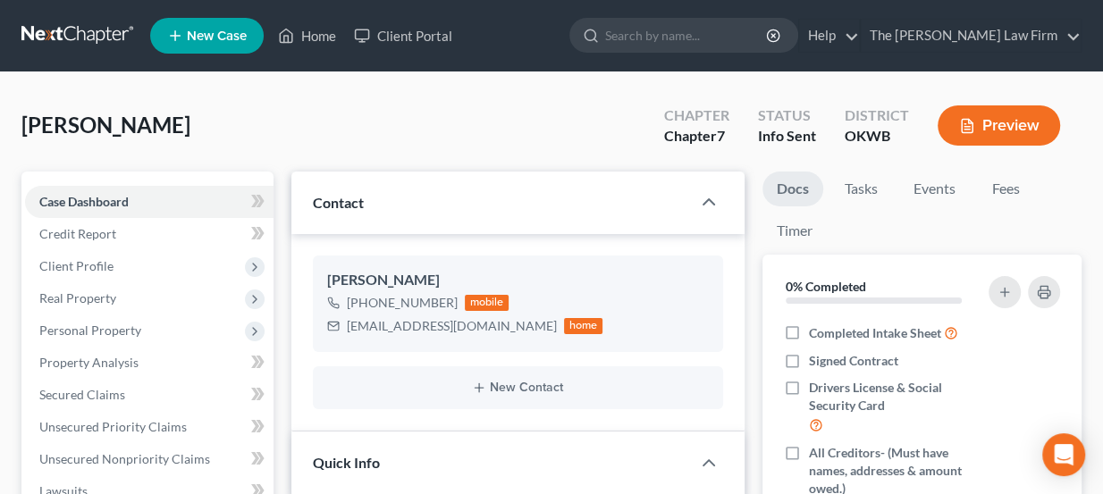
click at [63, 25] on link at bounding box center [78, 36] width 114 height 32
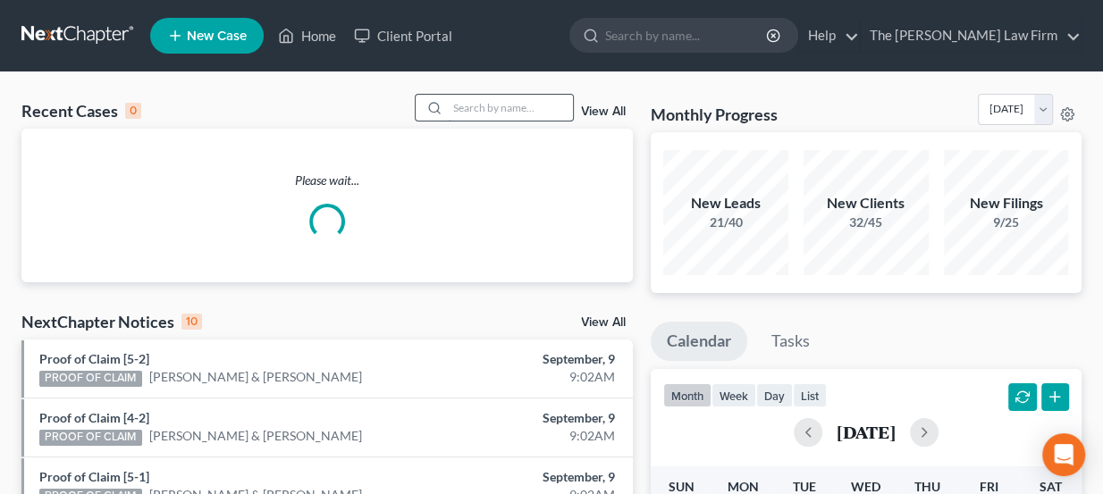
click at [477, 109] on input "search" at bounding box center [510, 108] width 125 height 26
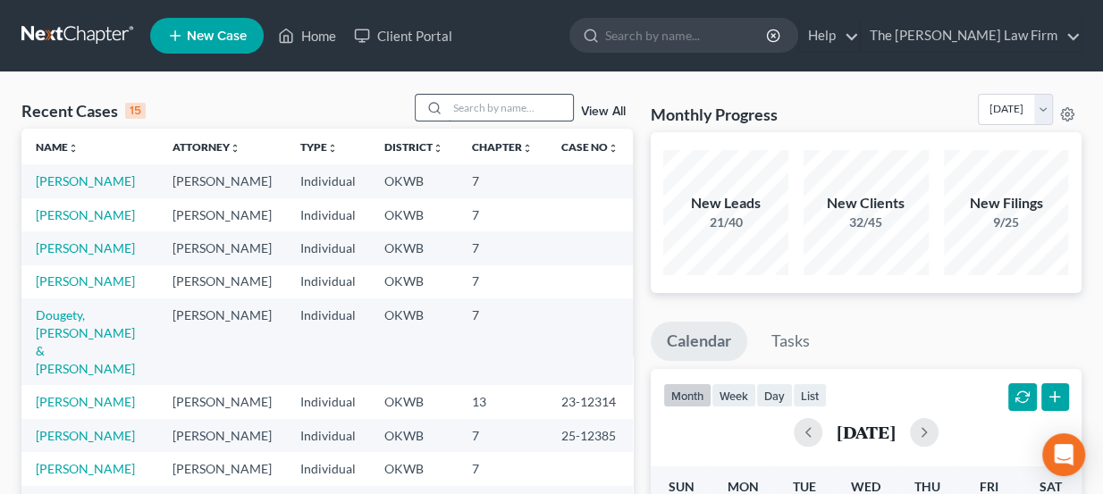
paste input "[PERSON_NAME]"
type input "[PERSON_NAME]"
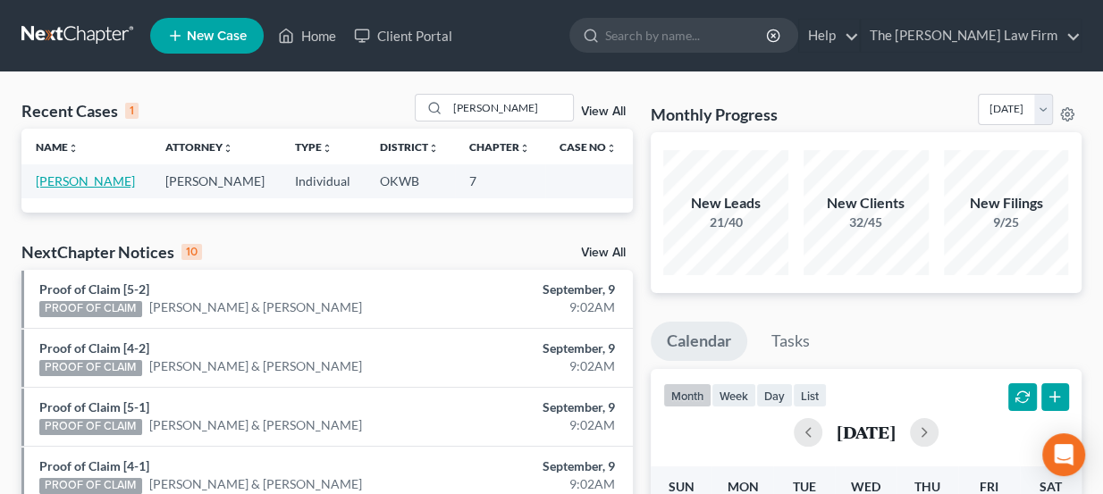
click at [71, 176] on link "[PERSON_NAME]" at bounding box center [85, 180] width 99 height 15
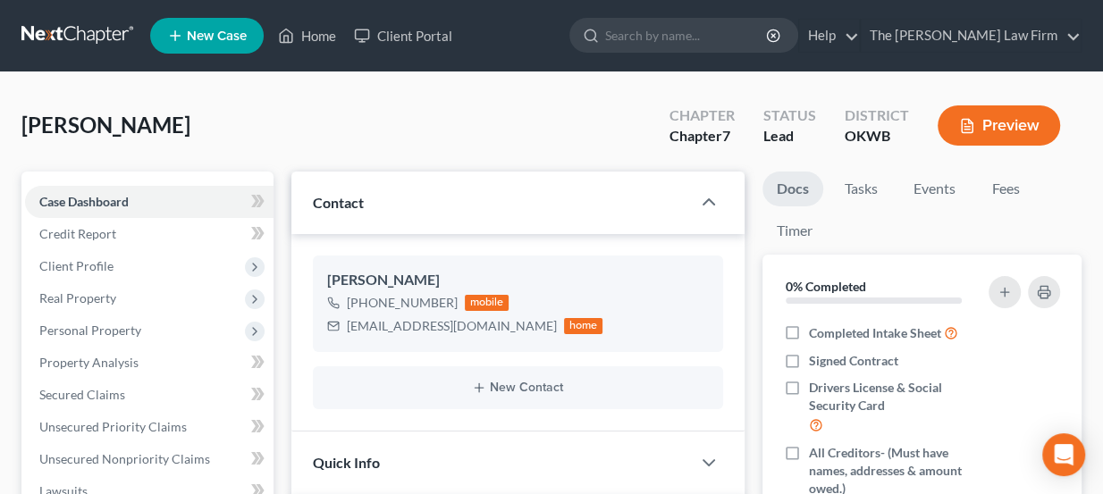
scroll to position [243, 0]
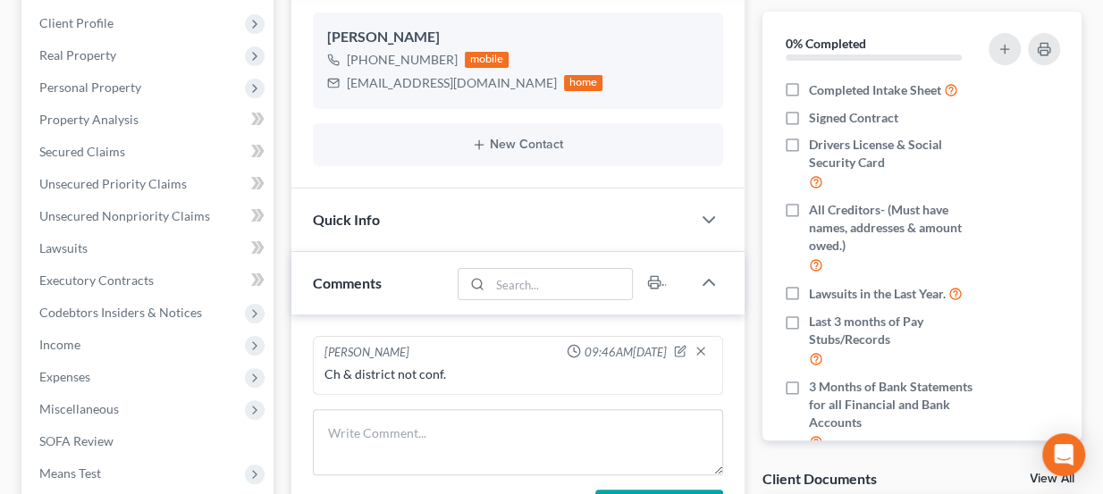
click at [452, 219] on div "Quick Info" at bounding box center [491, 220] width 400 height 62
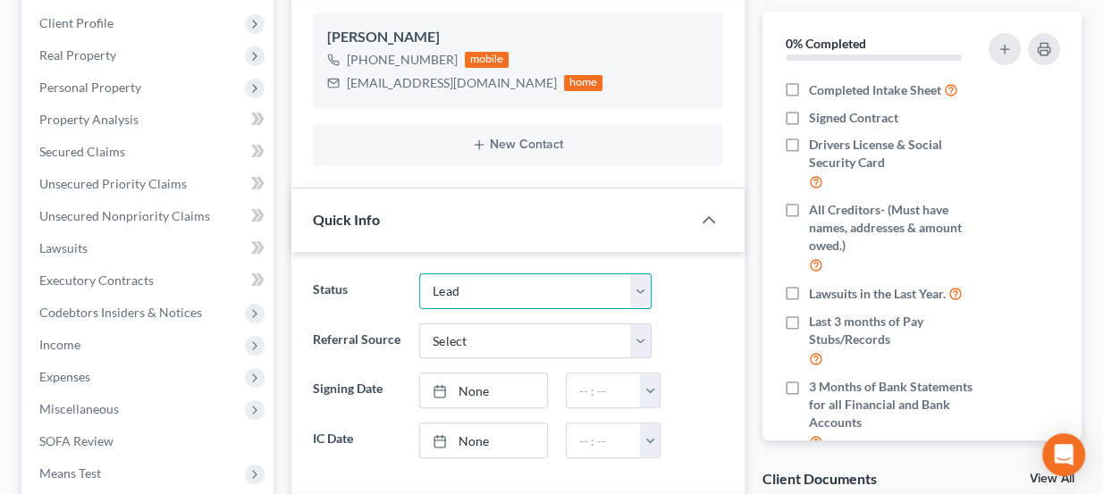
click at [484, 290] on select "Discharged Dismissed Filed Info Sent In Progress Lead Lost Lead Ready to File R…" at bounding box center [535, 291] width 232 height 36
select select "3"
click at [419, 273] on select "Discharged Dismissed Filed Info Sent In Progress Lead Lost Lead Ready to File R…" at bounding box center [535, 291] width 232 height 36
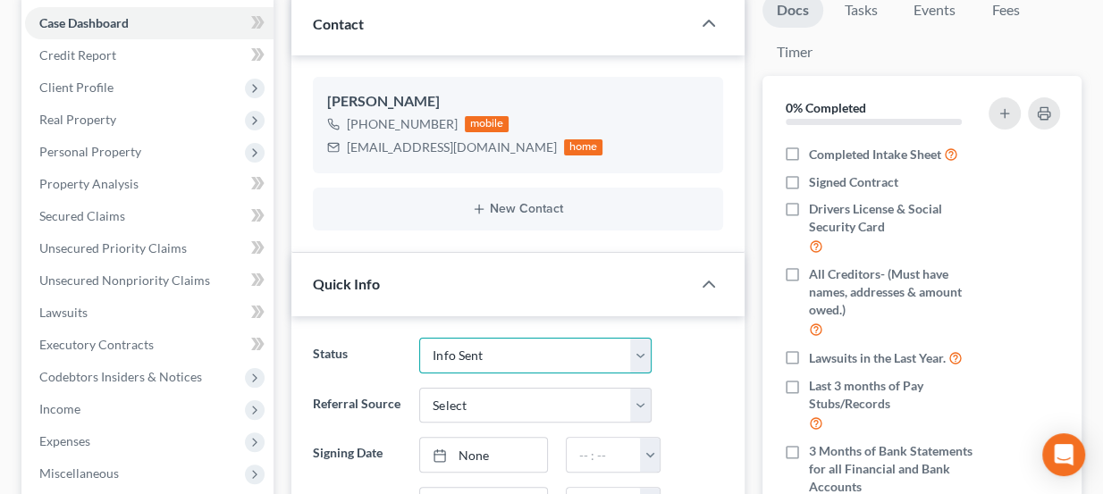
scroll to position [0, 0]
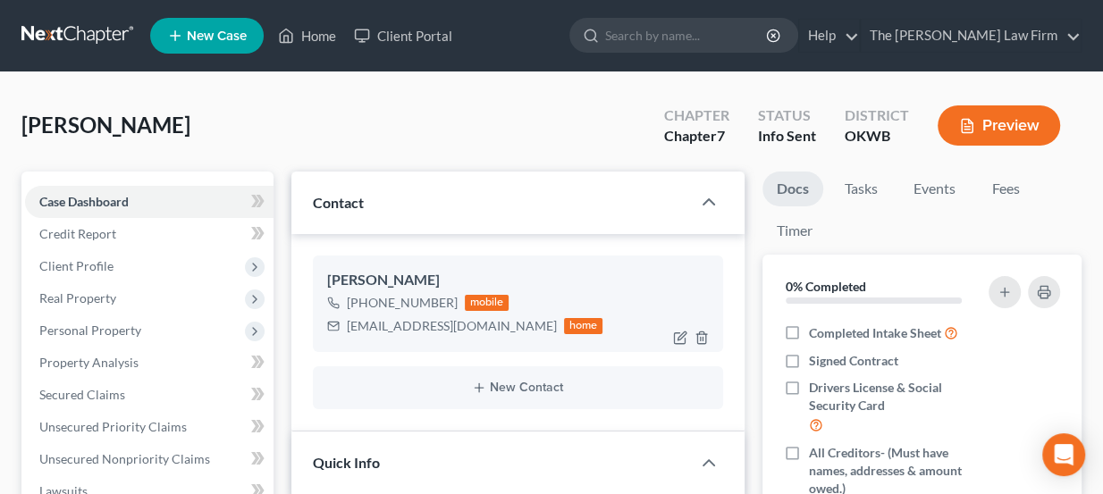
click at [410, 325] on div "geissler88@gmail.com" at bounding box center [452, 326] width 210 height 18
copy div "geissler88@gmail.com"
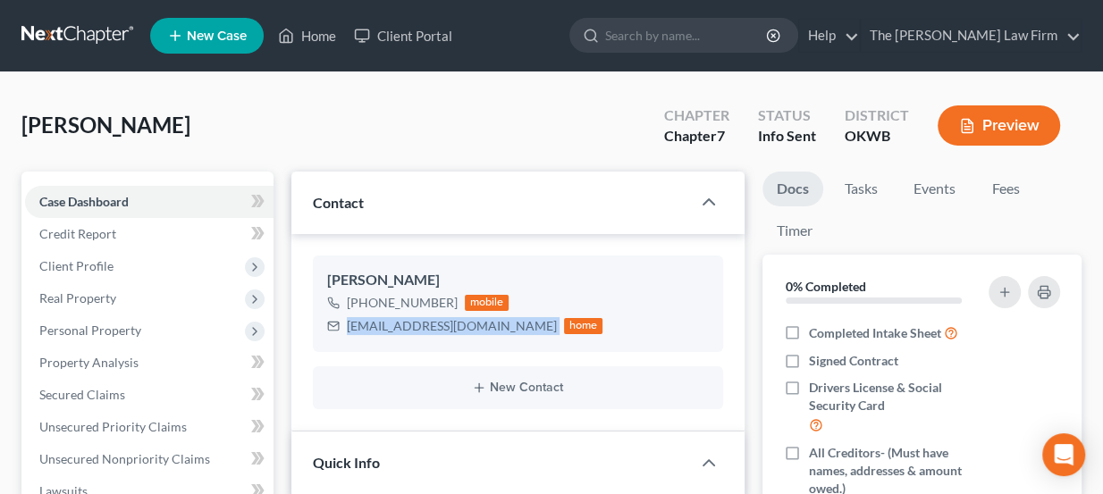
click at [90, 36] on link at bounding box center [78, 36] width 114 height 32
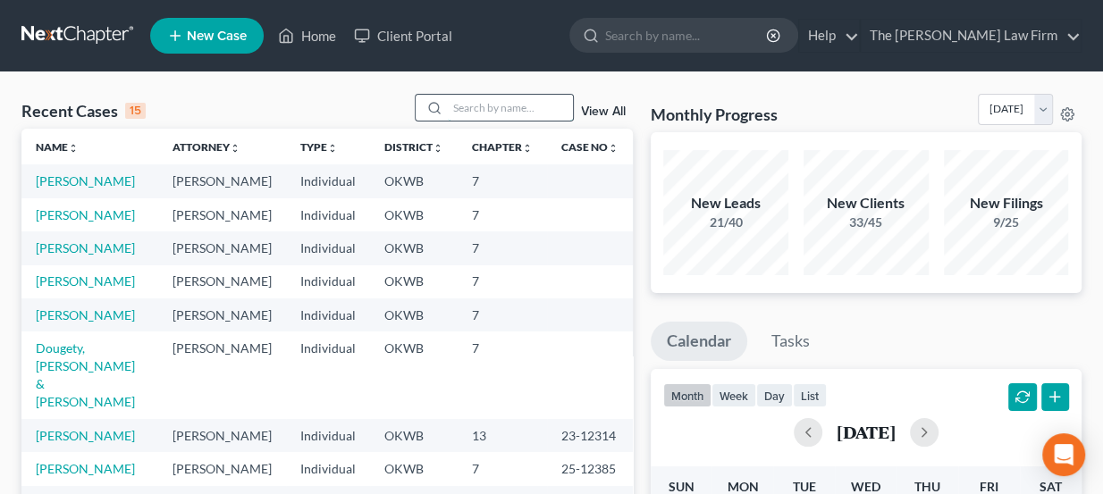
click at [496, 97] on input "search" at bounding box center [510, 108] width 125 height 26
type input "u"
type input "[PERSON_NAME]"
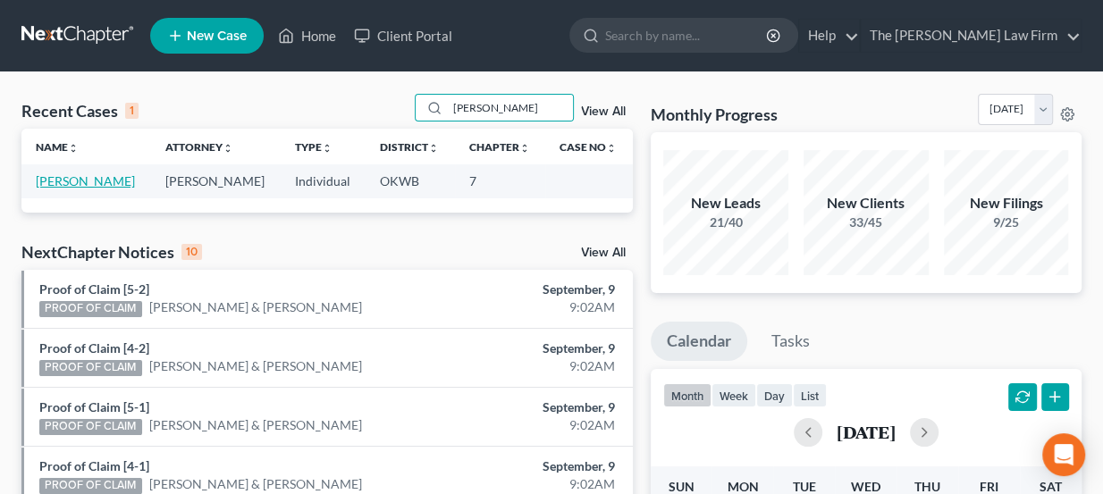
click at [82, 176] on link "[PERSON_NAME]" at bounding box center [85, 180] width 99 height 15
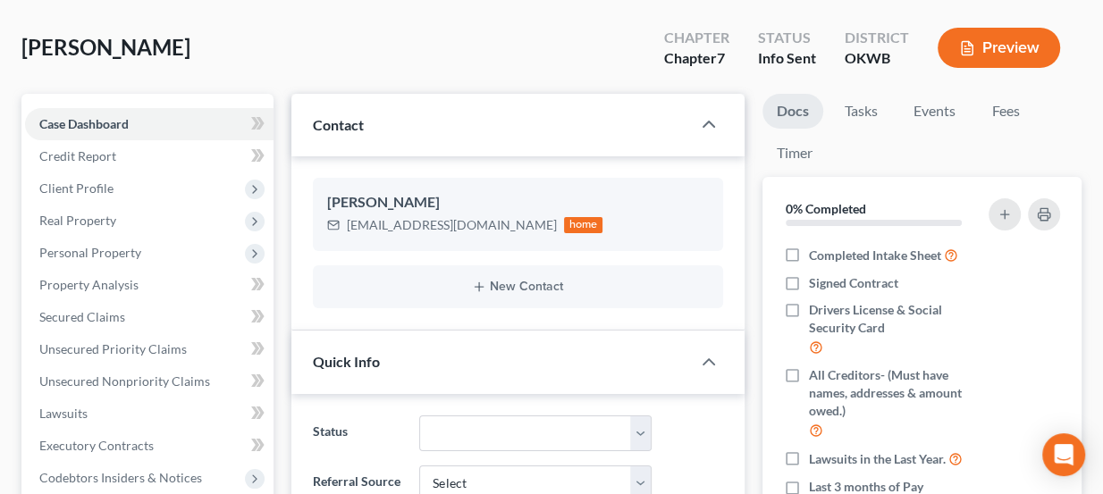
scroll to position [80, 0]
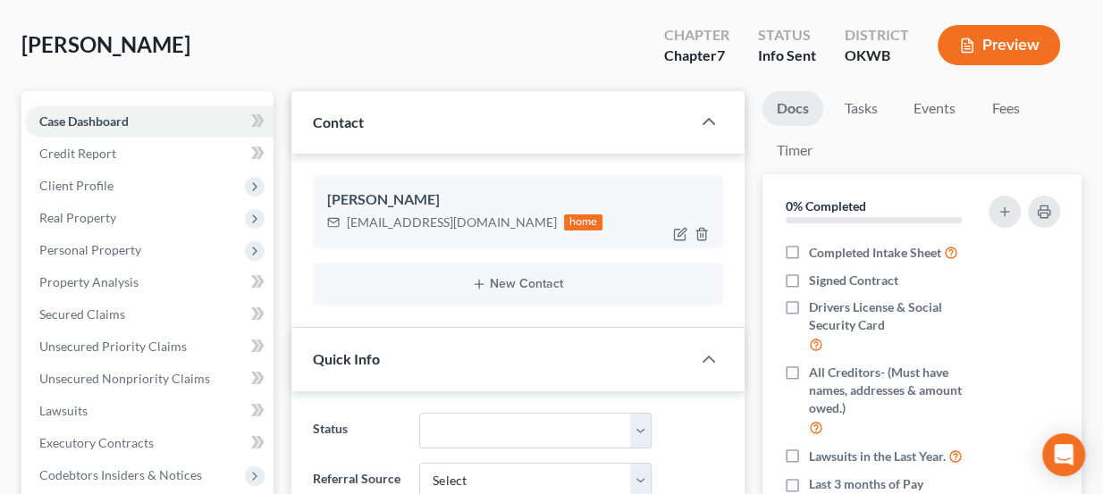
drag, startPoint x: 456, startPoint y: 223, endPoint x: 478, endPoint y: 224, distance: 22.4
click at [478, 224] on div "[EMAIL_ADDRESS][DOMAIN_NAME]" at bounding box center [452, 223] width 210 height 18
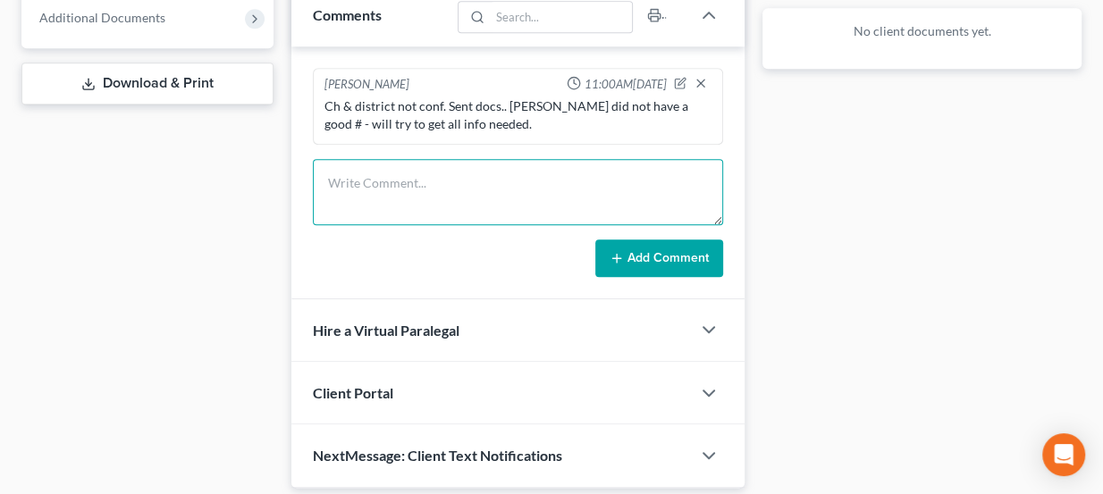
click at [443, 188] on textarea at bounding box center [518, 192] width 411 height 66
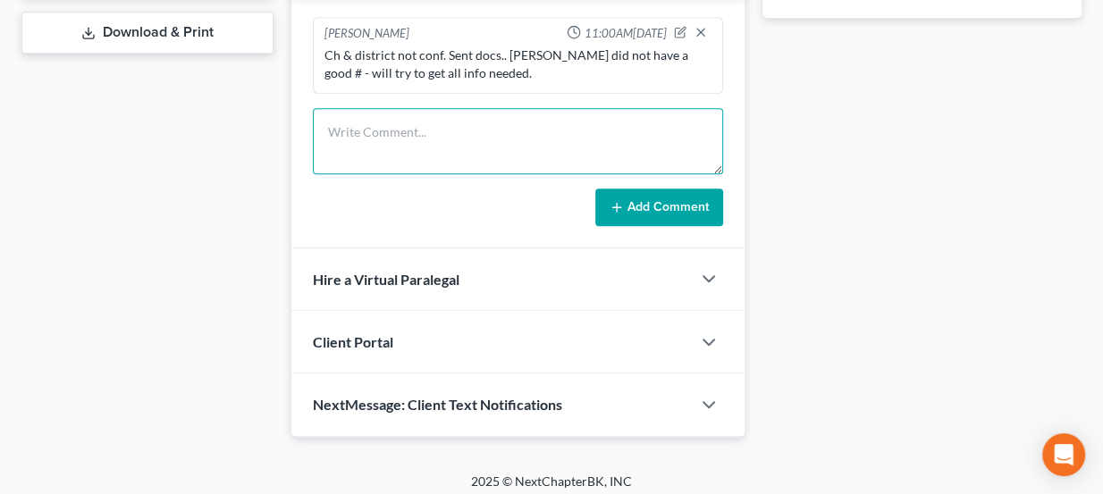
scroll to position [784, 0]
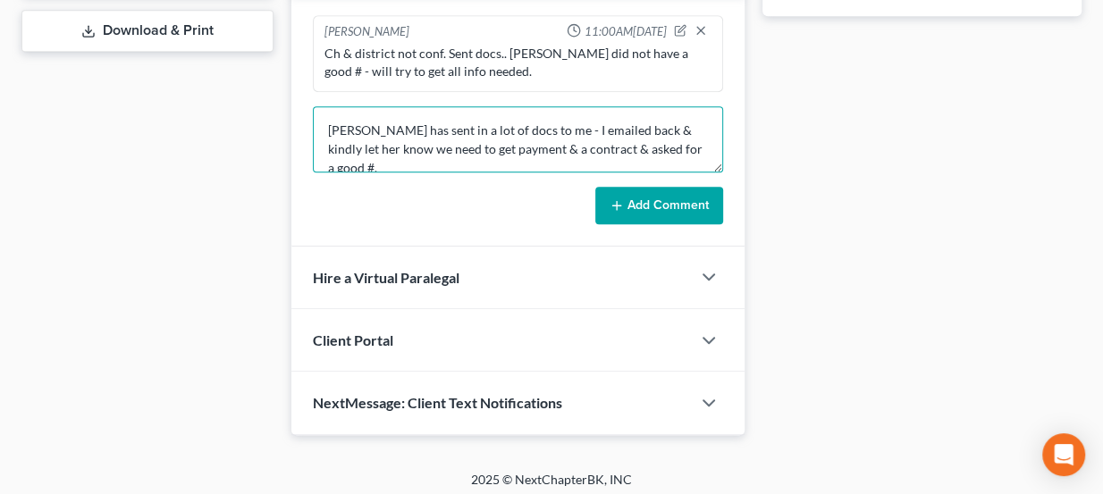
type textarea "[PERSON_NAME] has sent in a lot of docs to me - I emailed back & kindly let her…"
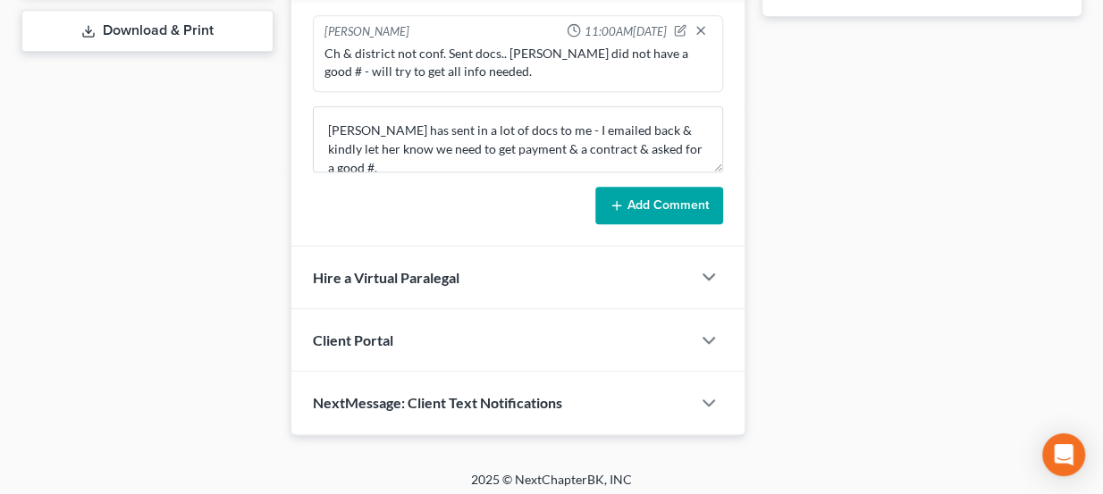
click at [642, 217] on div "[PERSON_NAME] 11:00AM[DATE] Ch & district not conf. Sent docs.. [PERSON_NAME] d…" at bounding box center [518, 120] width 454 height 253
click at [643, 217] on div "[PERSON_NAME] 11:00AM[DATE] Ch & district not conf. Sent docs.. [PERSON_NAME] d…" at bounding box center [518, 120] width 454 height 253
click at [648, 205] on button "Add Comment" at bounding box center [659, 206] width 128 height 38
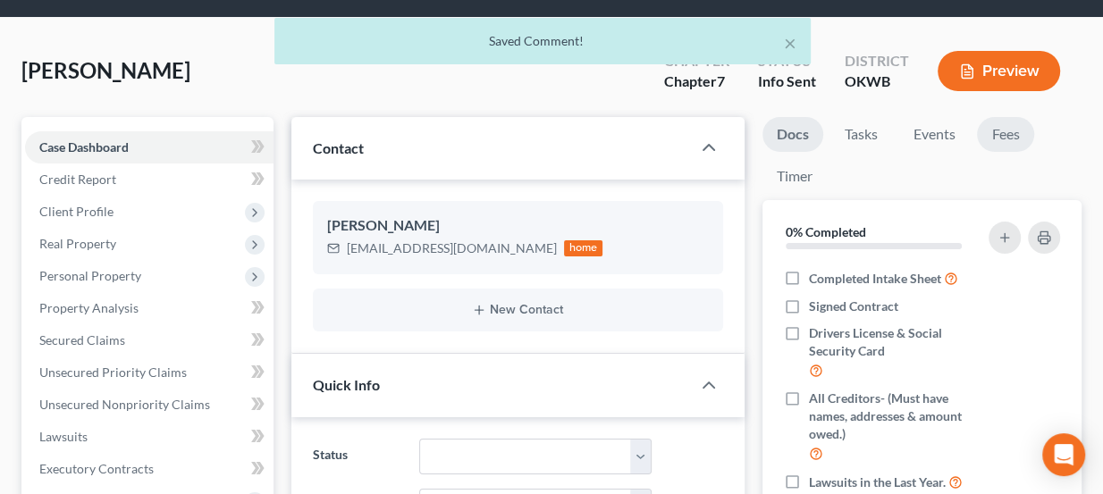
scroll to position [53, 0]
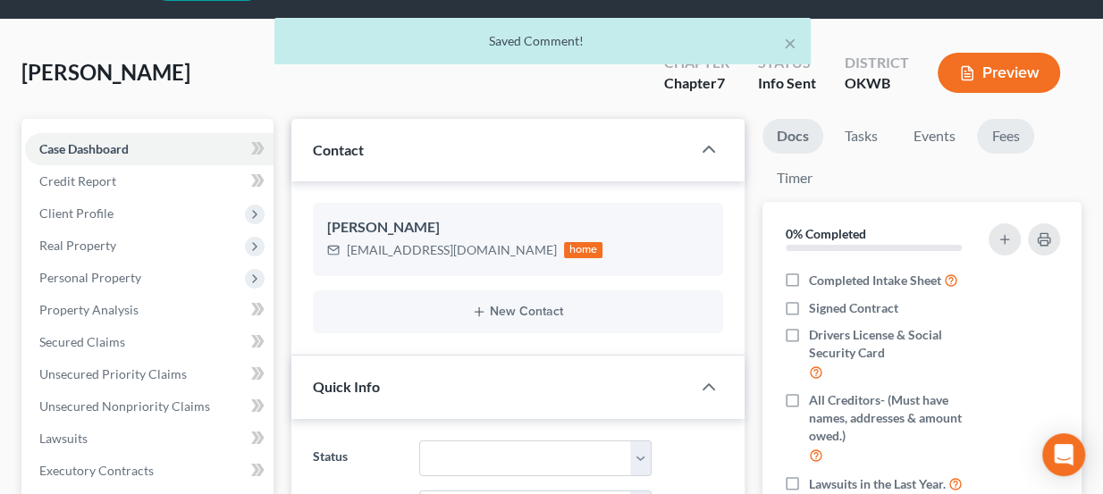
click at [1026, 128] on link "Fees" at bounding box center [1005, 136] width 57 height 35
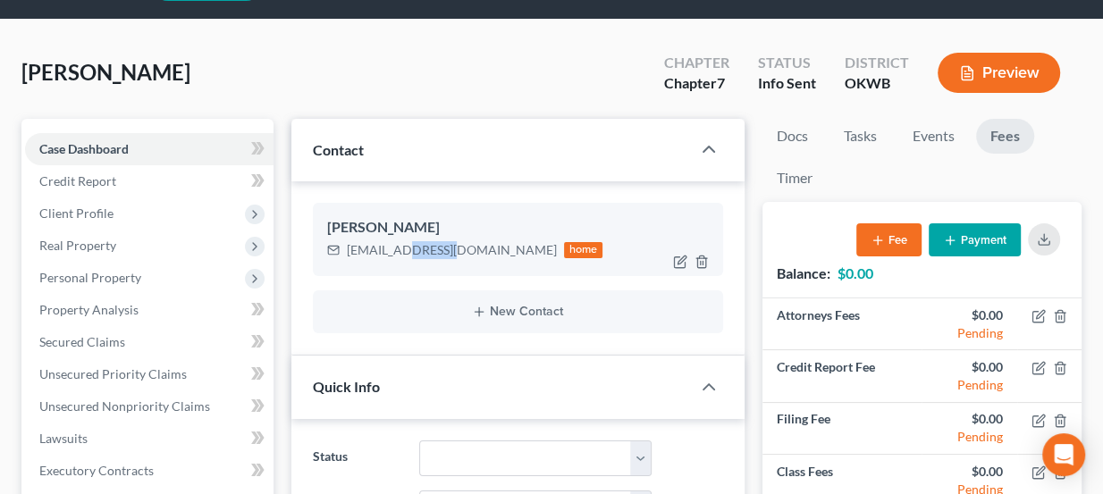
drag, startPoint x: 392, startPoint y: 248, endPoint x: 438, endPoint y: 246, distance: 45.6
click at [438, 246] on div "juliandavis2499@gmail.com" at bounding box center [452, 250] width 210 height 18
drag, startPoint x: 113, startPoint y: 58, endPoint x: 148, endPoint y: 64, distance: 35.4
click at [148, 64] on div "Davis, Julian Upgraded Chapter Chapter 7 Status Info Sent District OKWB Preview" at bounding box center [551, 80] width 1060 height 78
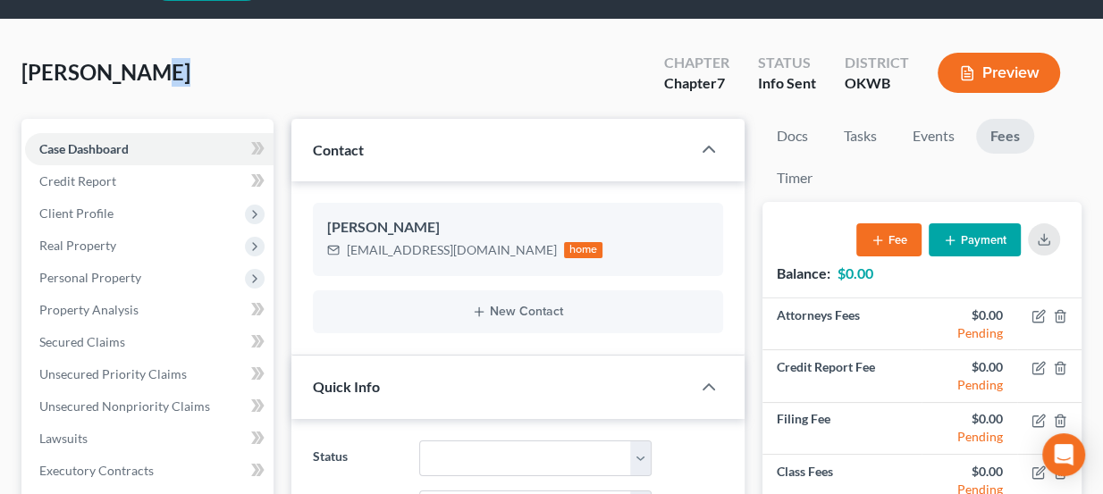
click at [148, 64] on div "Davis, Julian Upgraded Chapter Chapter 7 Status Info Sent District OKWB Preview" at bounding box center [551, 80] width 1060 height 78
drag, startPoint x: 130, startPoint y: 71, endPoint x: 92, endPoint y: 70, distance: 38.5
click at [92, 70] on span "[PERSON_NAME]" at bounding box center [105, 72] width 169 height 26
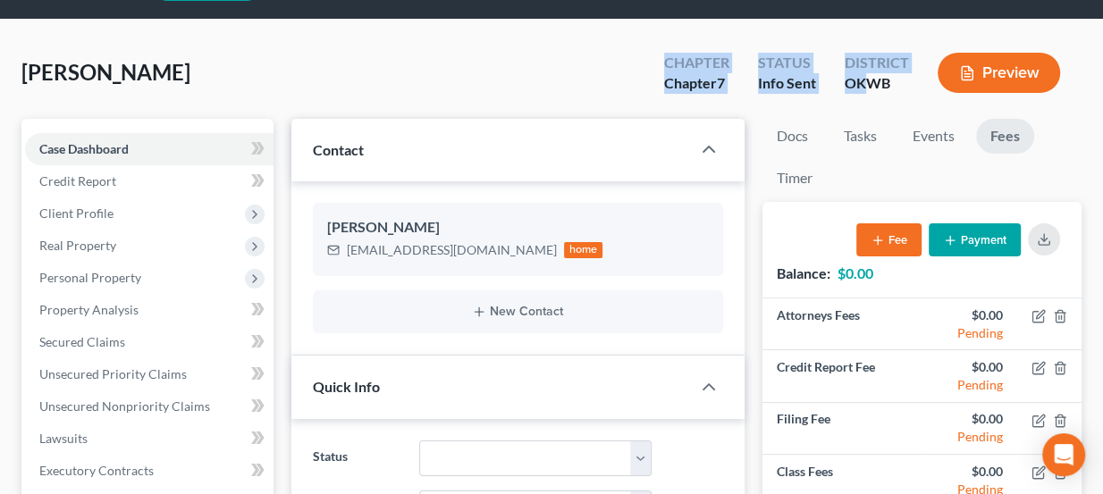
drag, startPoint x: 666, startPoint y: 52, endPoint x: 869, endPoint y: 84, distance: 206.3
click at [869, 84] on div "Chapter Chapter 7 Status Info Sent District OKWB Preview" at bounding box center [866, 74] width 432 height 53
click at [701, 57] on div "Chapter" at bounding box center [696, 63] width 65 height 21
drag, startPoint x: 668, startPoint y: 63, endPoint x: 886, endPoint y: 90, distance: 218.8
click at [886, 90] on div "Chapter Chapter 7 Status Info Sent District OKWB Preview" at bounding box center [866, 74] width 432 height 53
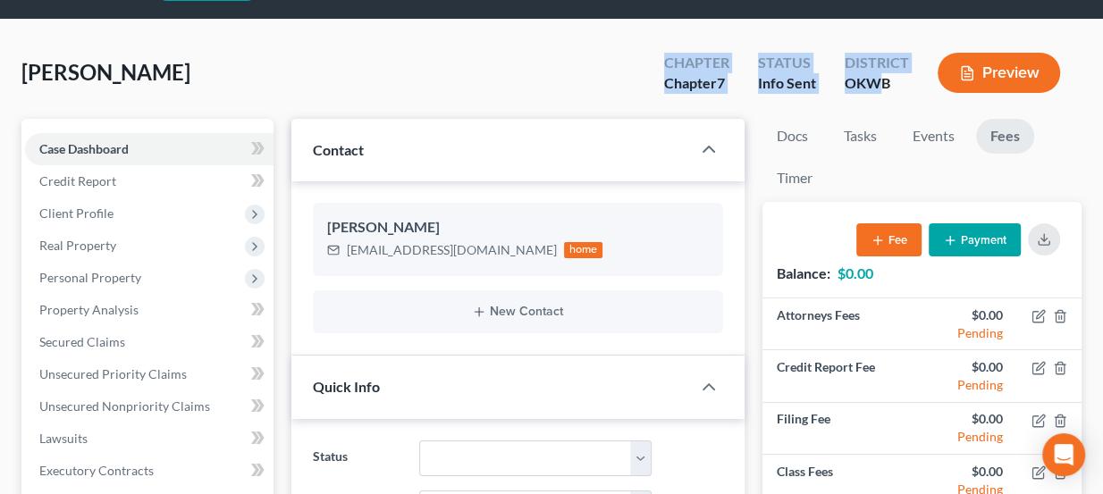
click at [886, 91] on div "OKWB" at bounding box center [876, 83] width 64 height 21
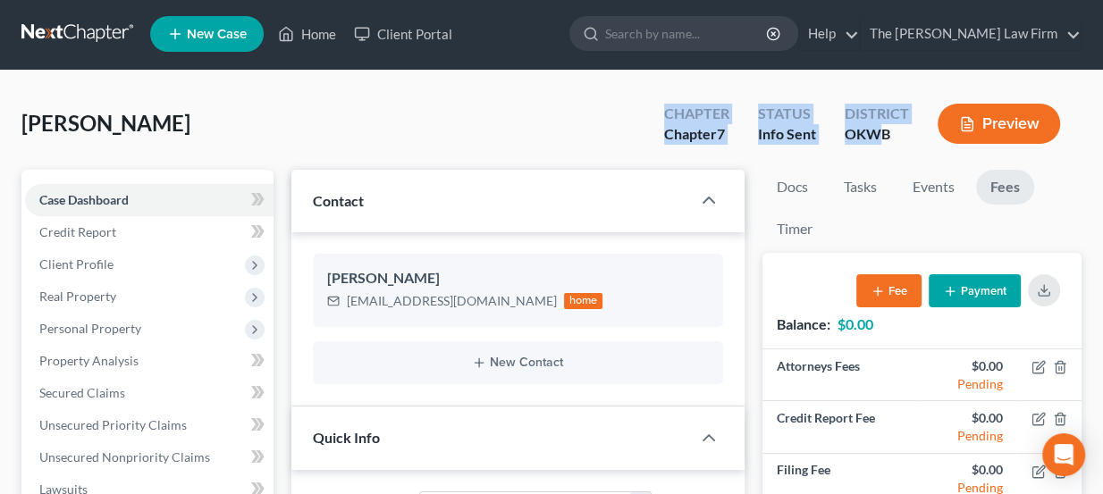
scroll to position [0, 0]
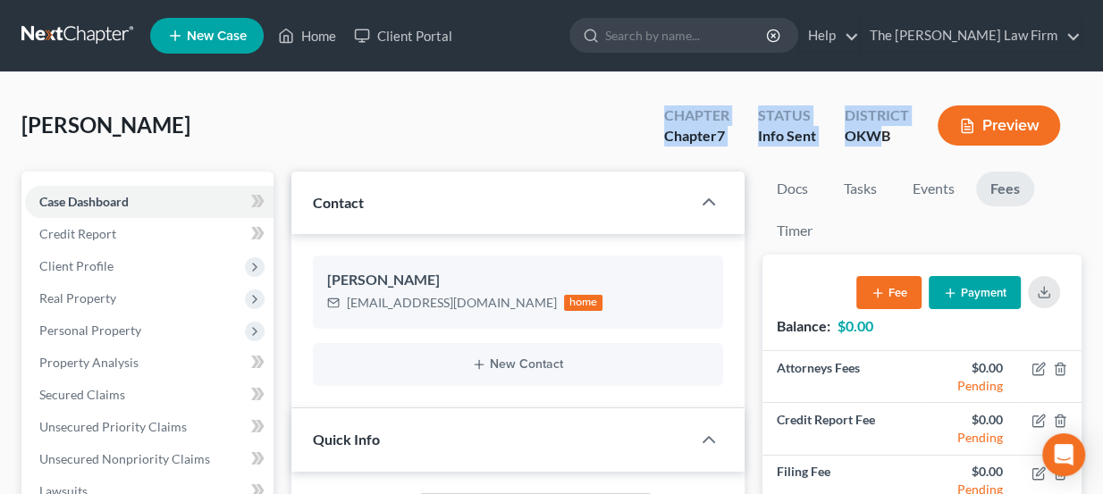
click at [81, 37] on link at bounding box center [78, 36] width 114 height 32
